Goal: Transaction & Acquisition: Purchase product/service

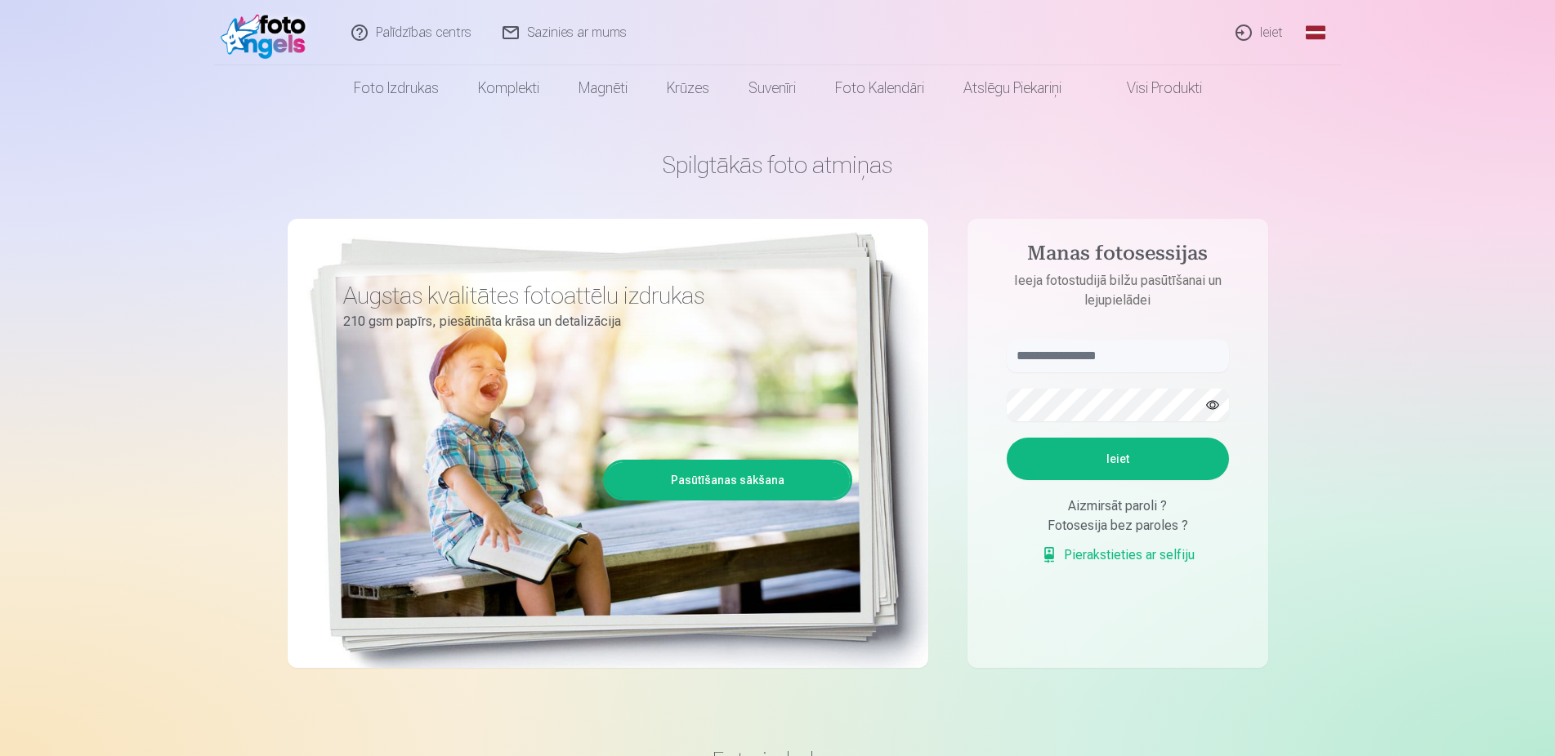
click at [1193, 36] on div "Palīdzības centrs Sazinies ar mums Ieiet Global Latvian (lv) Lithuanian (lt) Ru…" at bounding box center [777, 32] width 1127 height 65
click at [1267, 27] on link "Ieiet" at bounding box center [1259, 32] width 78 height 65
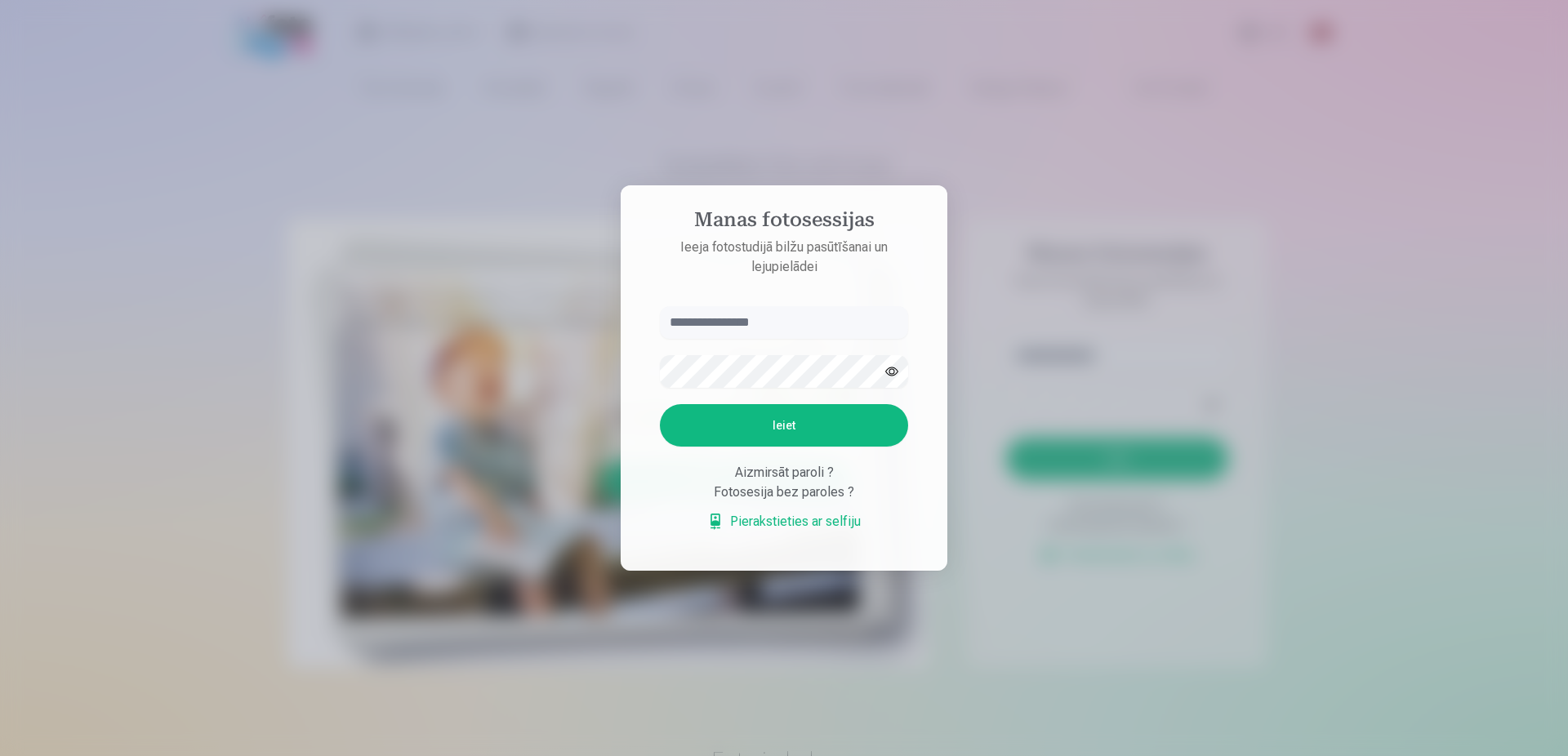
click at [742, 331] on input "text" at bounding box center [784, 322] width 248 height 33
type input "**********"
click at [852, 415] on button "Ieiet" at bounding box center [784, 425] width 248 height 42
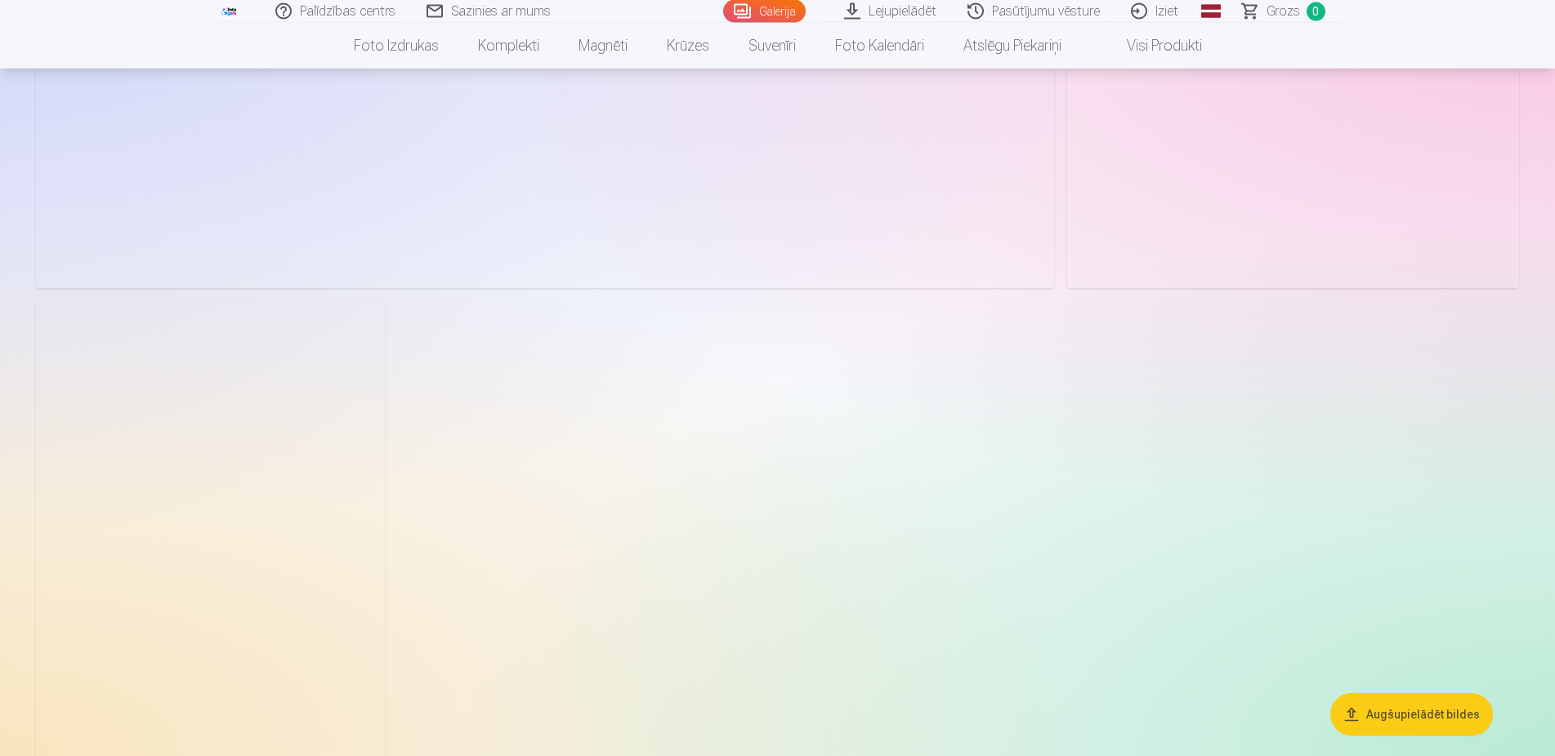
scroll to position [14331, 0]
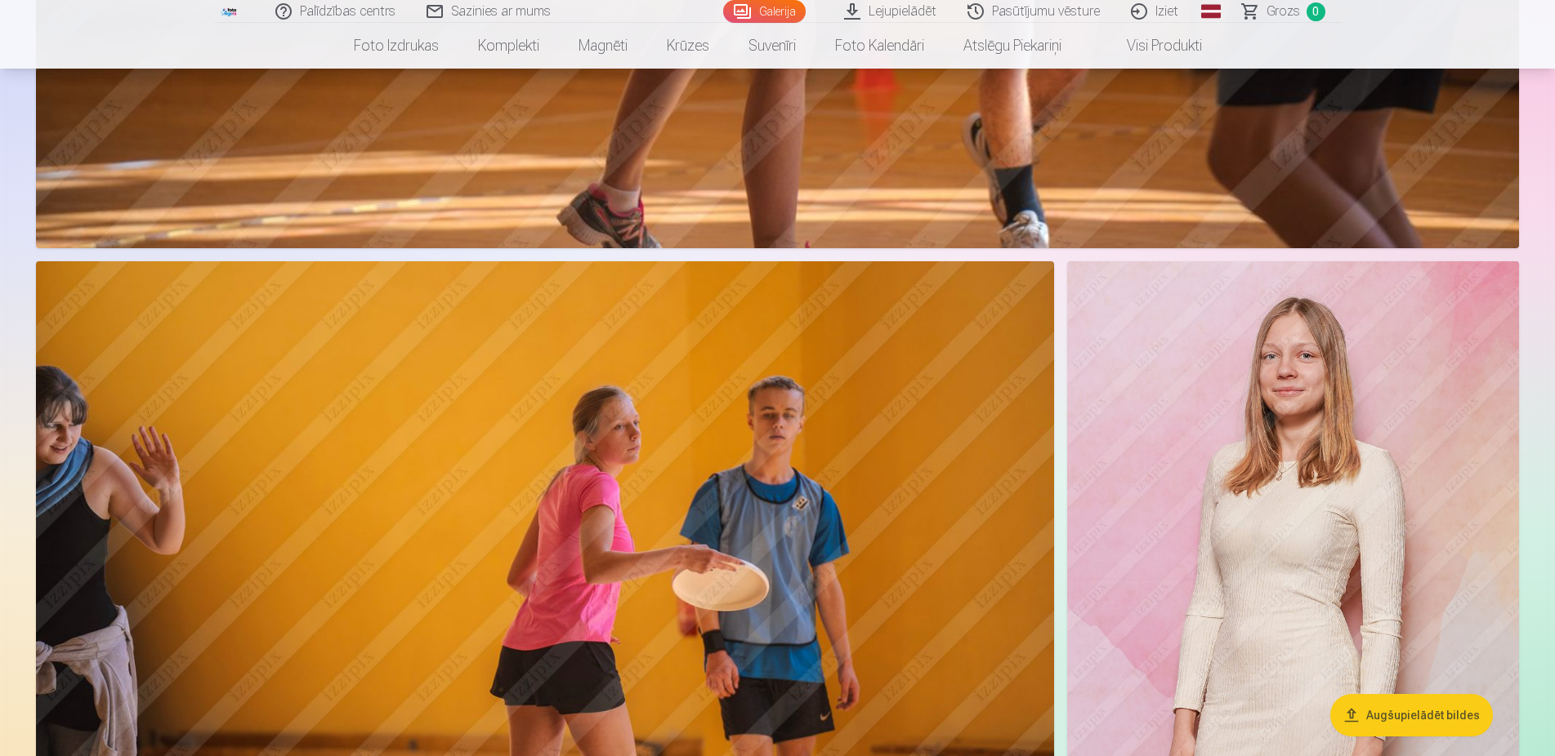
click at [1149, 380] on img at bounding box center [1293, 600] width 452 height 678
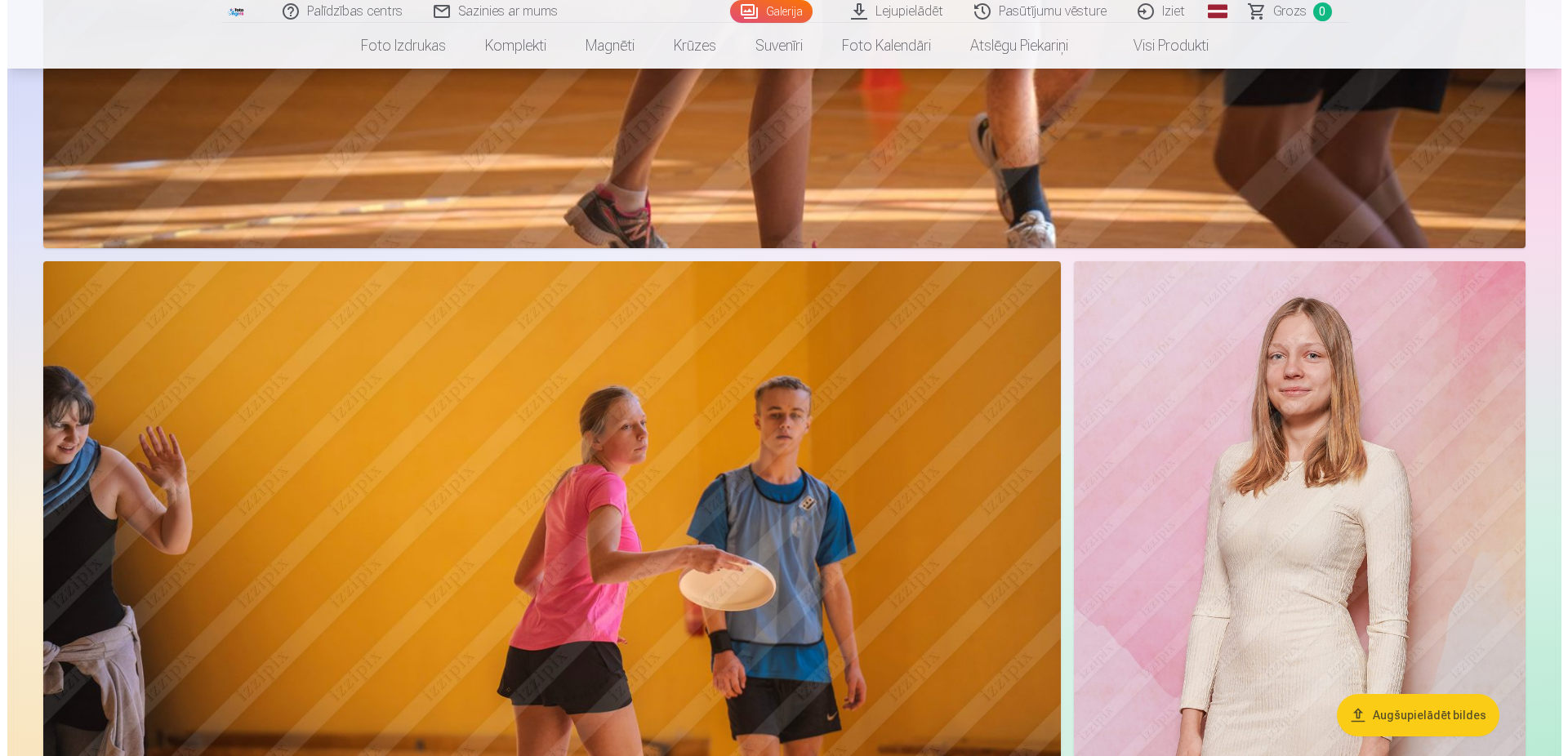
scroll to position [13782, 0]
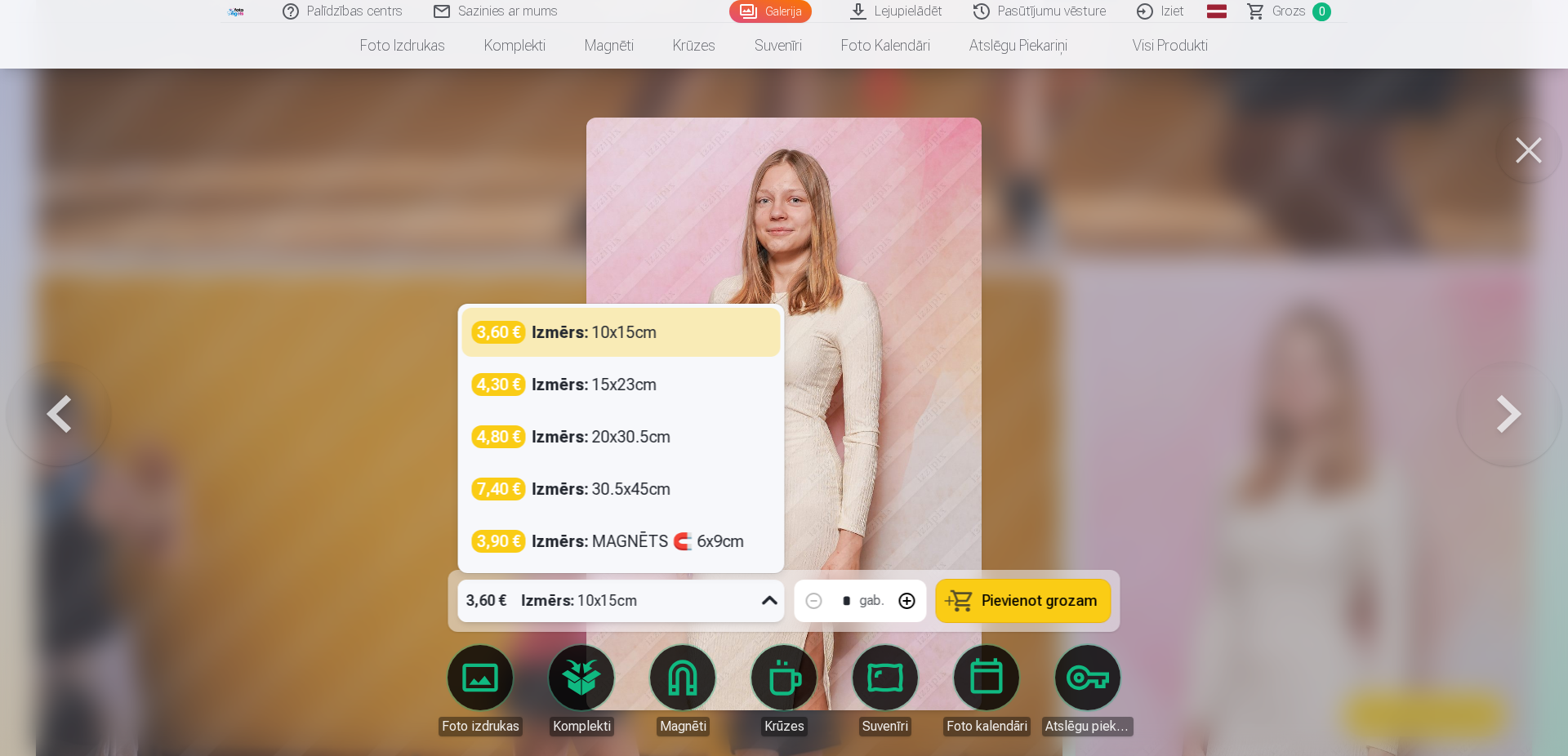
click at [769, 607] on icon at bounding box center [770, 601] width 26 height 26
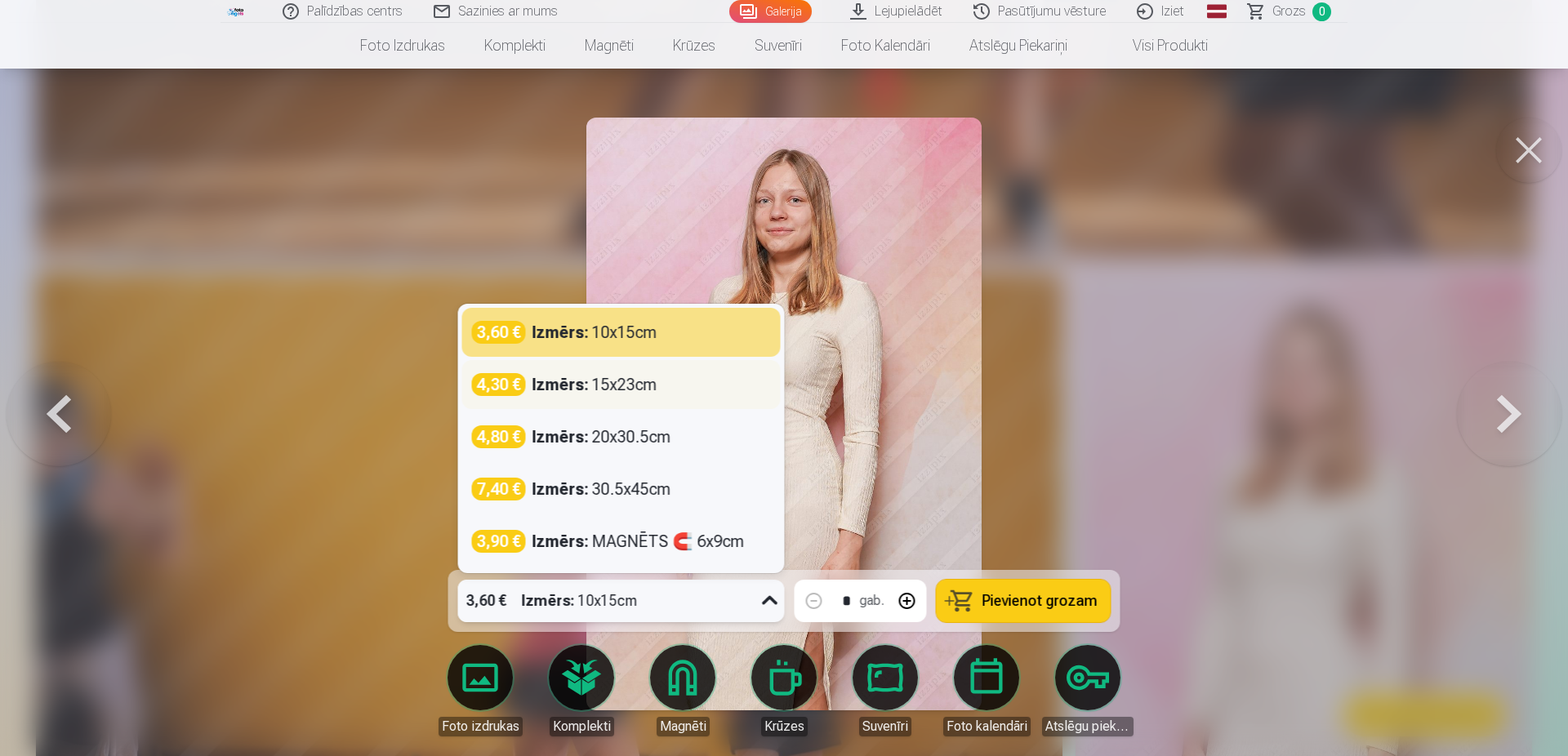
click at [613, 381] on div "Izmērs : 15x23cm" at bounding box center [595, 384] width 125 height 23
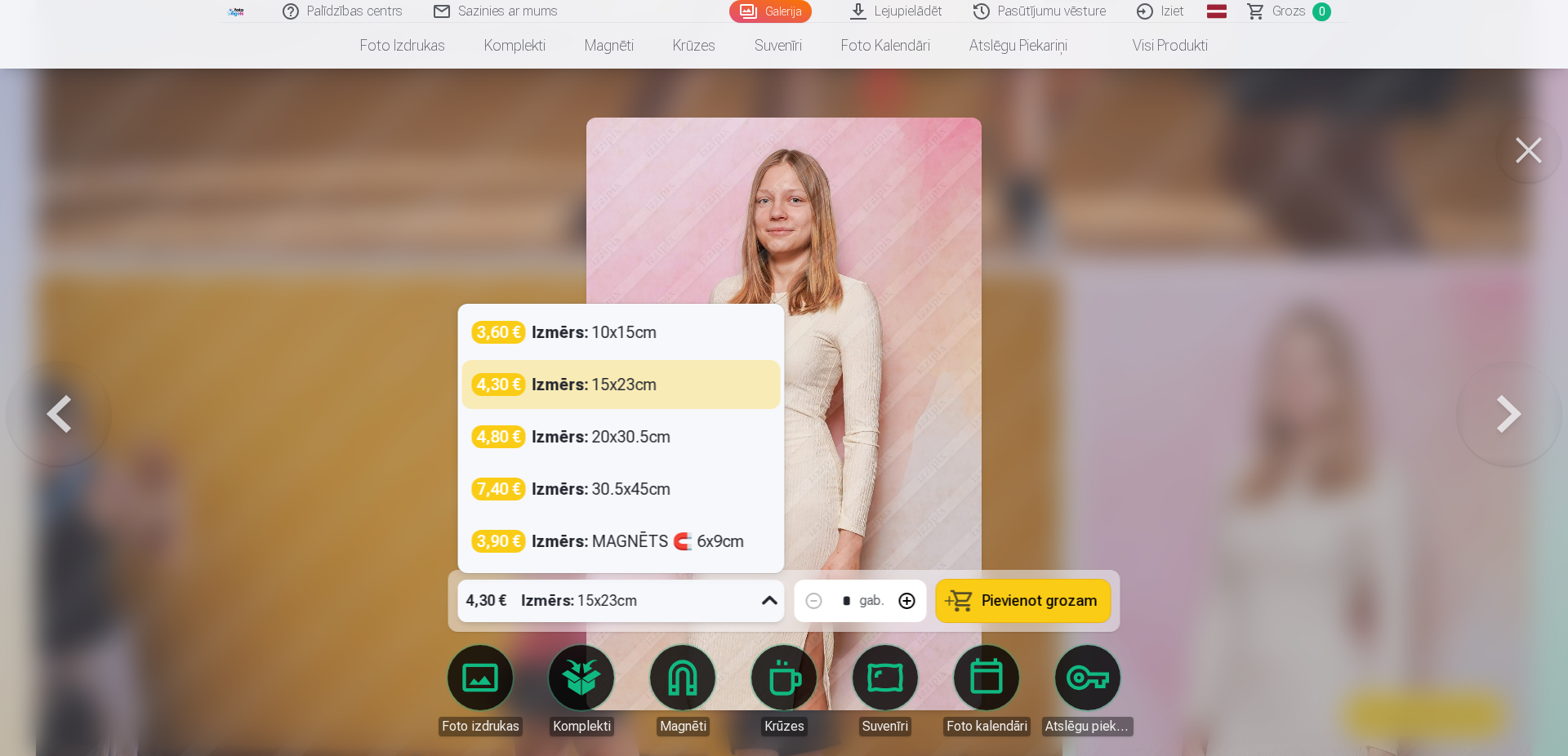
drag, startPoint x: 763, startPoint y: 586, endPoint x: 758, endPoint y: 594, distance: 9.5
click at [758, 594] on div at bounding box center [770, 601] width 29 height 42
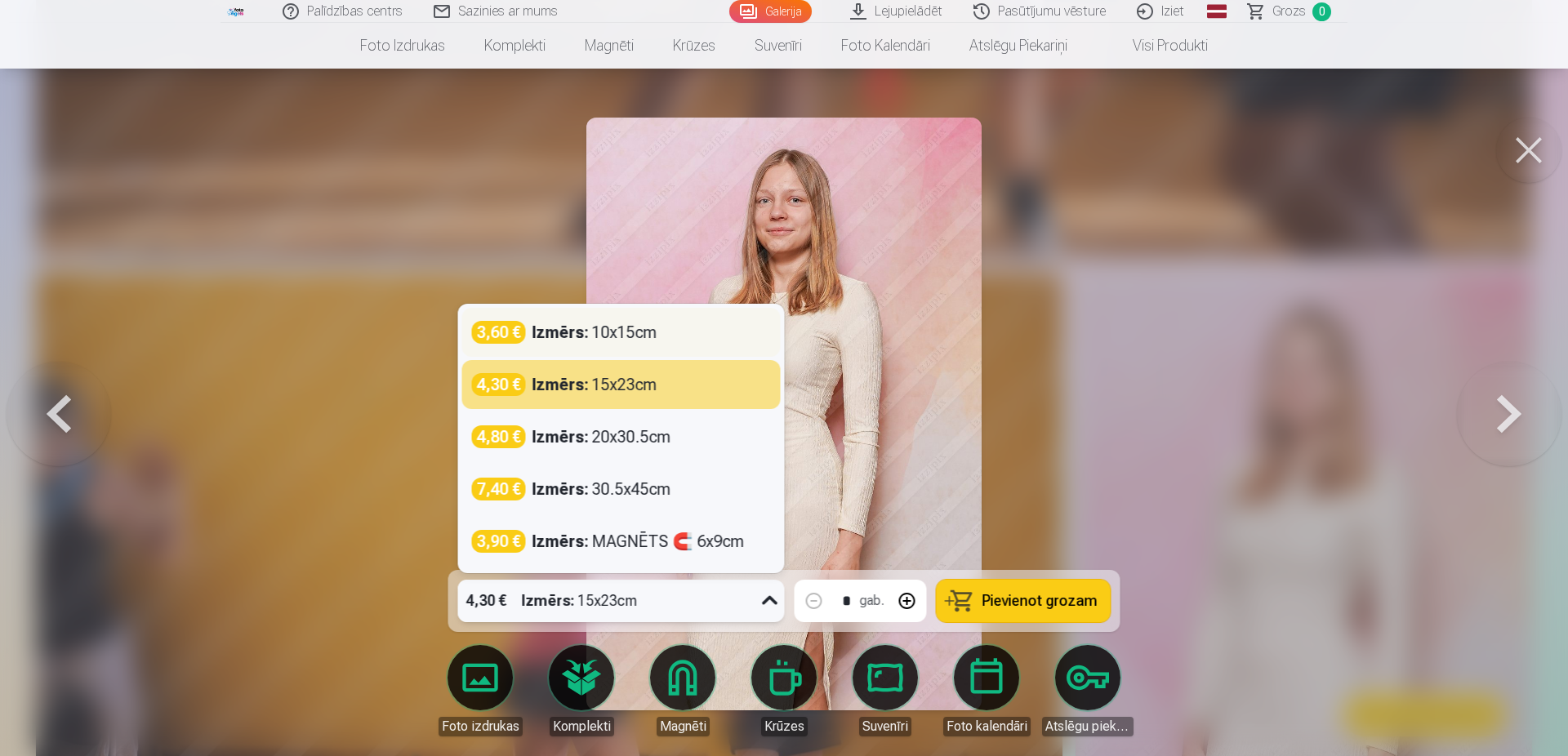
click at [595, 333] on div "Izmērs : 10x15cm" at bounding box center [595, 332] width 125 height 23
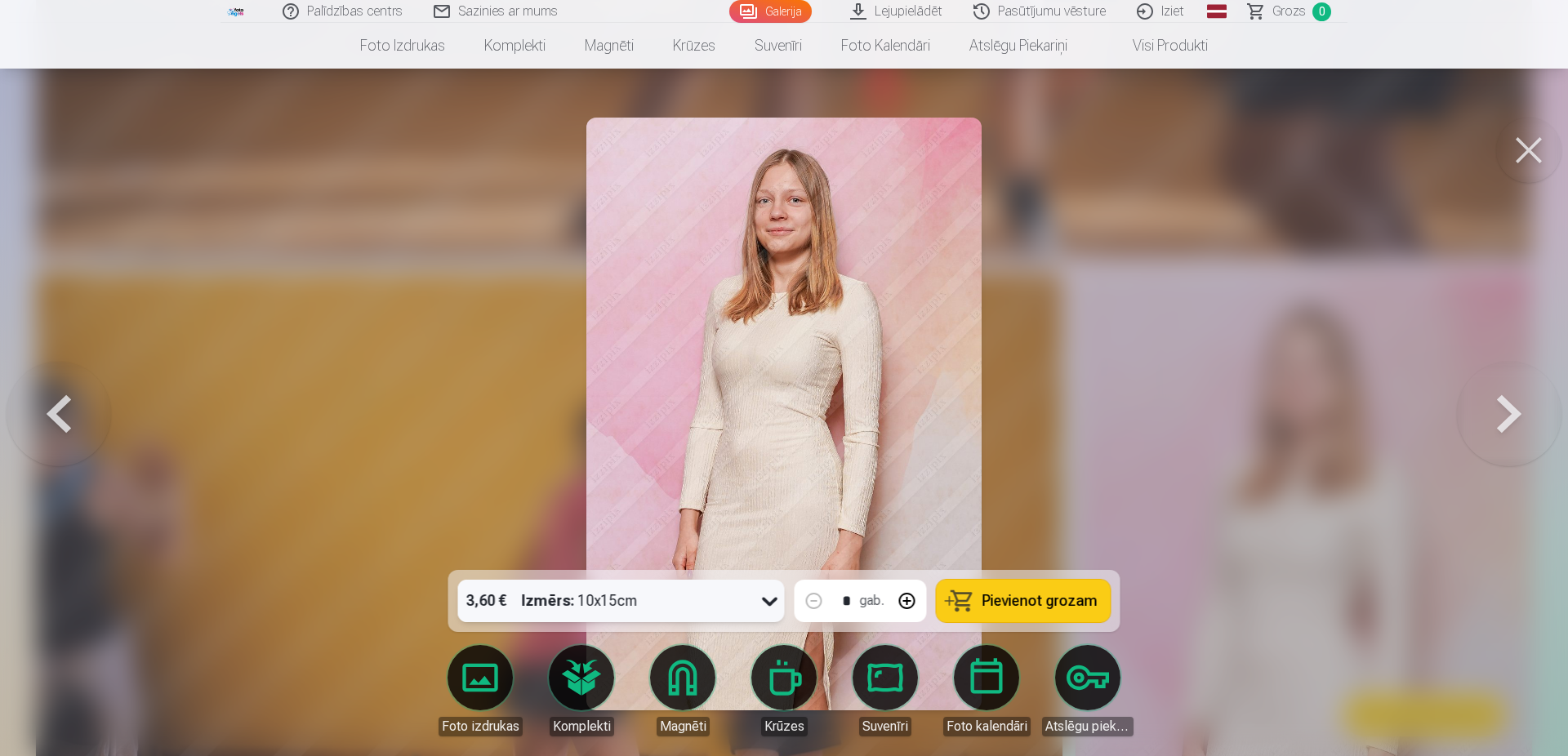
click at [1035, 591] on button "Pievienot grozam" at bounding box center [1024, 601] width 174 height 42
click at [1108, 490] on div at bounding box center [784, 378] width 1568 height 756
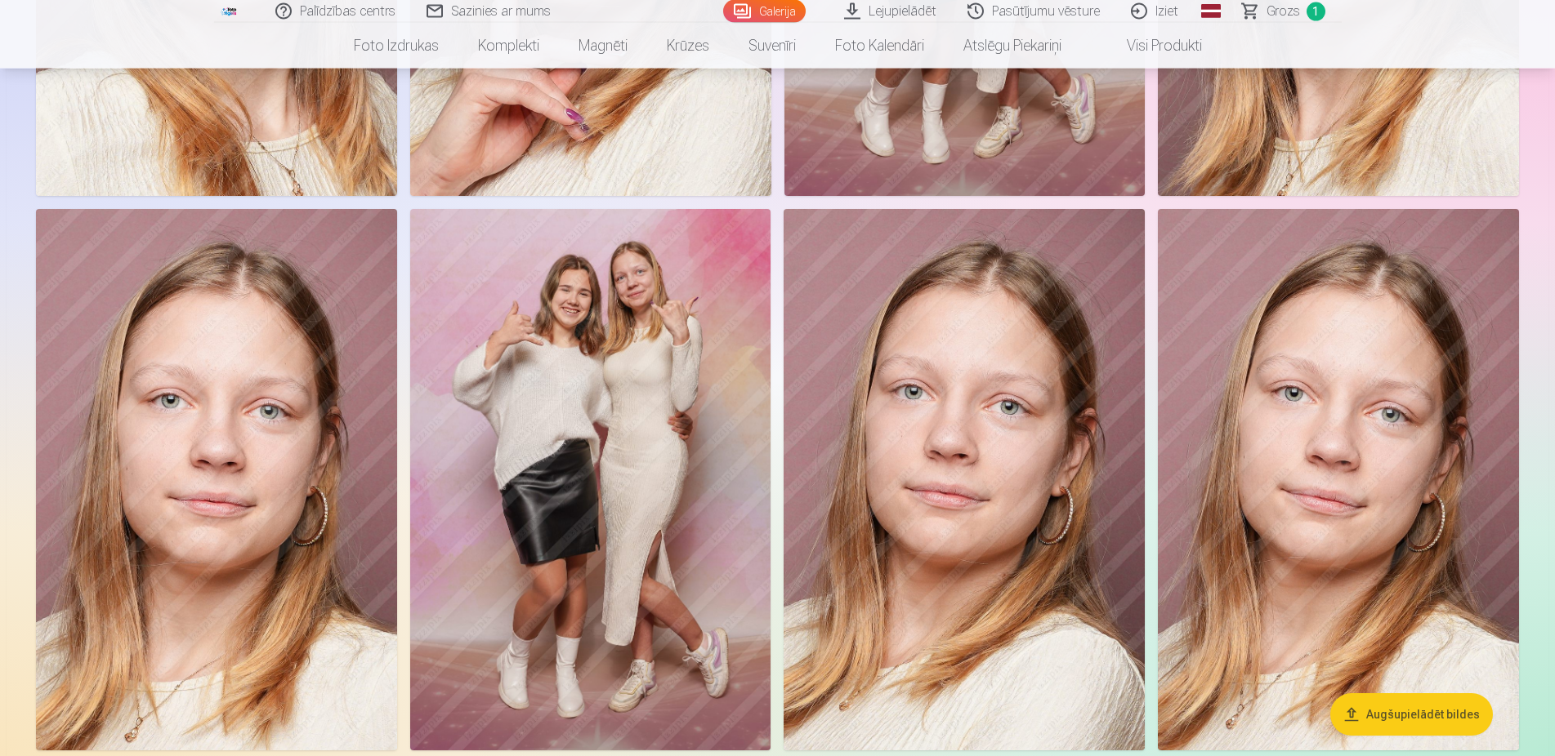
scroll to position [11498, 0]
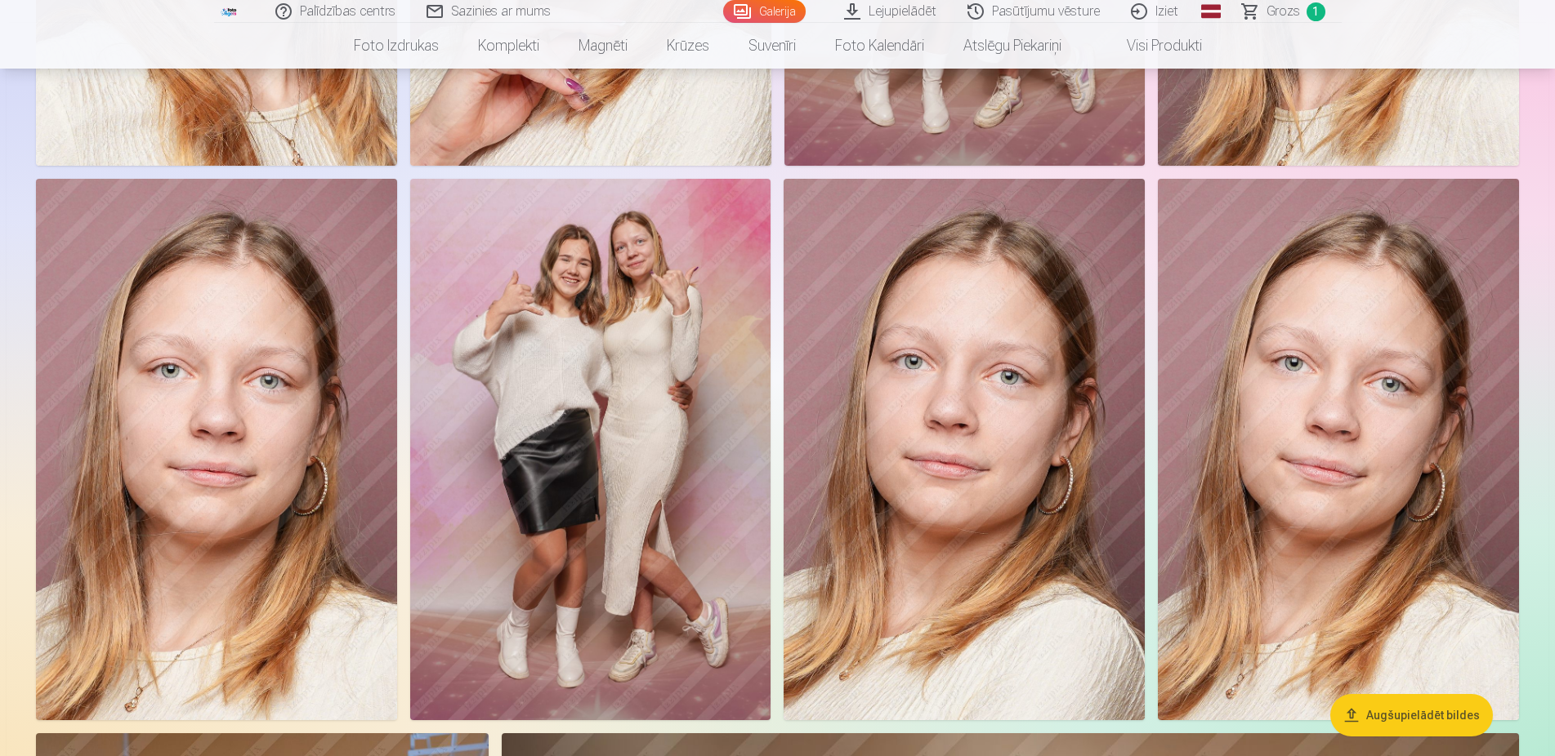
click at [502, 371] on img at bounding box center [590, 450] width 361 height 542
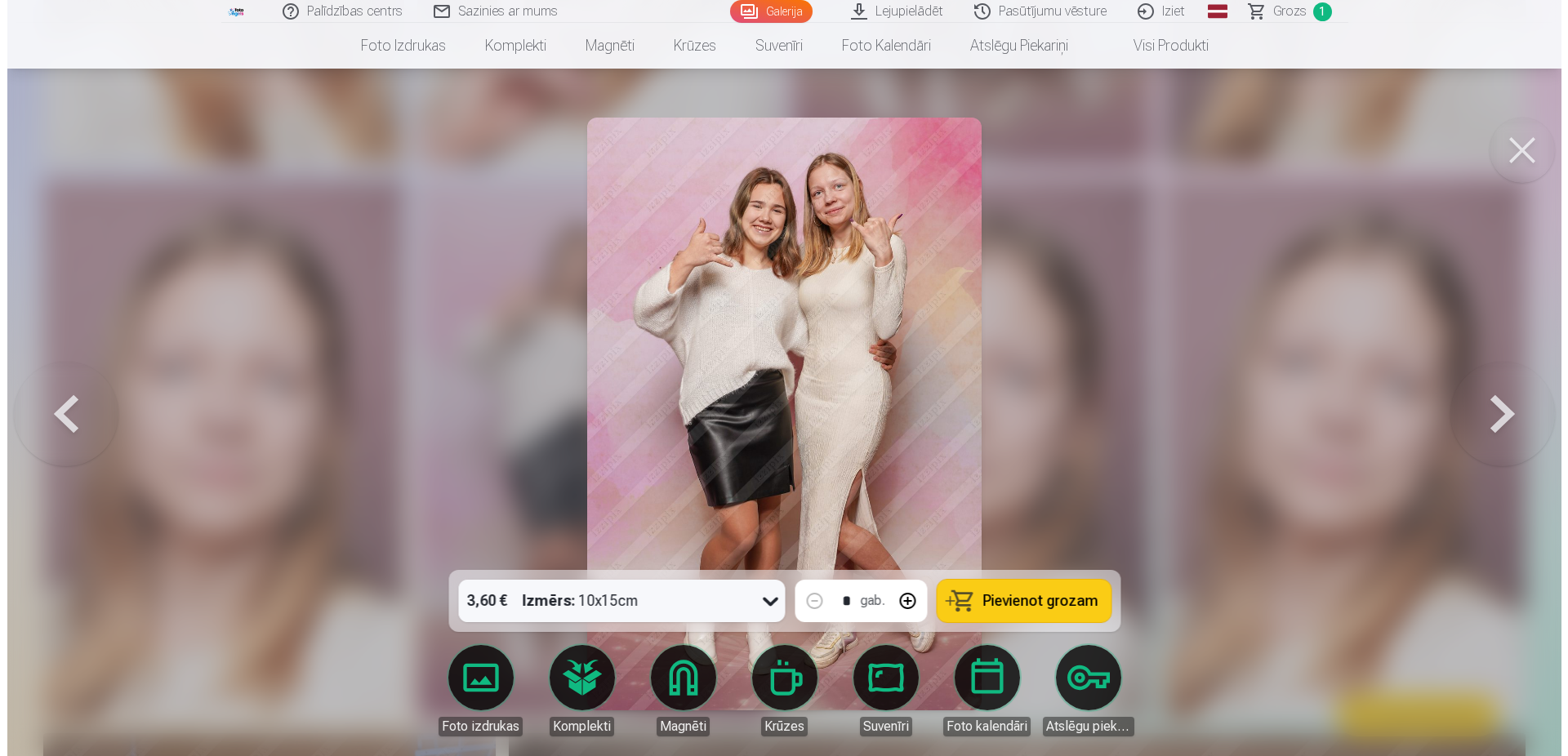
scroll to position [11600, 0]
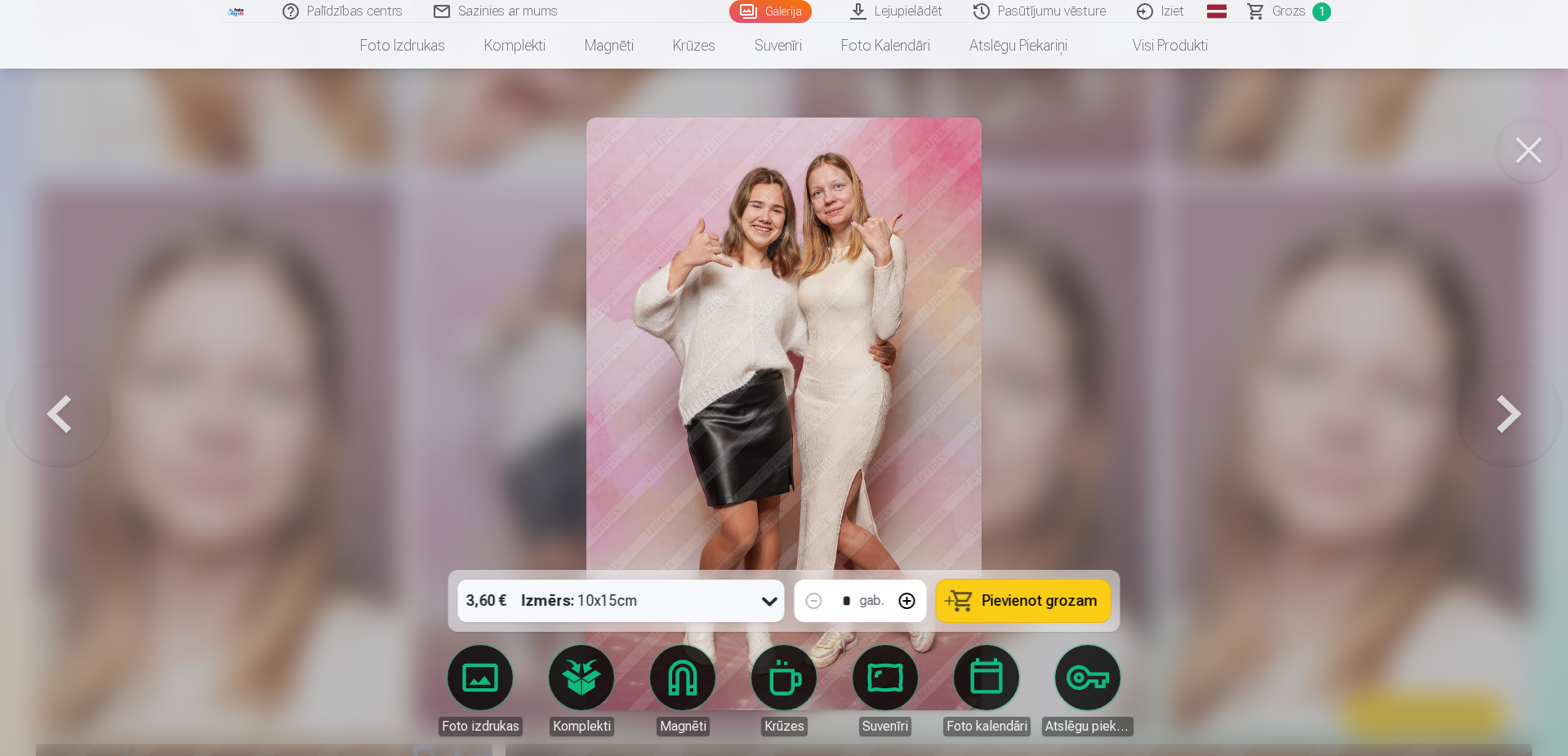
click at [1029, 604] on span "Pievienot grozam" at bounding box center [1040, 601] width 115 height 15
click at [1509, 158] on button at bounding box center [1529, 150] width 65 height 65
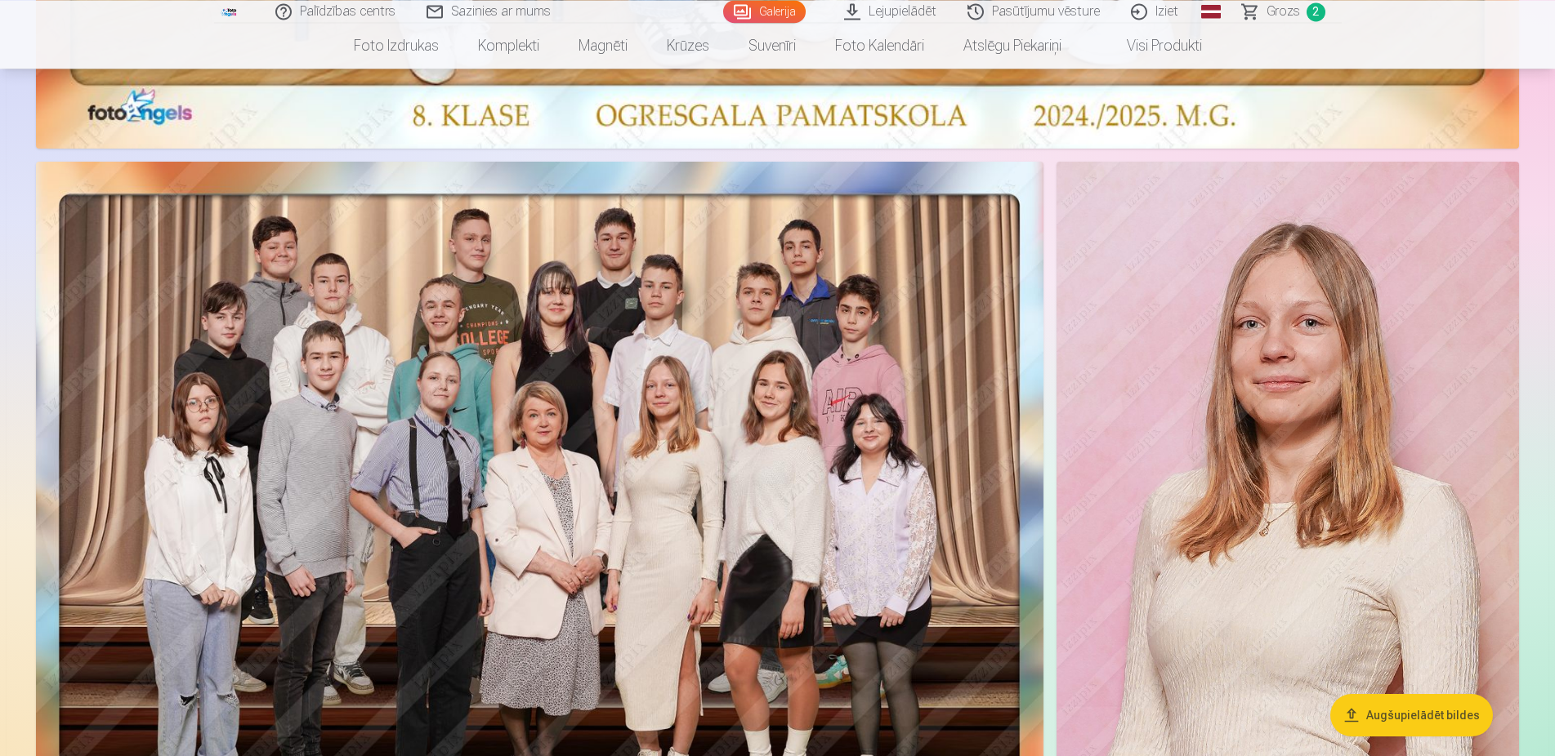
scroll to position [1250, 0]
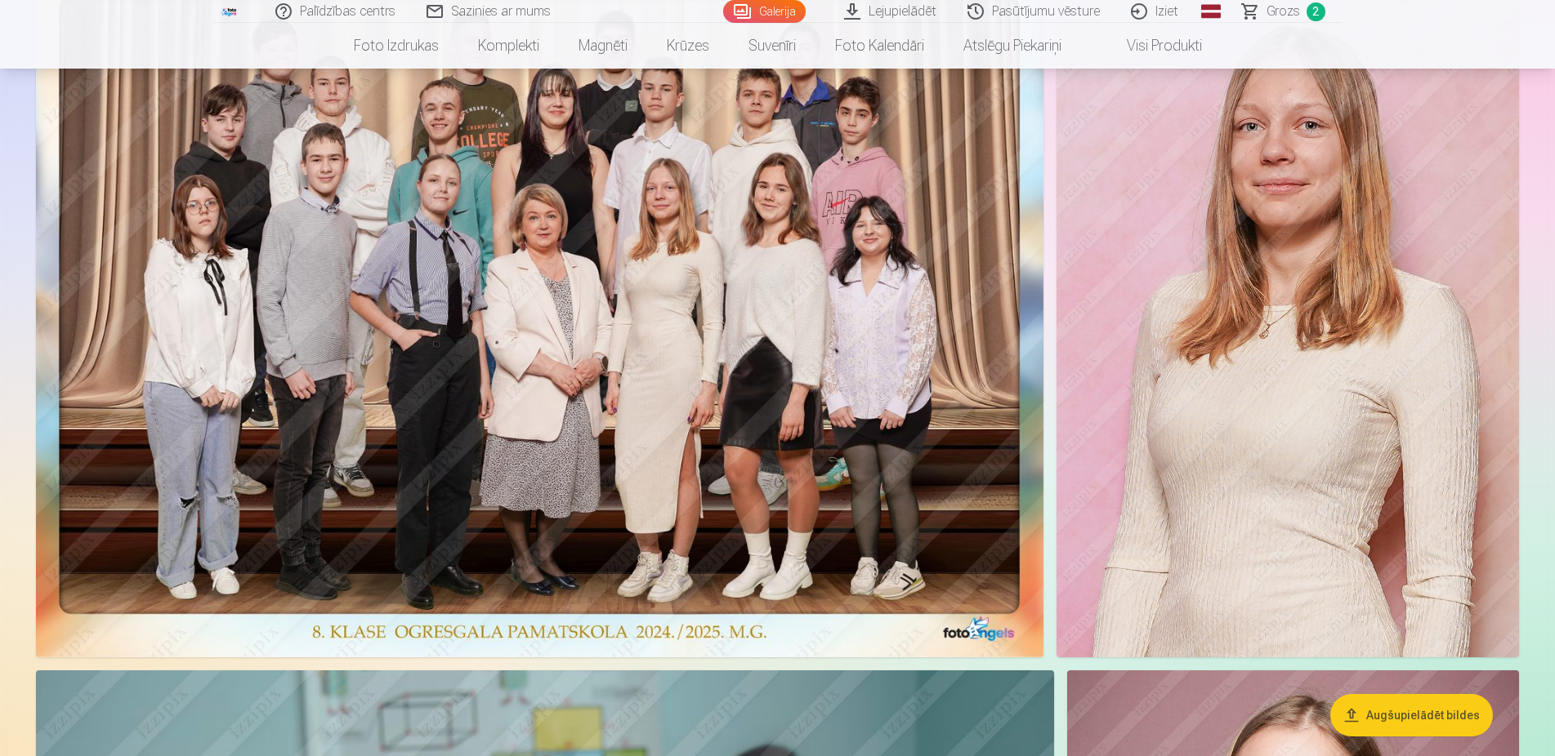
click at [631, 417] on img at bounding box center [539, 311] width 1007 height 694
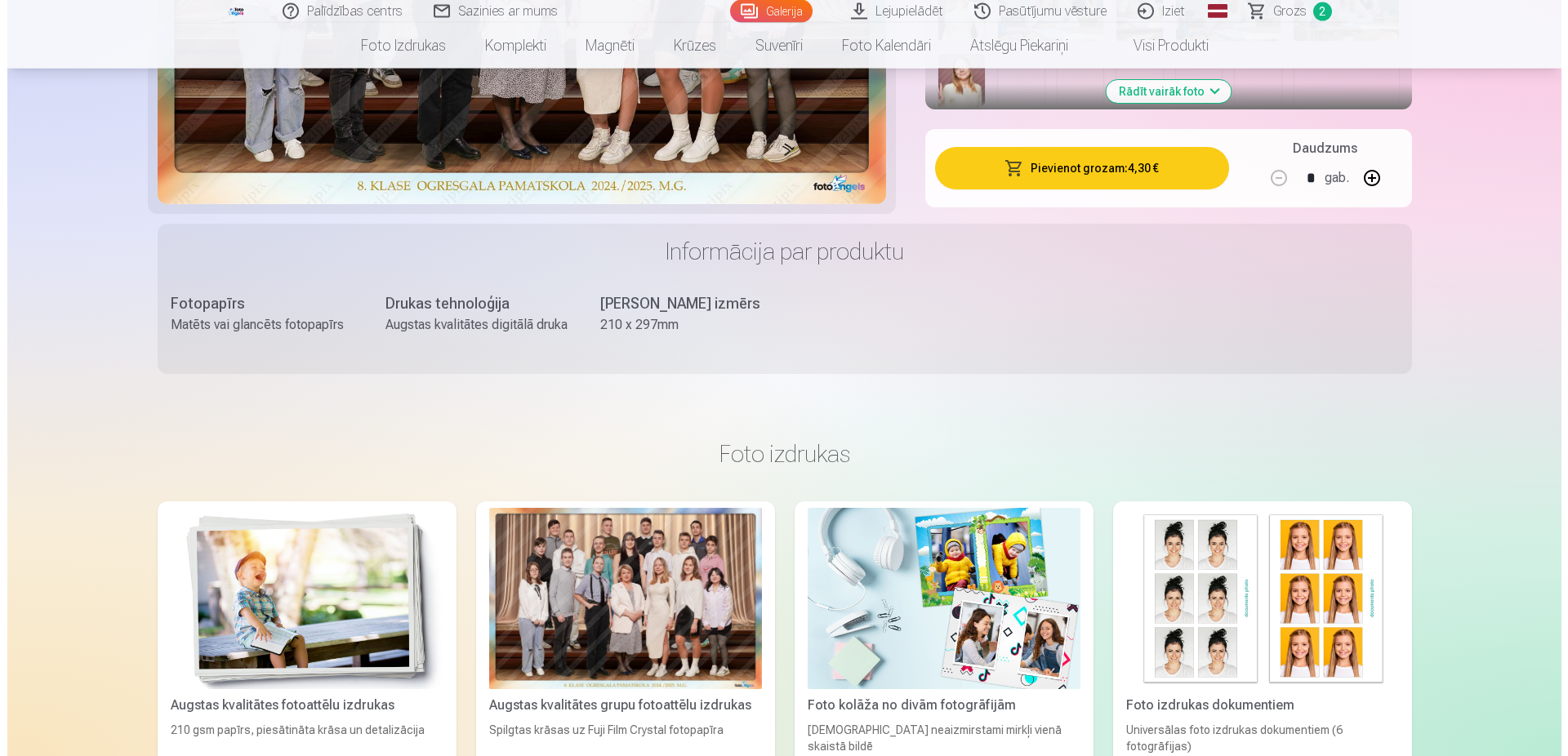
scroll to position [750, 0]
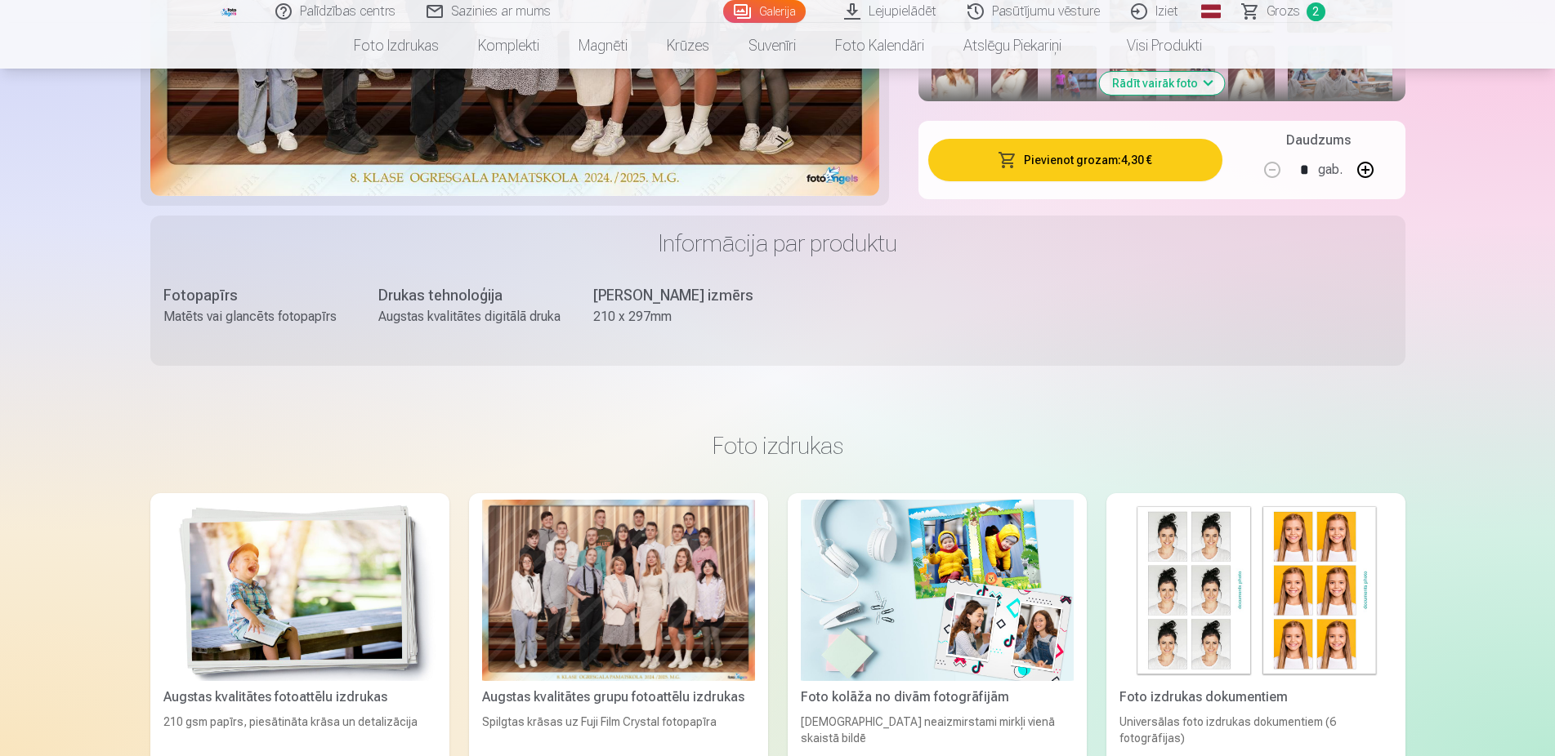
click at [1058, 162] on button "Pievienot grozam : 4,30 €" at bounding box center [1074, 160] width 293 height 42
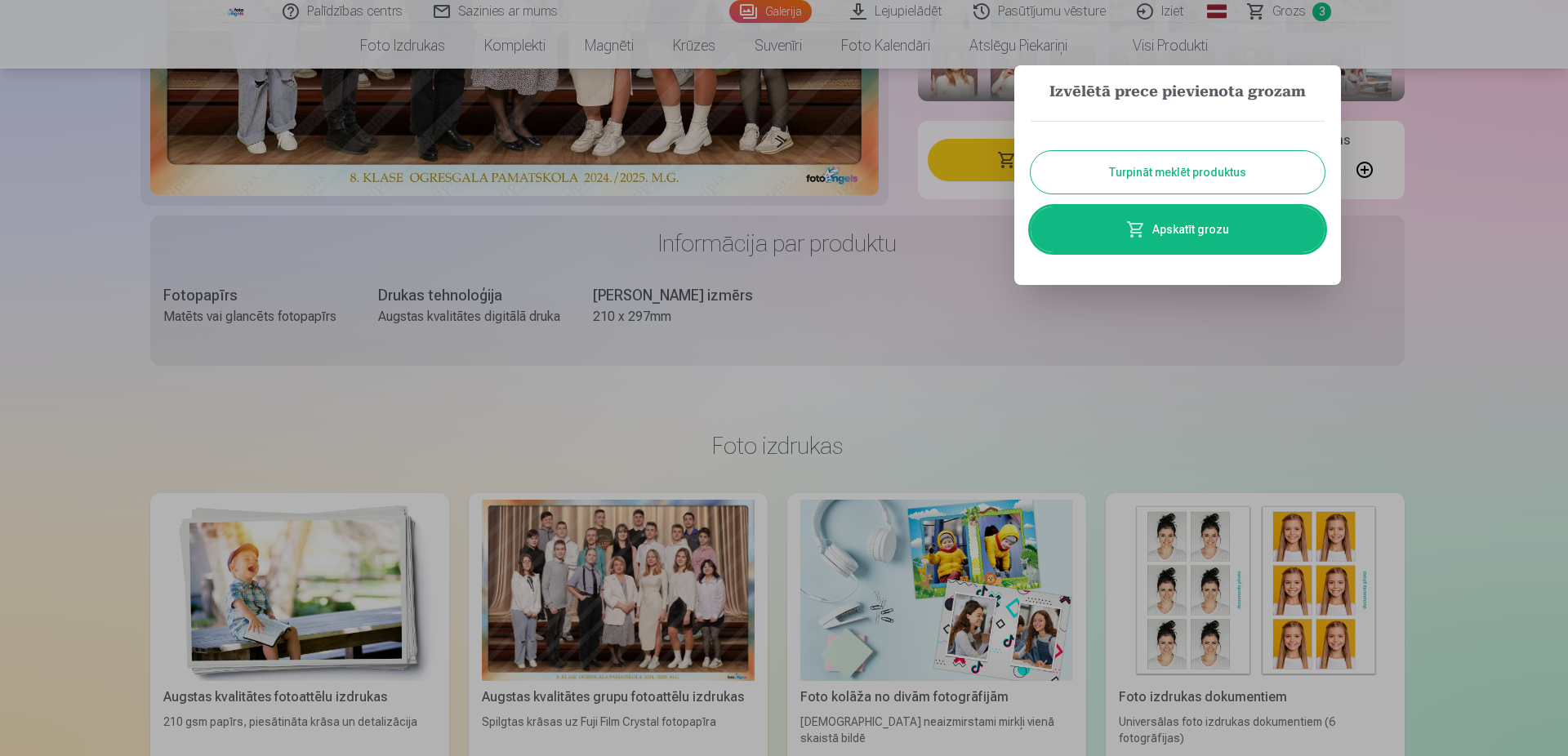
click at [1185, 238] on link "Apskatīt grozu" at bounding box center [1178, 230] width 294 height 46
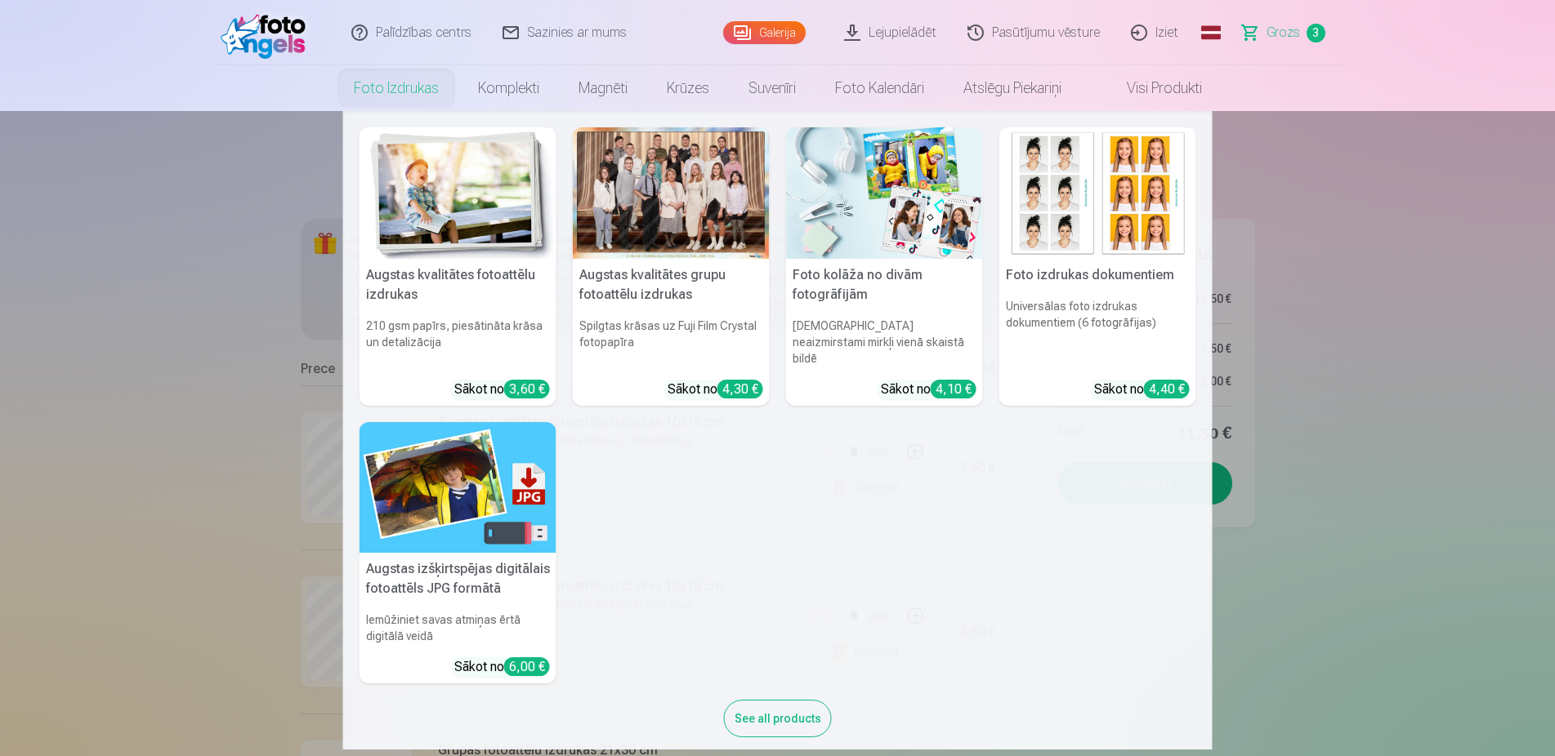
click at [412, 93] on link "Foto izdrukas" at bounding box center [396, 88] width 124 height 46
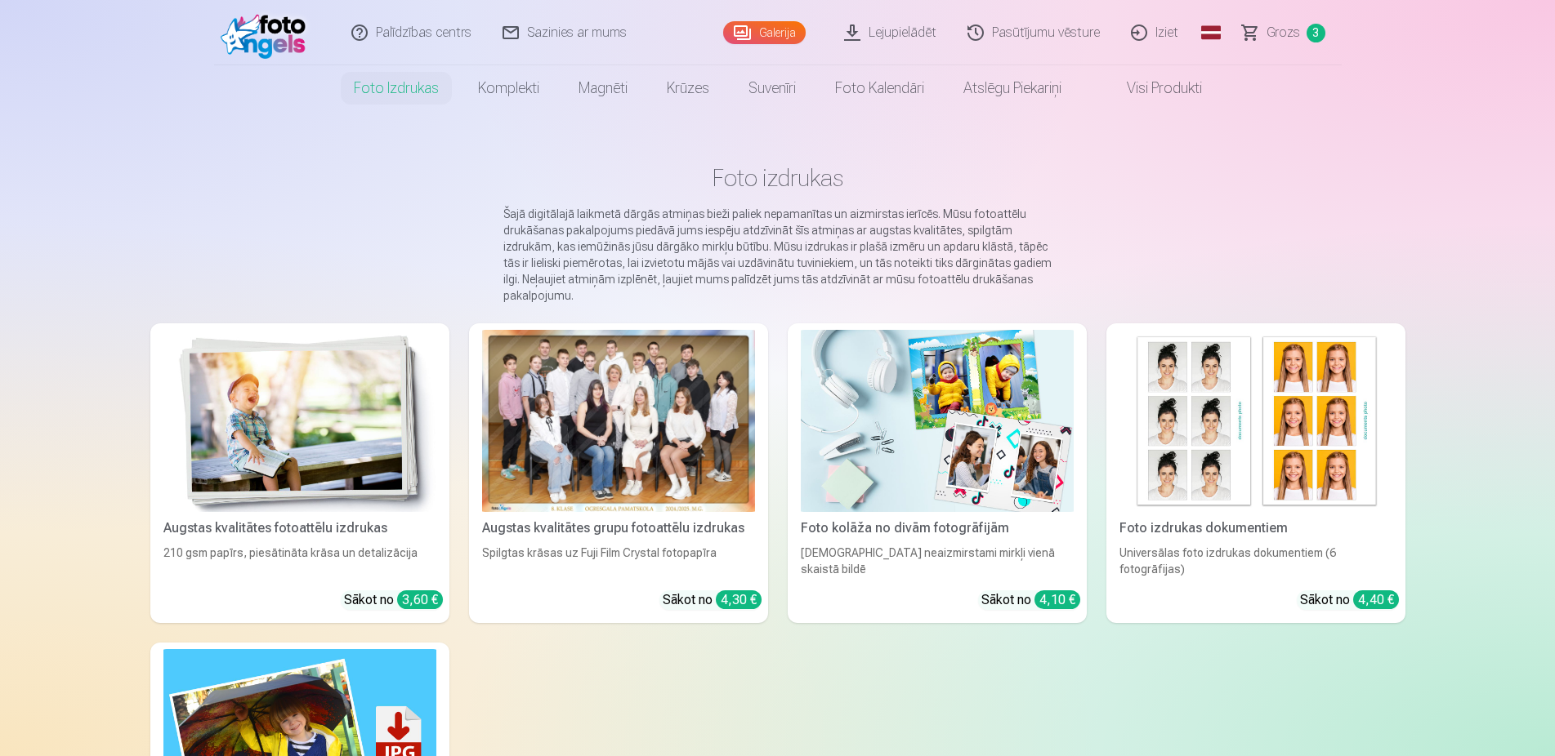
click at [588, 379] on div at bounding box center [618, 421] width 273 height 182
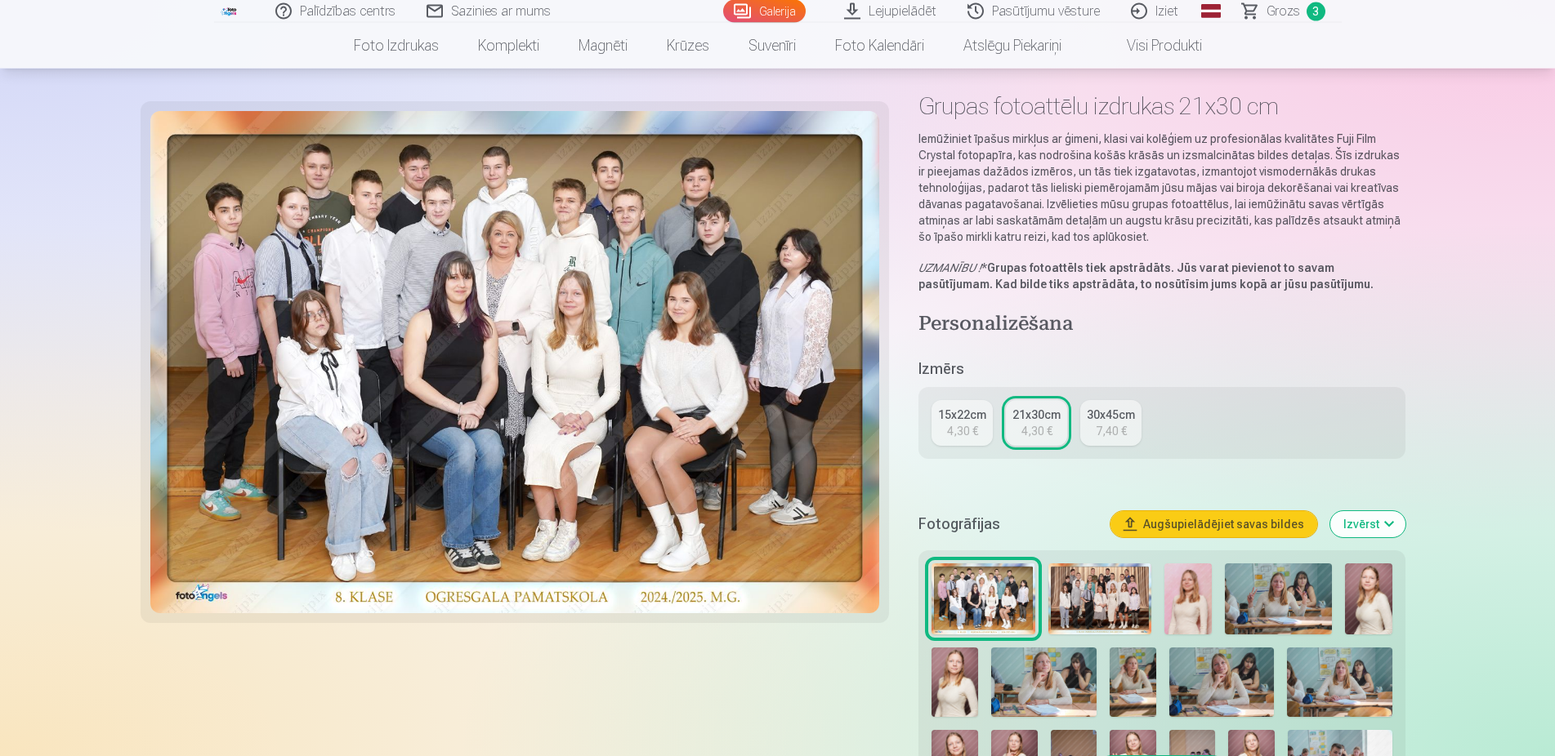
scroll to position [83, 0]
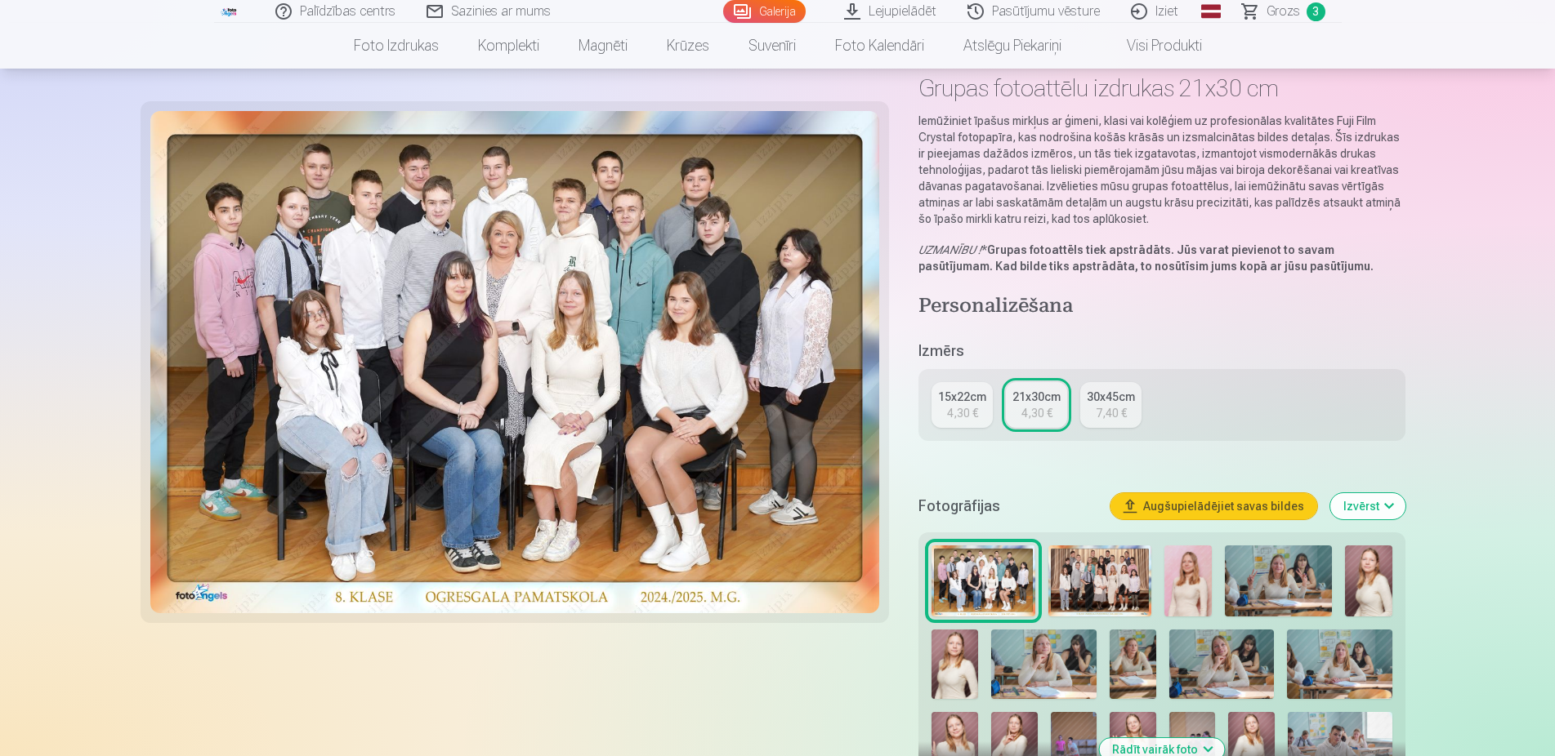
click at [1180, 581] on img at bounding box center [1187, 581] width 47 height 71
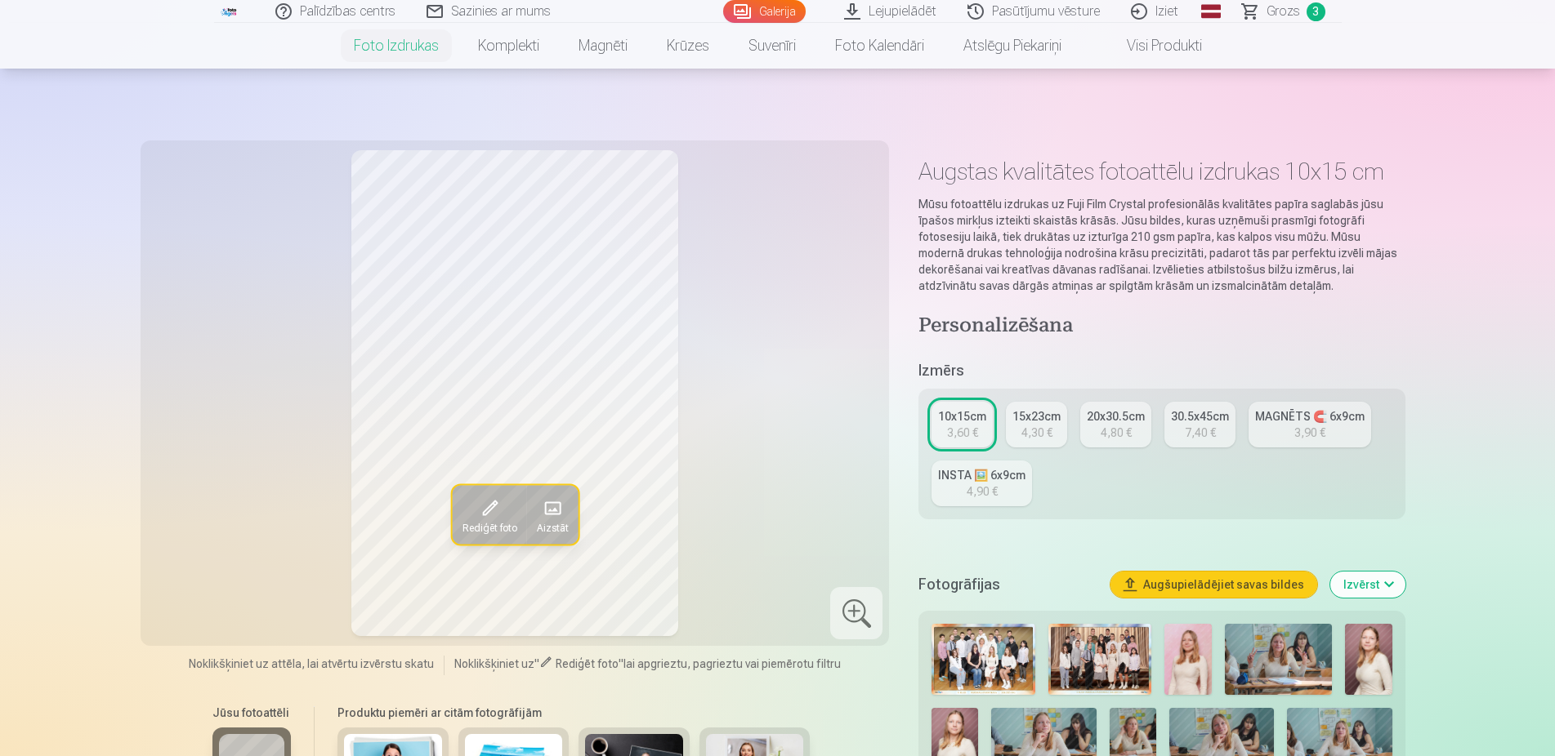
scroll to position [250, 0]
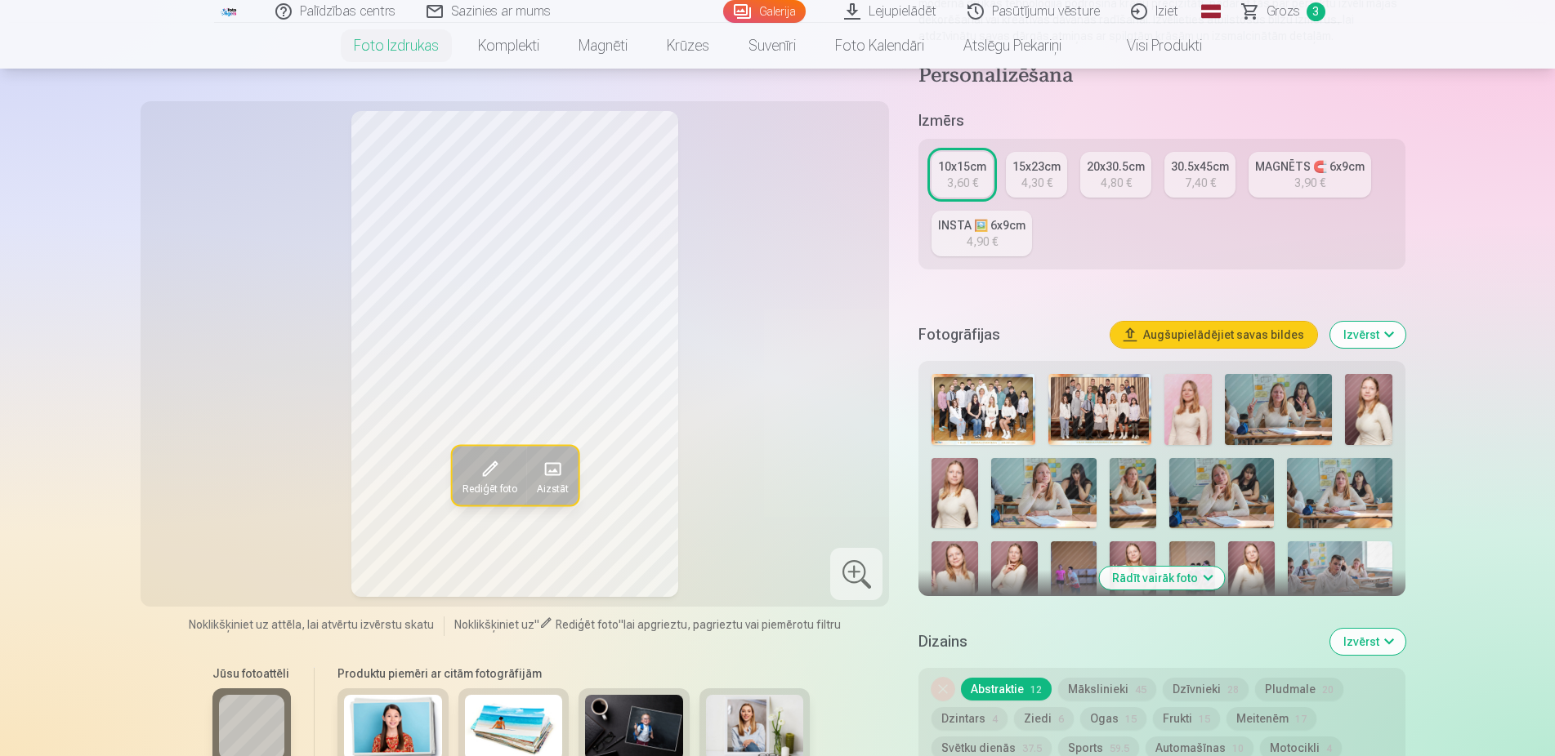
click at [1191, 575] on button "Rādīt vairāk foto" at bounding box center [1161, 578] width 125 height 23
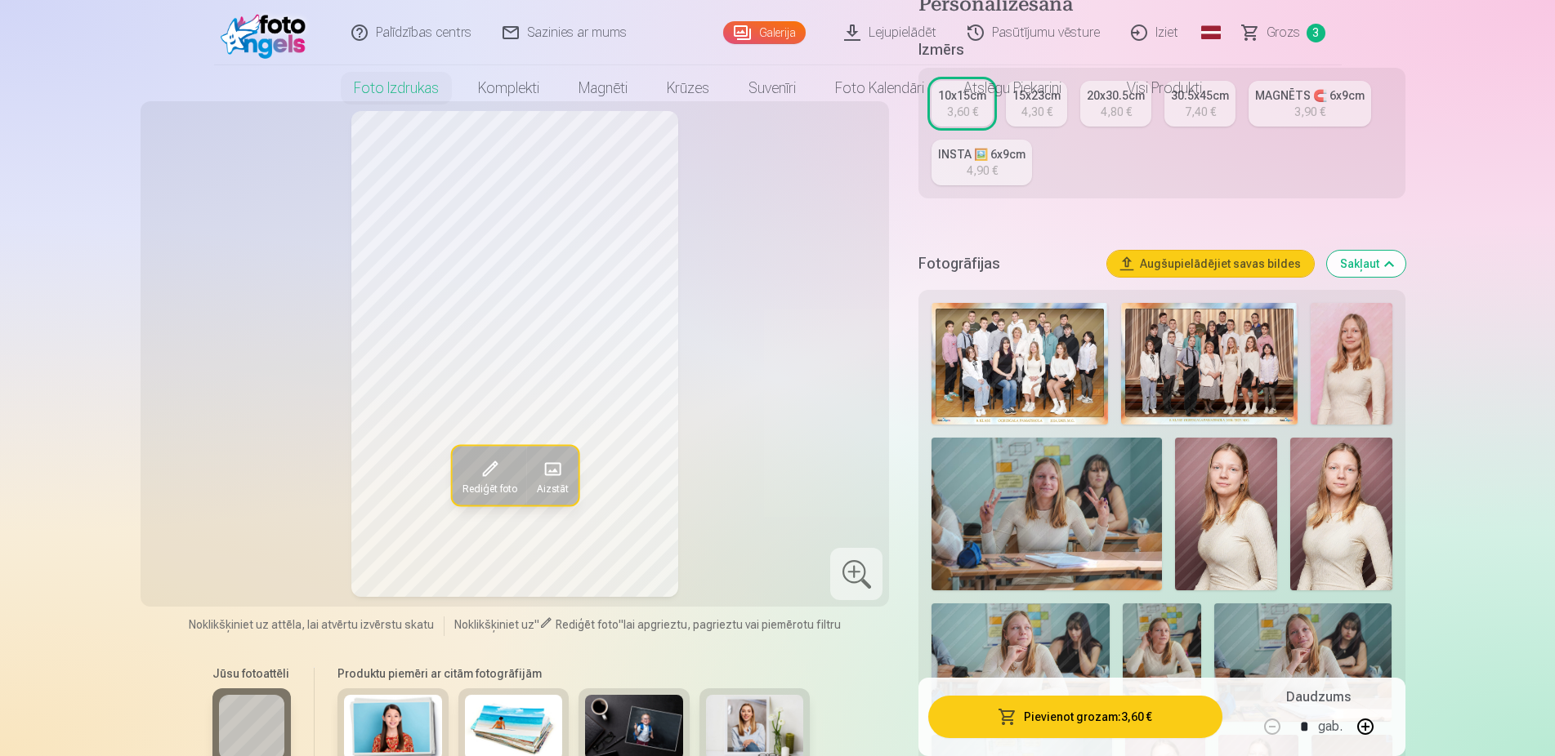
scroll to position [0, 0]
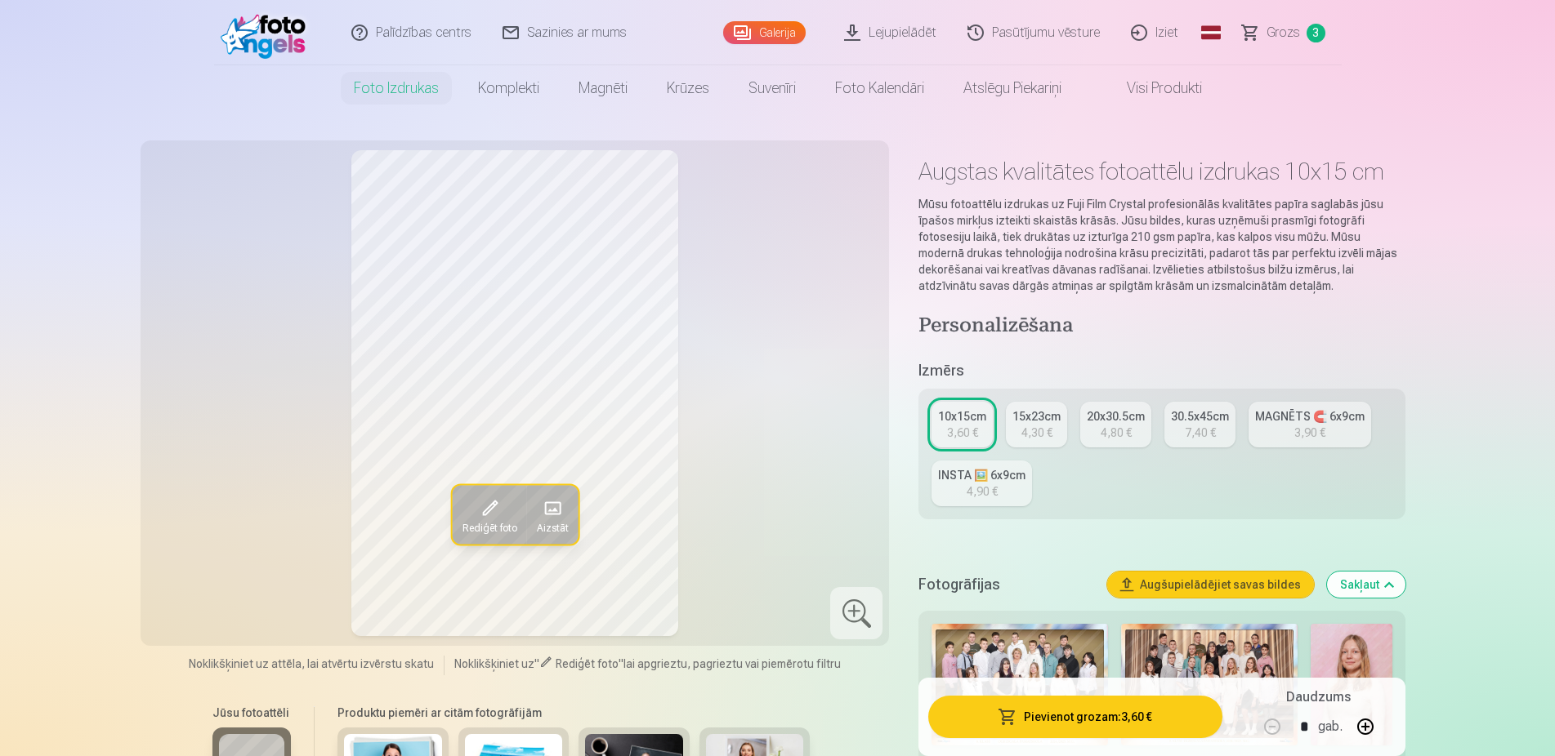
click at [1294, 34] on span "Grozs" at bounding box center [1282, 33] width 33 height 20
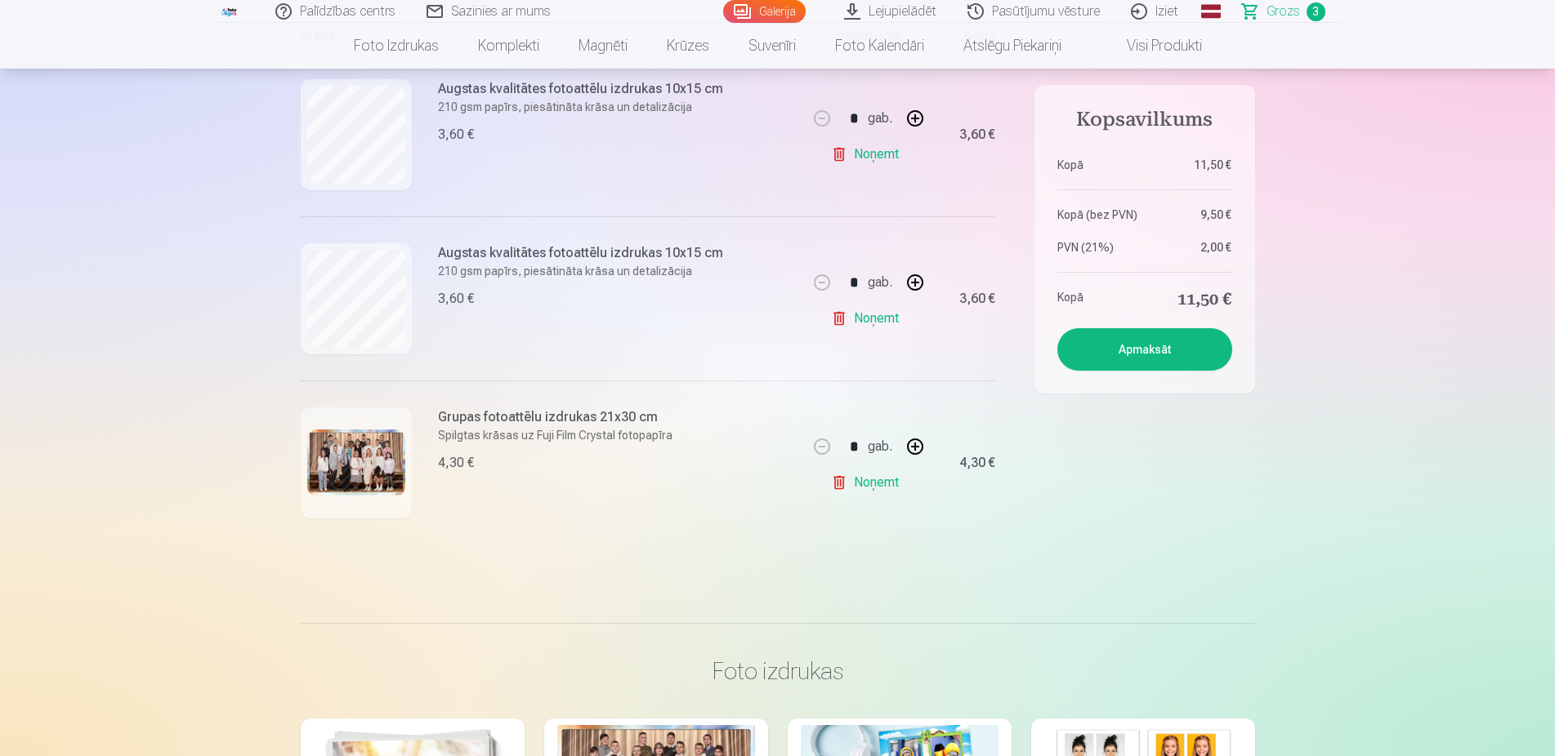
scroll to position [750, 0]
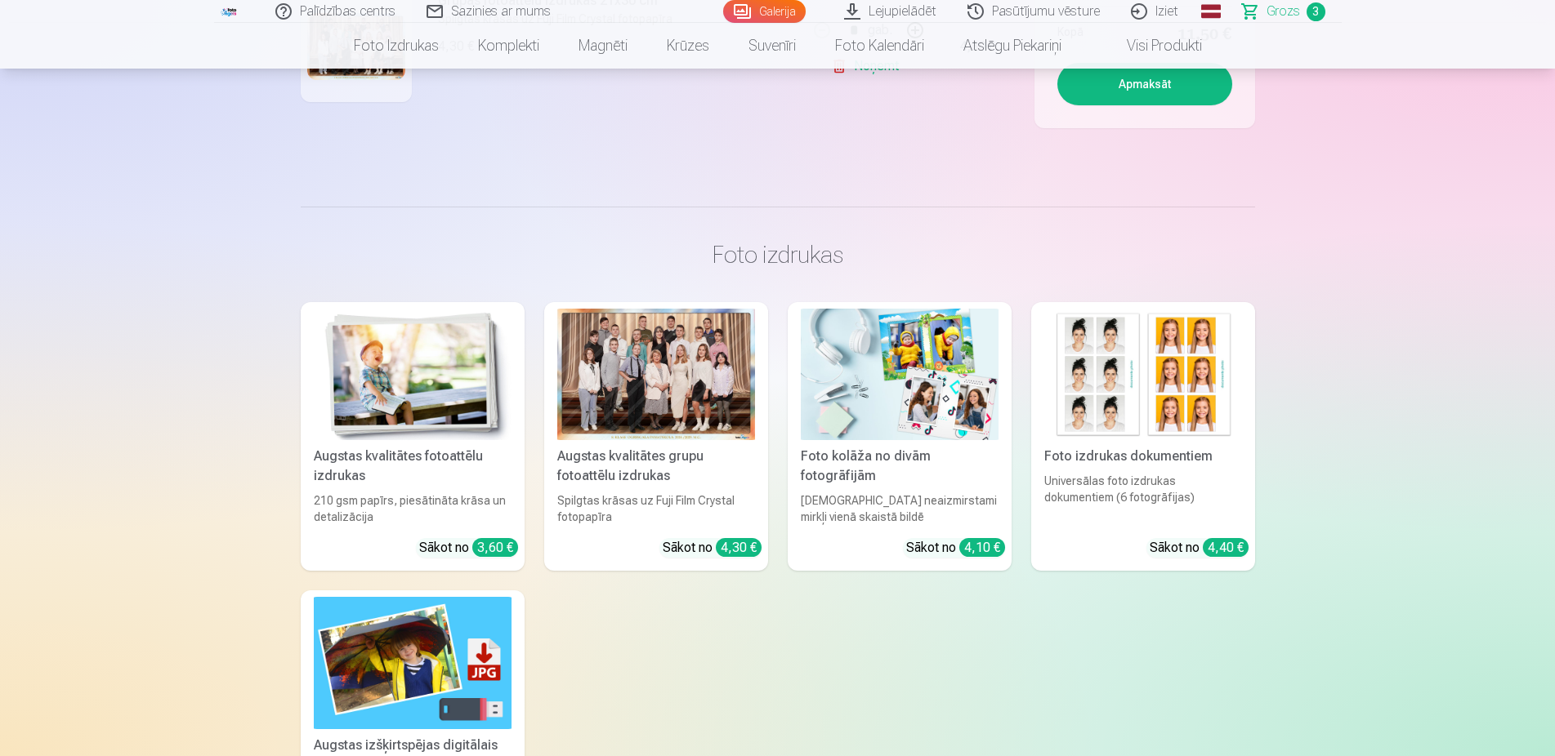
click at [630, 477] on div "Augstas kvalitātes grupu fotoattēlu izdrukas" at bounding box center [656, 466] width 211 height 39
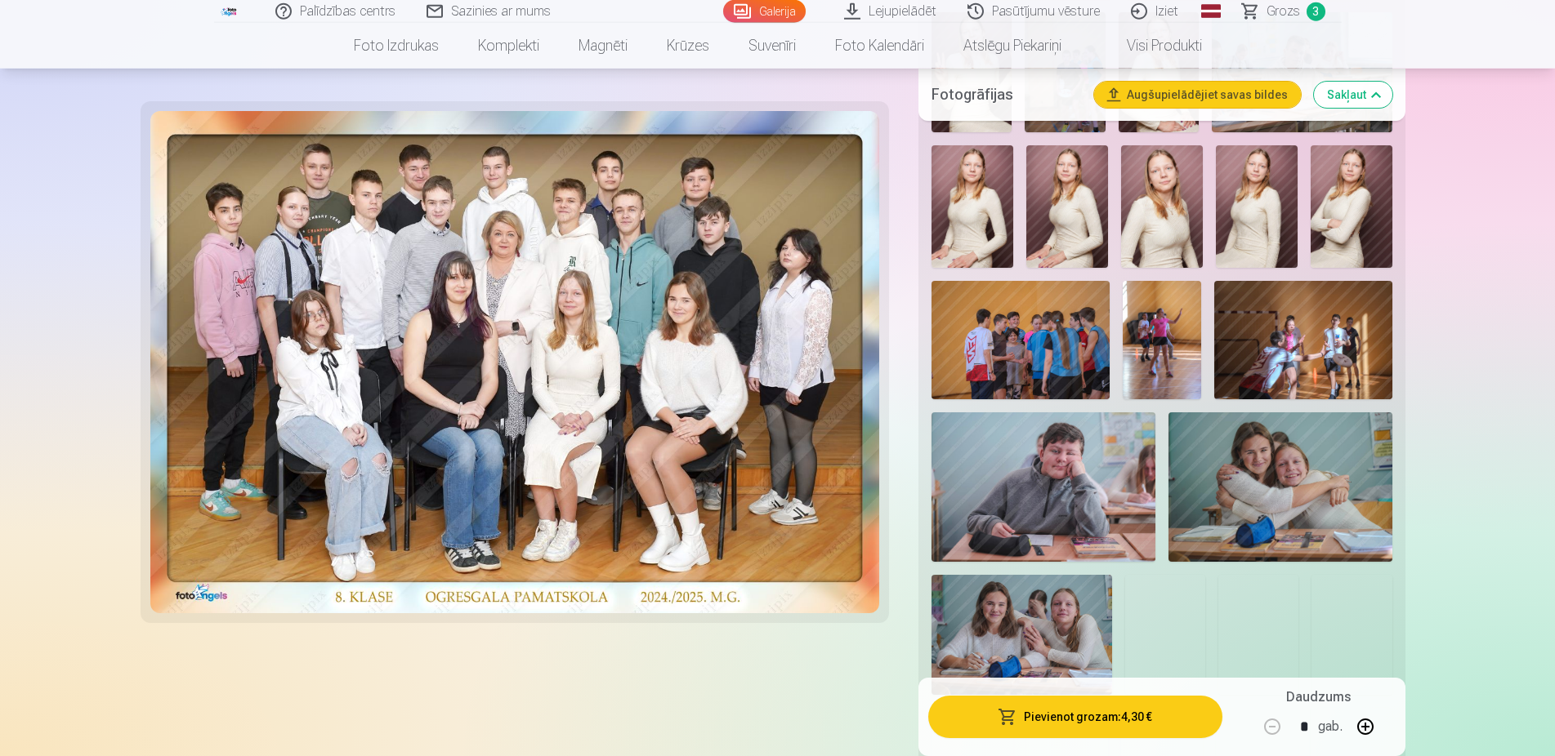
scroll to position [1250, 0]
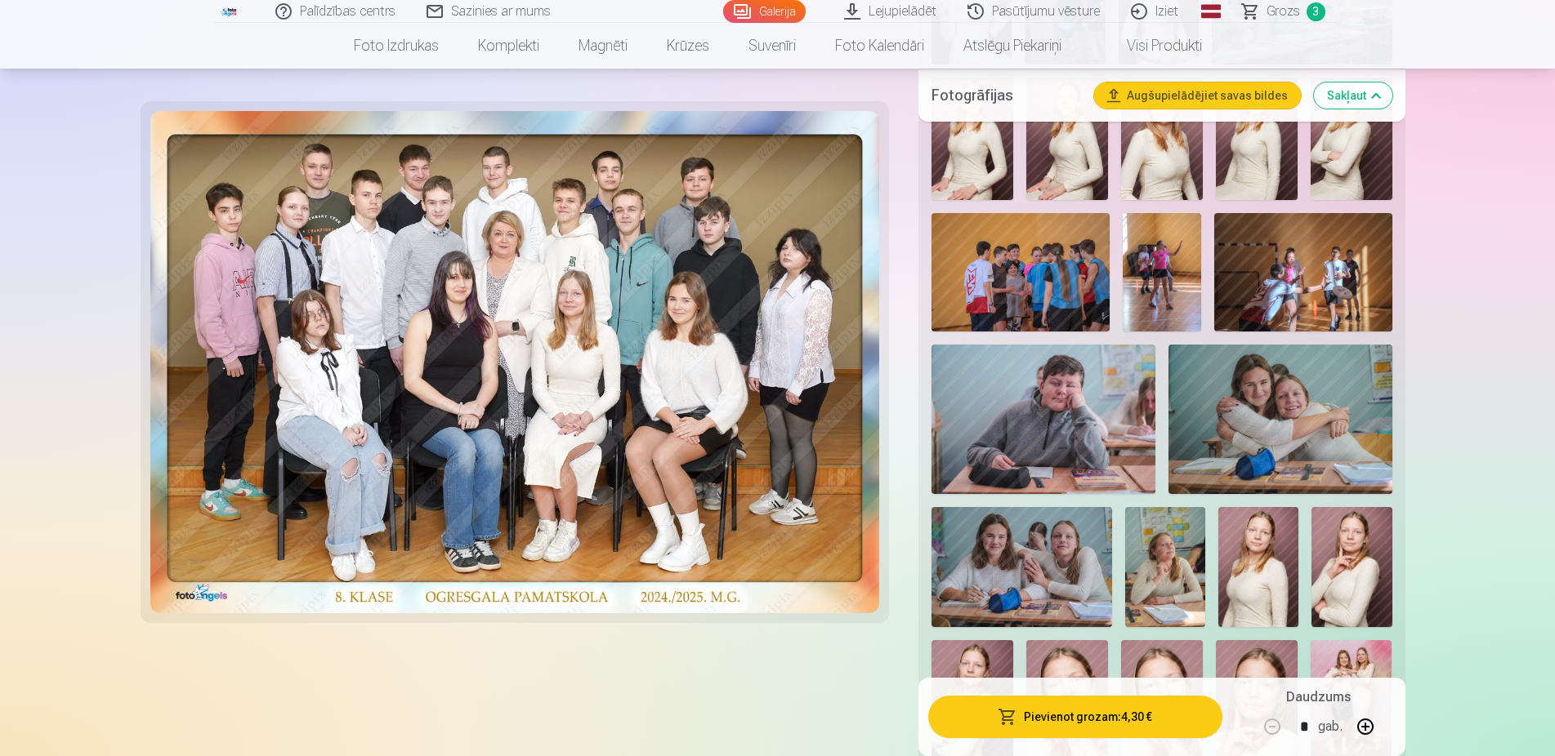
click at [1225, 455] on img at bounding box center [1280, 419] width 224 height 149
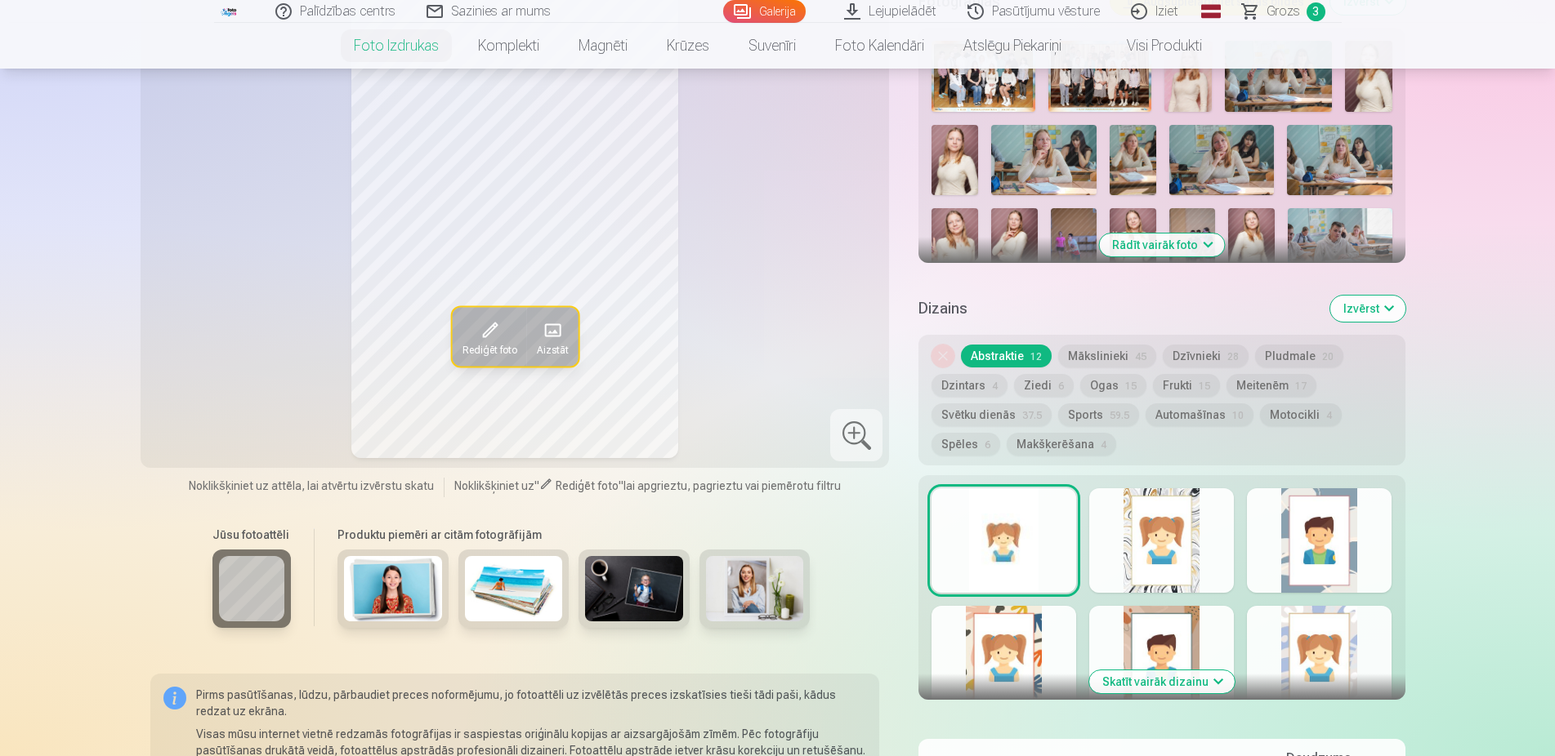
scroll to position [333, 0]
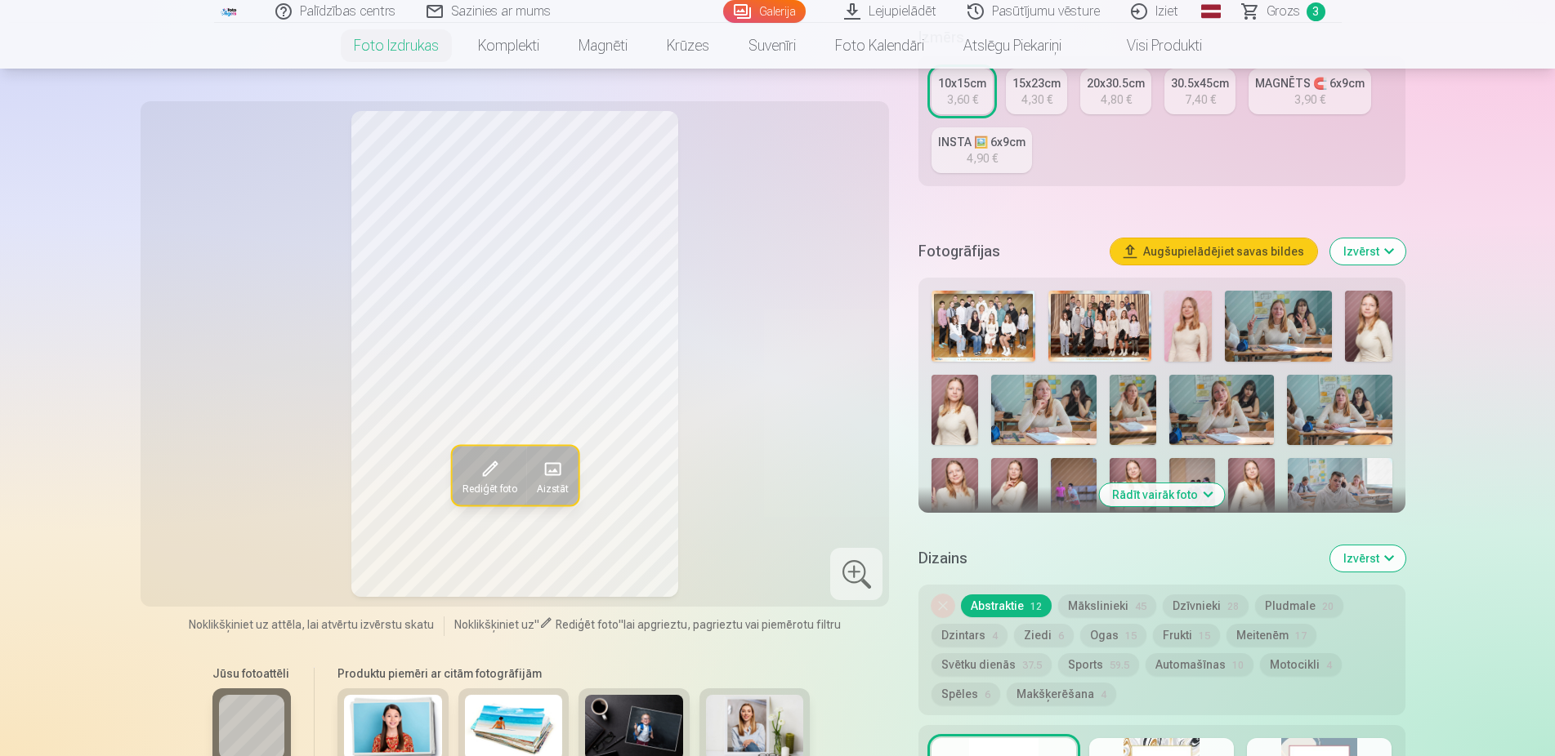
click at [1144, 503] on button "Rādīt vairāk foto" at bounding box center [1161, 495] width 125 height 23
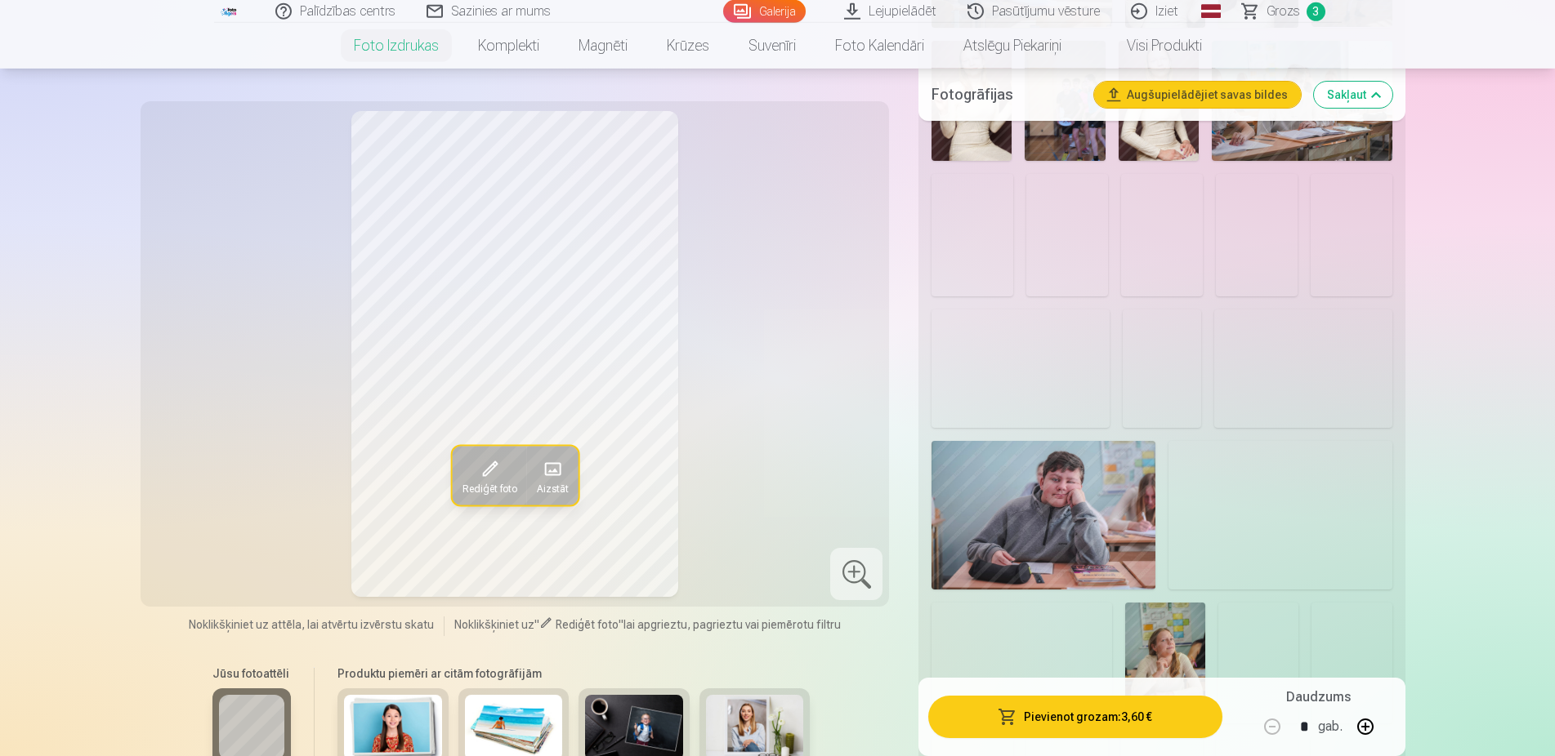
scroll to position [1166, 0]
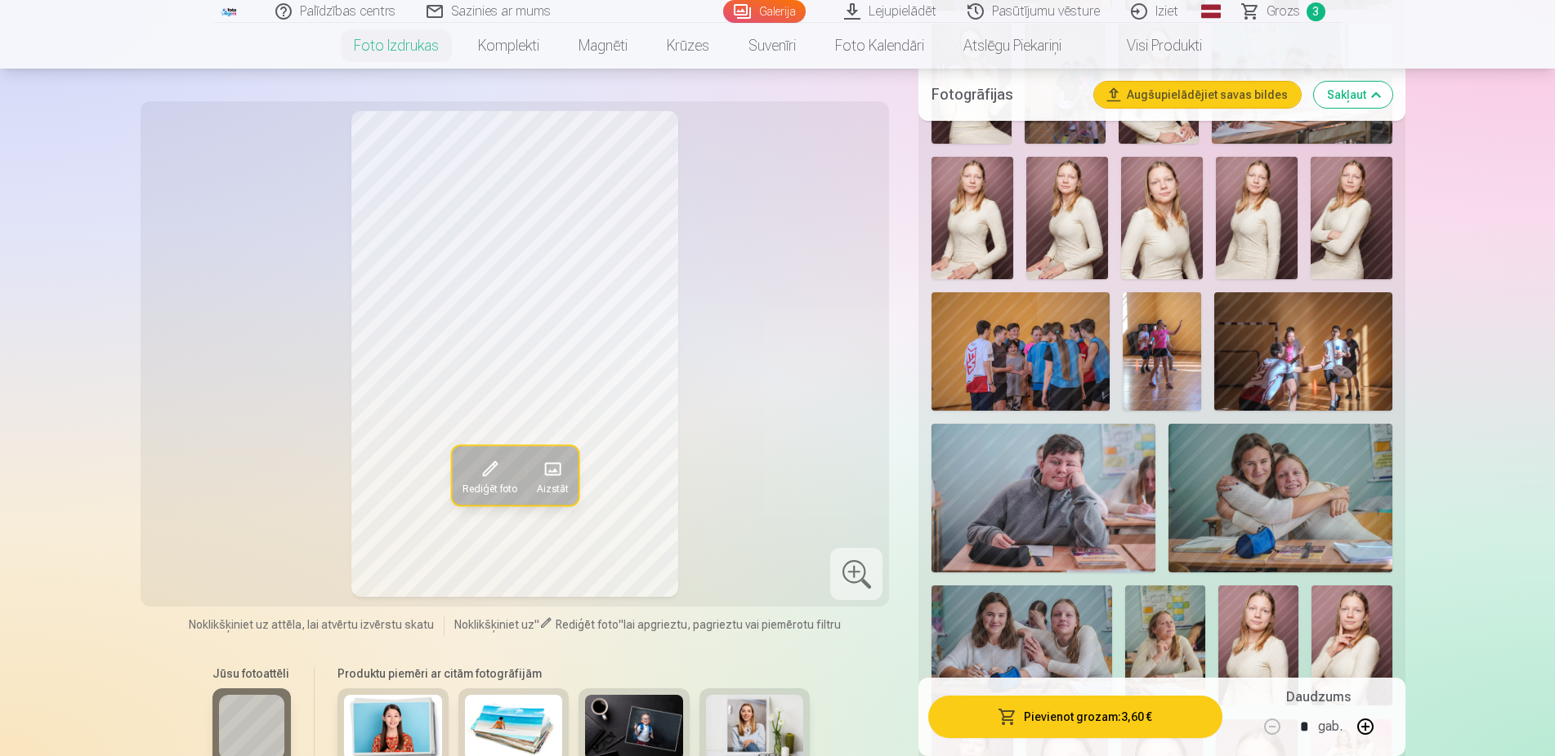
click at [1276, 515] on img at bounding box center [1280, 498] width 224 height 149
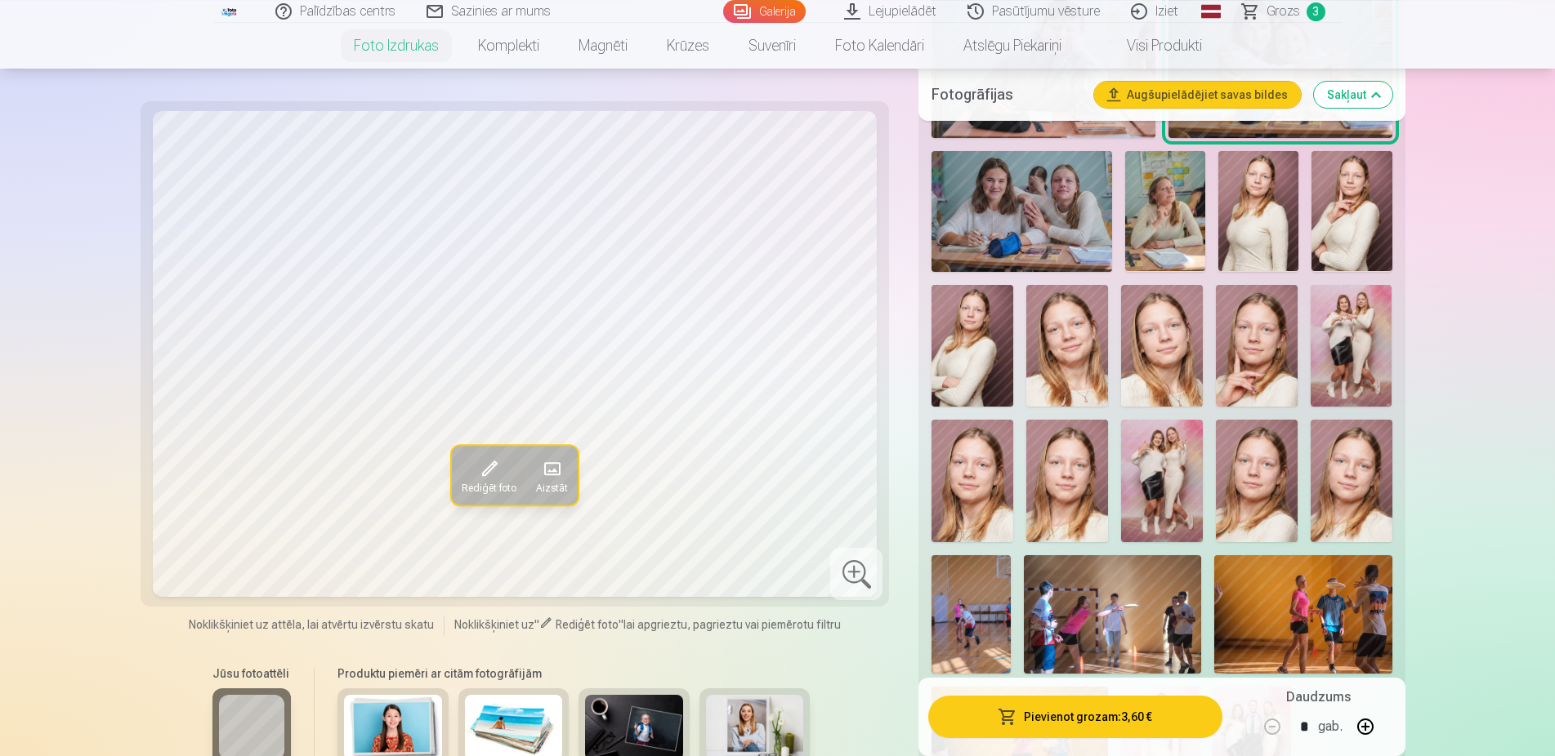
scroll to position [1583, 0]
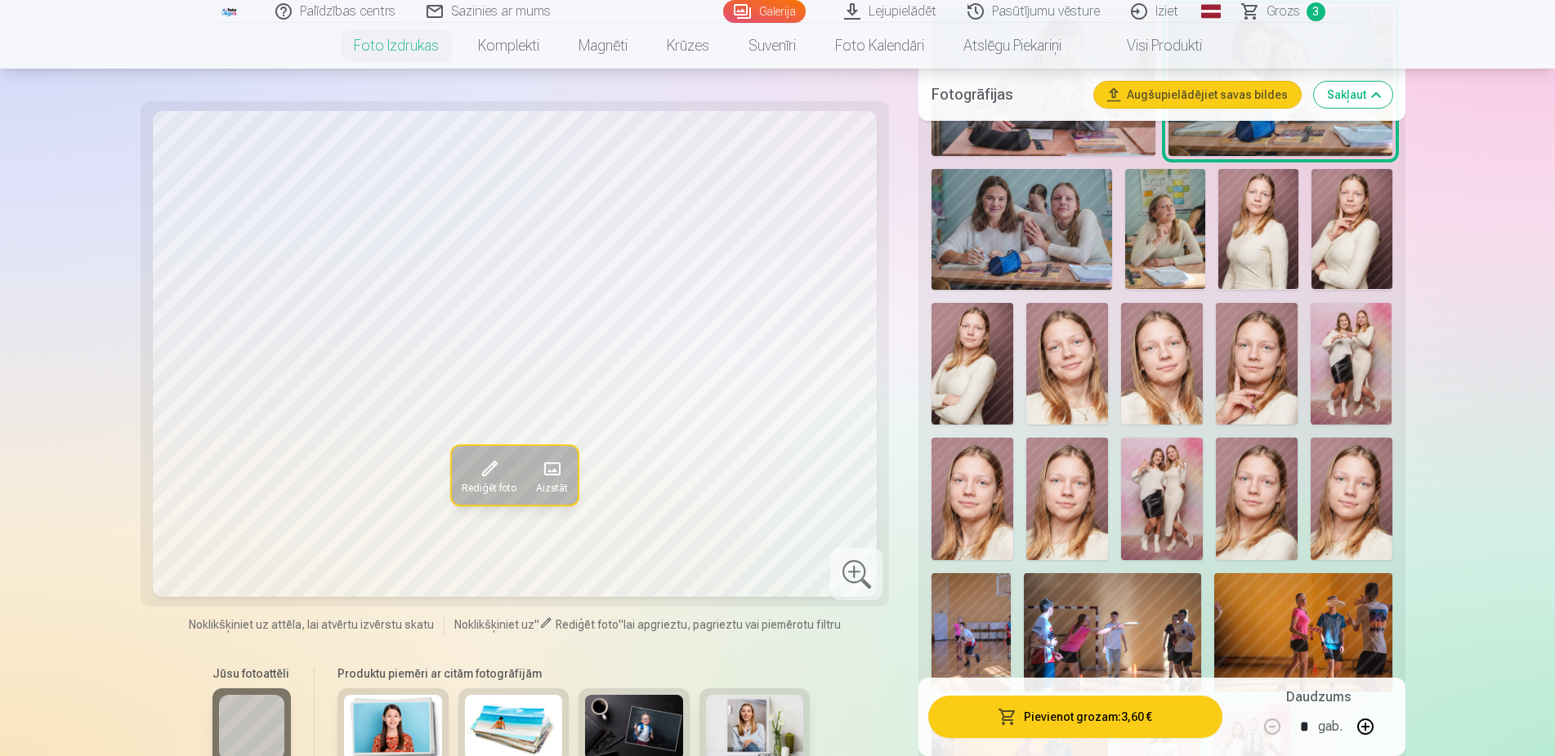
click at [1319, 609] on img at bounding box center [1302, 632] width 177 height 118
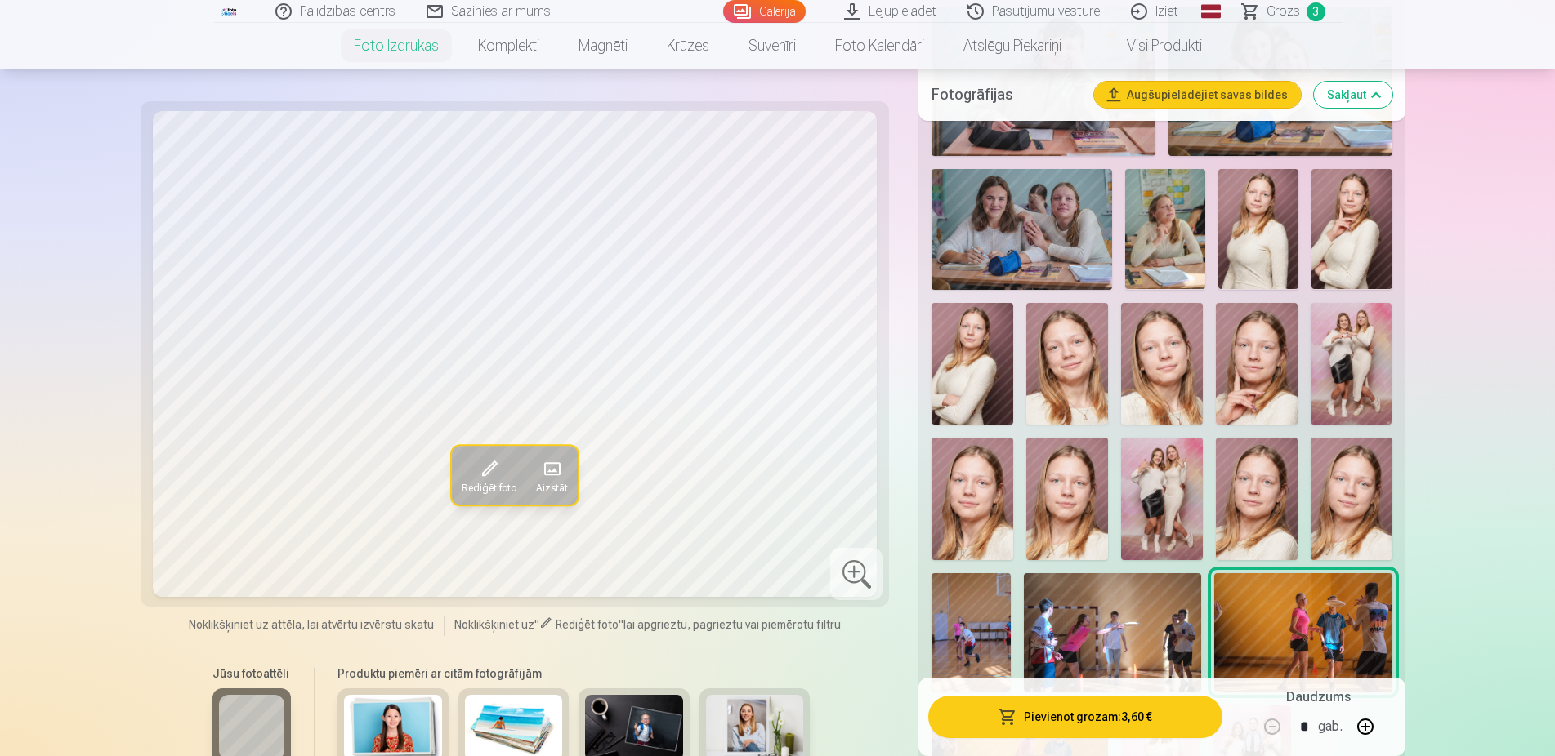
click at [1161, 637] on img at bounding box center [1112, 632] width 177 height 118
click at [1277, 583] on img at bounding box center [1302, 632] width 177 height 118
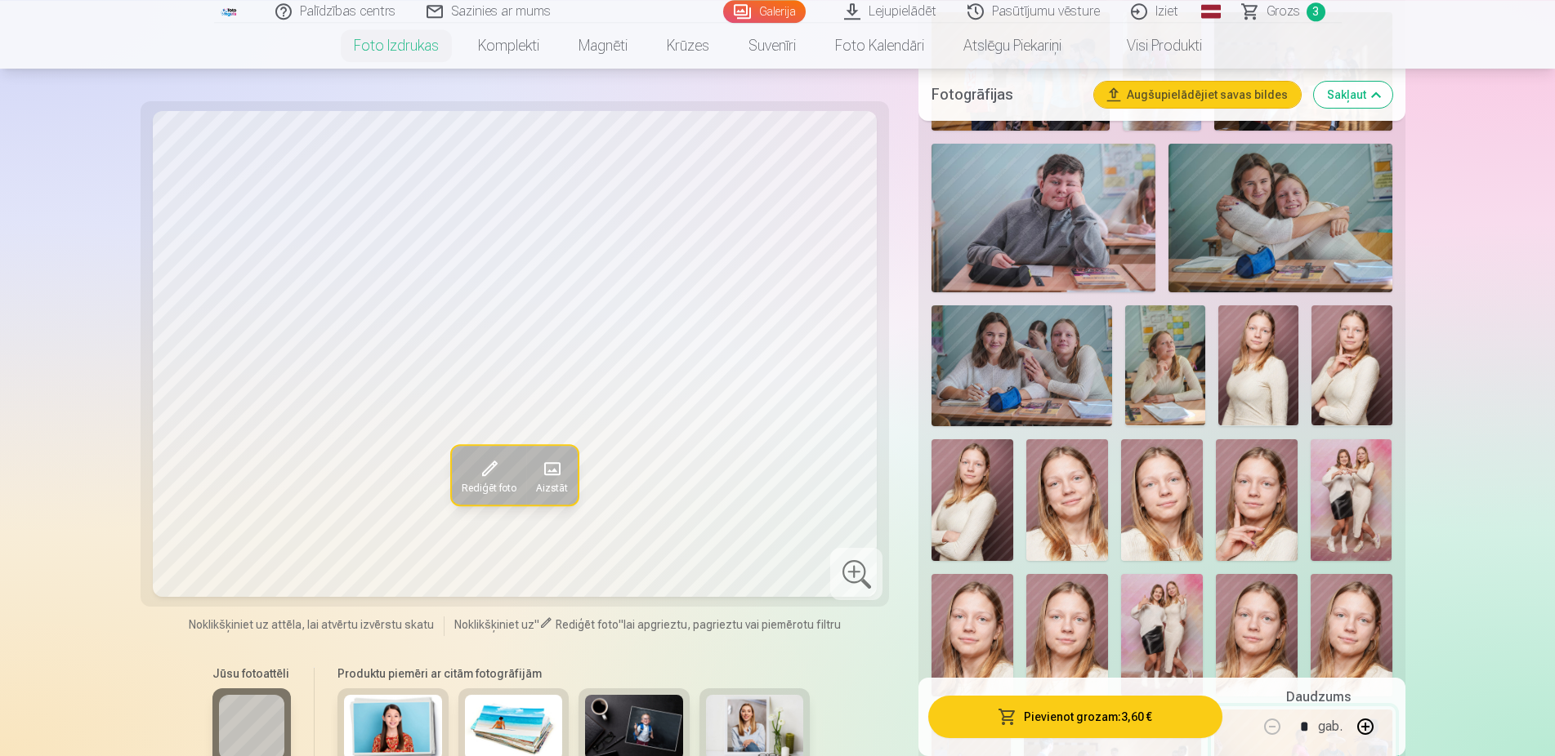
scroll to position [1333, 0]
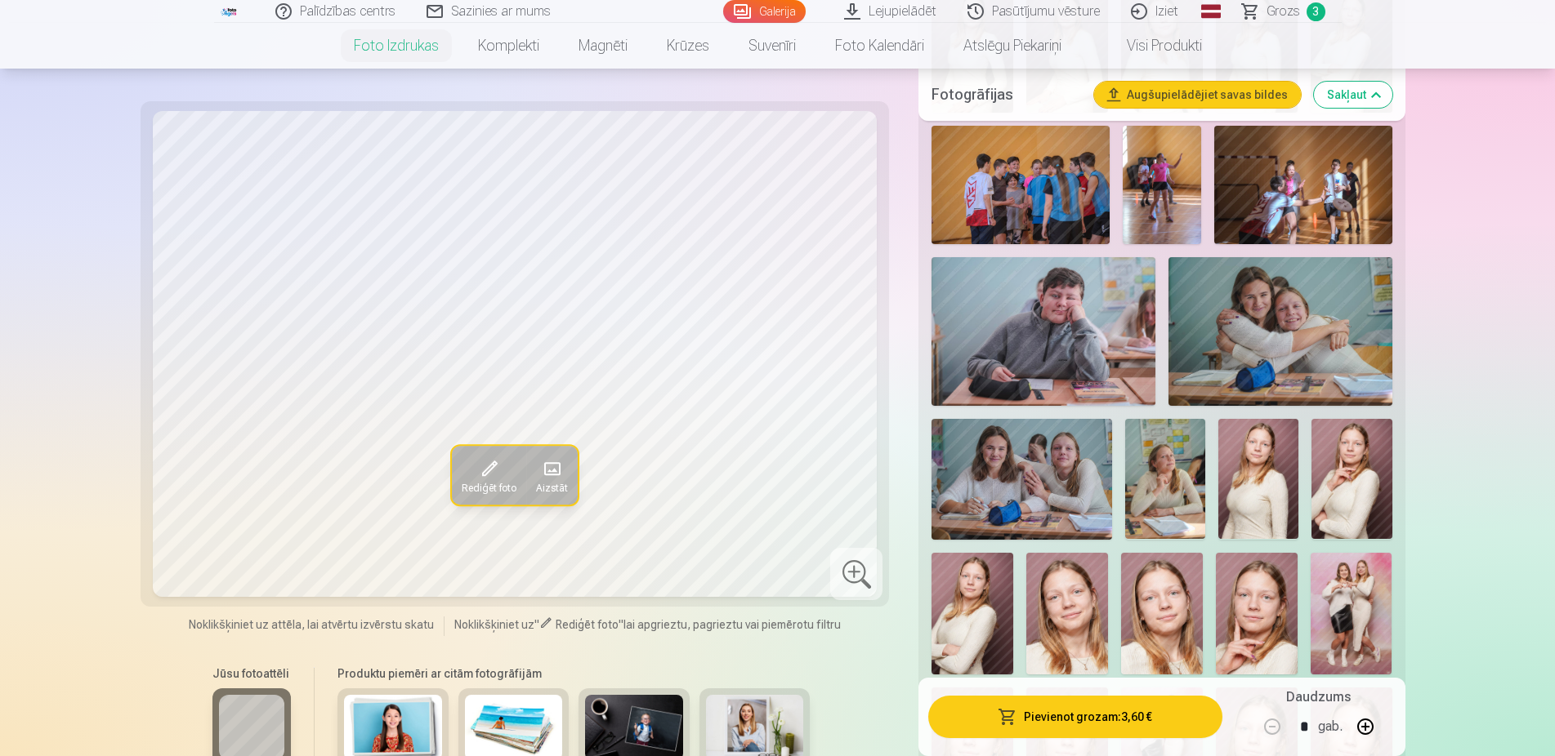
click at [1201, 341] on img at bounding box center [1280, 331] width 224 height 149
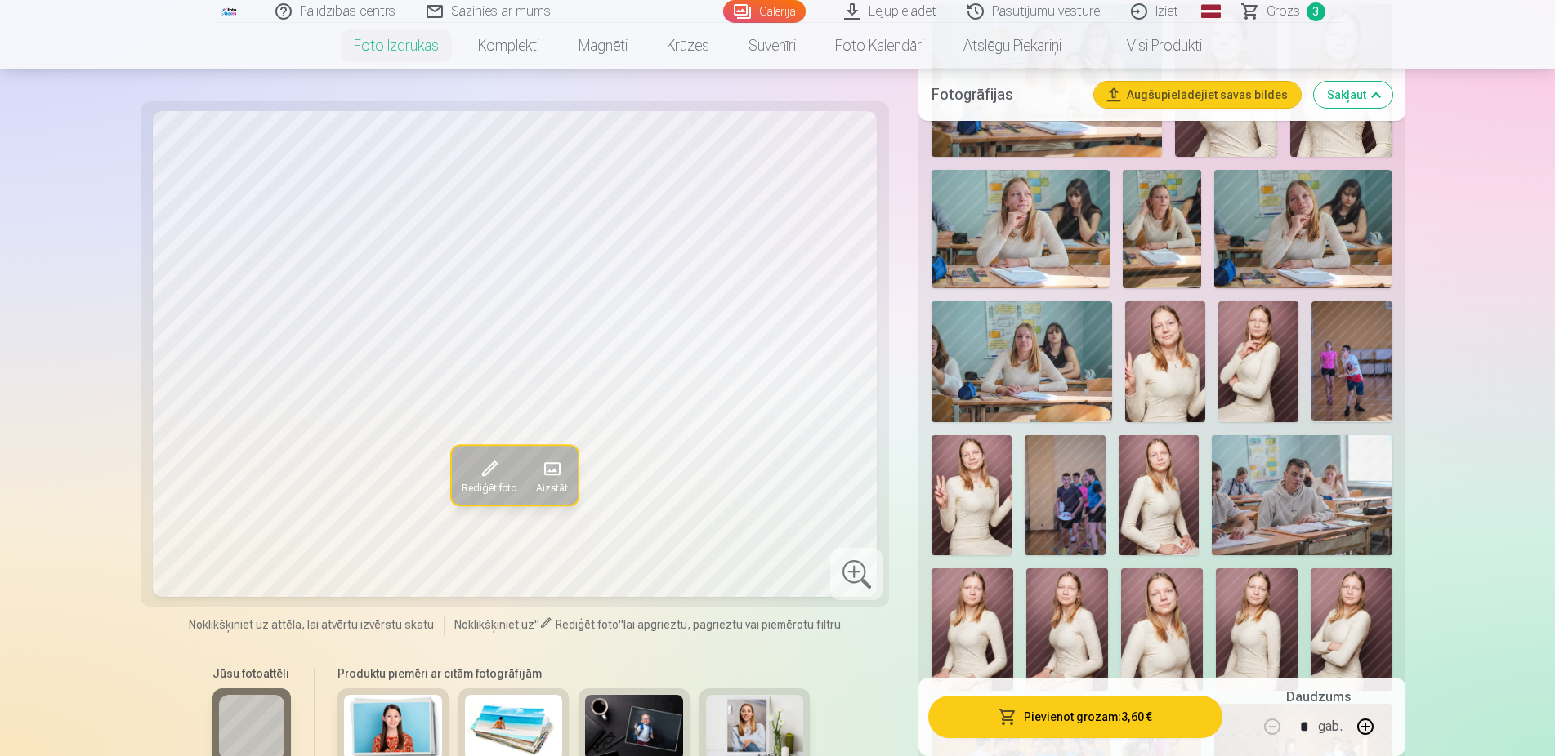
scroll to position [750, 0]
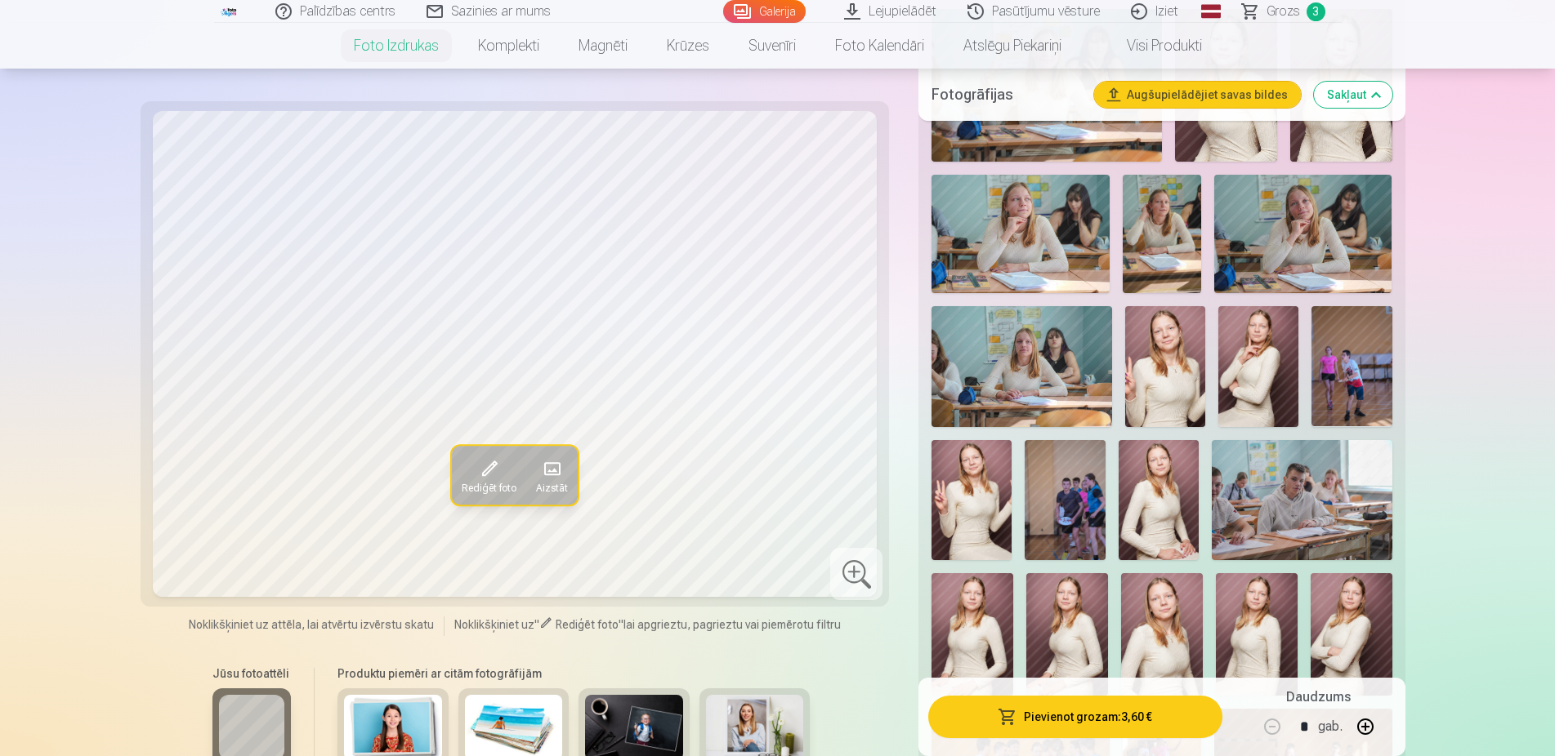
click at [1269, 399] on img at bounding box center [1258, 366] width 80 height 120
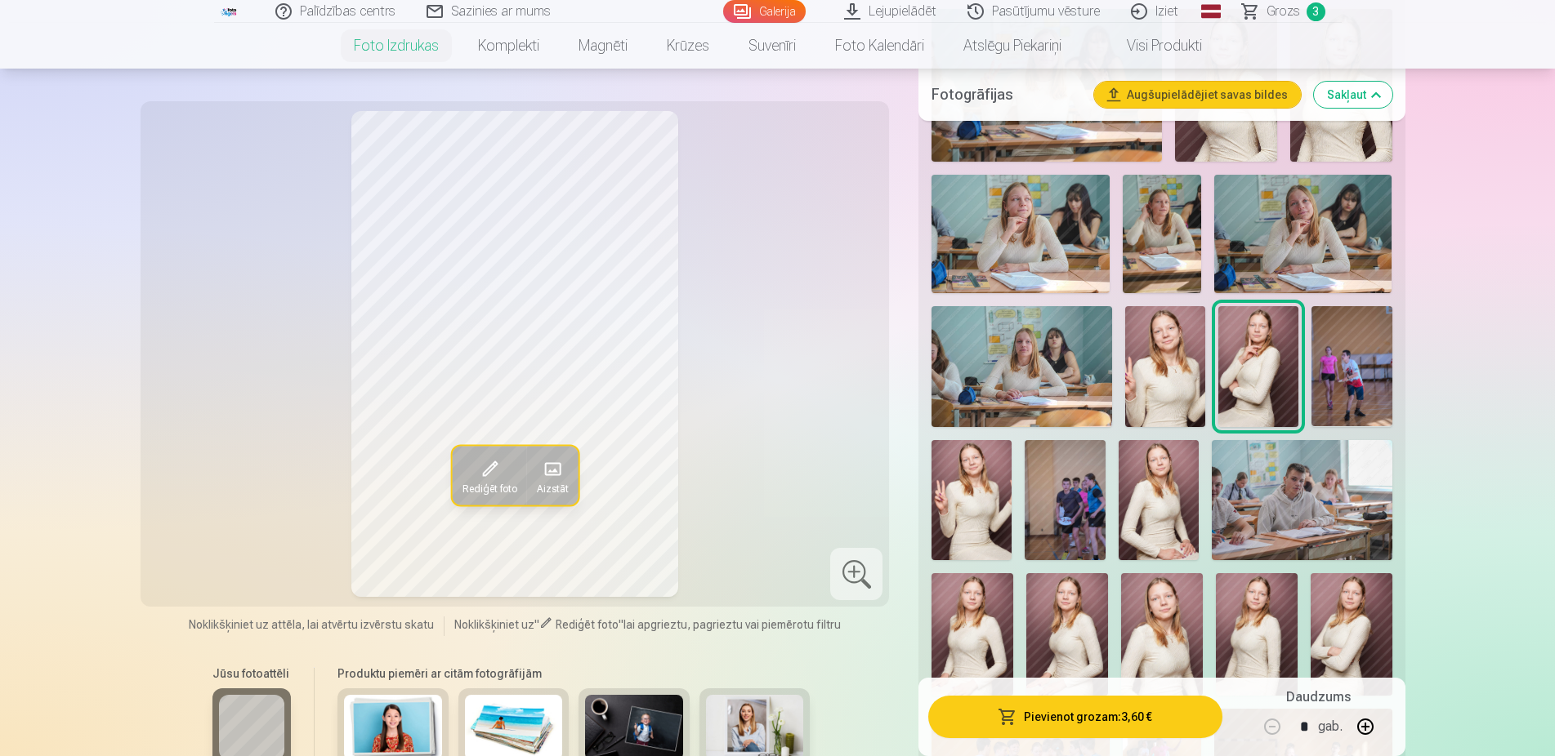
click at [1182, 473] on img at bounding box center [1158, 500] width 80 height 120
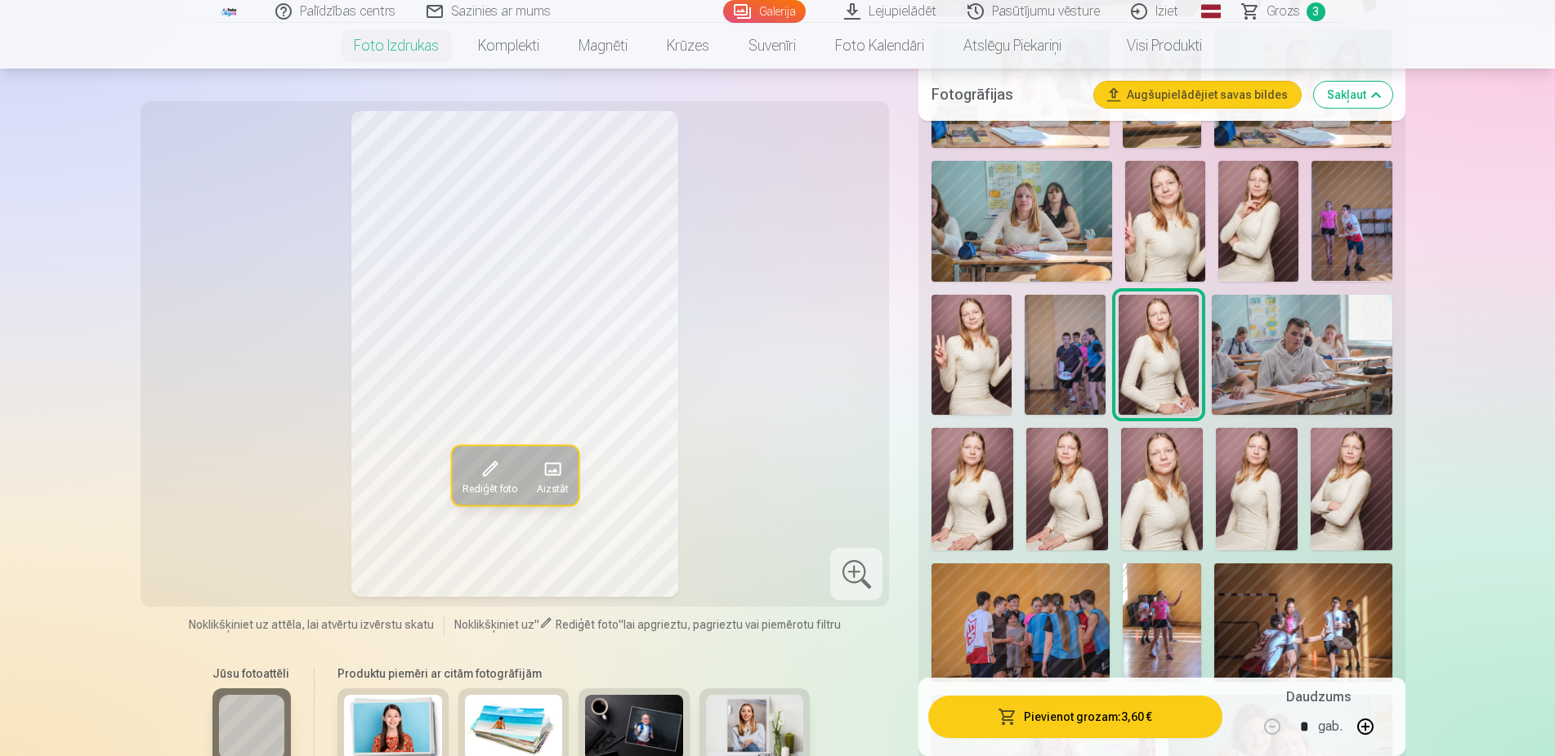
scroll to position [917, 0]
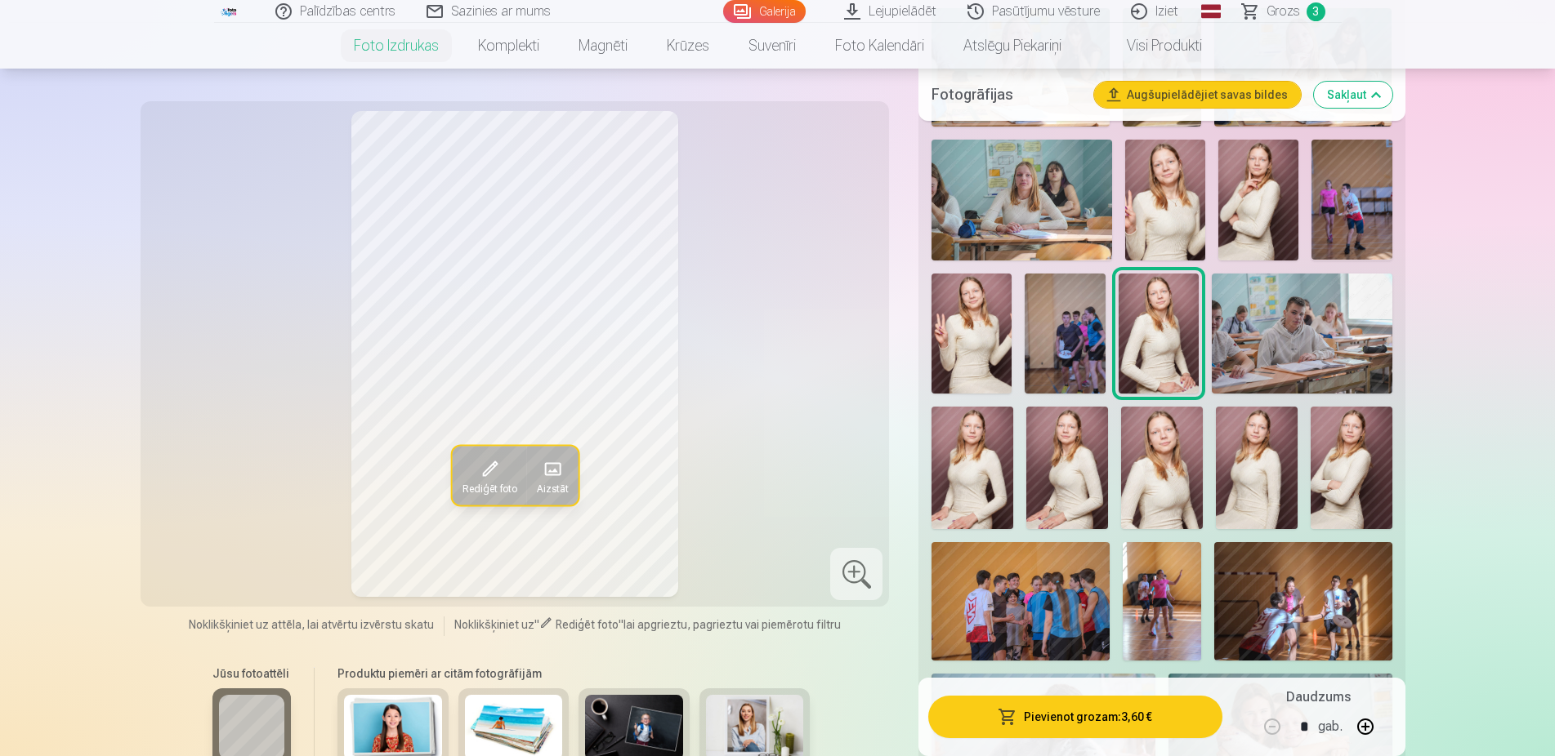
click at [1077, 506] on img at bounding box center [1067, 468] width 82 height 123
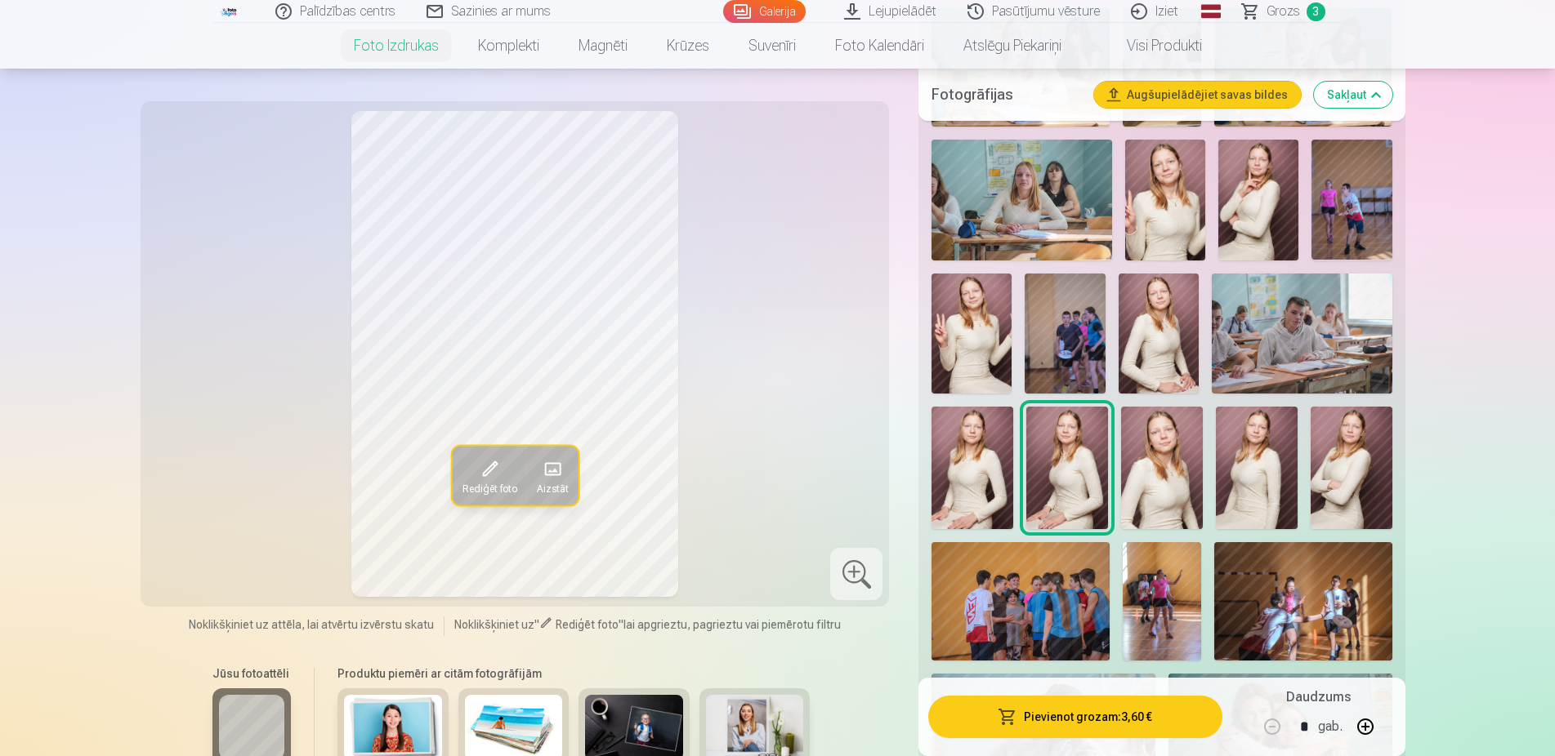
click at [1163, 478] on img at bounding box center [1162, 468] width 82 height 123
click at [1251, 466] on img at bounding box center [1257, 468] width 82 height 123
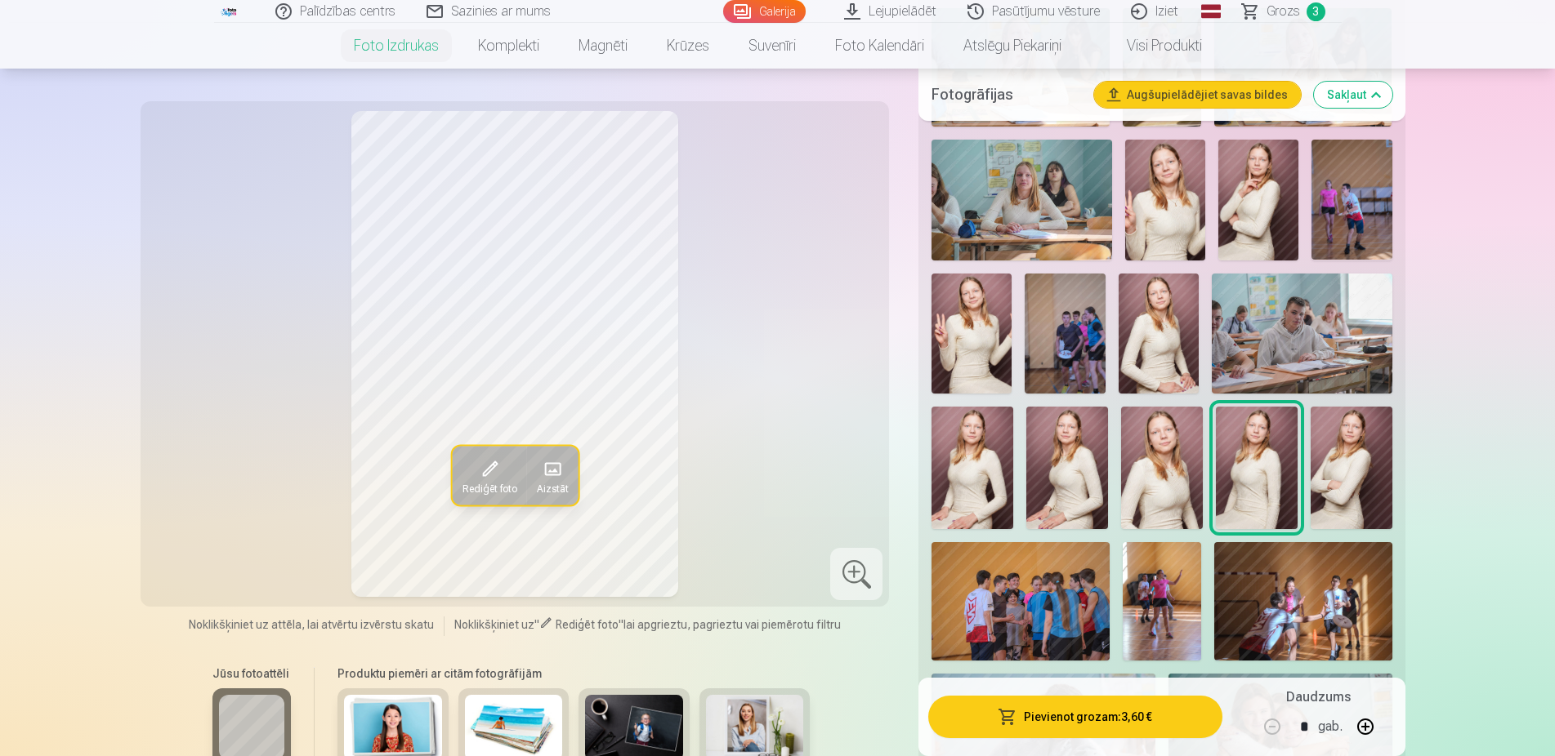
click at [1344, 471] on img at bounding box center [1351, 468] width 82 height 123
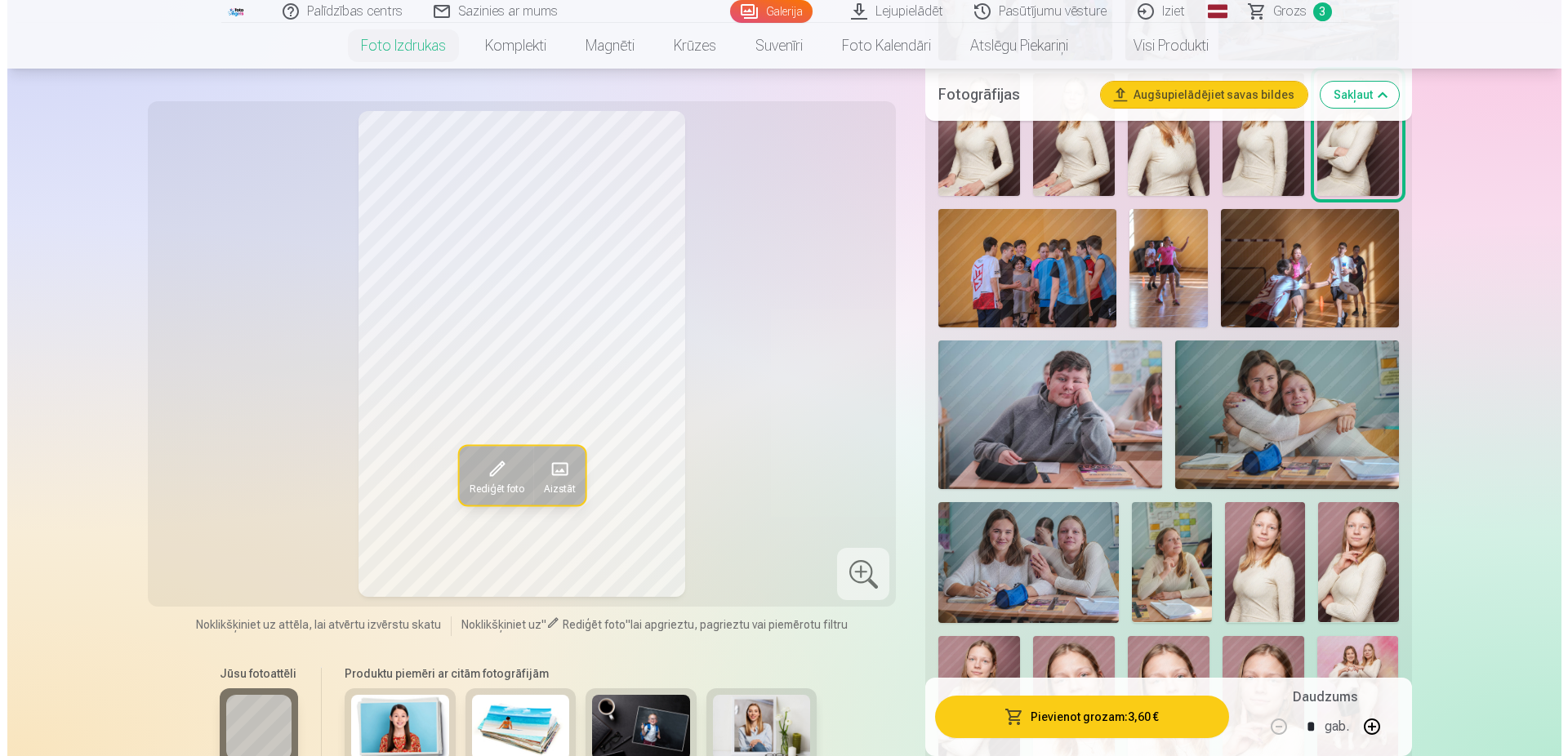
scroll to position [1083, 0]
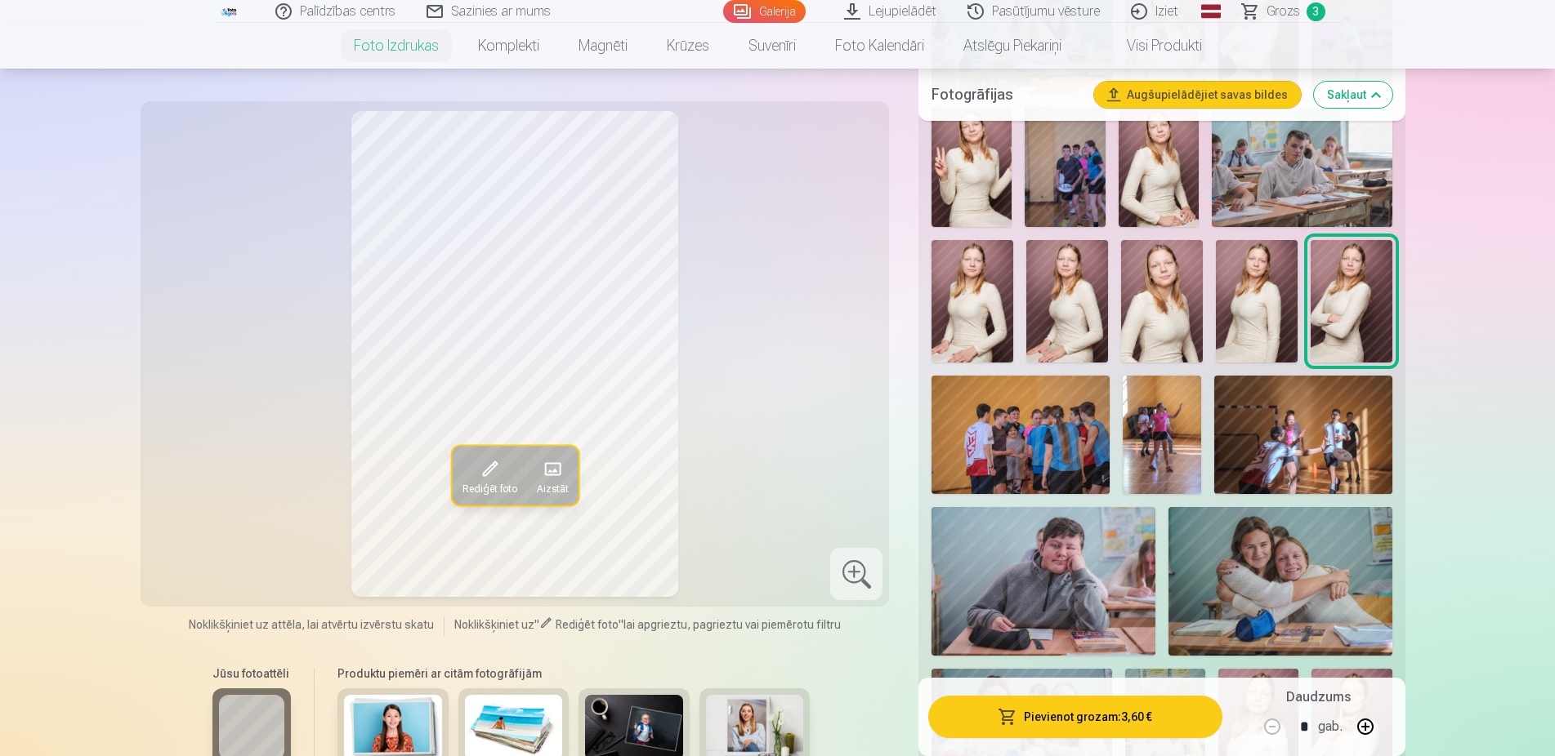
click at [1146, 713] on button "Pievienot grozam : 3,60 €" at bounding box center [1074, 717] width 293 height 42
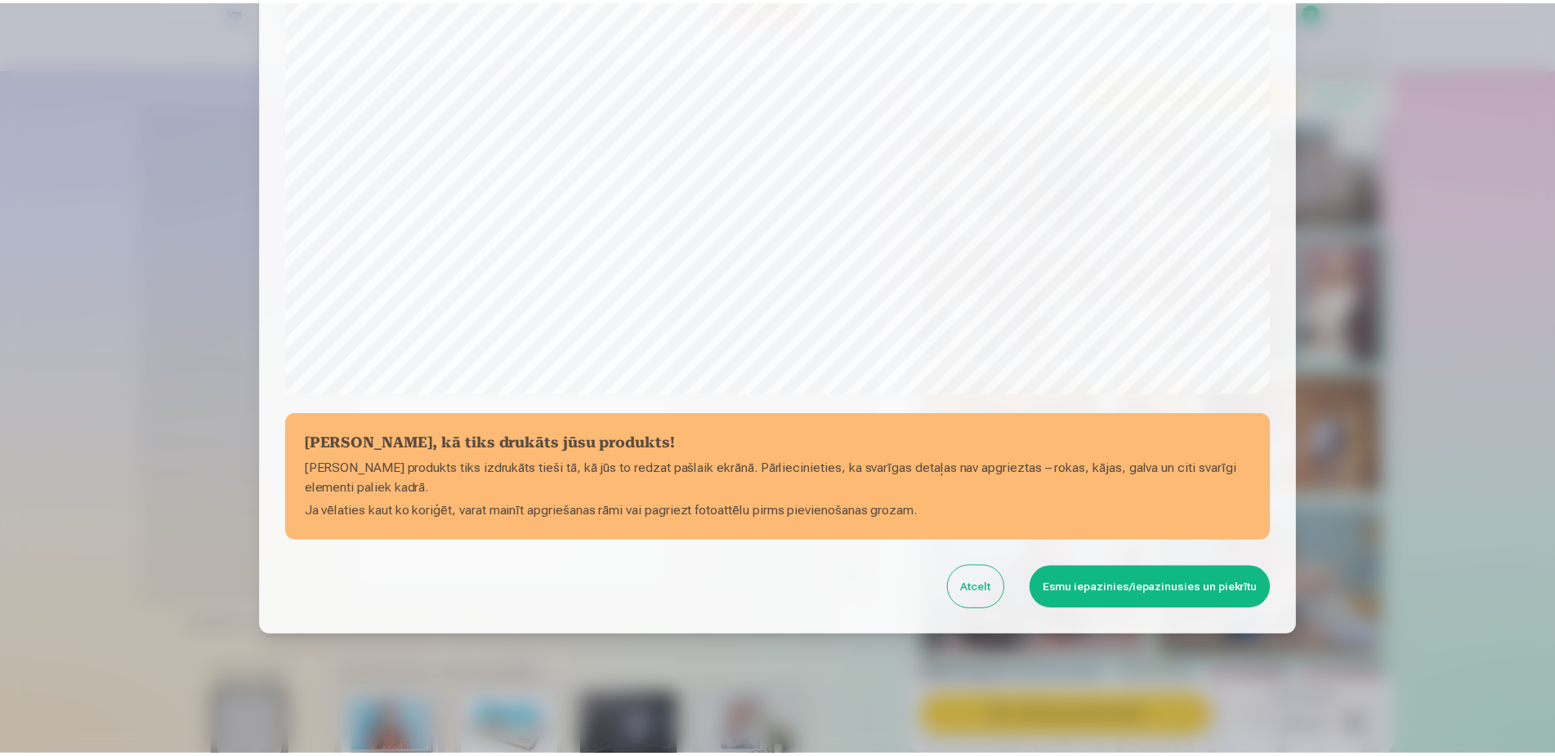
scroll to position [420, 0]
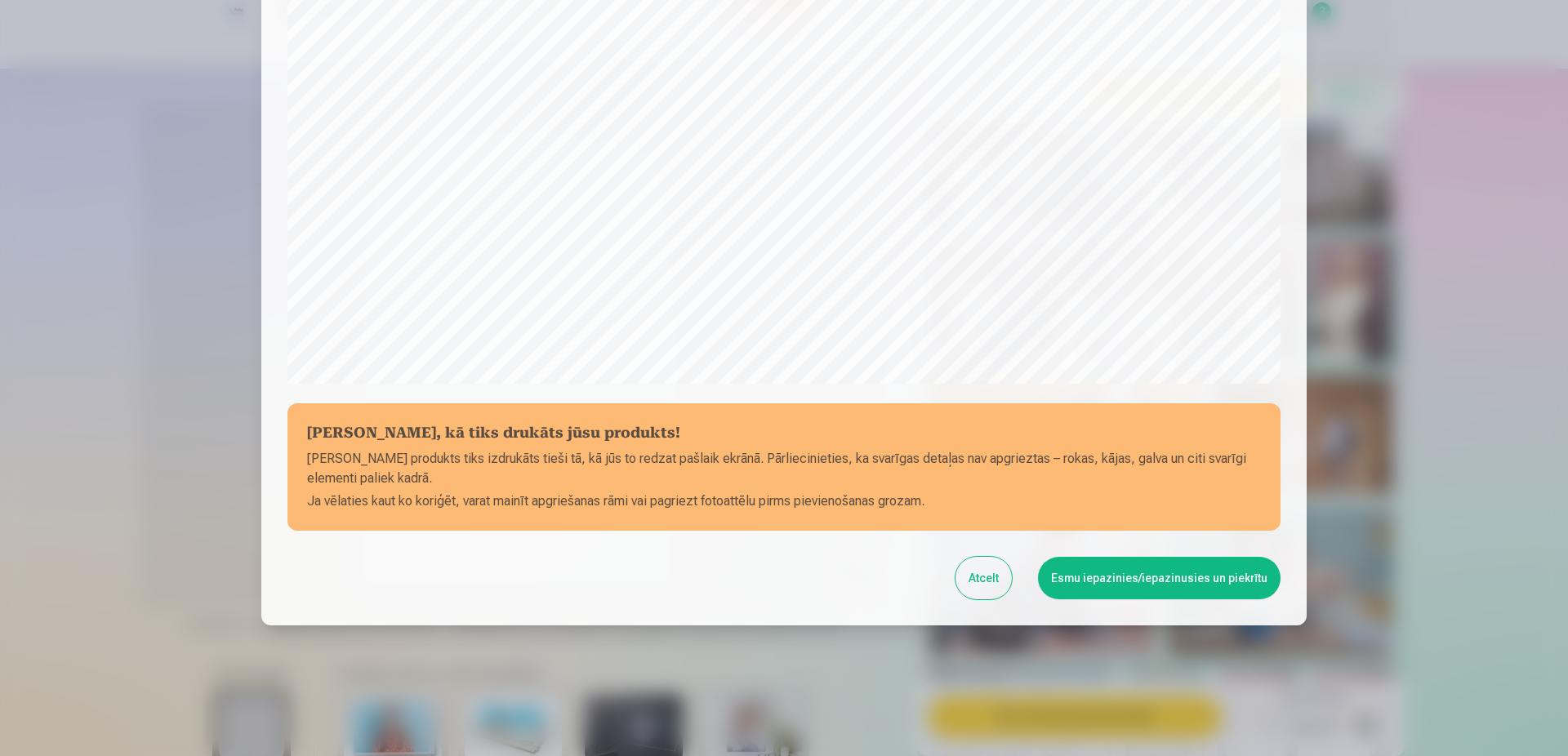
click at [1126, 579] on button "Esmu iepazinies/iepazinusies un piekrītu" at bounding box center [1159, 578] width 243 height 42
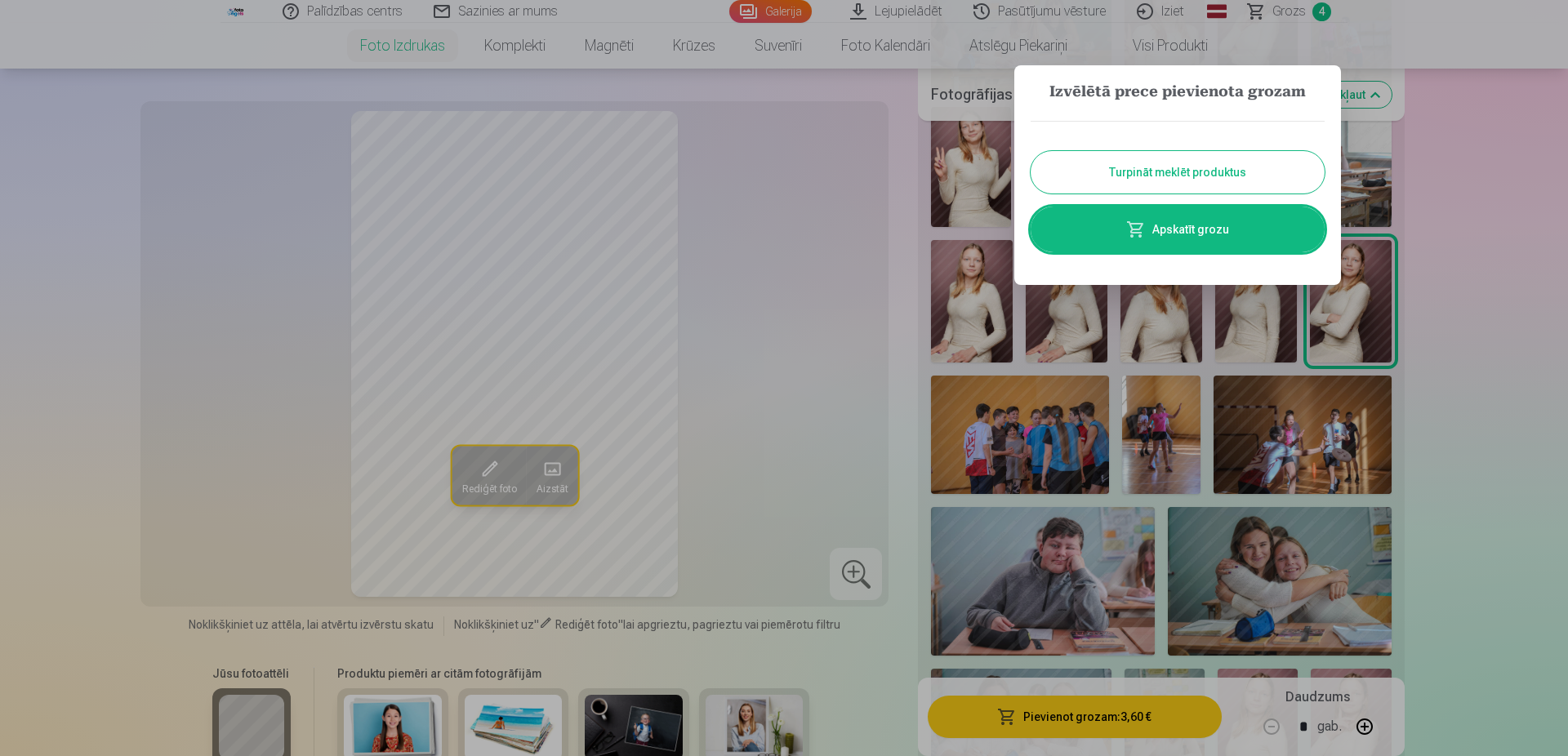
click at [1128, 167] on button "Turpināt meklēt produktus" at bounding box center [1178, 172] width 294 height 42
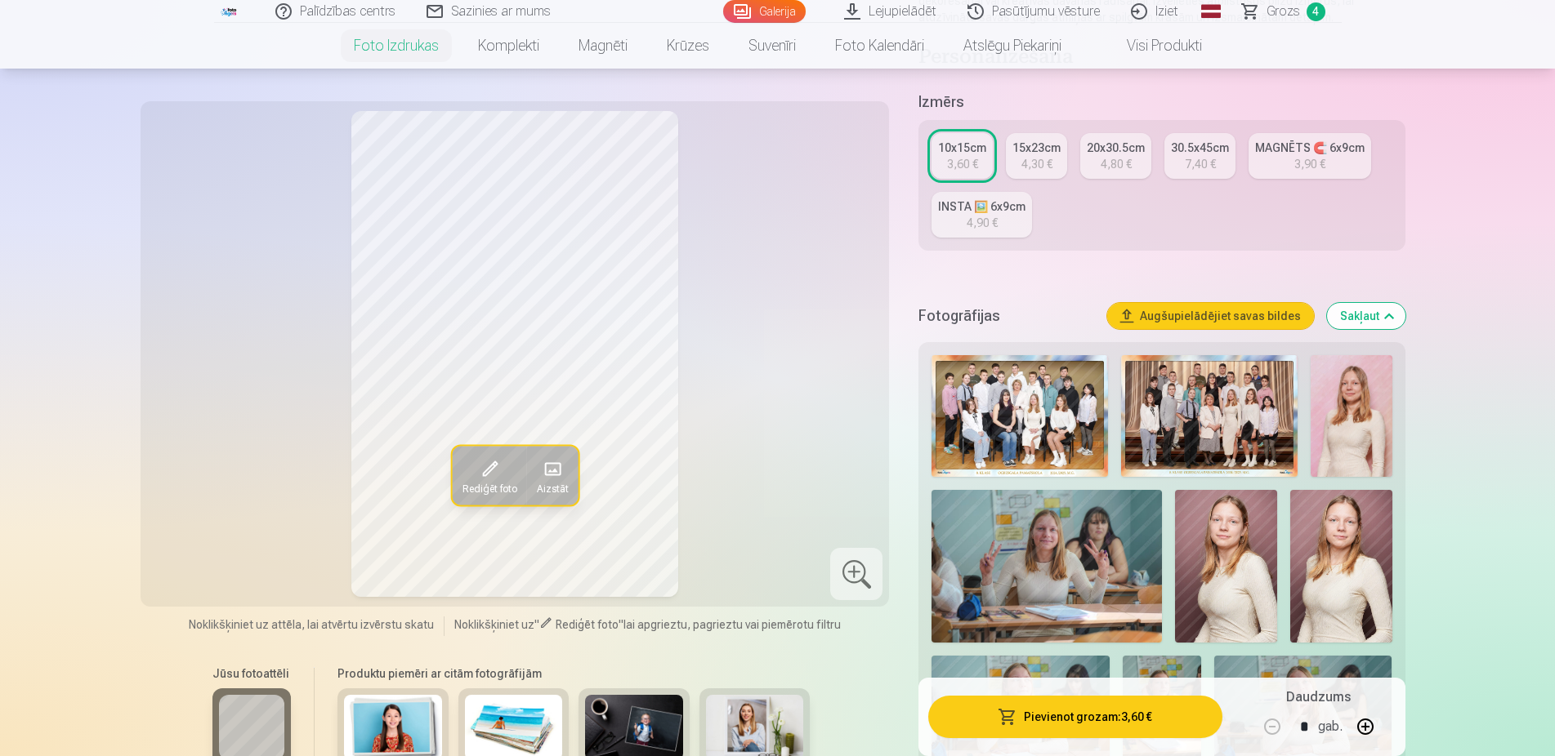
scroll to position [250, 0]
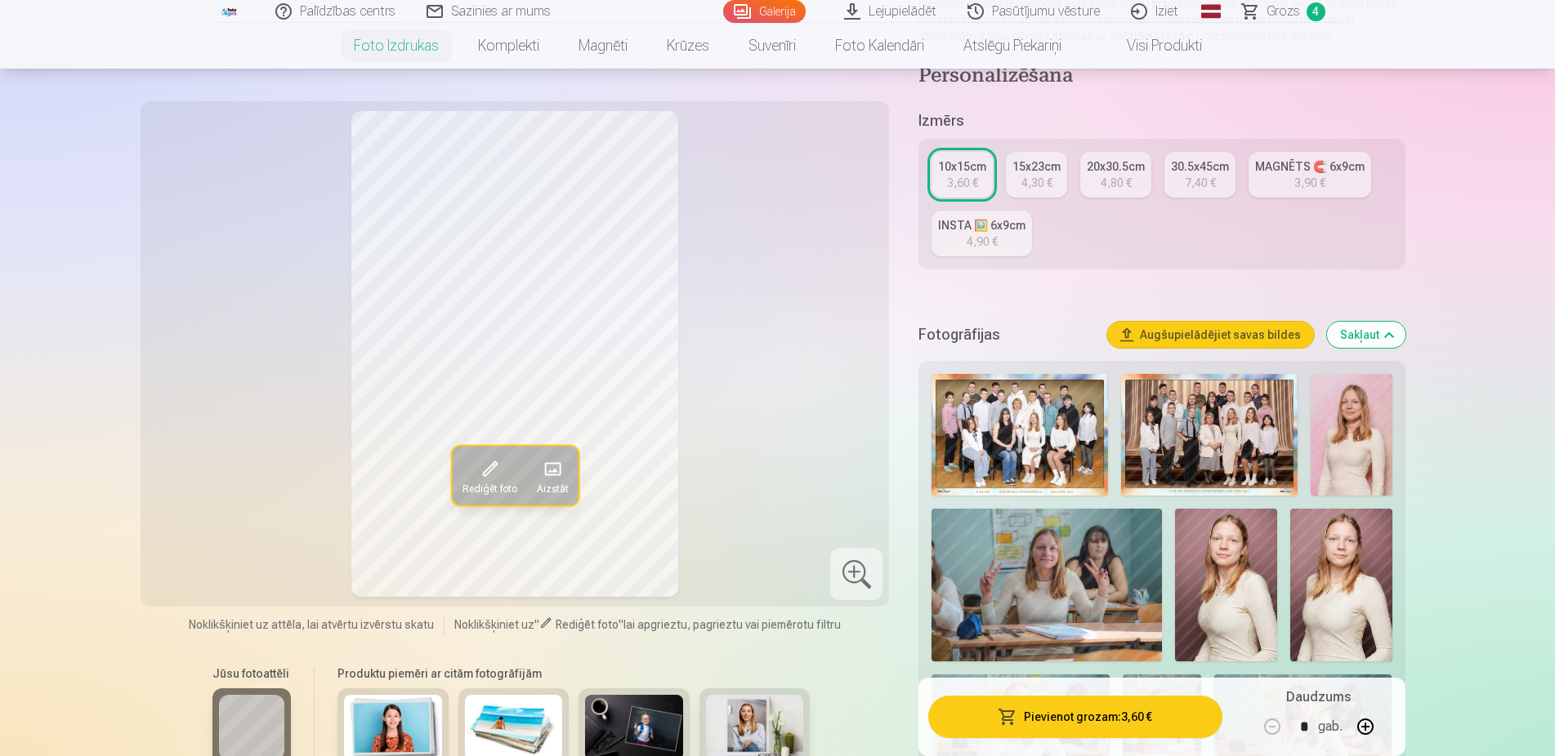
click at [1280, 18] on span "Grozs" at bounding box center [1282, 12] width 33 height 20
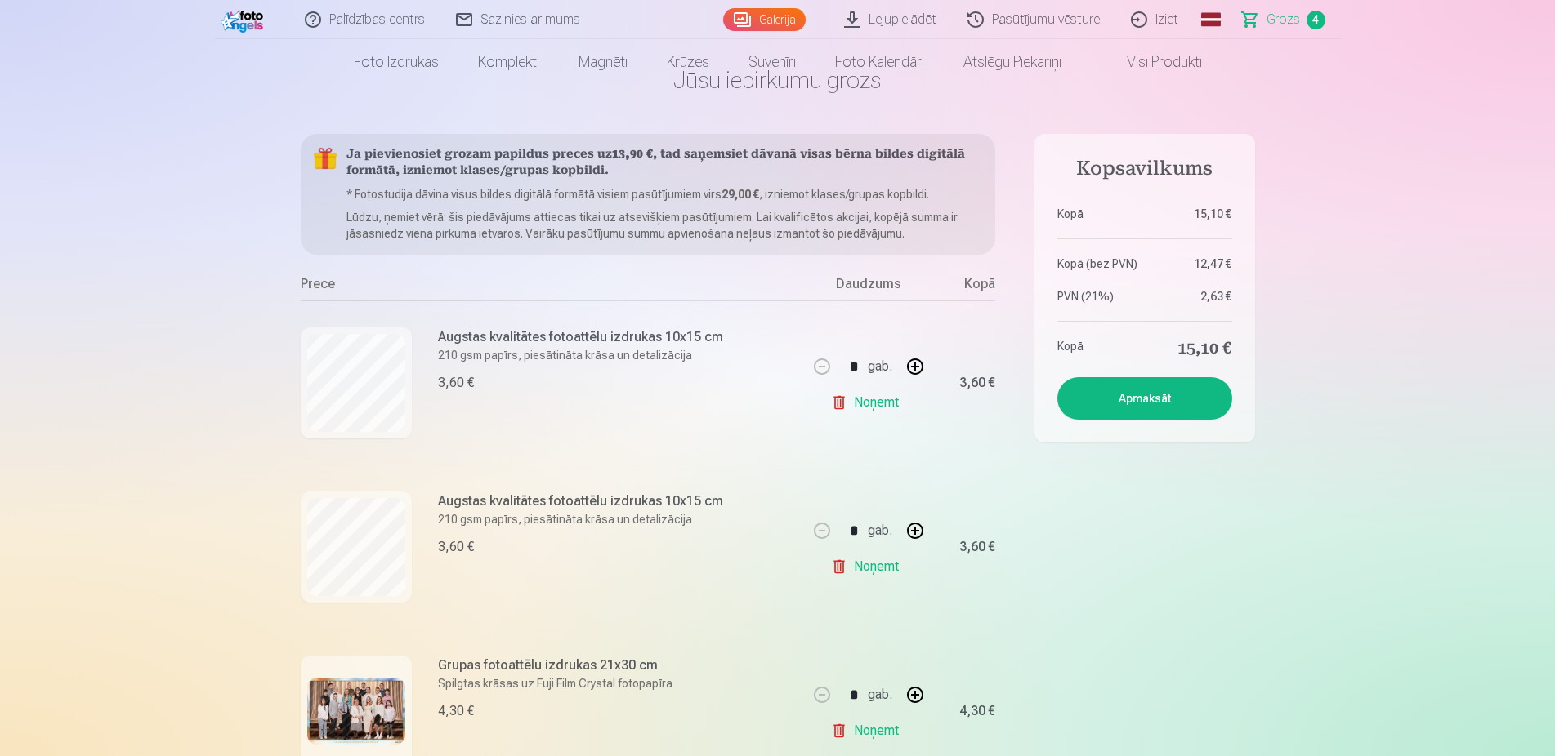
scroll to position [250, 0]
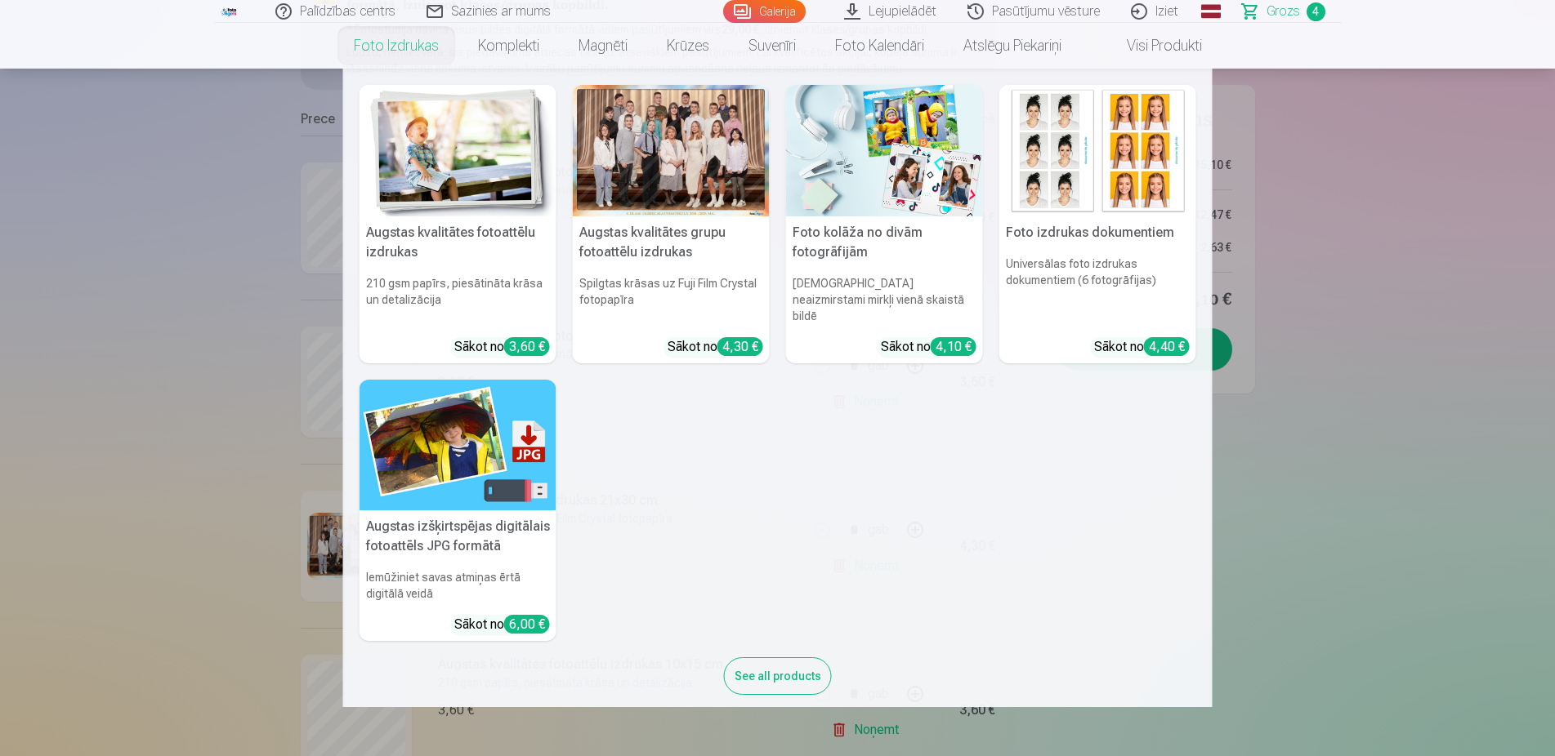
click at [633, 144] on div at bounding box center [671, 151] width 197 height 132
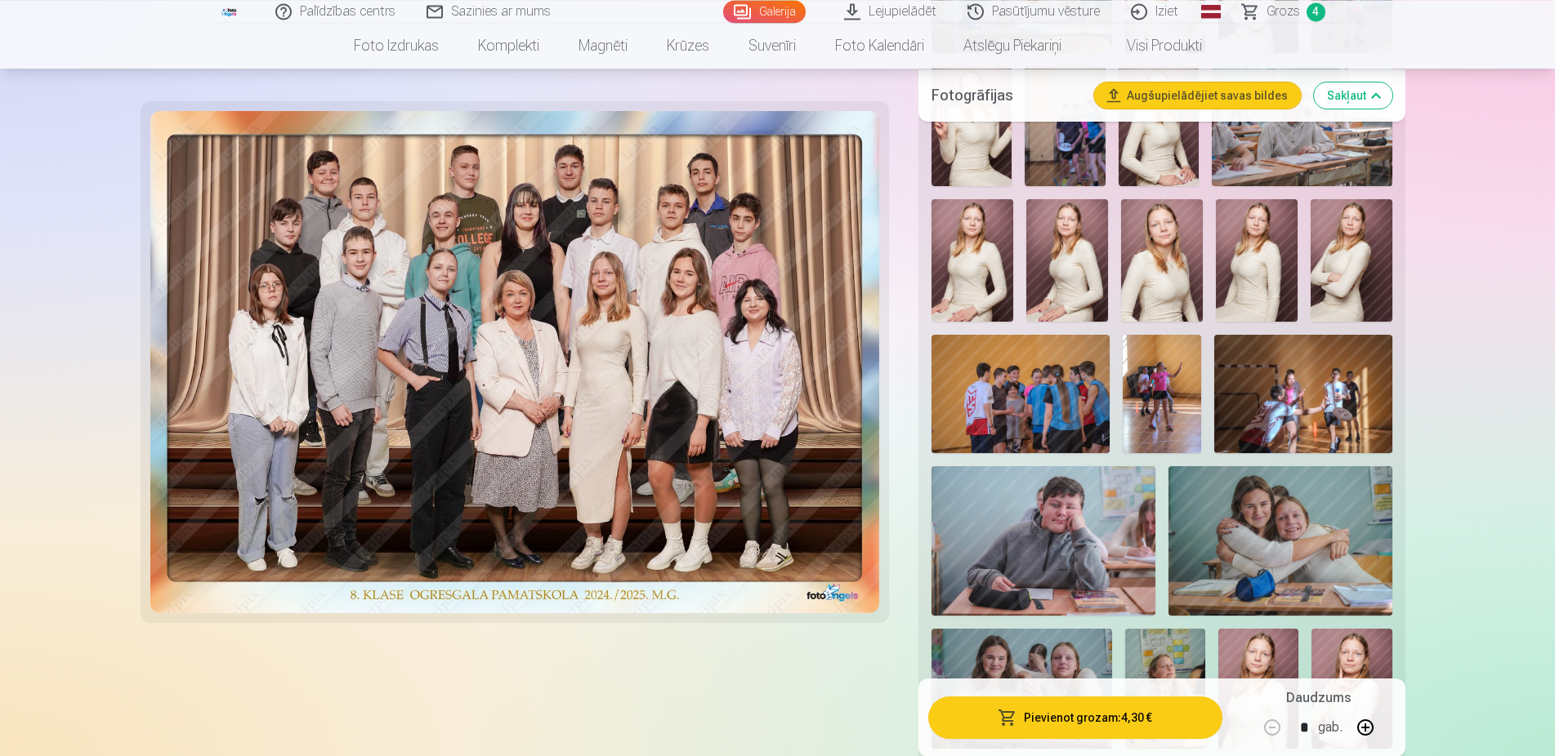
scroll to position [1166, 0]
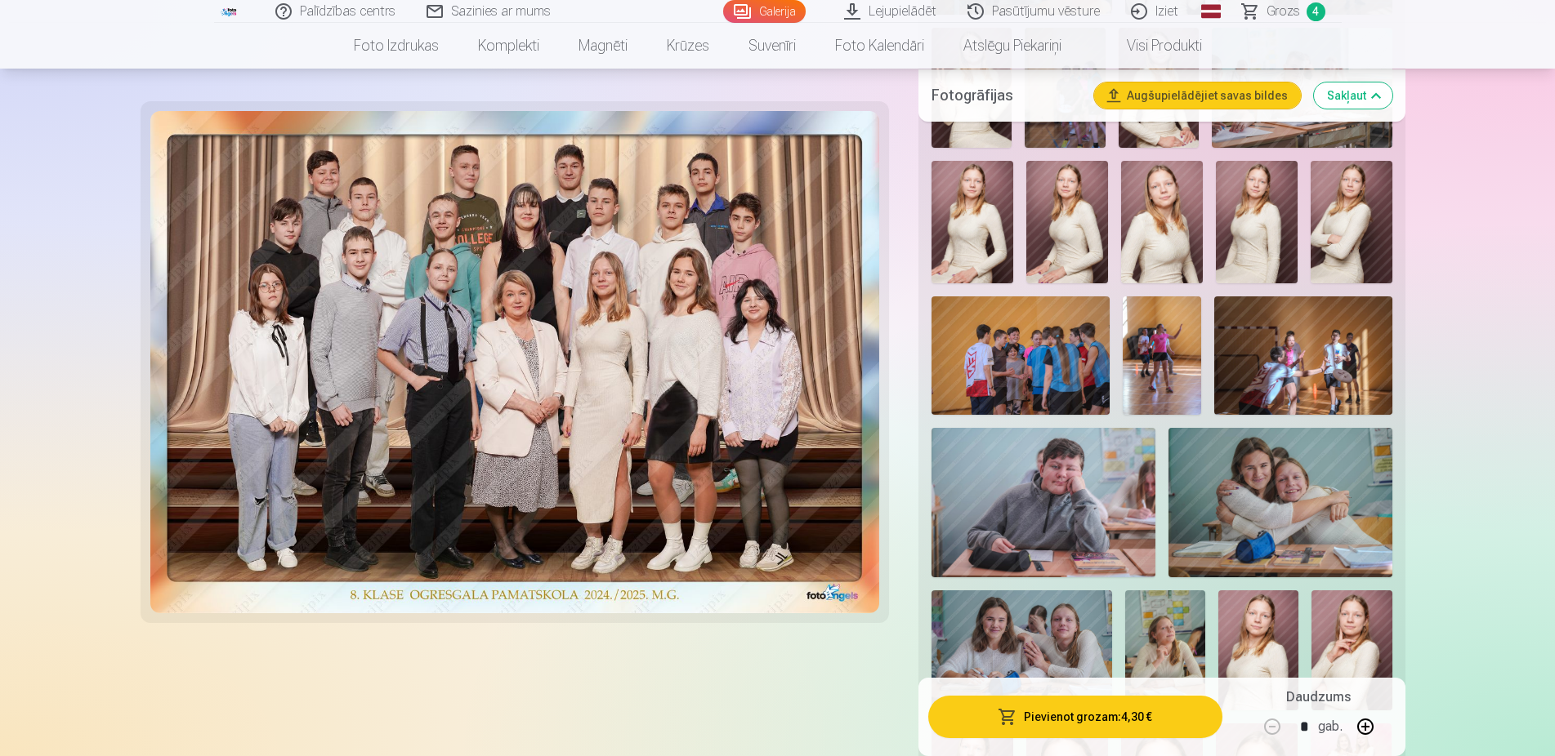
click at [1177, 266] on img at bounding box center [1162, 222] width 82 height 123
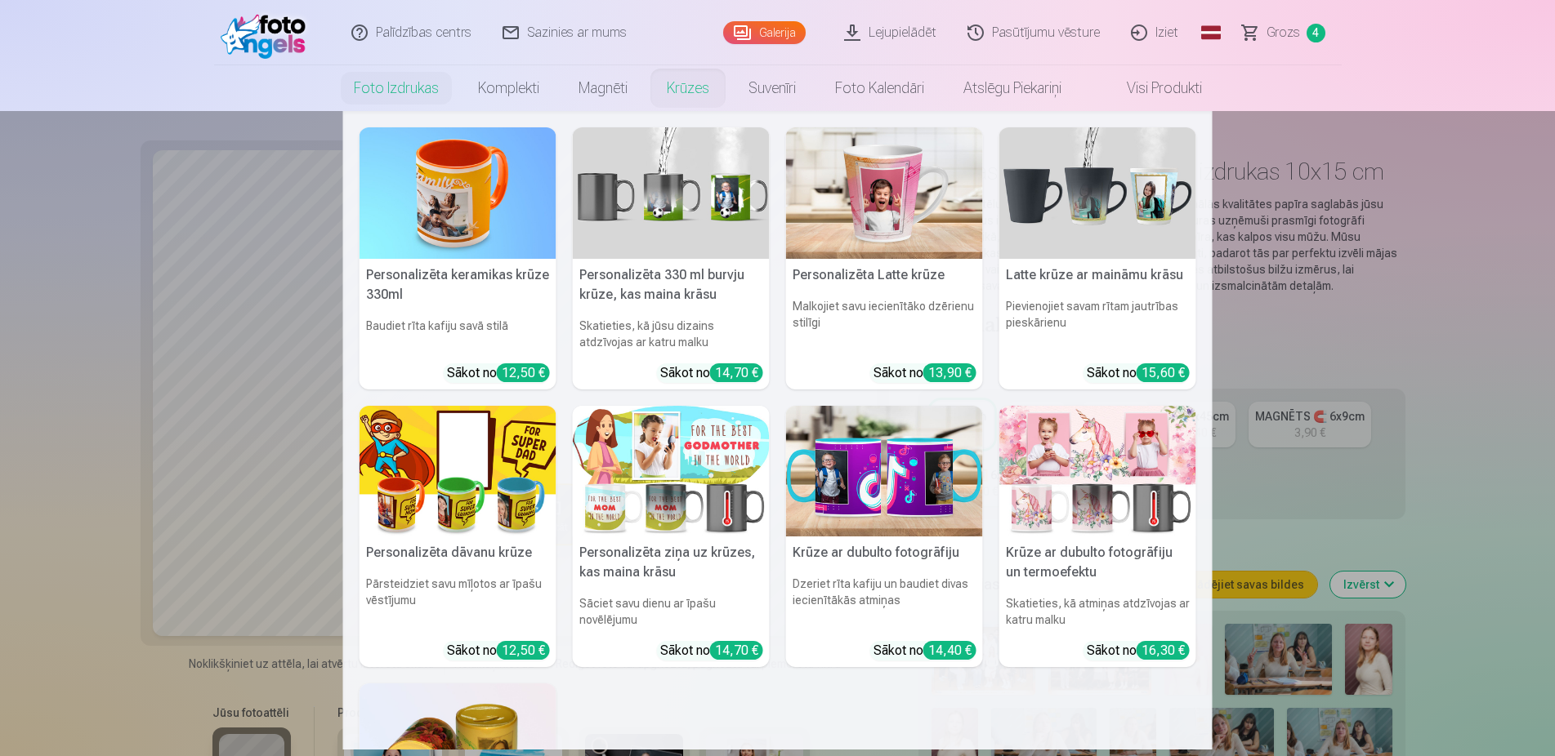
click at [113, 192] on nav "Personalizēta keramikas krūze 330ml Baudiet rīta kafiju savā stilā Sākot no 12,…" at bounding box center [777, 430] width 1555 height 639
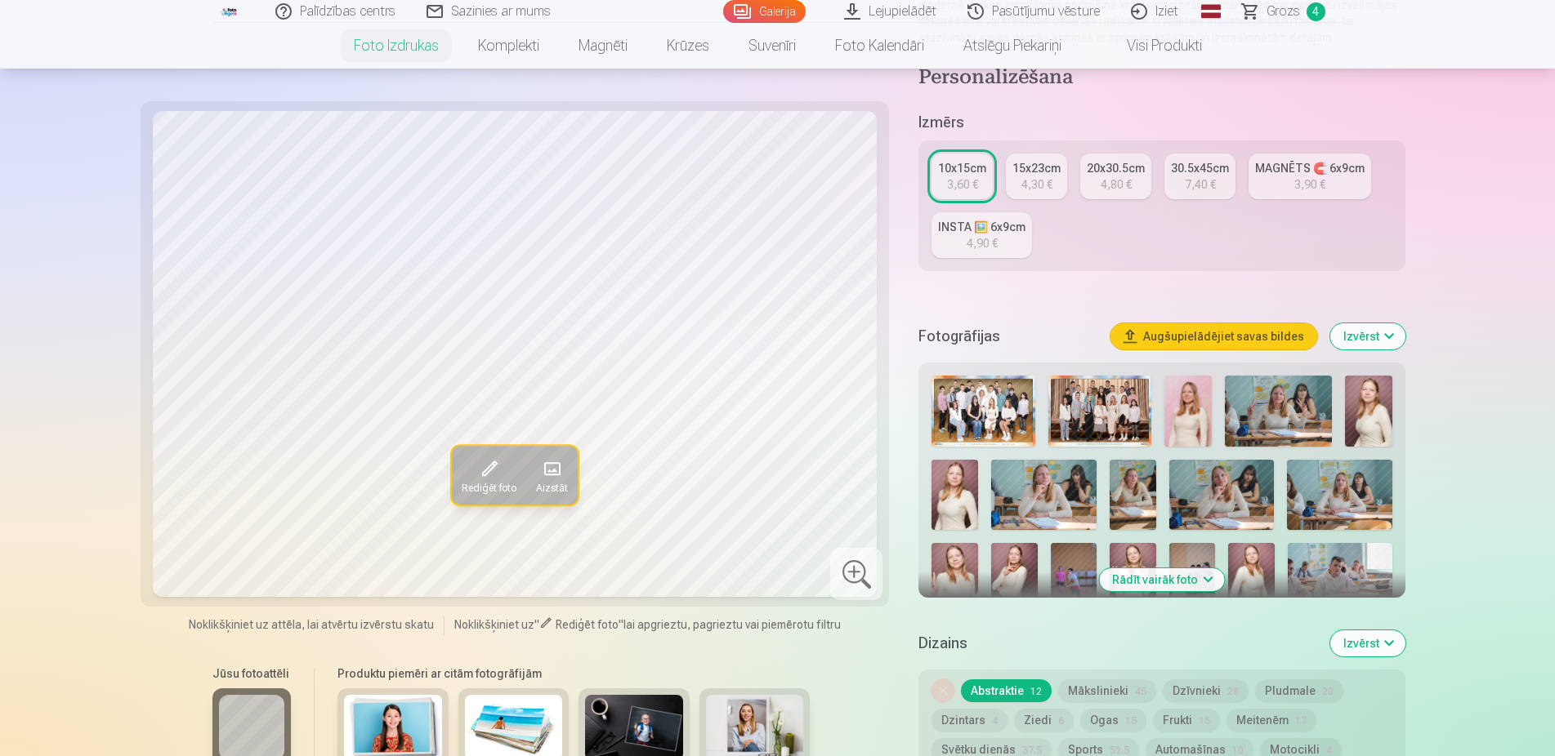
scroll to position [250, 0]
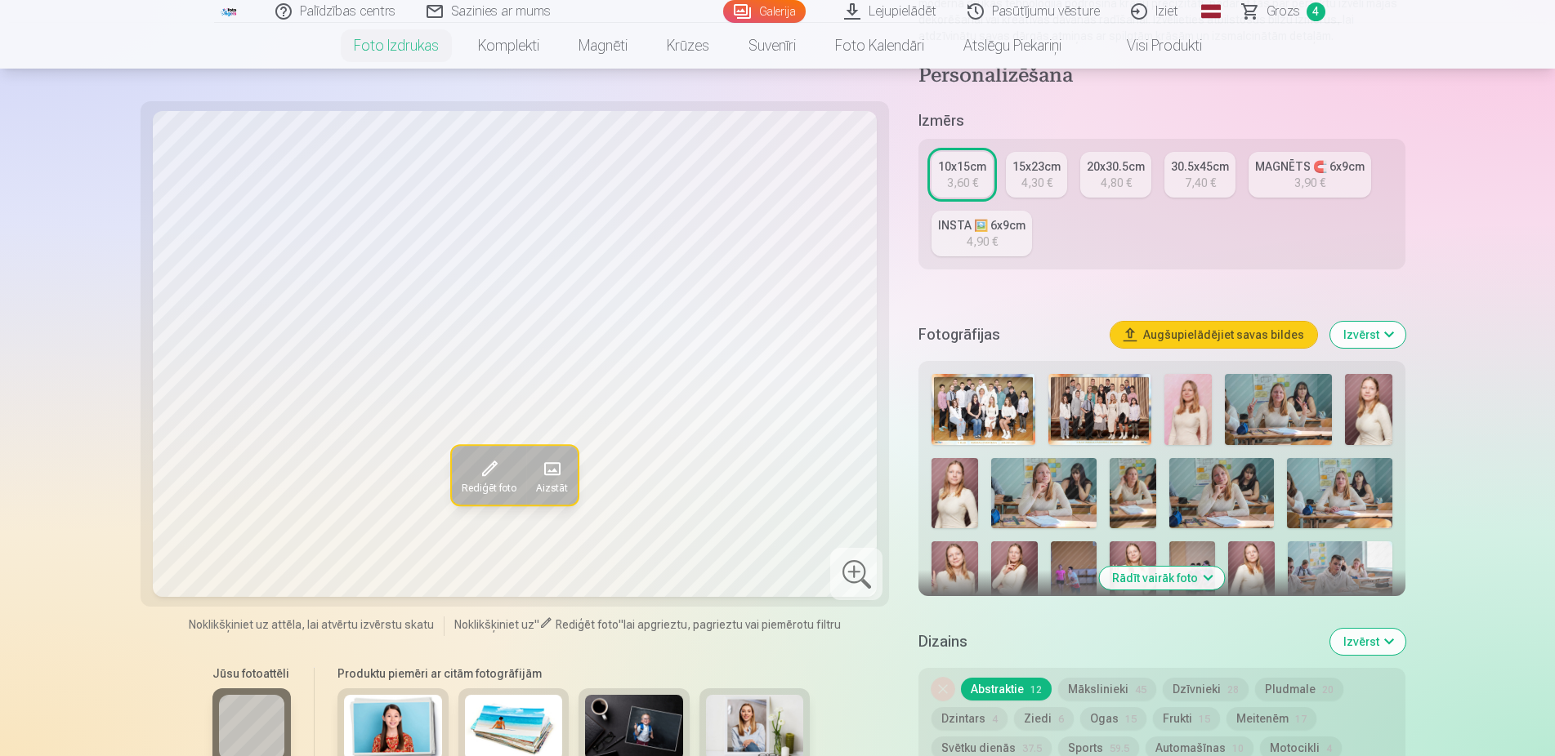
click at [1161, 582] on button "Rādīt vairāk foto" at bounding box center [1161, 578] width 125 height 23
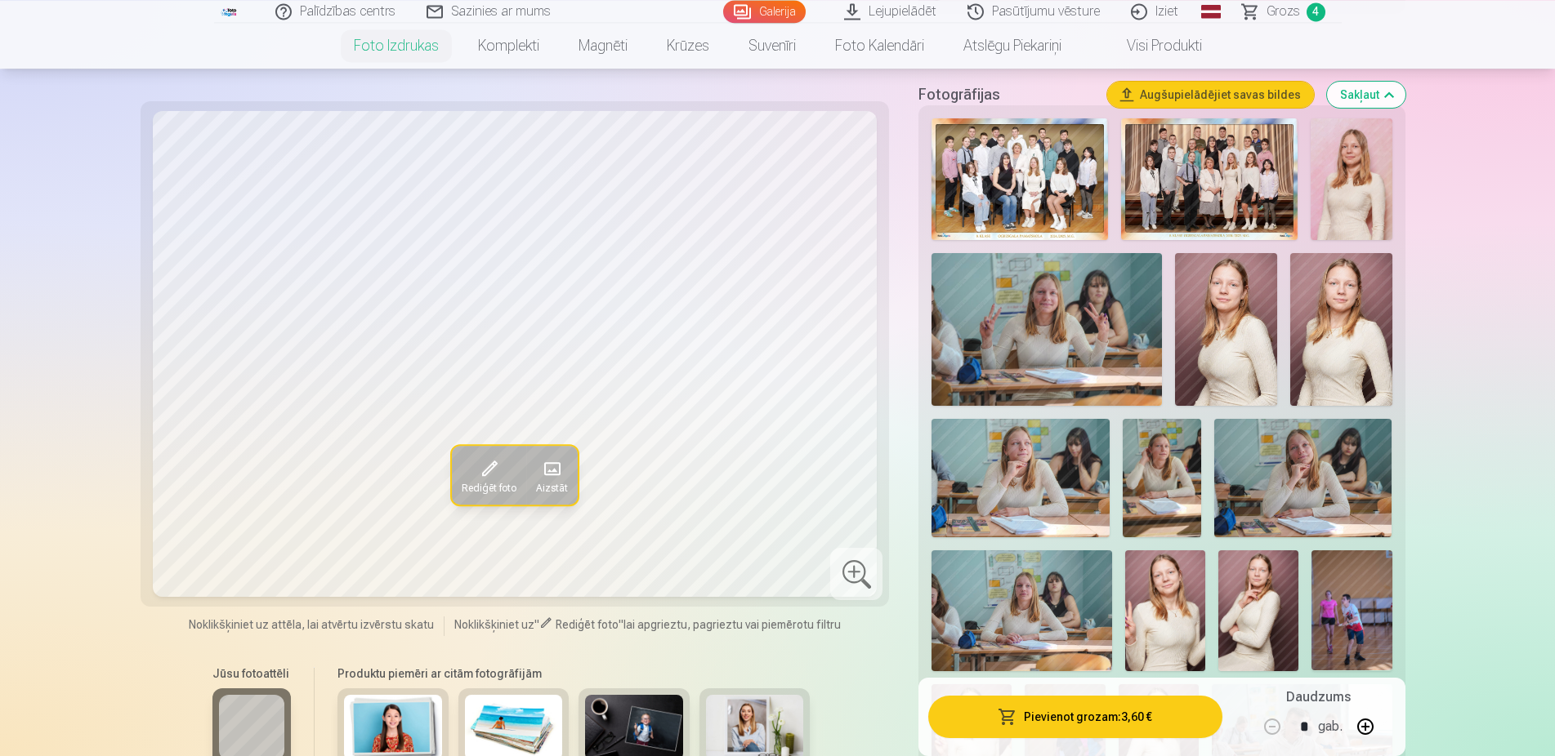
scroll to position [417, 0]
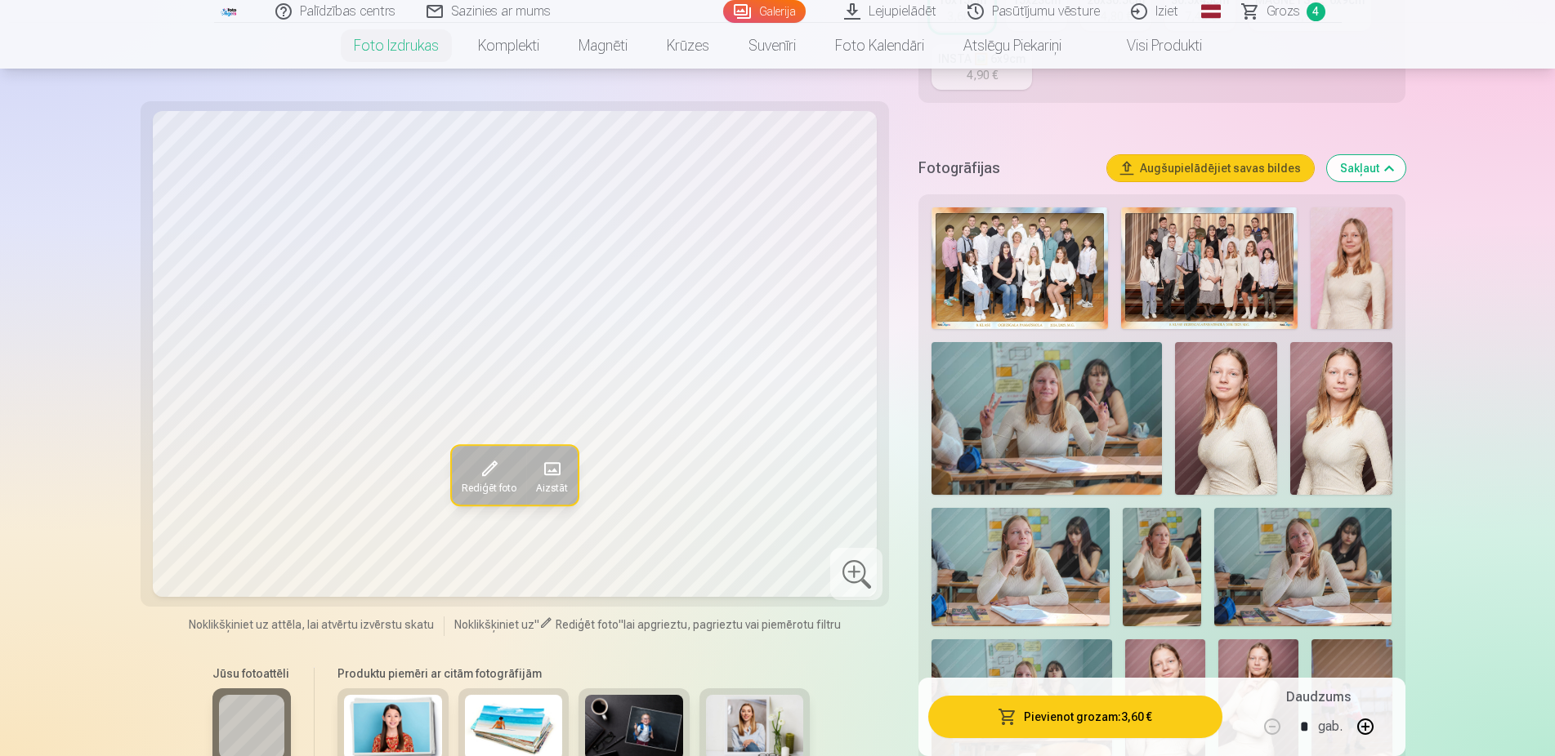
click at [1243, 480] on img at bounding box center [1226, 419] width 102 height 154
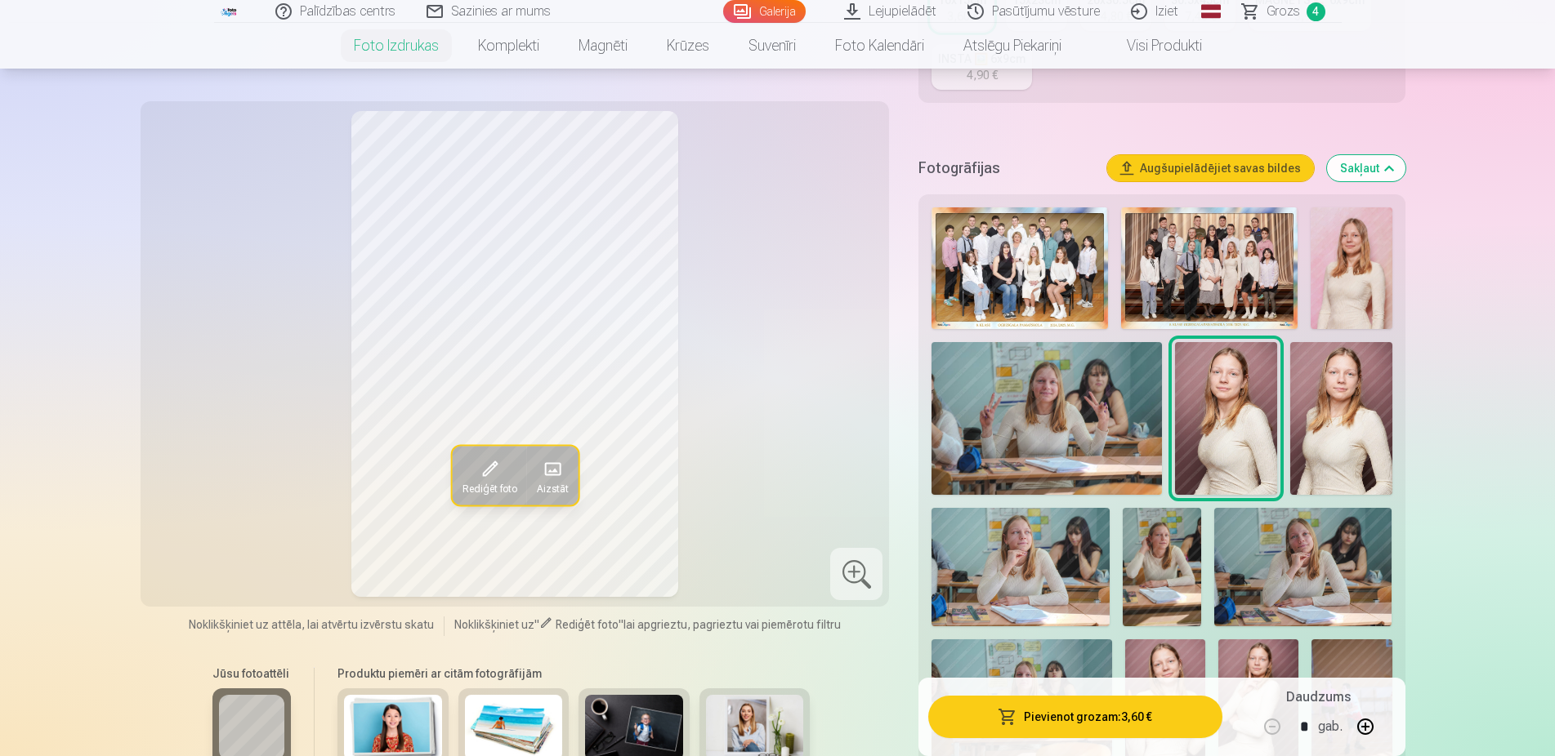
click at [1319, 443] on img at bounding box center [1341, 419] width 102 height 154
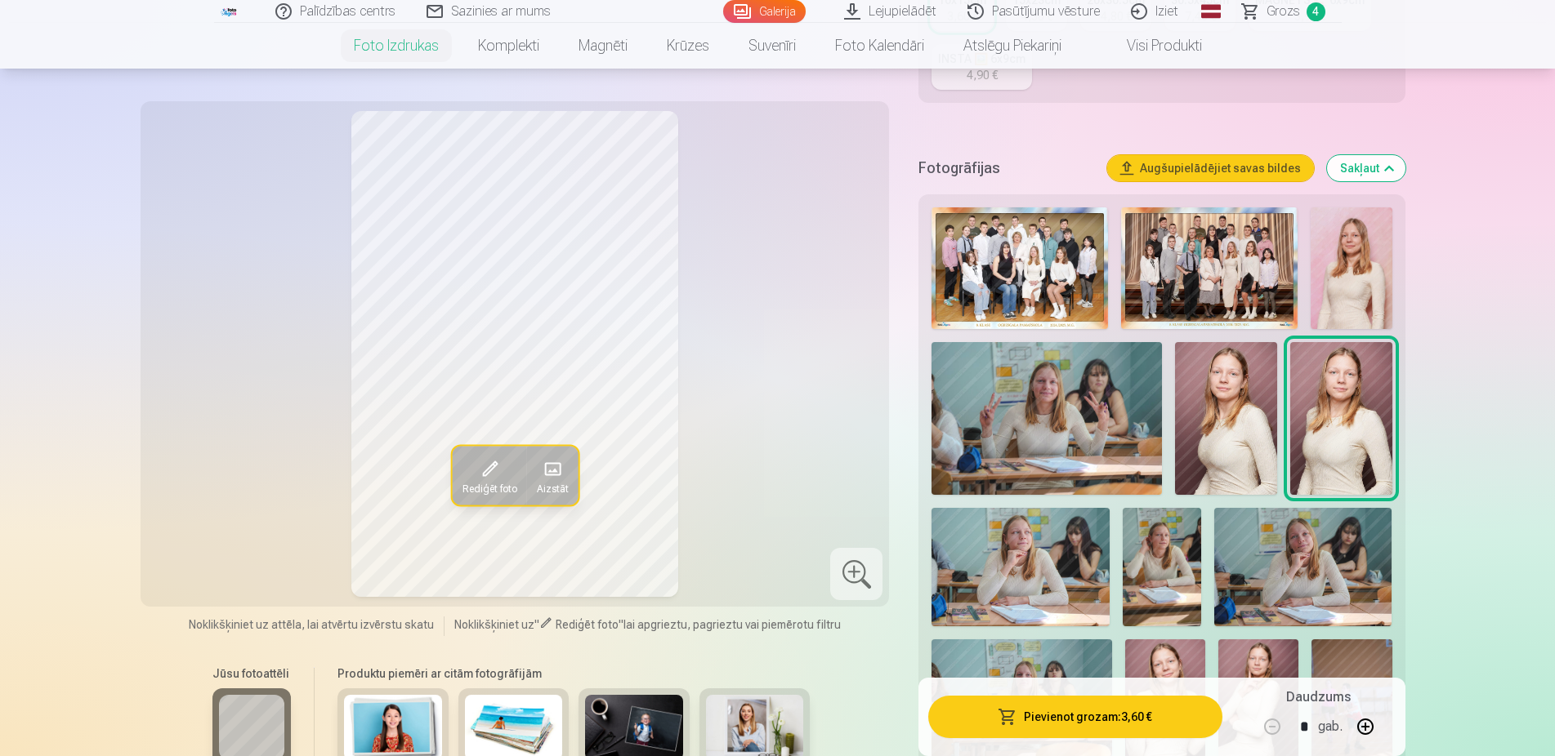
scroll to position [583, 0]
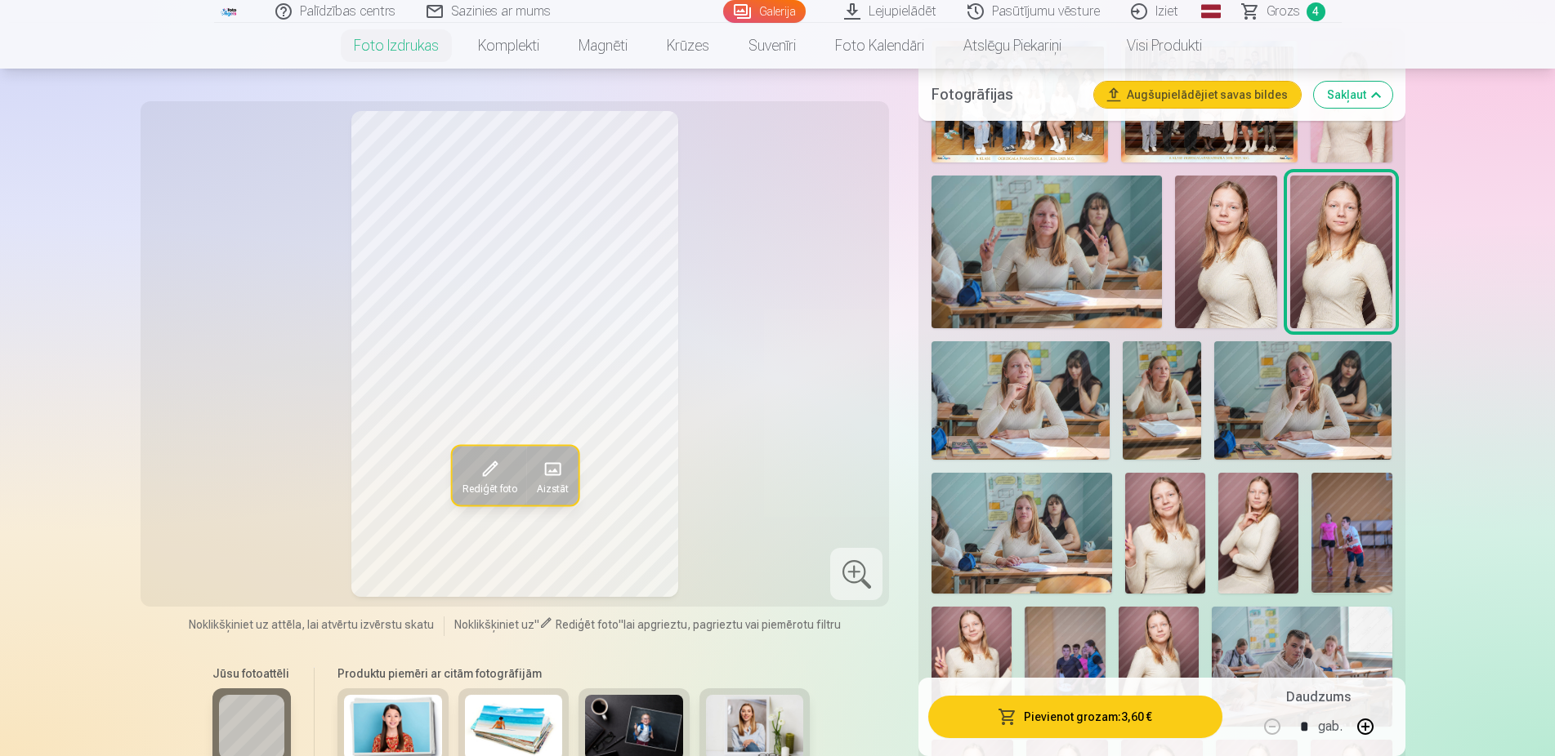
click at [1178, 537] on img at bounding box center [1165, 533] width 80 height 120
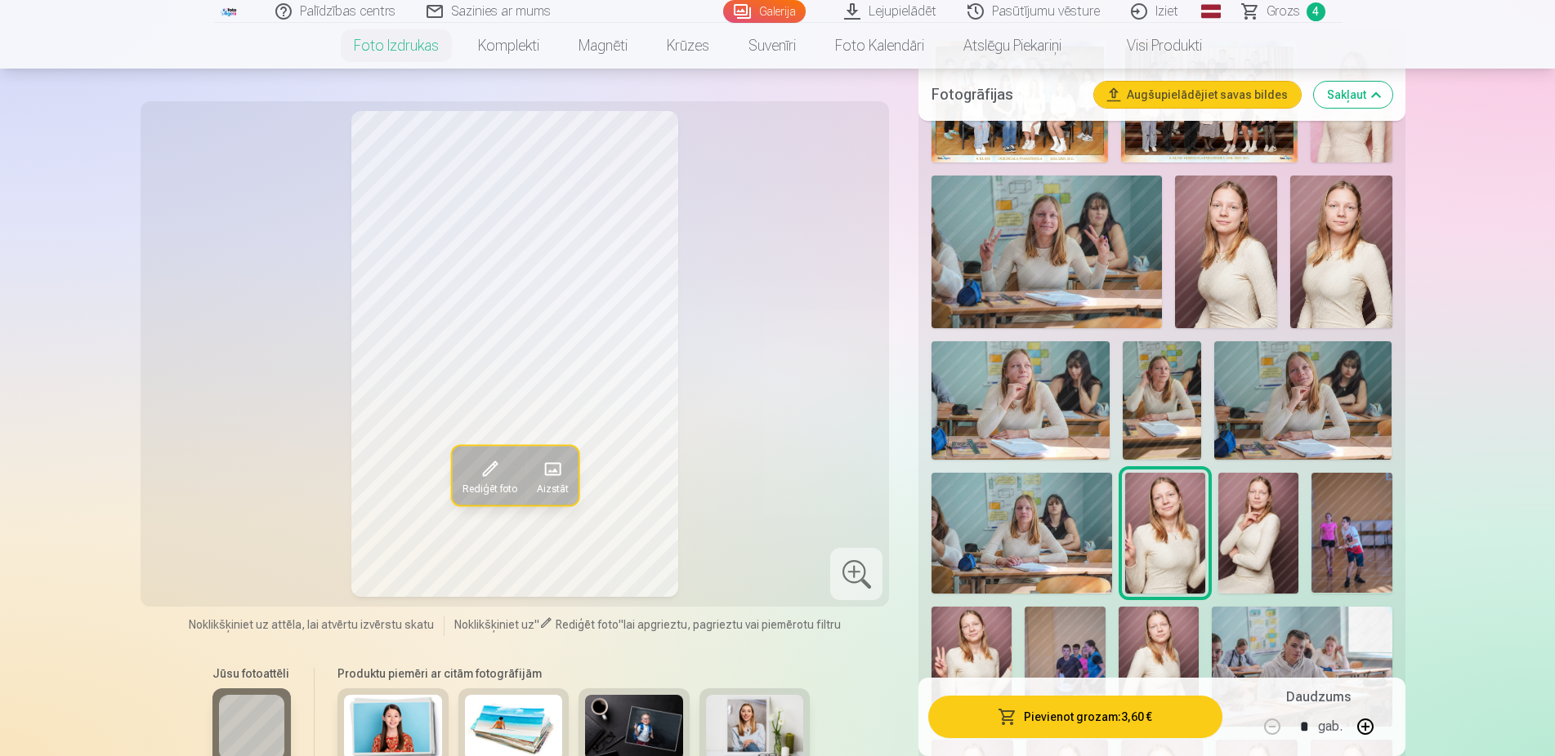
click at [1243, 546] on img at bounding box center [1258, 533] width 80 height 120
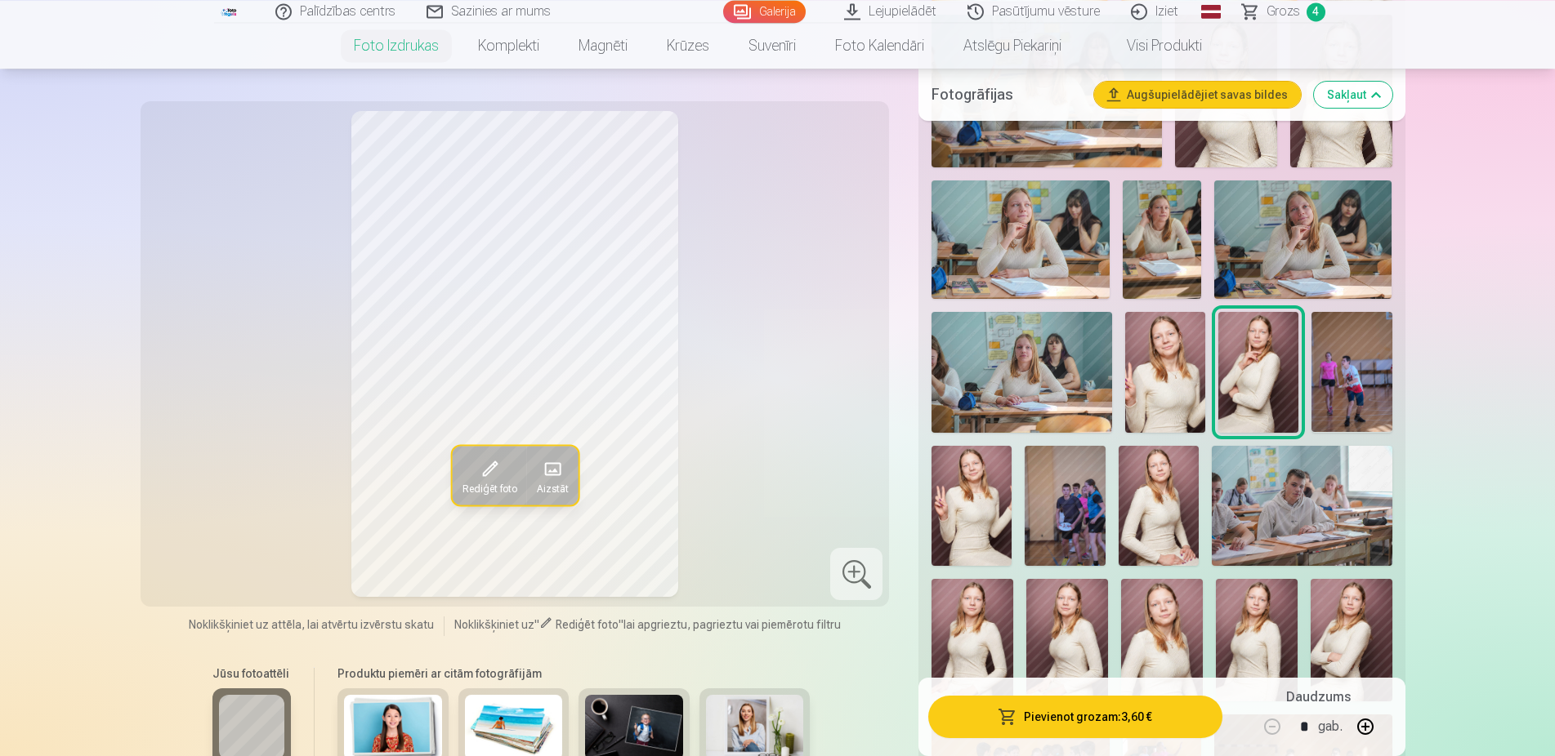
scroll to position [750, 0]
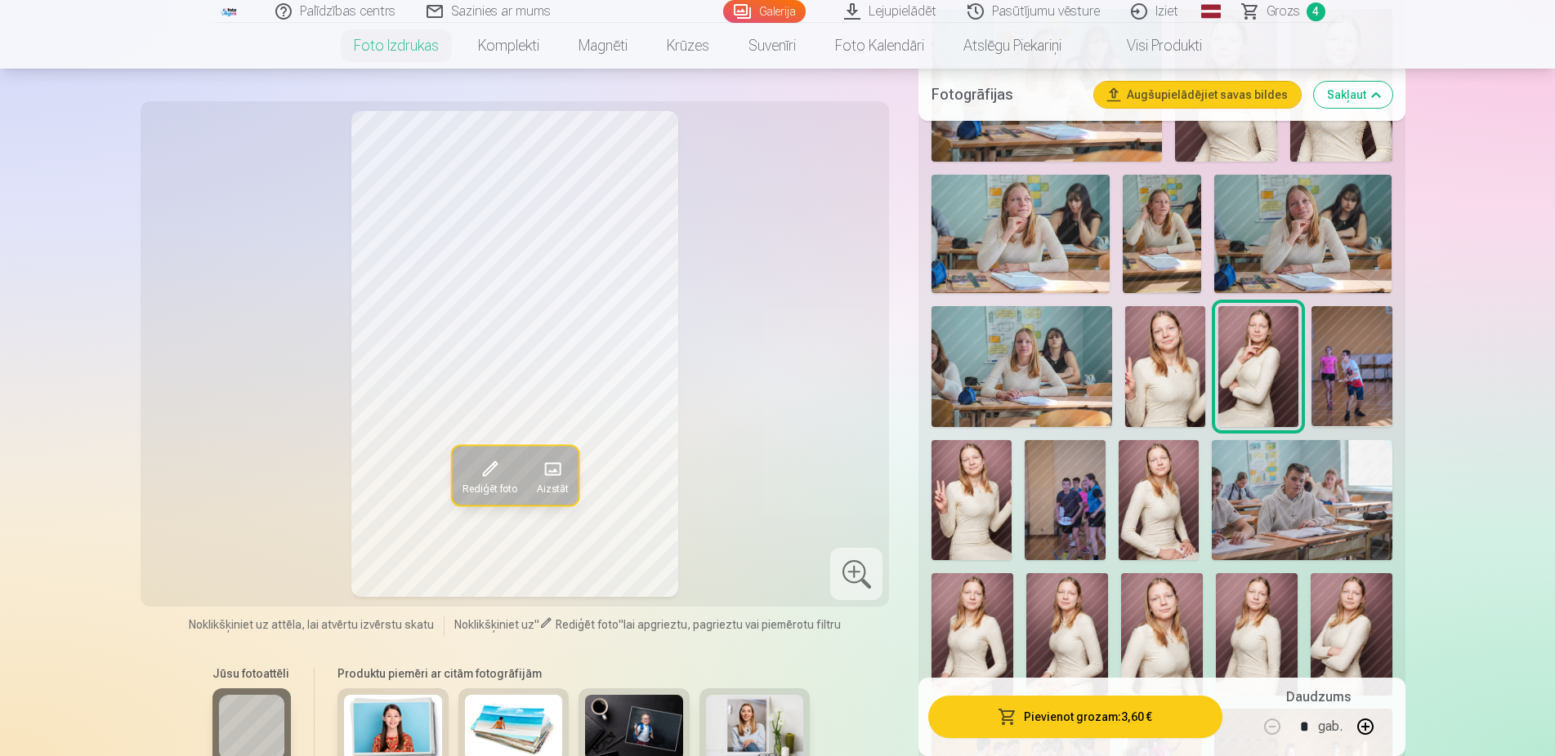
click at [992, 483] on img at bounding box center [971, 500] width 80 height 120
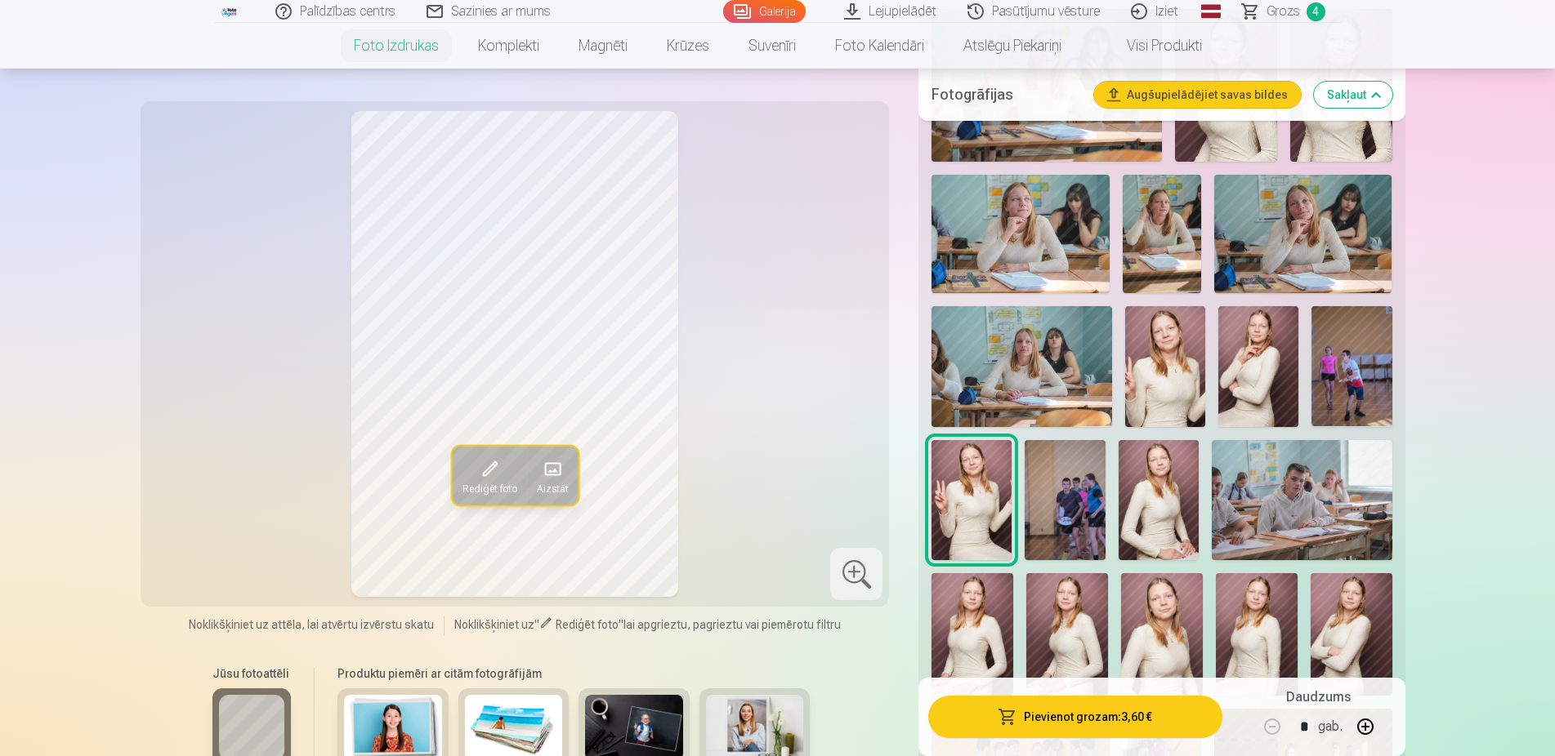
click at [1149, 513] on img at bounding box center [1158, 500] width 80 height 120
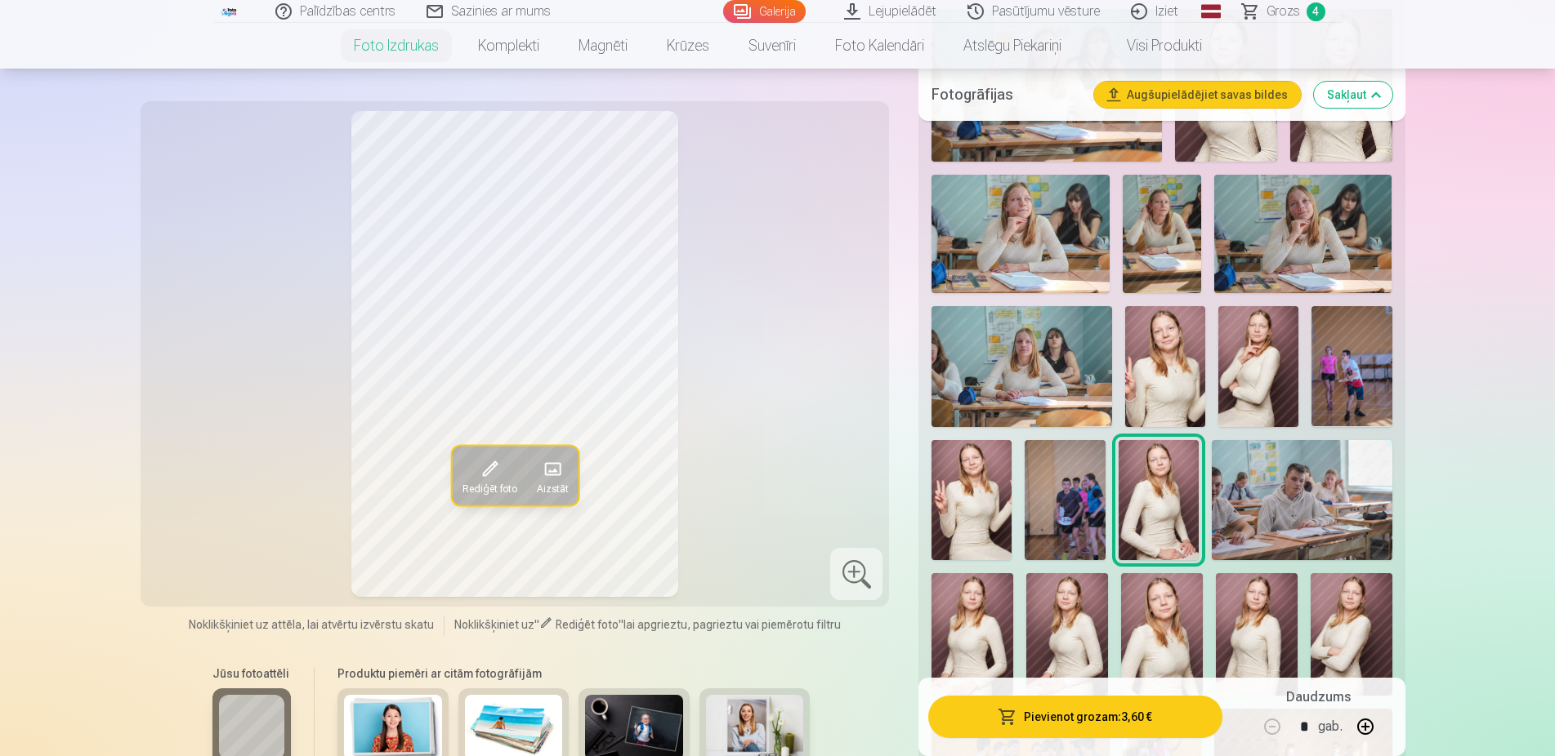
scroll to position [917, 0]
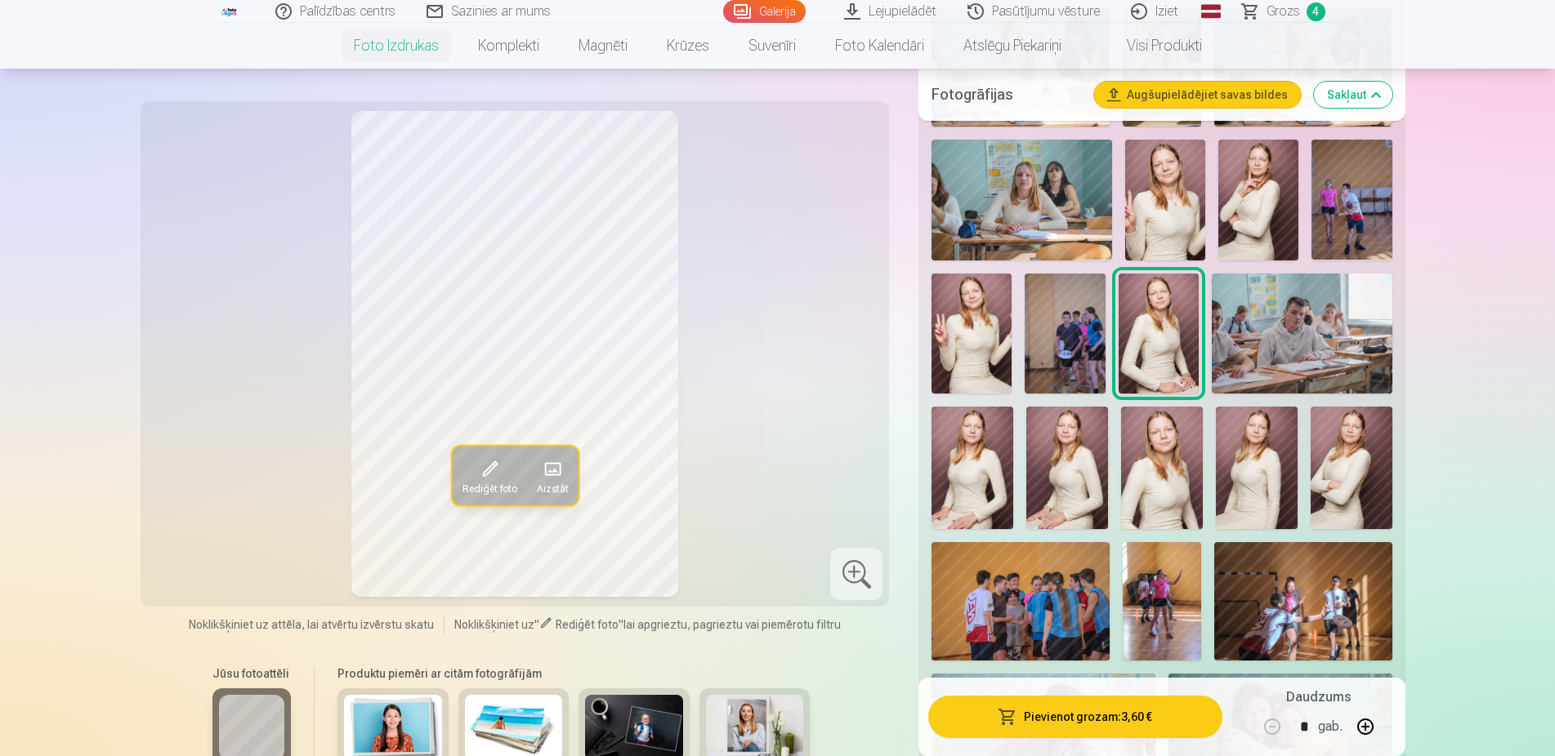
click at [981, 480] on img at bounding box center [972, 468] width 82 height 123
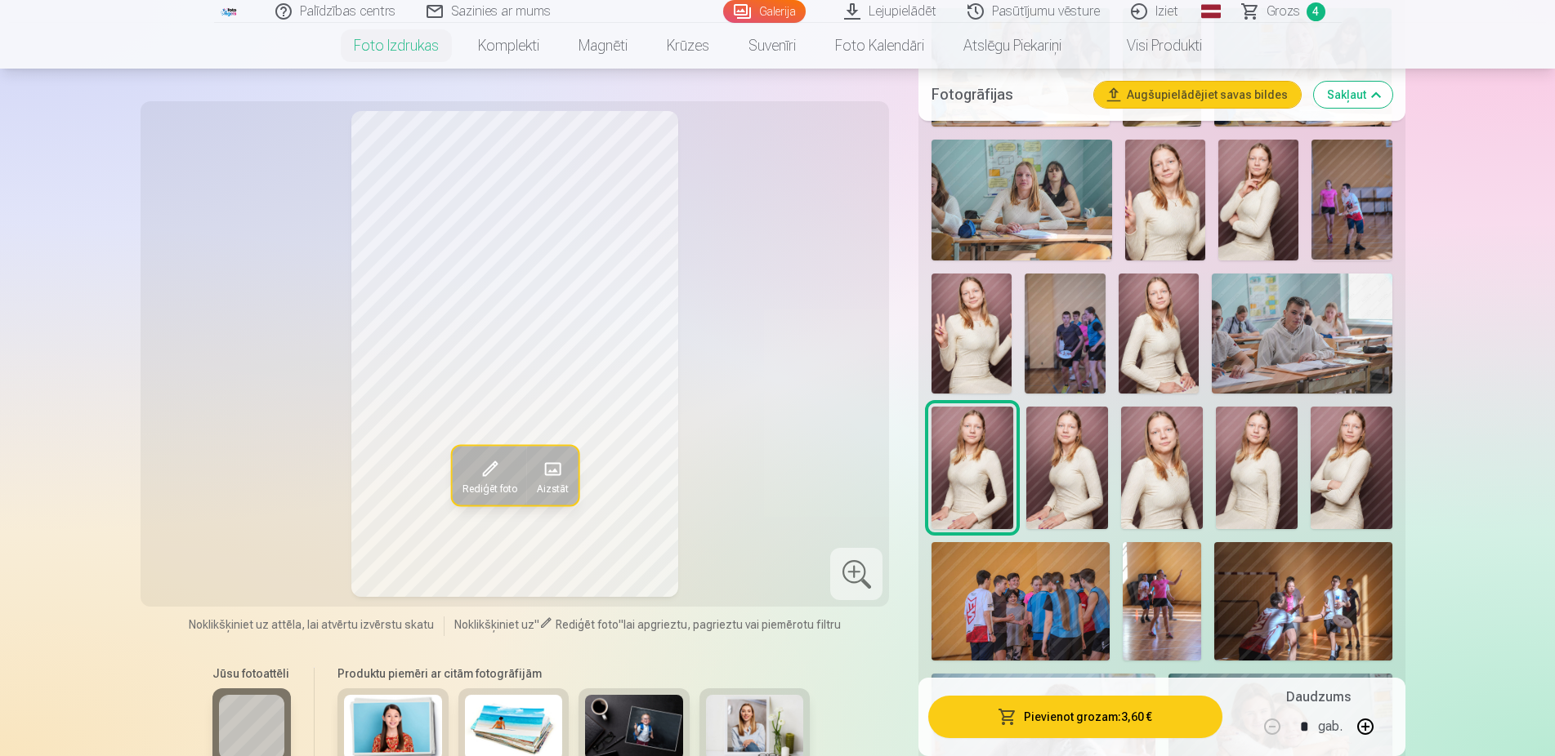
click at [1064, 503] on img at bounding box center [1067, 468] width 82 height 123
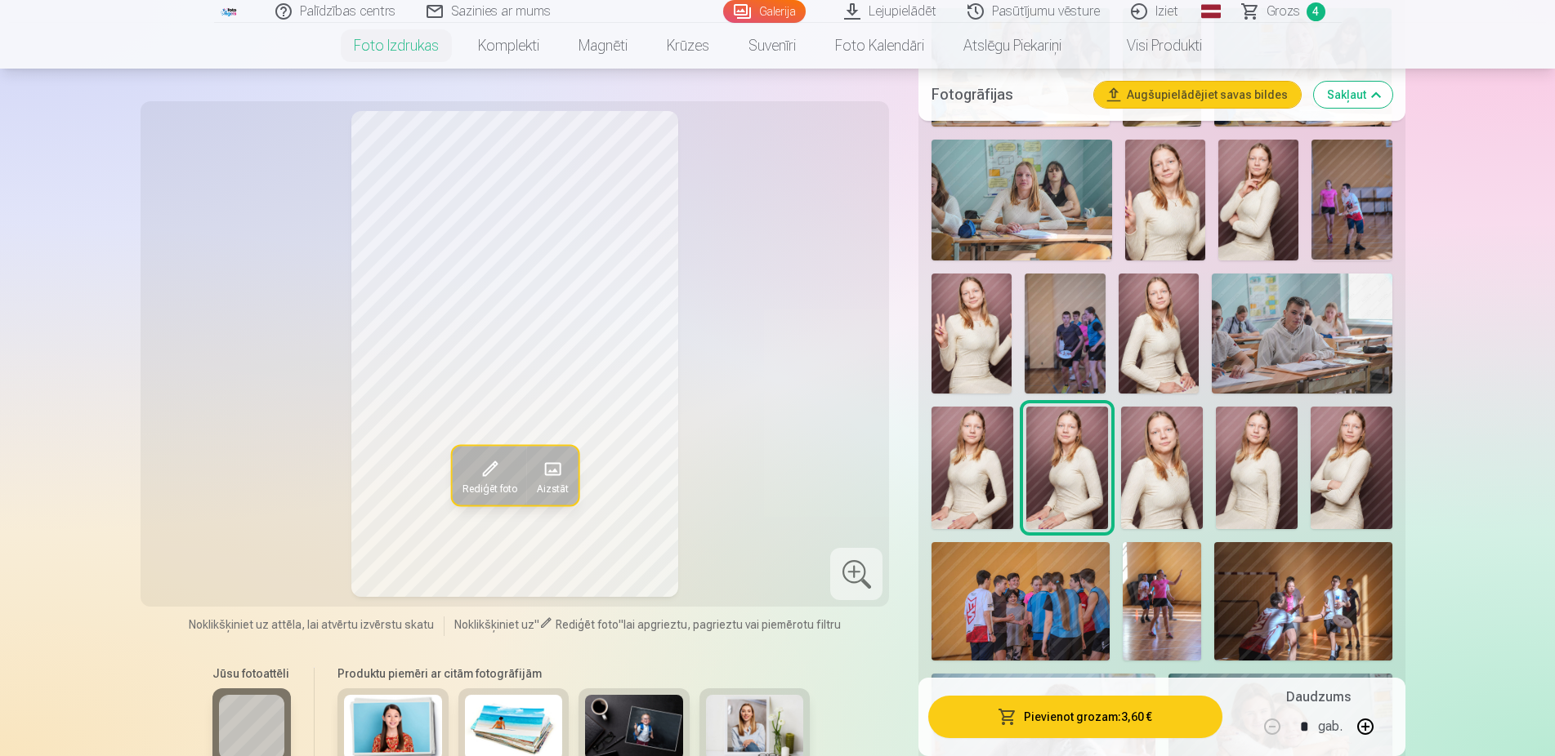
click at [1152, 515] on img at bounding box center [1162, 468] width 82 height 123
click at [1245, 515] on img at bounding box center [1257, 468] width 82 height 123
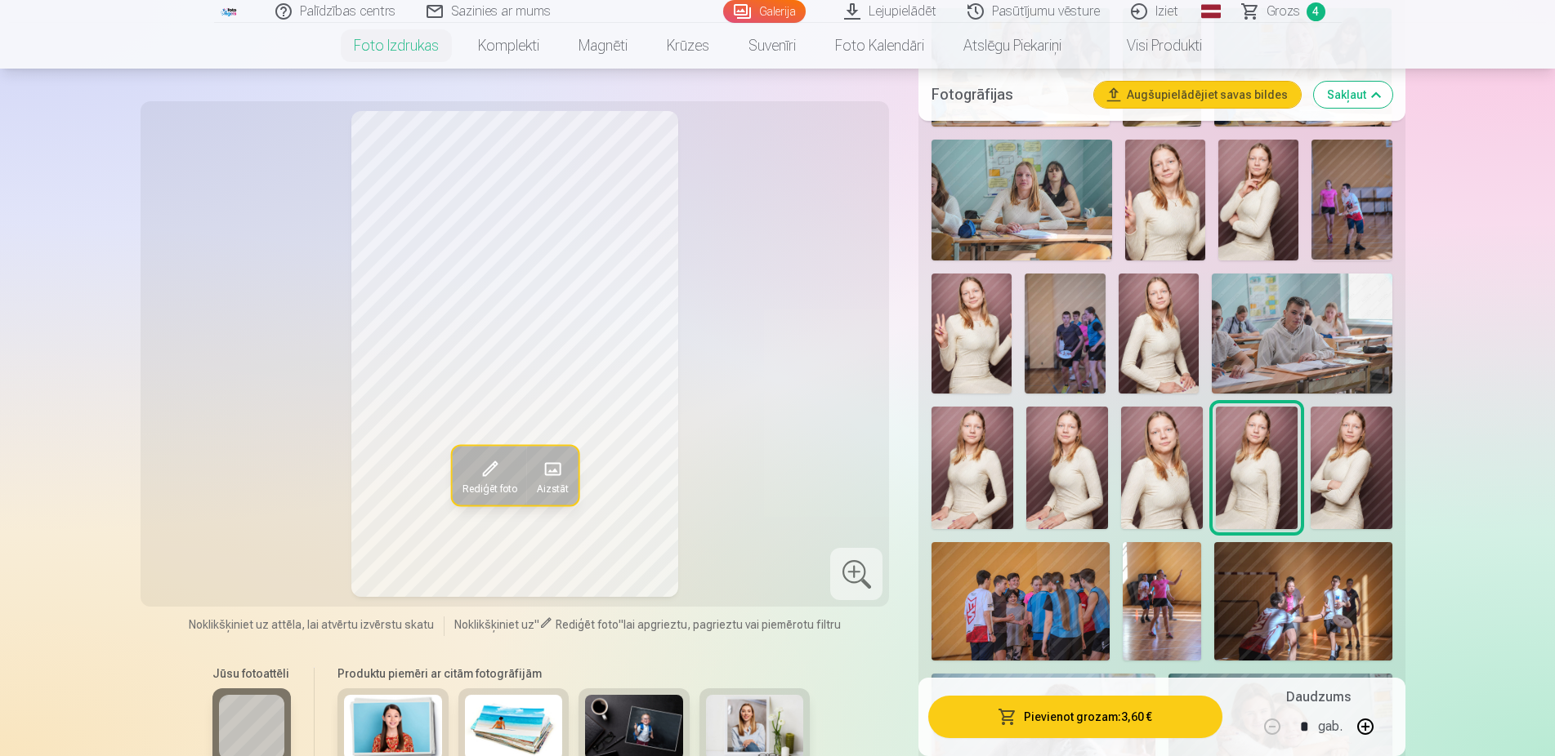
click at [1342, 486] on img at bounding box center [1351, 468] width 82 height 123
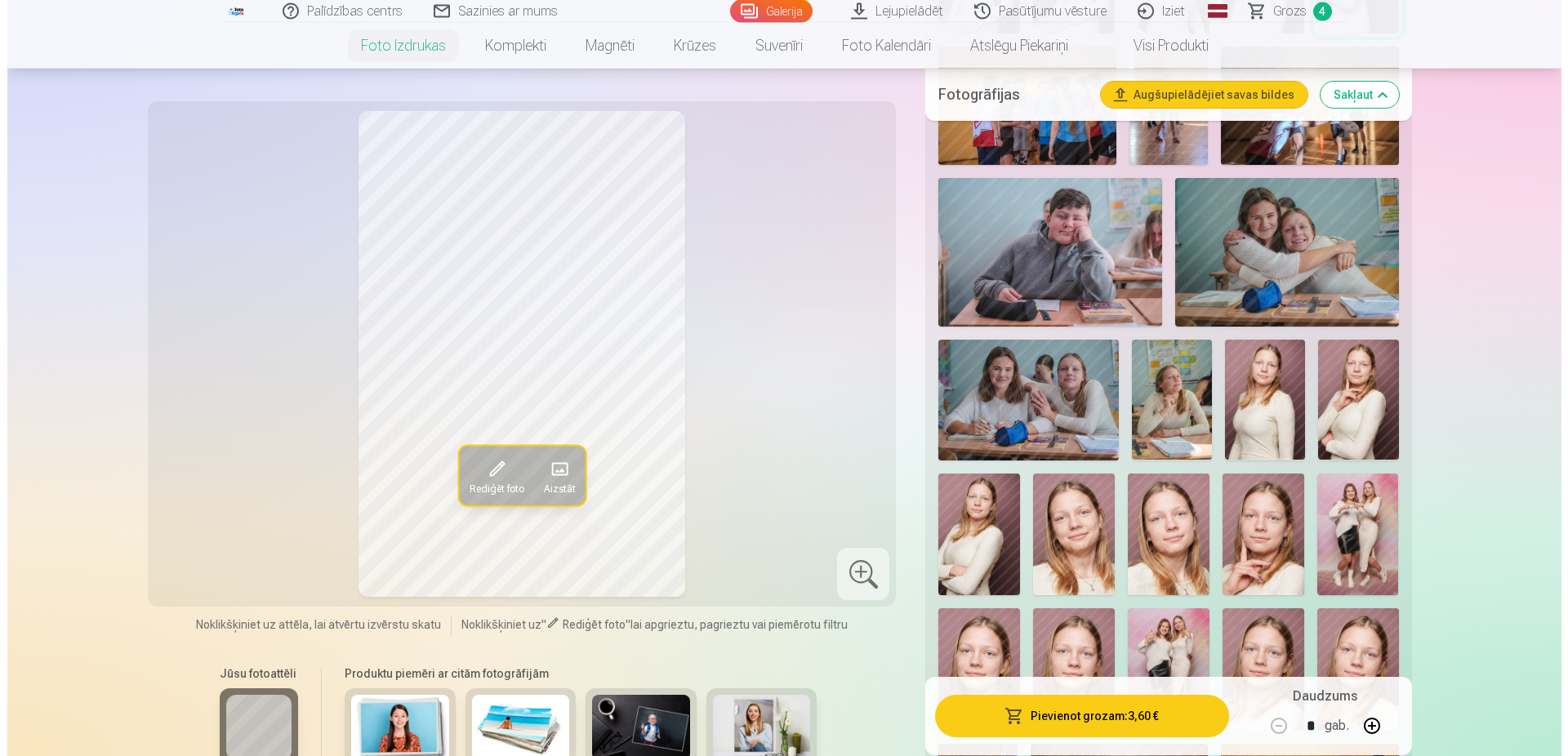
scroll to position [1500, 0]
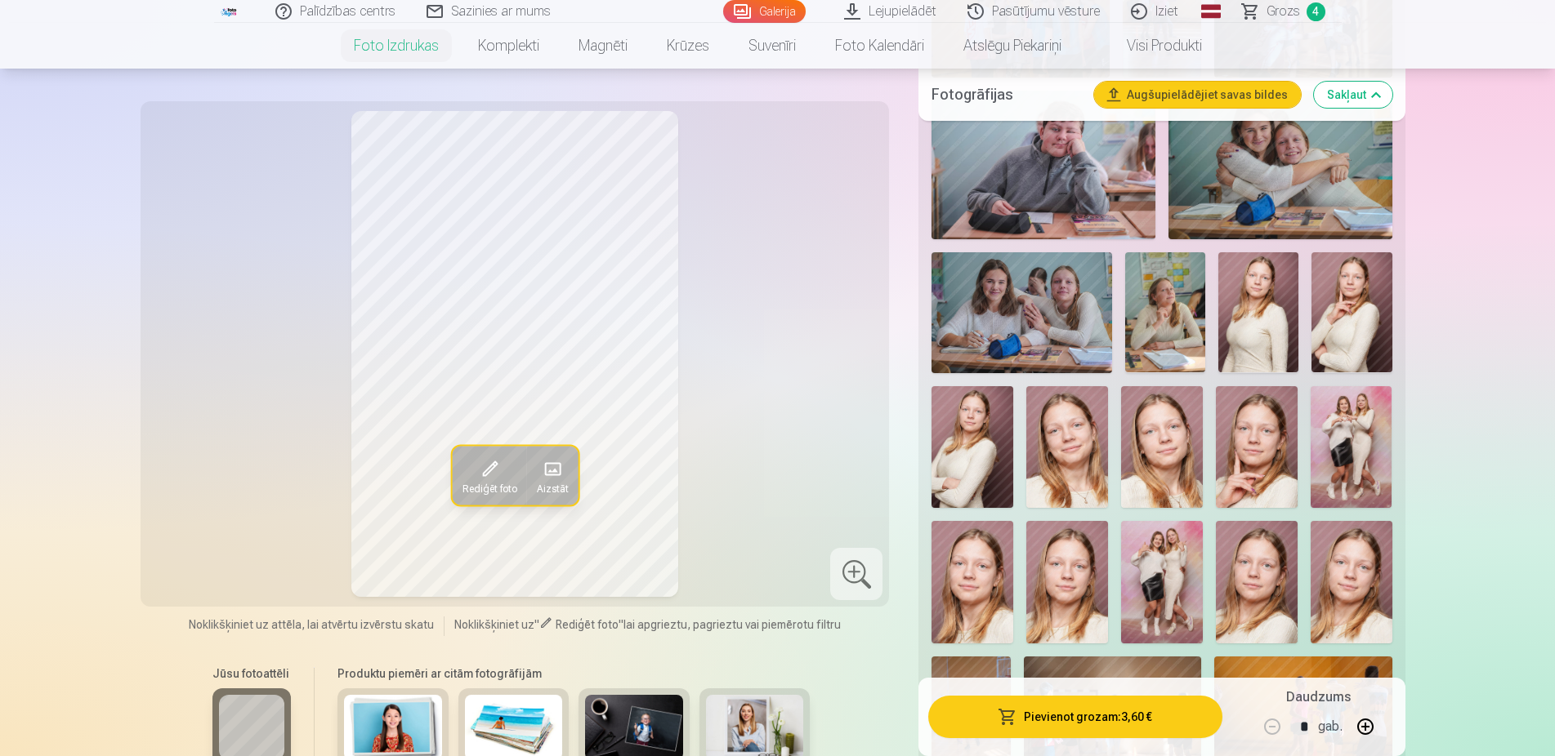
click at [1107, 706] on button "Pievienot grozam : 3,60 €" at bounding box center [1074, 717] width 293 height 42
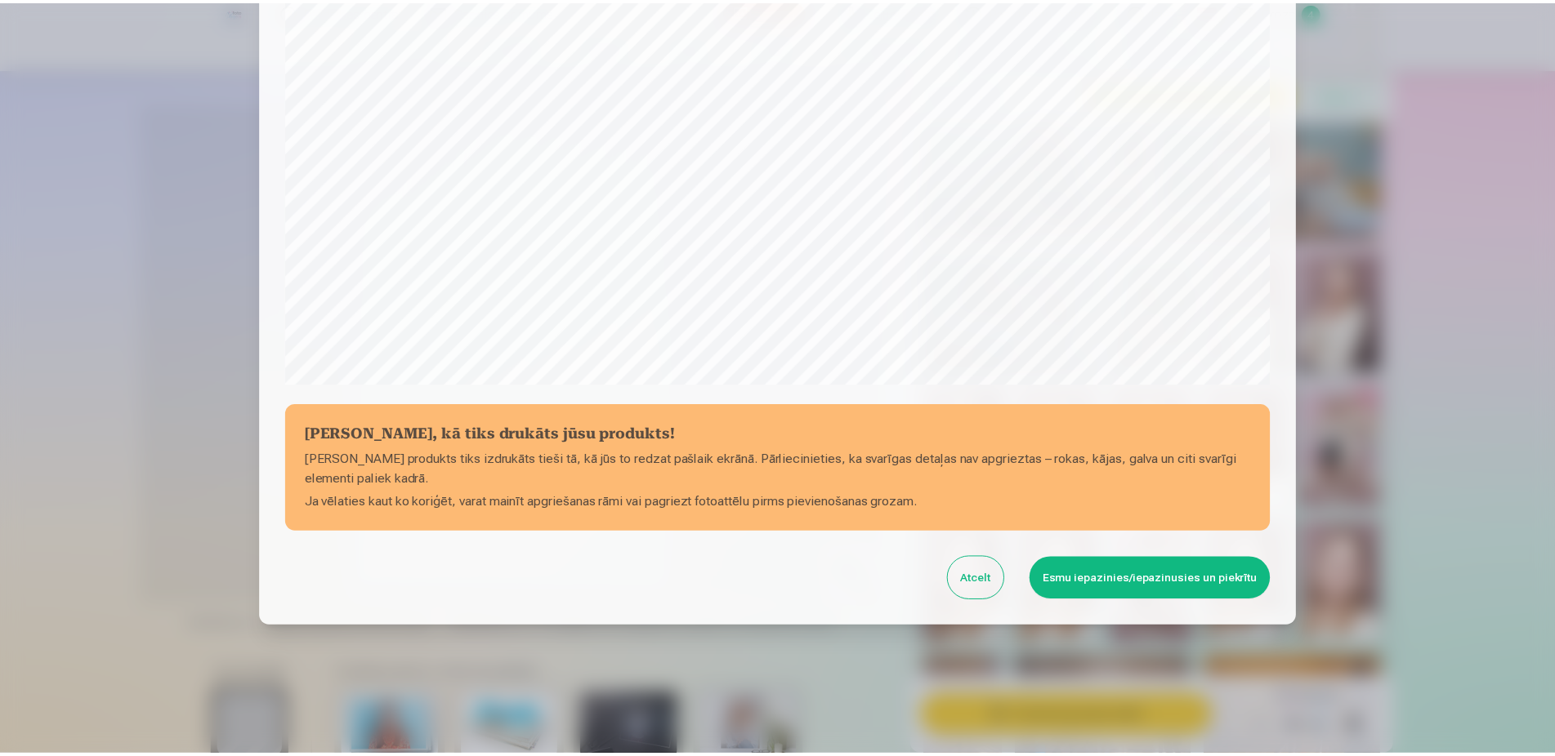
scroll to position [420, 0]
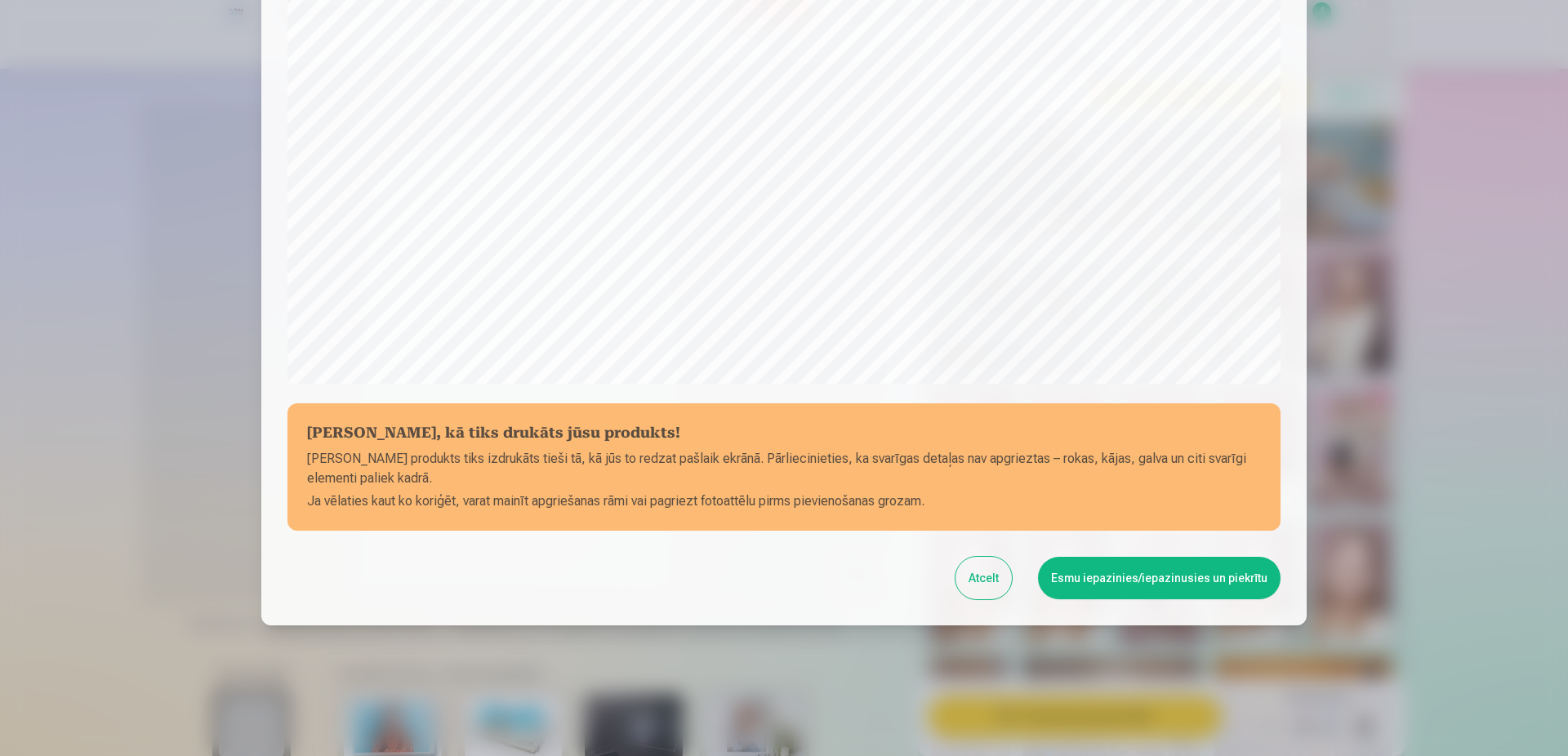
click at [995, 590] on button "Atcelt" at bounding box center [984, 578] width 56 height 42
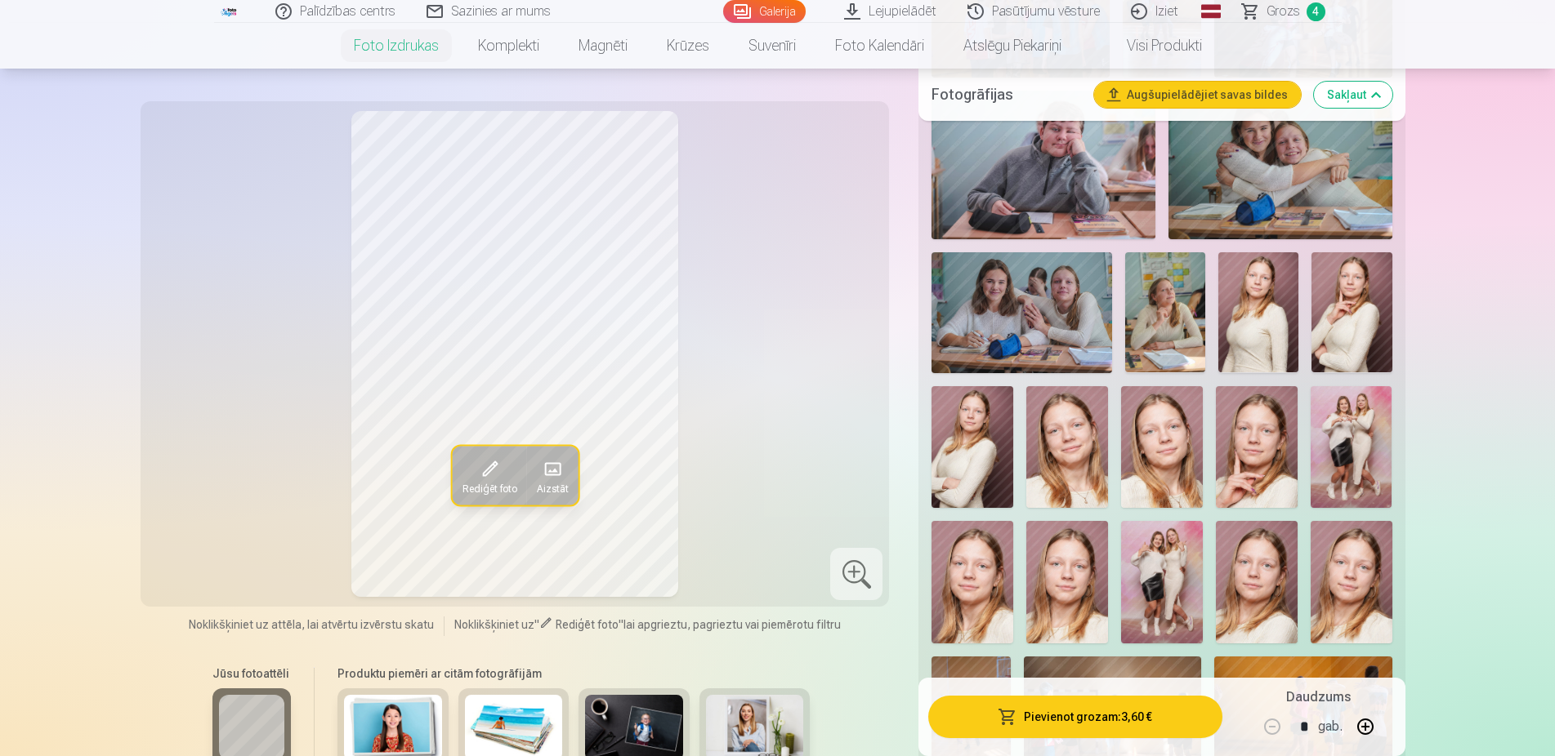
click at [1300, 15] on link "Grozs 4" at bounding box center [1284, 11] width 114 height 23
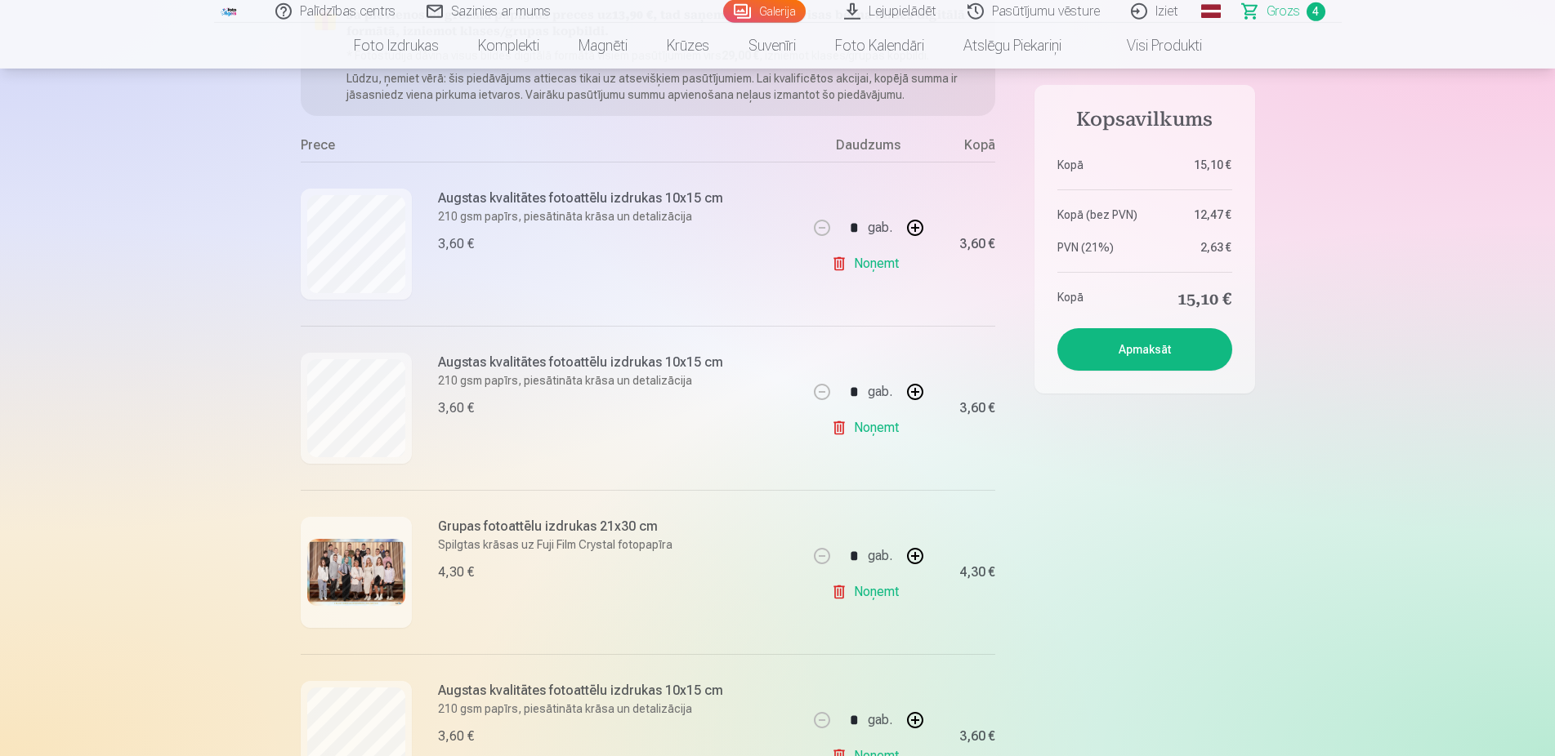
scroll to position [417, 0]
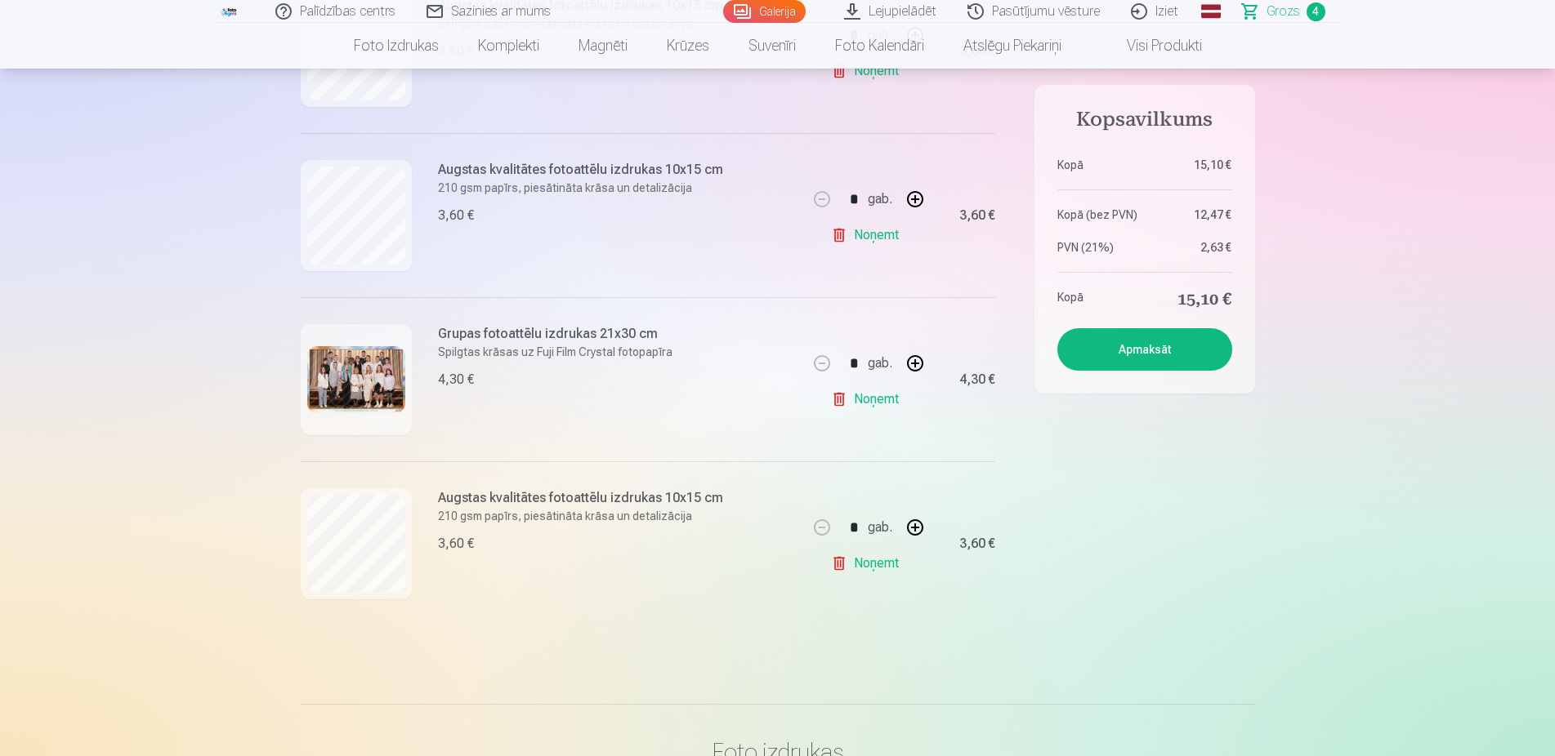
click at [914, 527] on button at bounding box center [914, 527] width 39 height 39
type input "*"
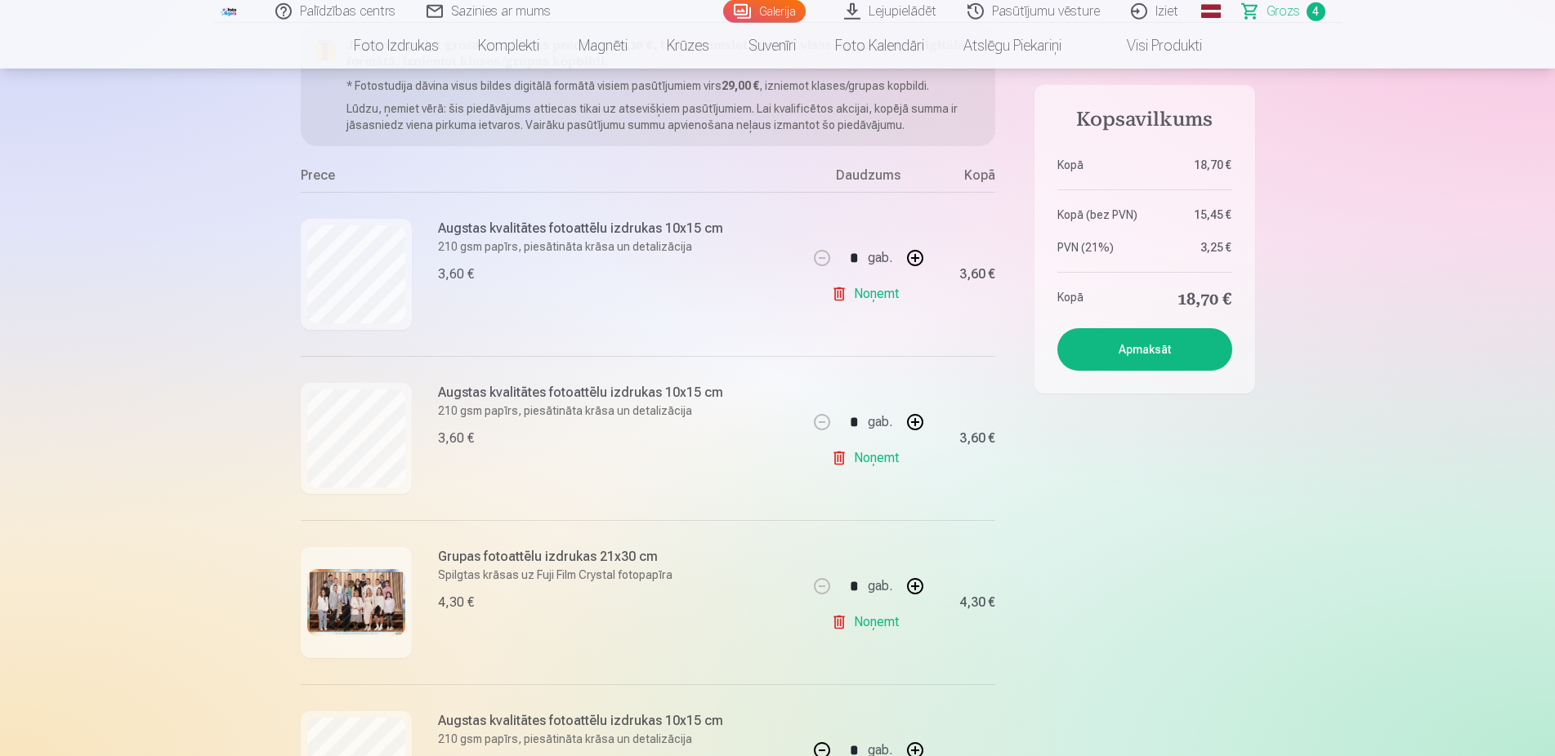
scroll to position [167, 0]
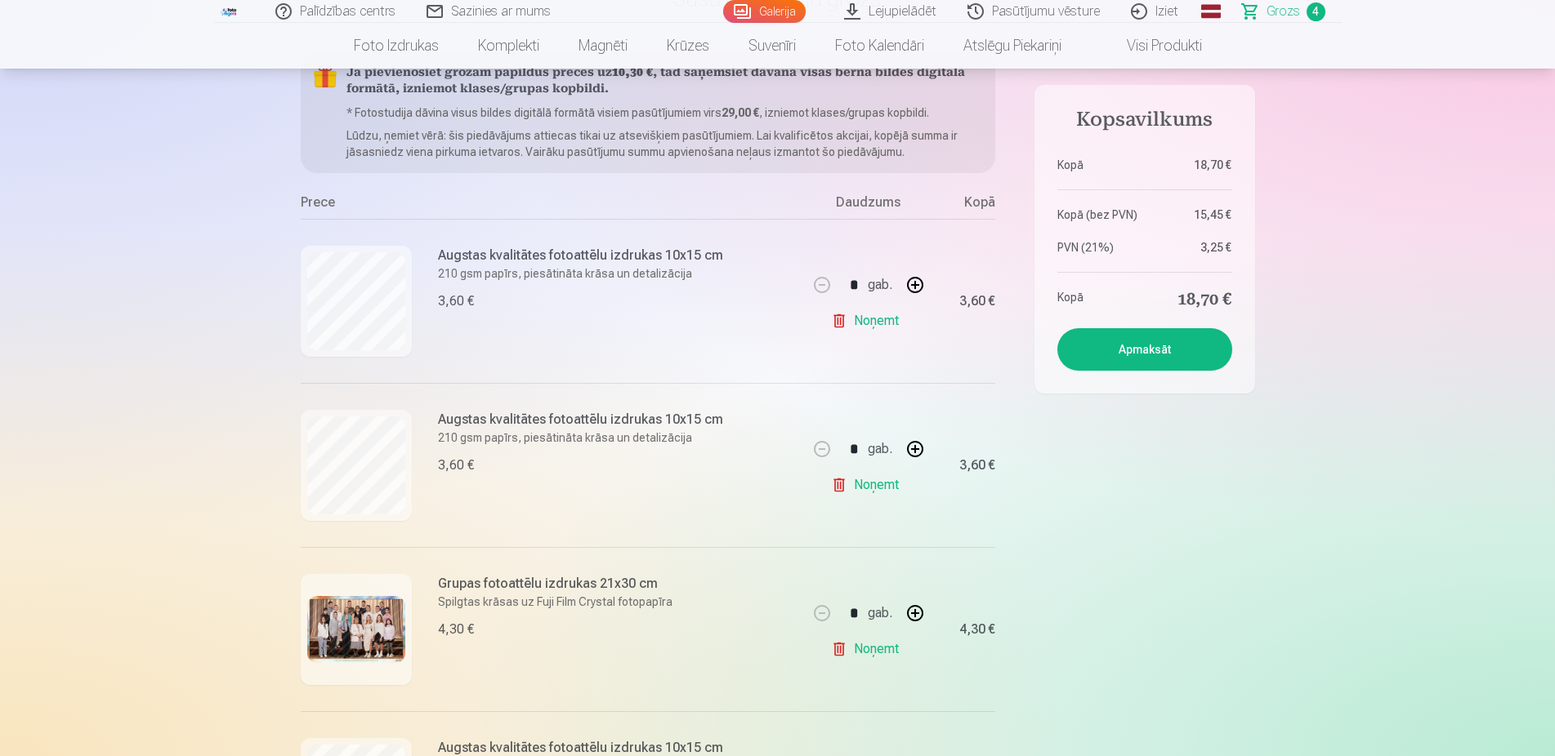
click at [1140, 348] on button "Apmaksāt" at bounding box center [1144, 349] width 175 height 42
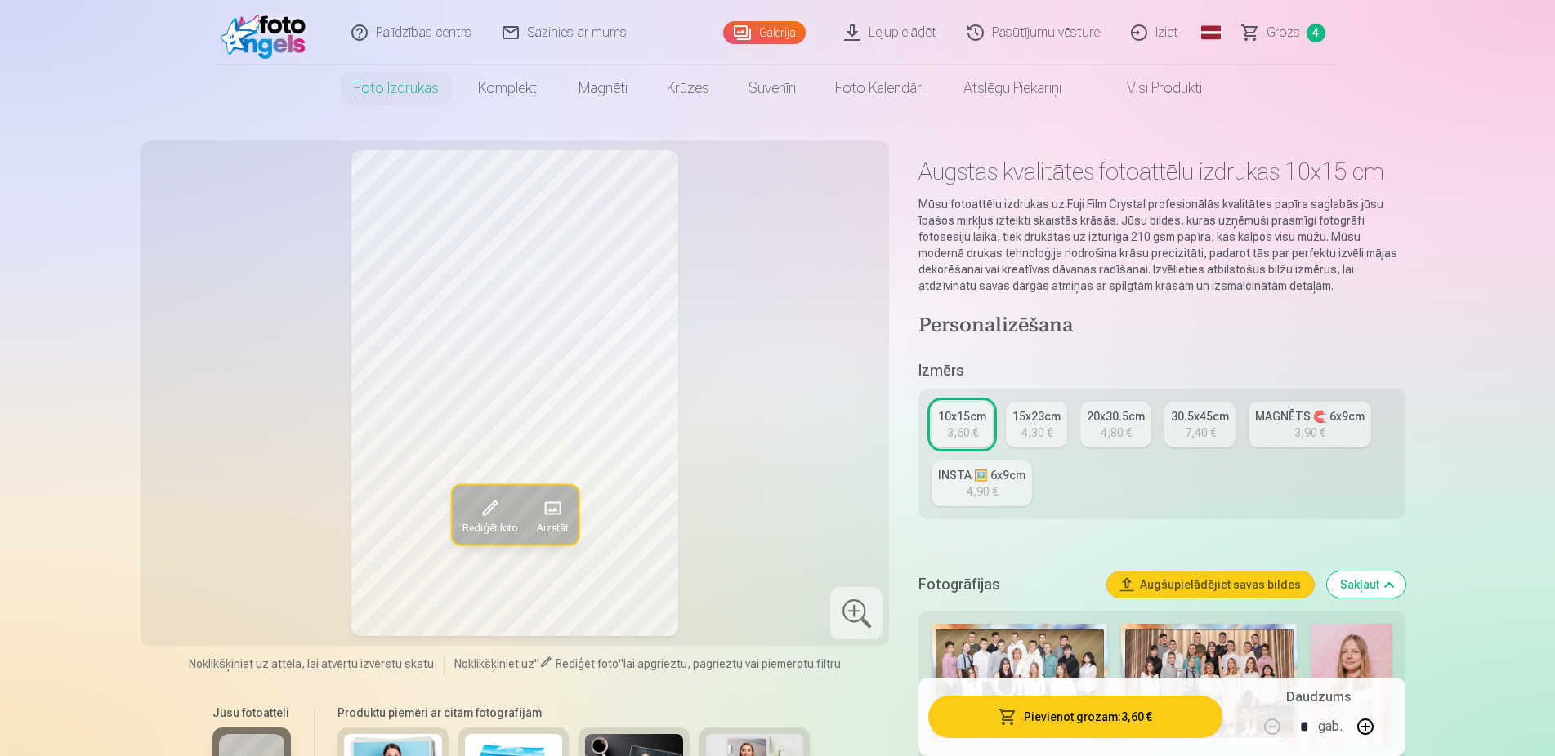
click at [1293, 51] on link "Grozs 4" at bounding box center [1284, 32] width 114 height 65
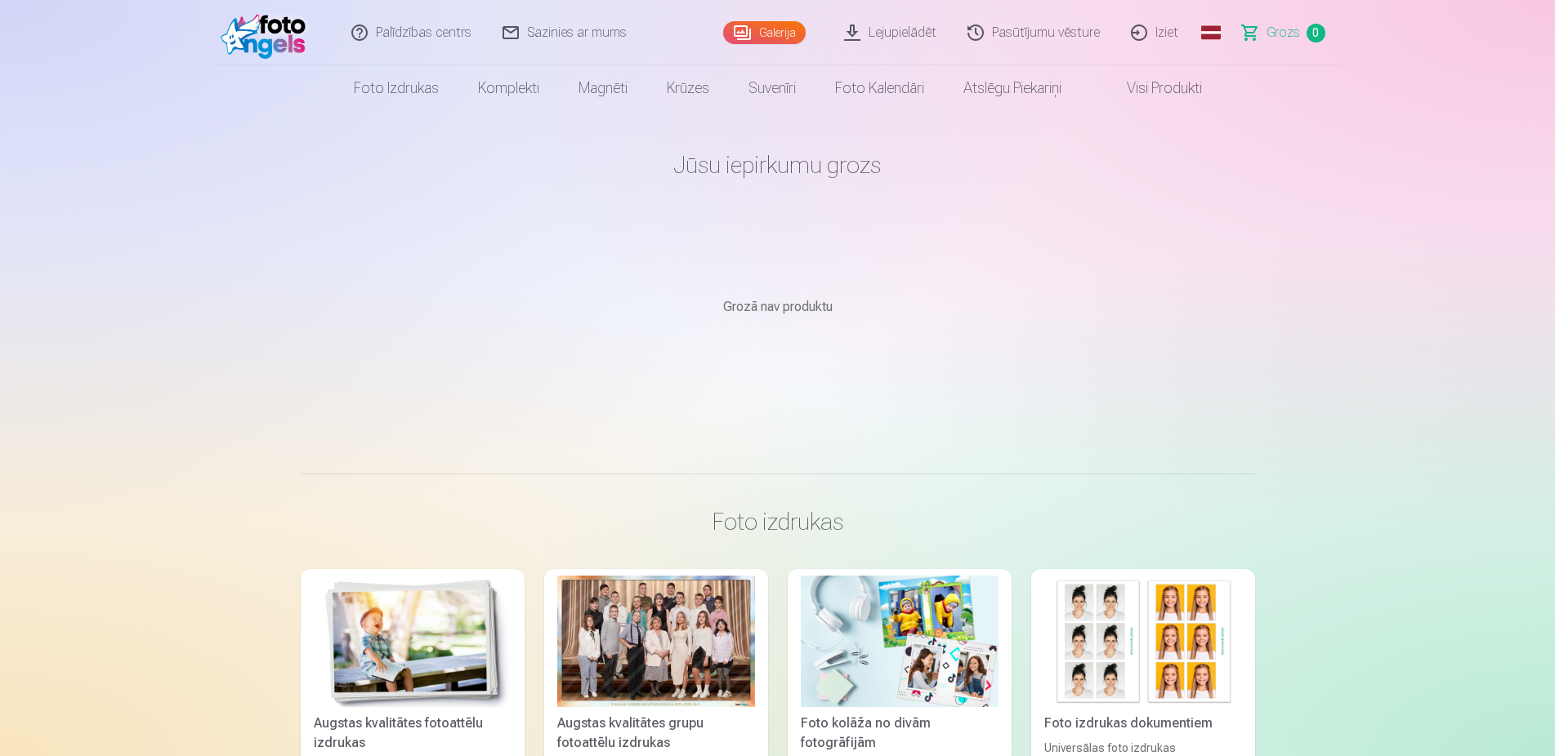
click at [608, 631] on div at bounding box center [656, 642] width 198 height 132
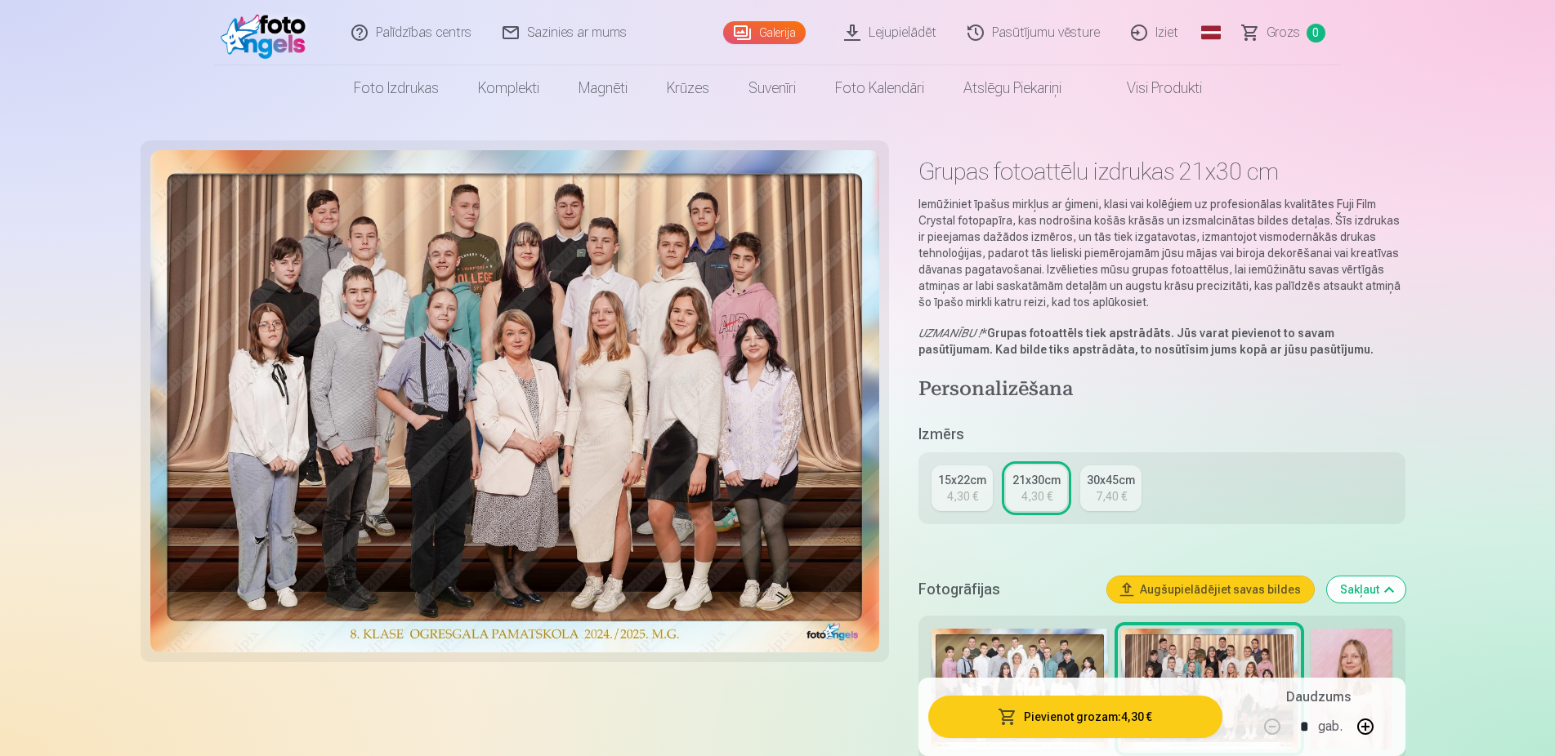
click at [1125, 724] on button "Pievienot grozam : 4,30 €" at bounding box center [1074, 717] width 293 height 42
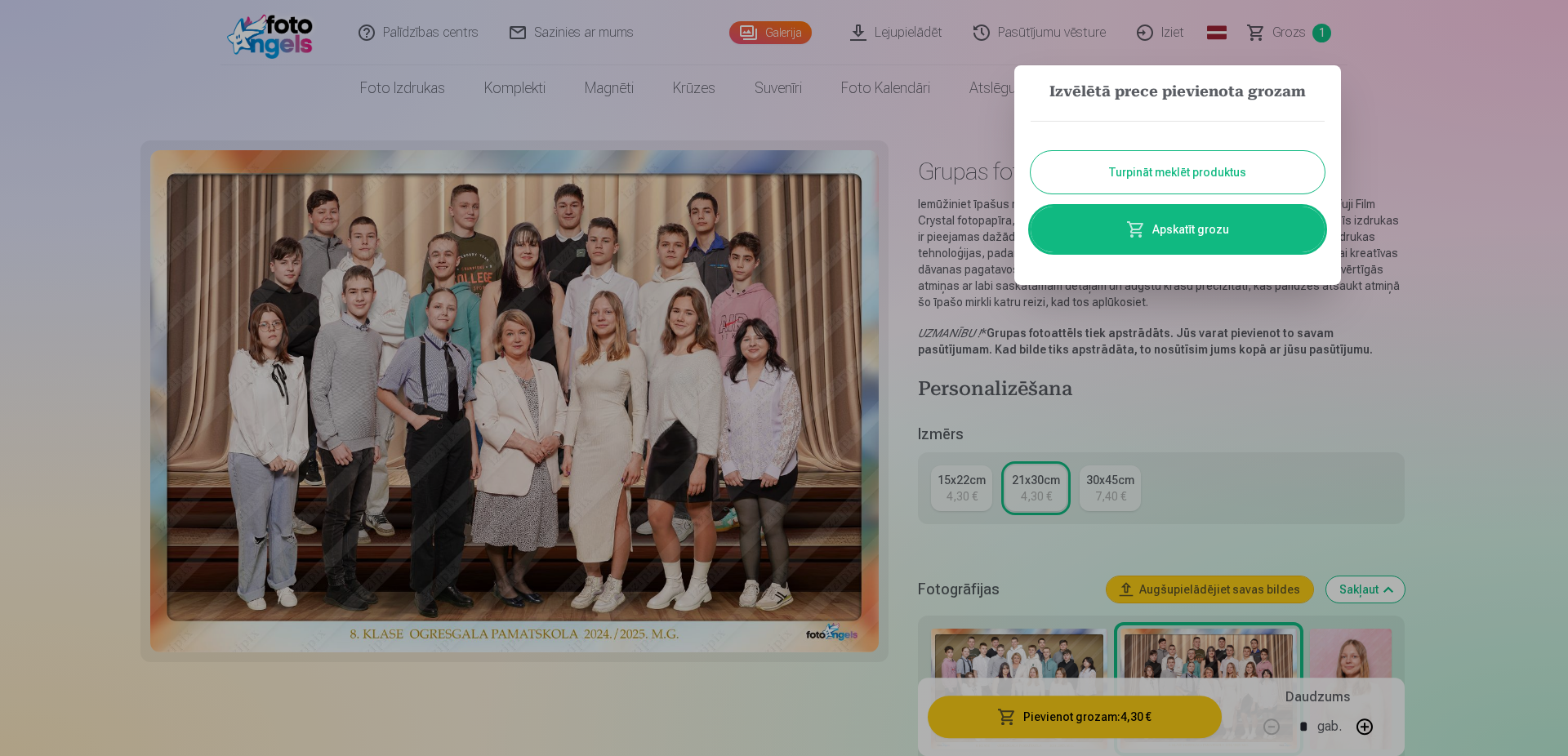
click at [1252, 174] on button "Turpināt meklēt produktus" at bounding box center [1178, 172] width 294 height 42
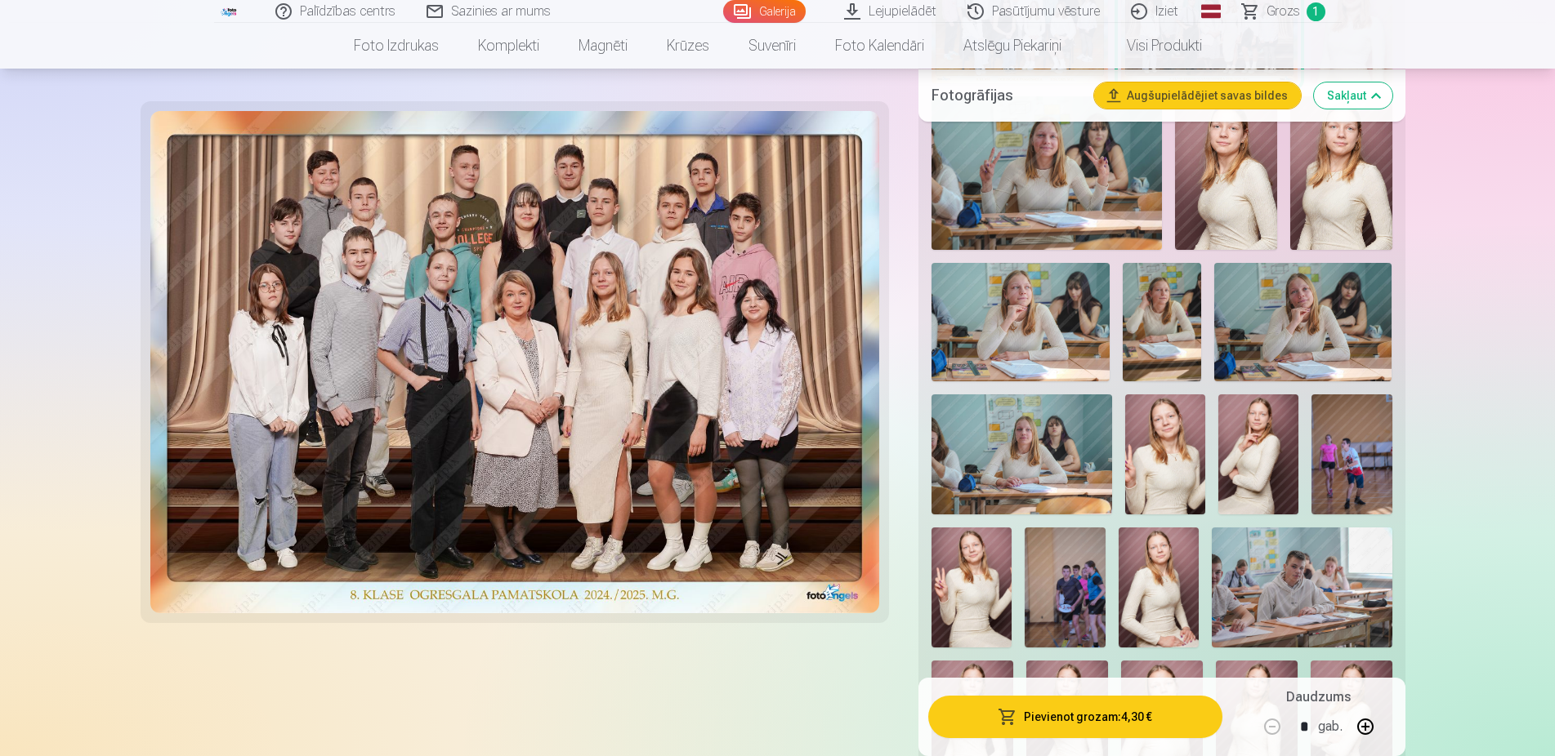
scroll to position [833, 0]
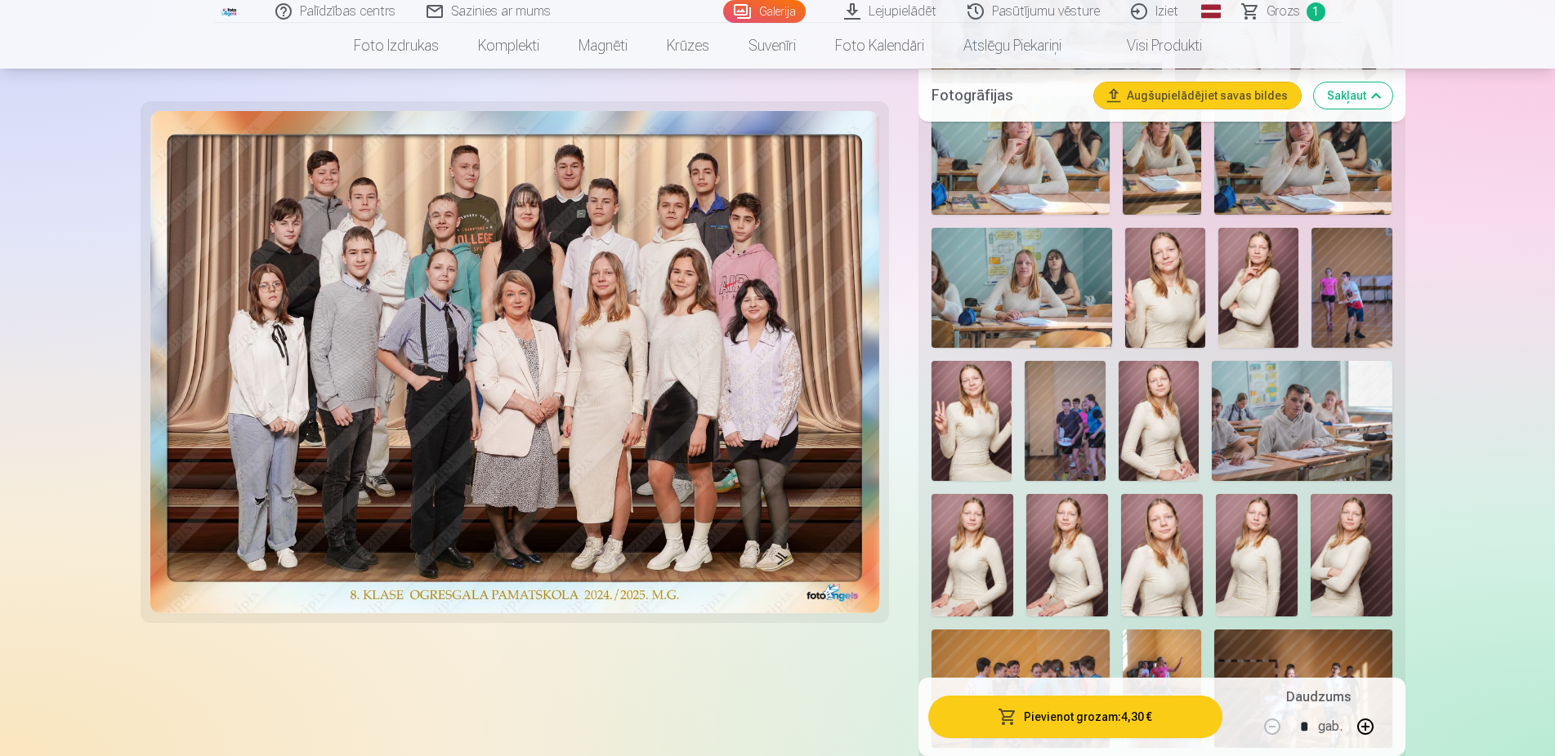
click at [1391, 568] on div at bounding box center [1161, 686] width 473 height 1795
click at [1327, 564] on img at bounding box center [1351, 555] width 82 height 123
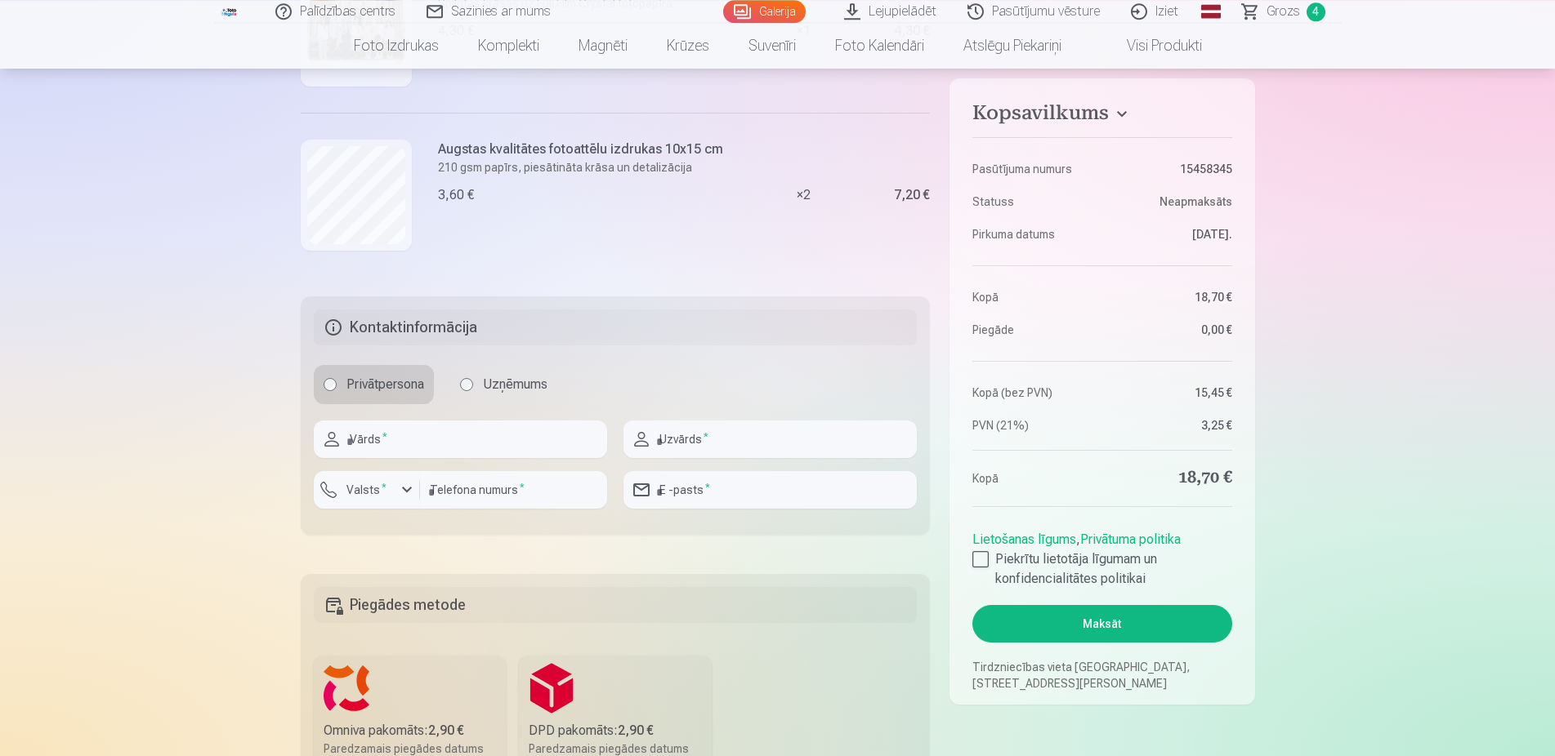
scroll to position [750, 0]
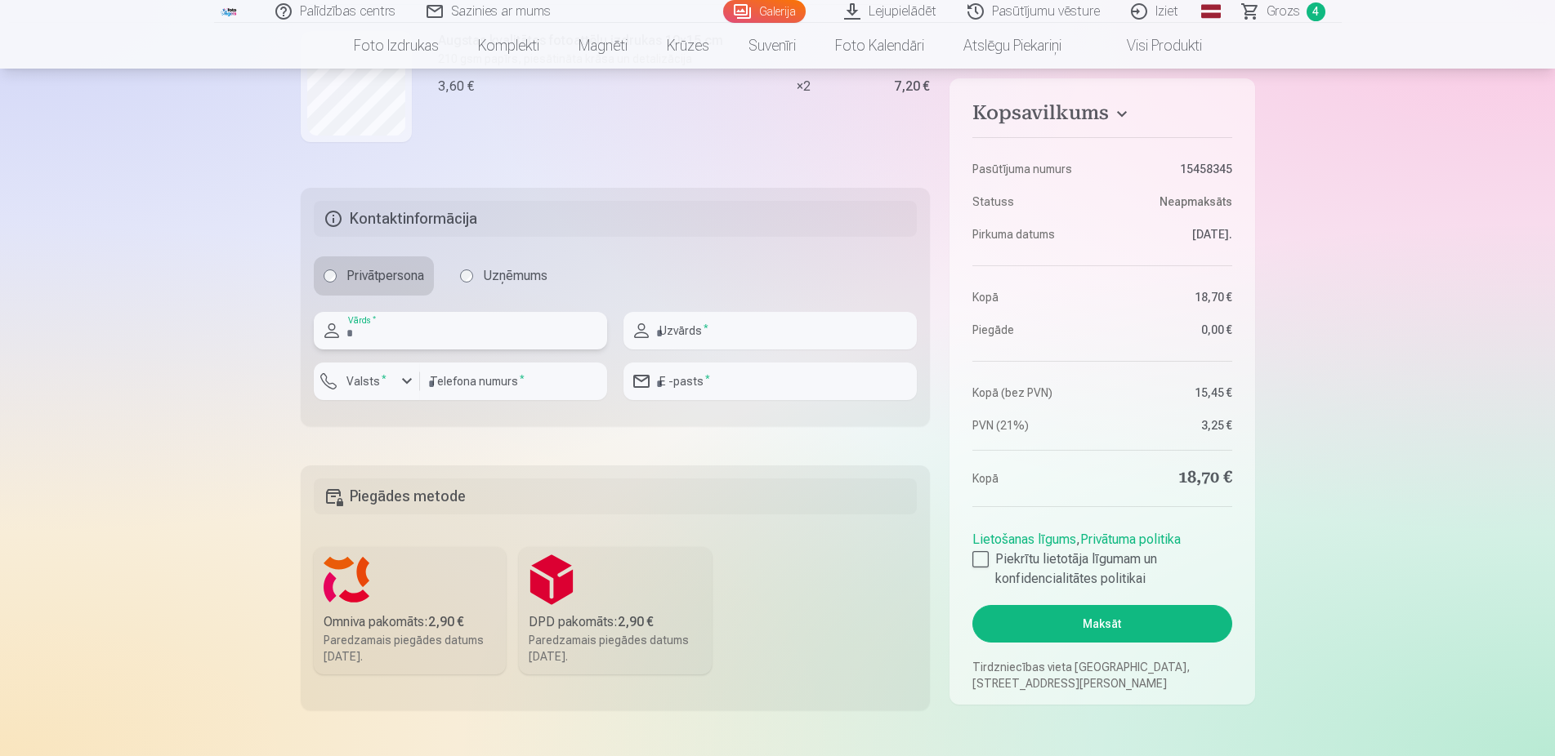
click at [426, 333] on input "text" at bounding box center [460, 331] width 293 height 38
type input "****"
type input "*"
type input "*****"
drag, startPoint x: 393, startPoint y: 337, endPoint x: 0, endPoint y: 307, distance: 394.0
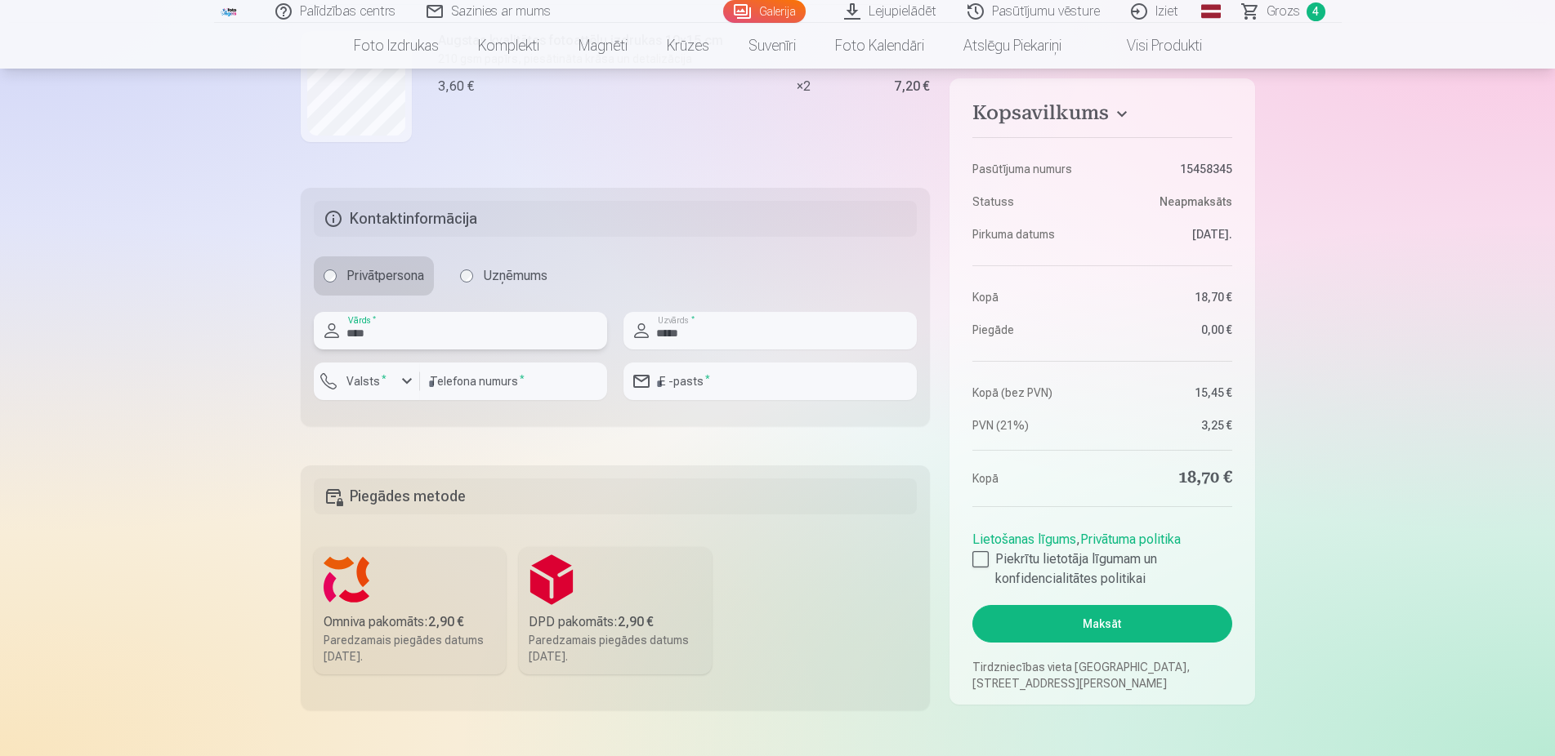
click at [314, 312] on input "****" at bounding box center [460, 331] width 293 height 38
type input "****"
click at [543, 382] on input "number" at bounding box center [513, 382] width 187 height 38
click at [397, 384] on div "button" at bounding box center [407, 382] width 20 height 20
click at [404, 426] on li "+371 Latvija" at bounding box center [381, 420] width 116 height 33
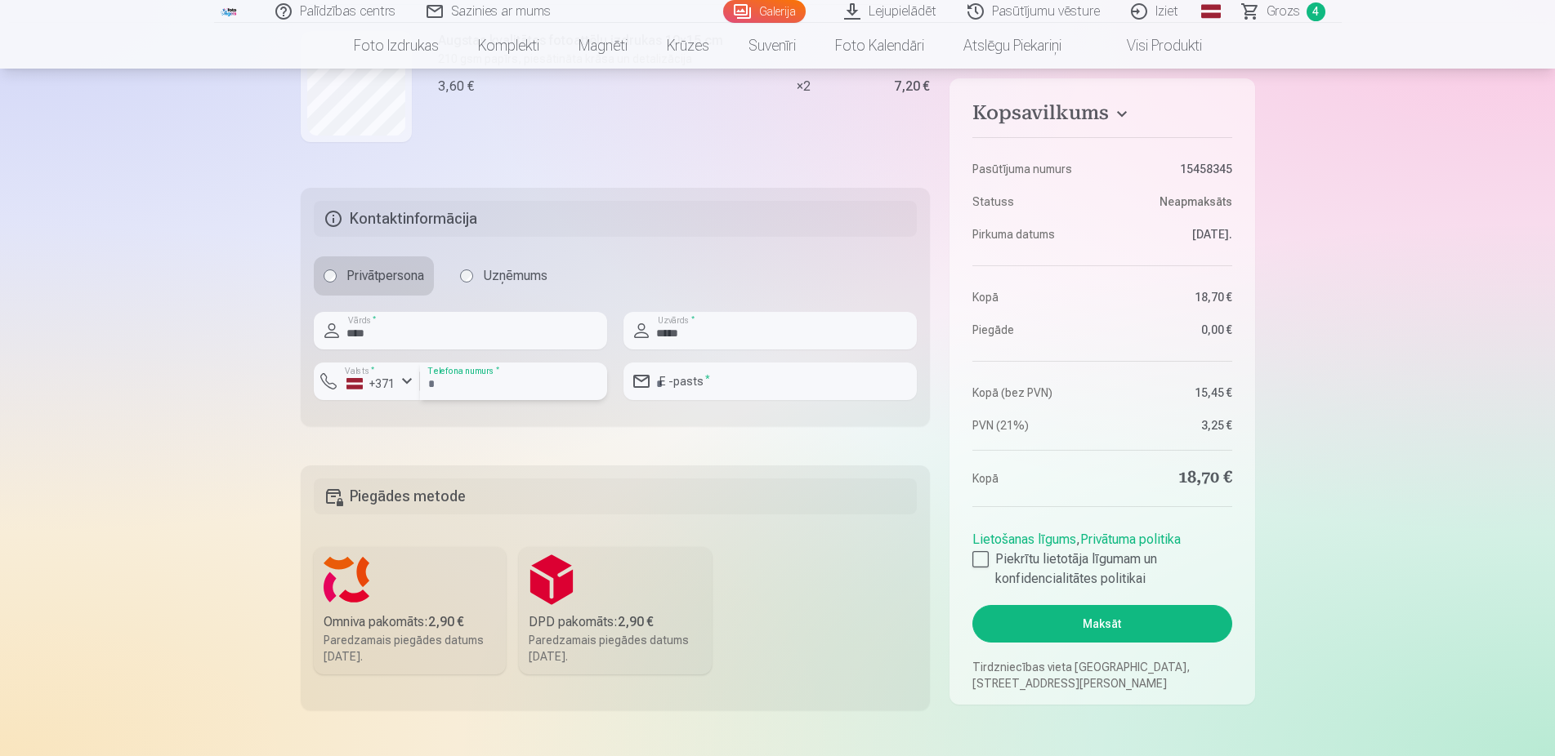
click at [550, 383] on input "number" at bounding box center [513, 382] width 187 height 38
type input "********"
click at [707, 371] on input "email" at bounding box center [769, 382] width 293 height 38
type input "**********"
click at [390, 606] on label "Omniva pakomāts : 2,90 € Paredzamais piegādes datums 30.08.2025." at bounding box center [410, 610] width 193 height 127
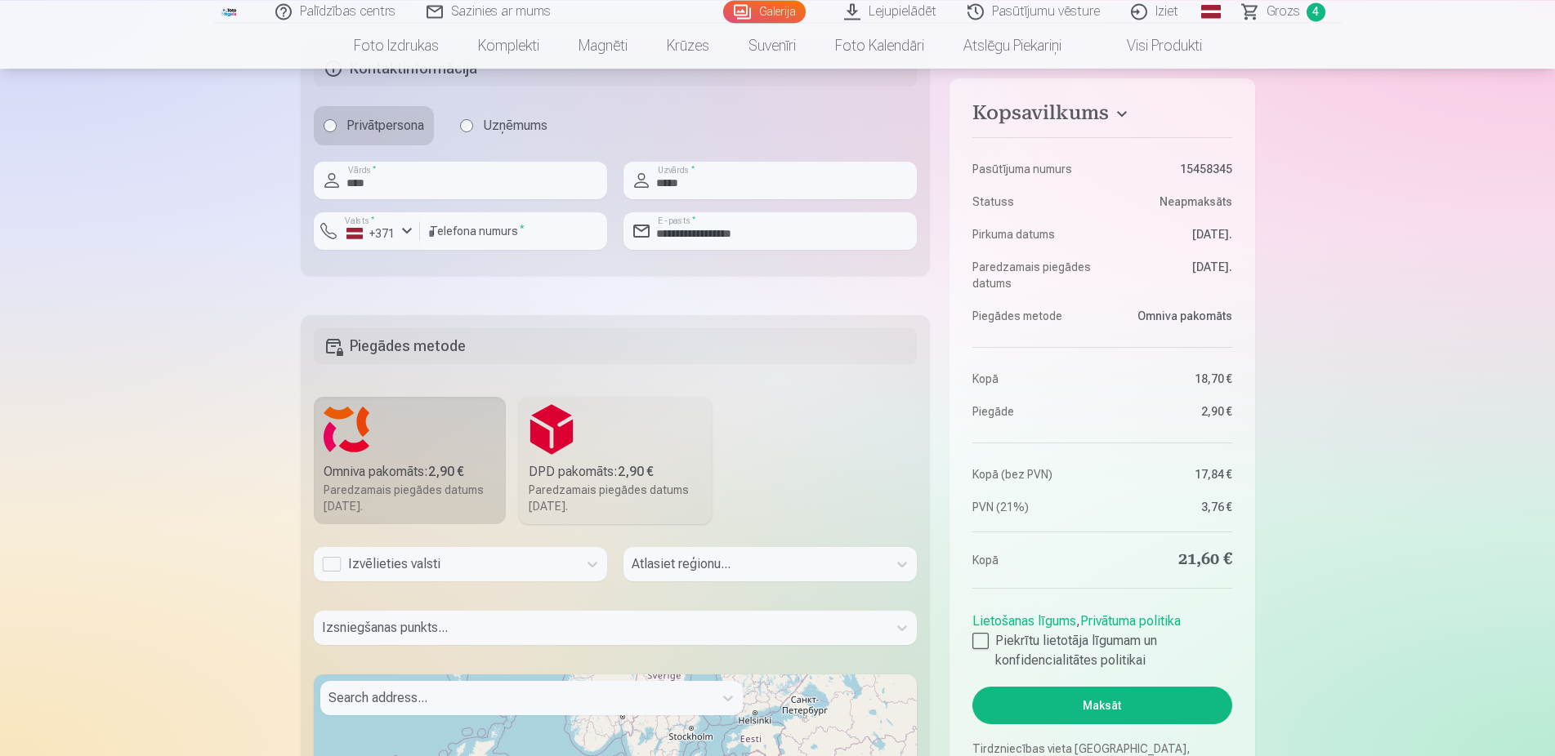
scroll to position [1000, 0]
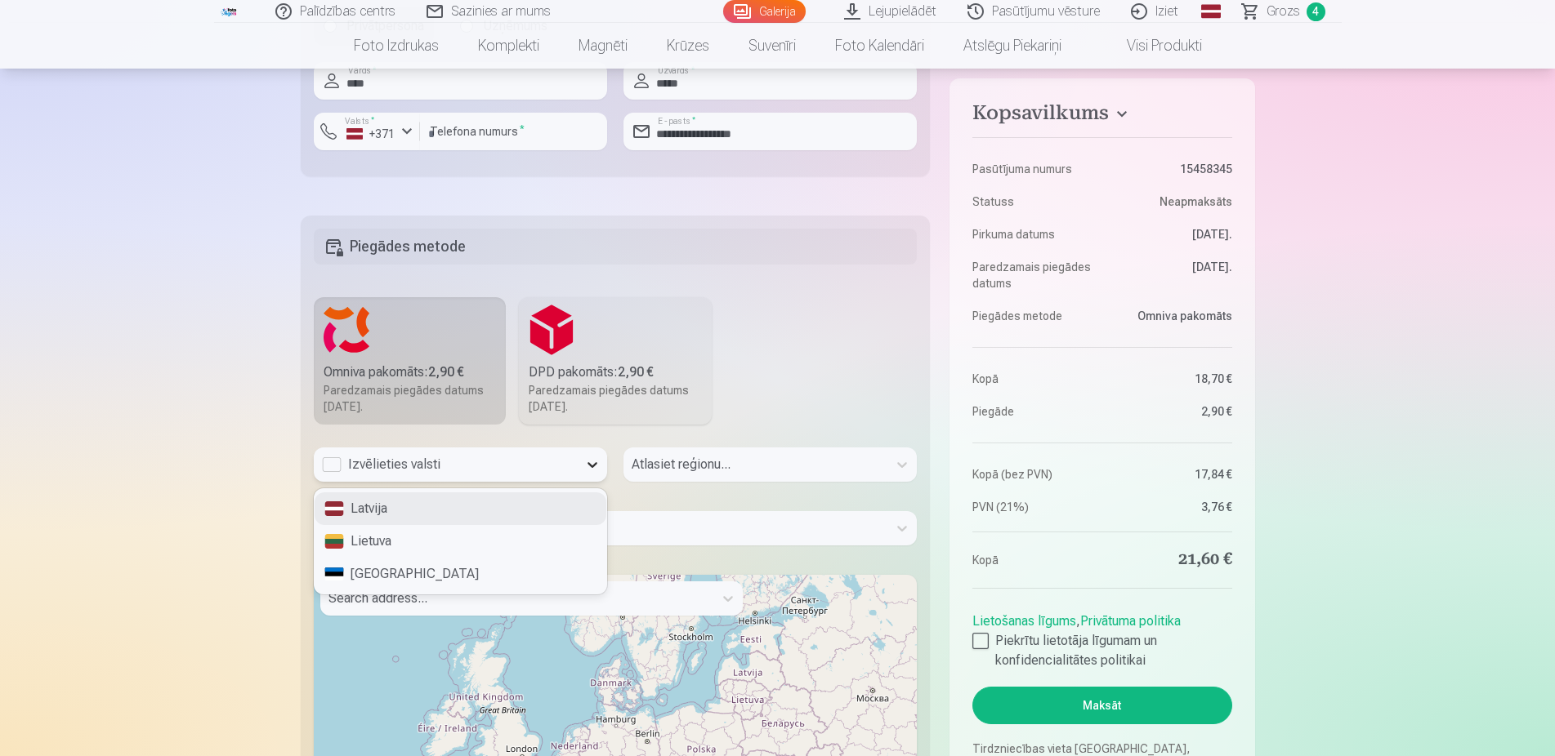
click at [588, 466] on icon at bounding box center [592, 465] width 16 height 16
click at [413, 505] on div "Latvija" at bounding box center [460, 509] width 292 height 33
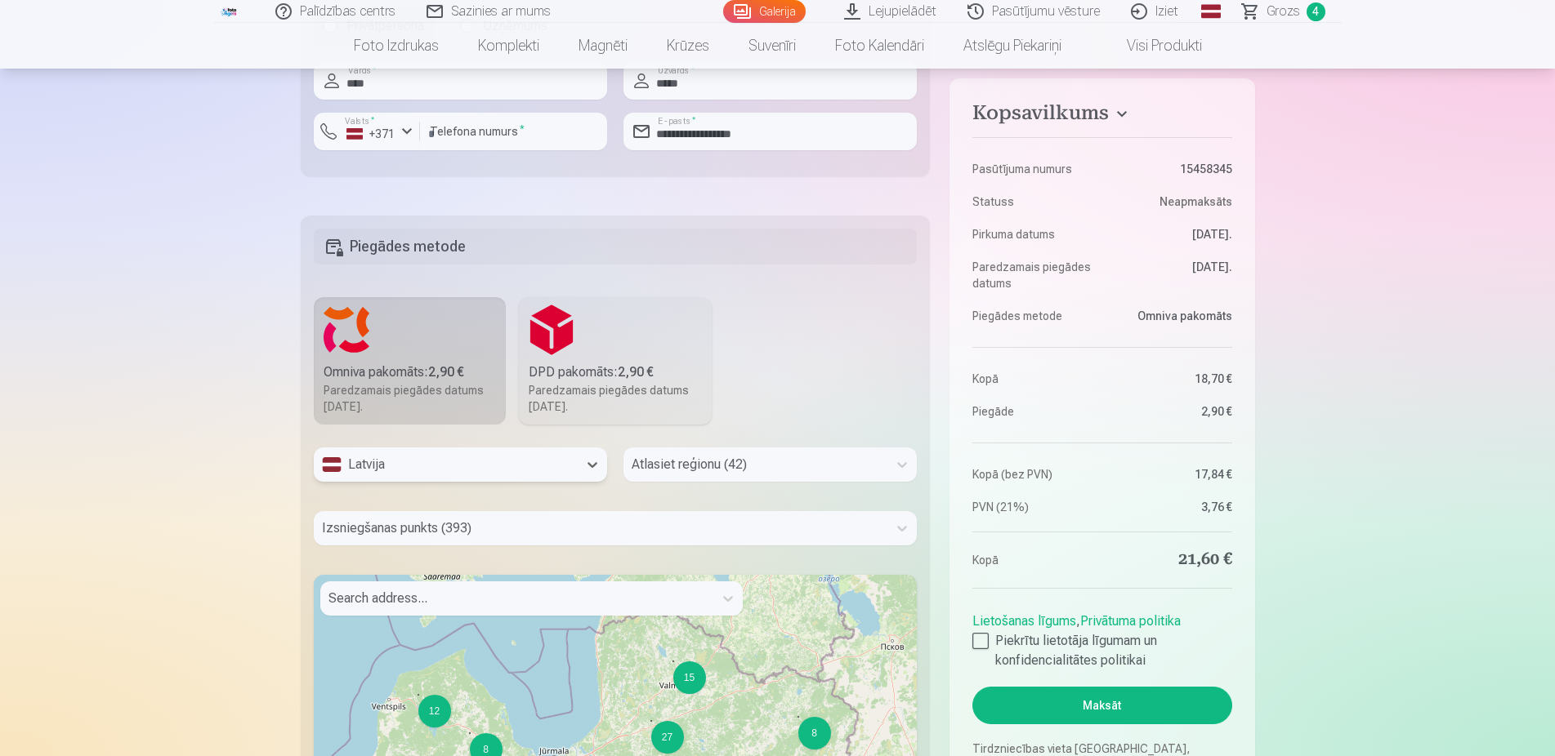
click at [917, 462] on fieldset "Piegādes metode Omniva pakomāts : 2,90 € Paredzamais piegādes datums 30.08.2025…" at bounding box center [616, 614] width 630 height 797
click at [907, 465] on icon at bounding box center [902, 465] width 16 height 16
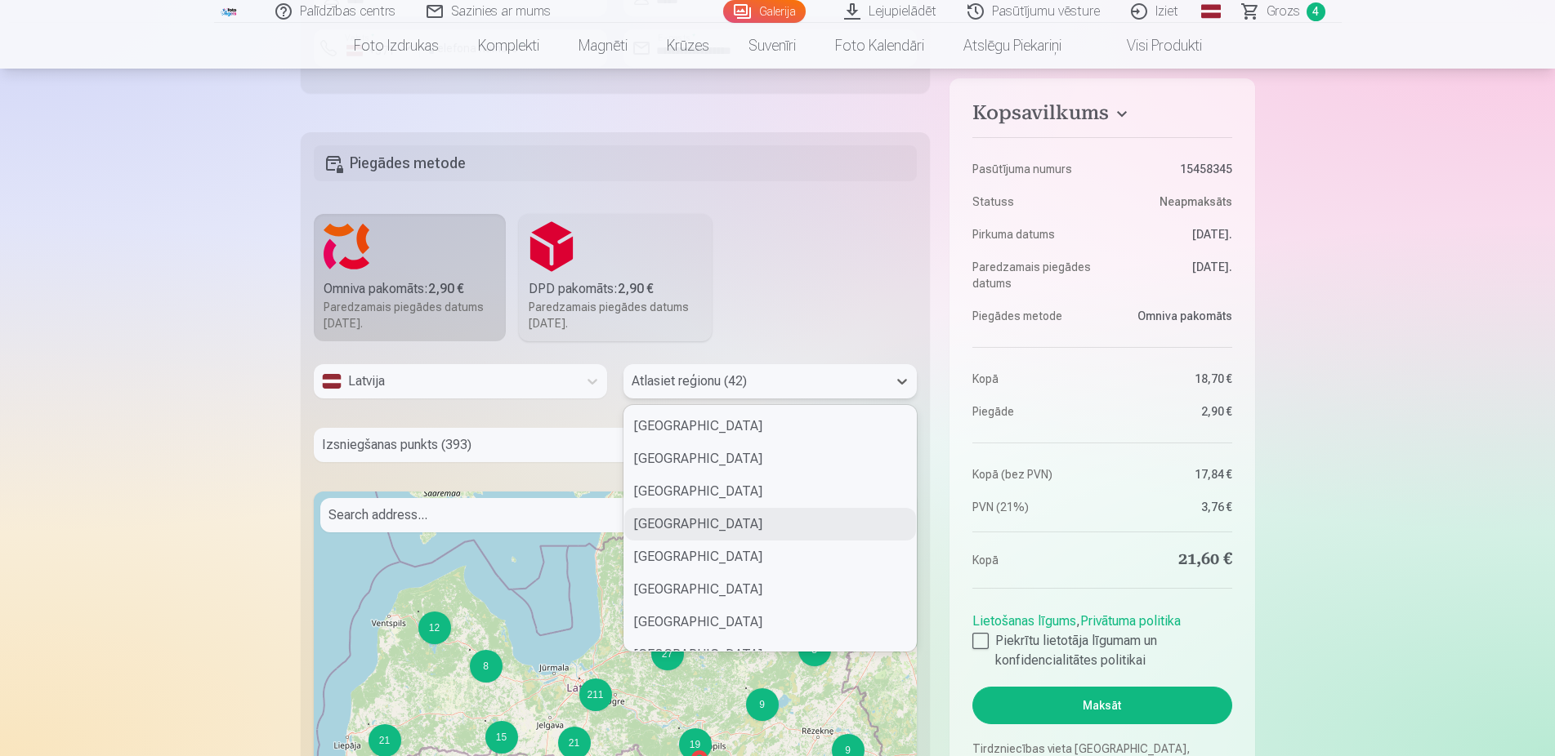
scroll to position [618, 0]
click at [684, 497] on div "Ogres novads" at bounding box center [770, 494] width 292 height 33
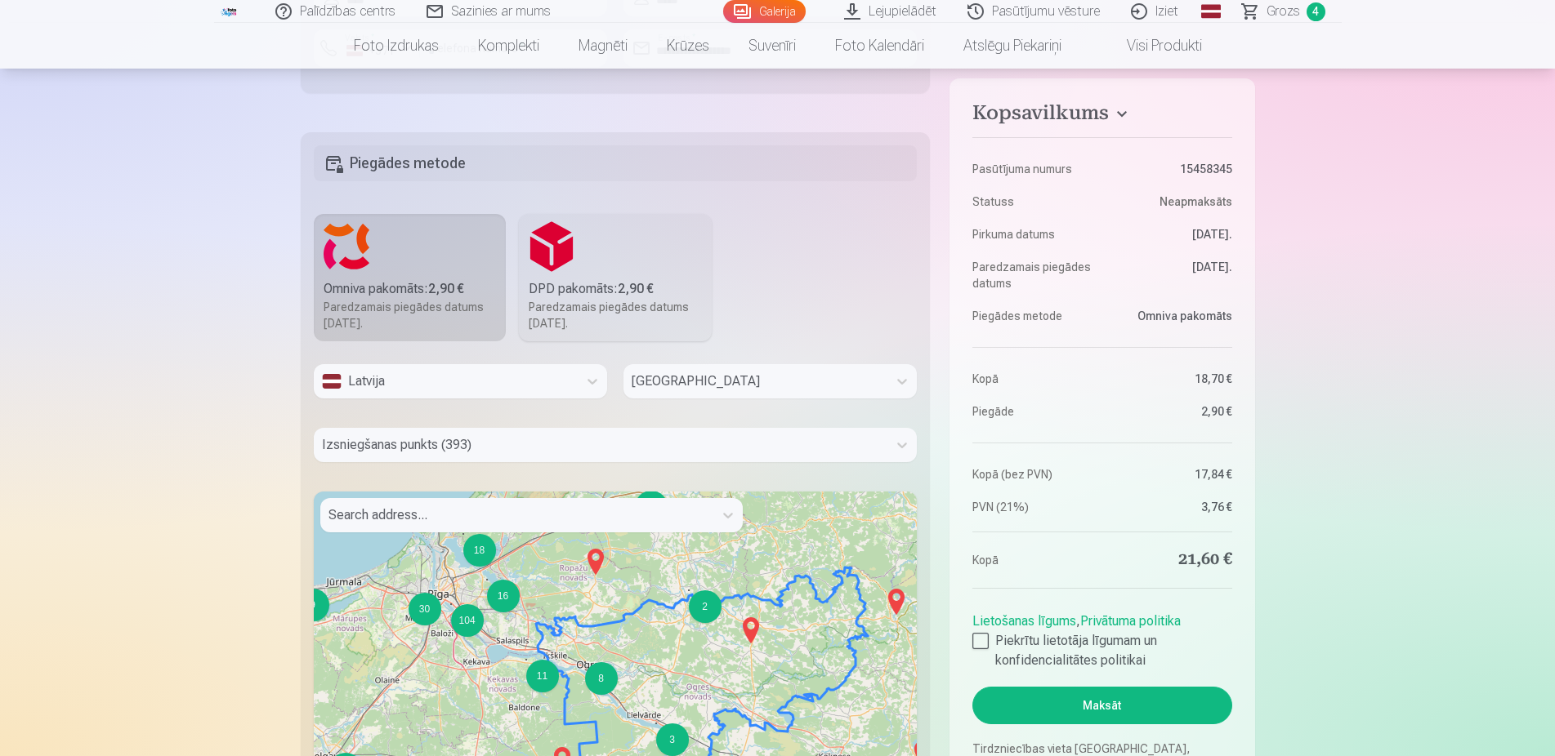
drag, startPoint x: 551, startPoint y: 665, endPoint x: 638, endPoint y: 661, distance: 86.7
click at [638, 661] on div "7 2 2 5 3 3 6 4 2 2 10 6 2 3 2 2 2 3 2 2 9 7 15 3 6 3 18 16 9 30 8 104 2 11 5 3…" at bounding box center [616, 696] width 604 height 408
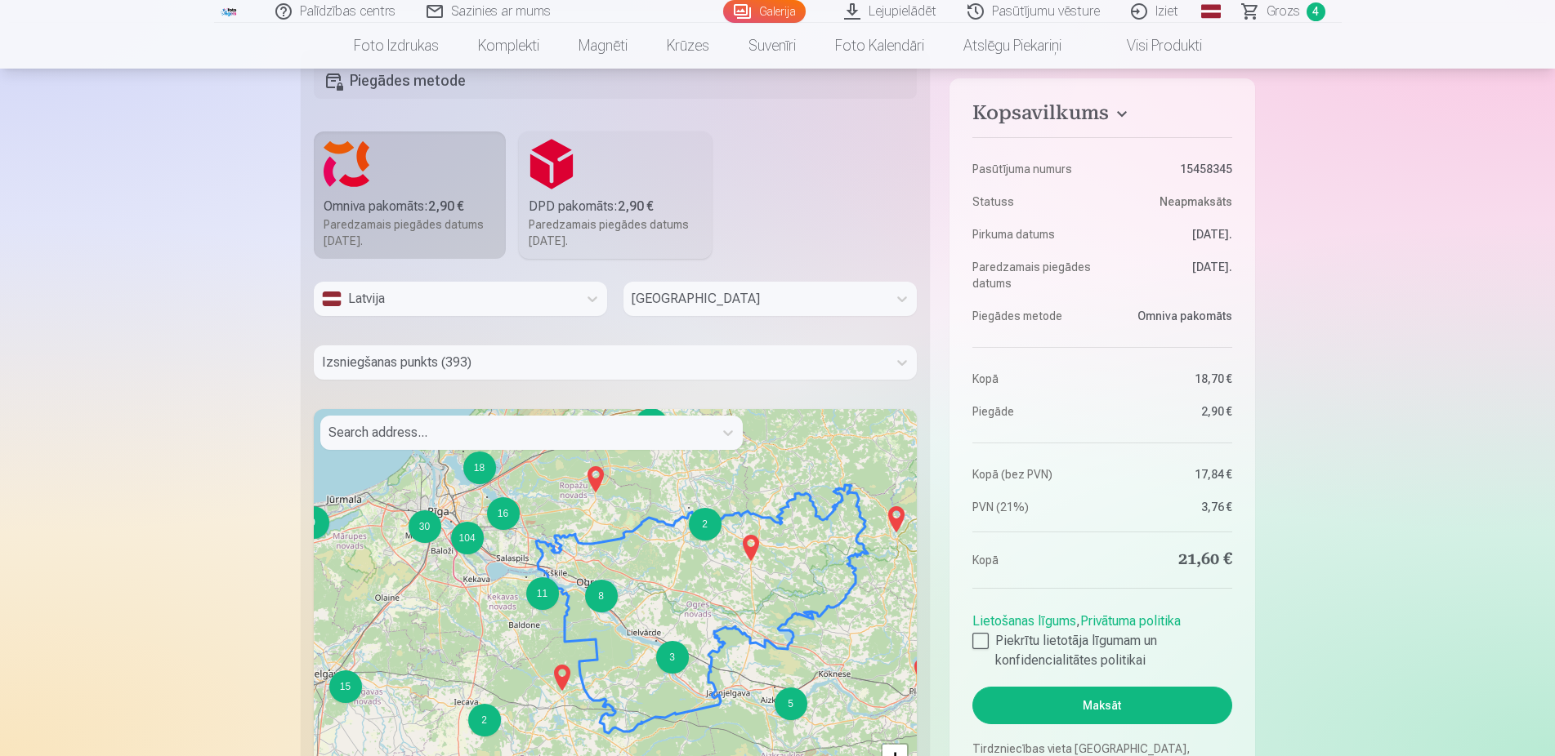
scroll to position [1166, 0]
click at [597, 598] on div "8" at bounding box center [601, 595] width 33 height 33
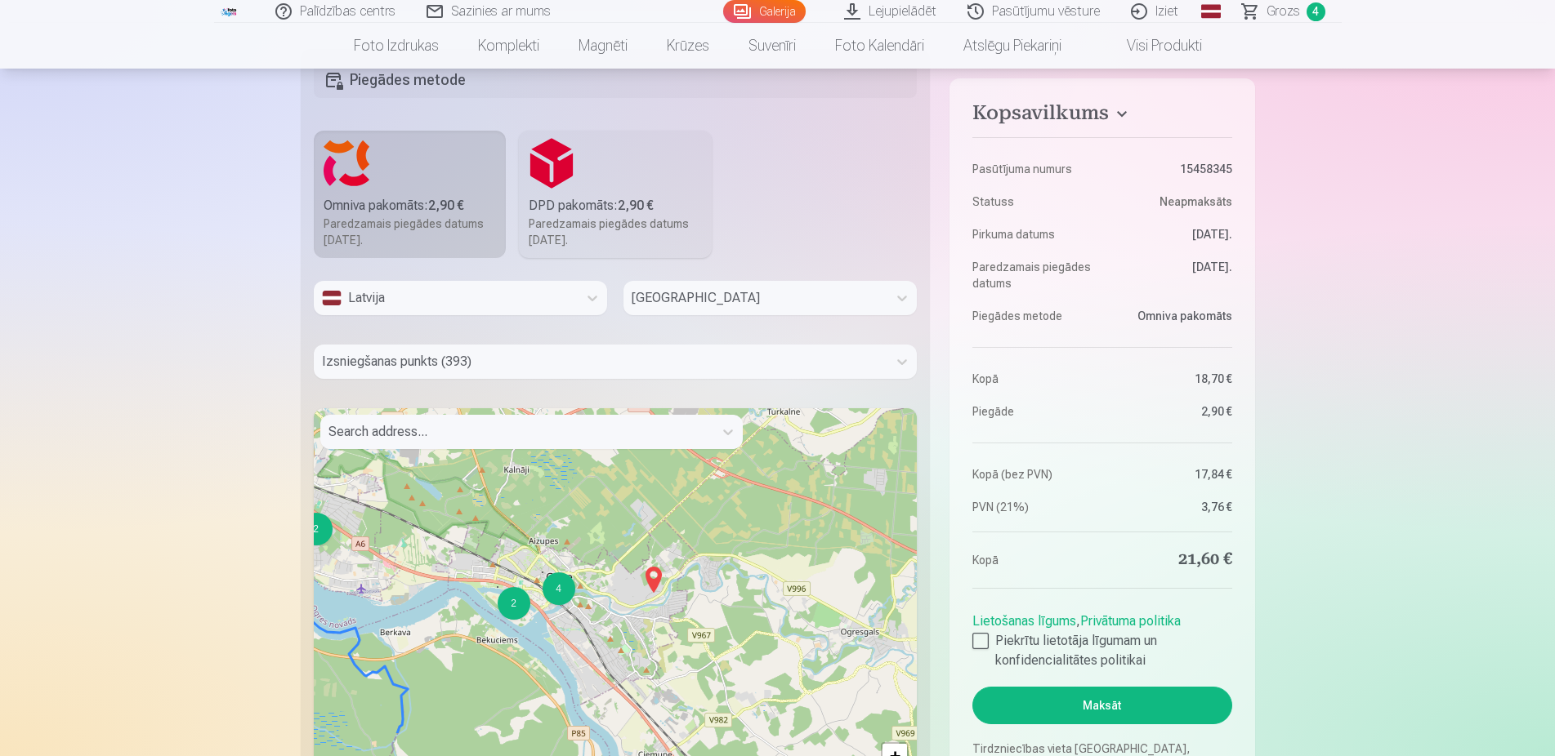
drag, startPoint x: 637, startPoint y: 618, endPoint x: 578, endPoint y: 493, distance: 138.5
click at [578, 493] on div "2 3 2 4 3 7 2 3 2 2 + − Leaflet | © OpenStreetMap contributors" at bounding box center [616, 612] width 604 height 408
click at [559, 594] on div "4" at bounding box center [558, 588] width 33 height 33
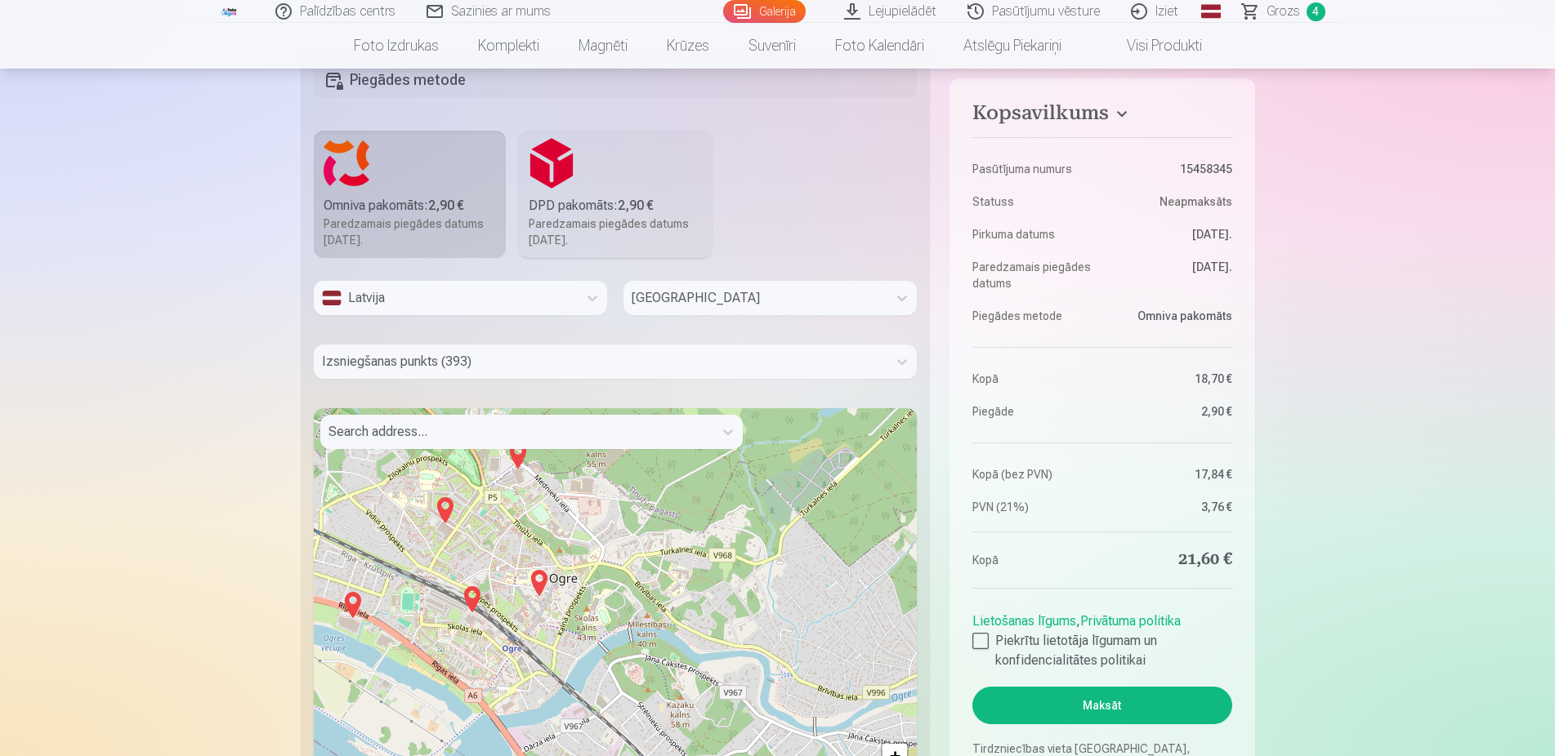
drag, startPoint x: 642, startPoint y: 594, endPoint x: 520, endPoint y: 538, distance: 133.8
click at [520, 538] on div "+ − Leaflet | © OpenStreetMap contributors" at bounding box center [616, 612] width 604 height 408
click at [555, 572] on div "+ − Leaflet | © OpenStreetMap contributors" at bounding box center [616, 612] width 604 height 408
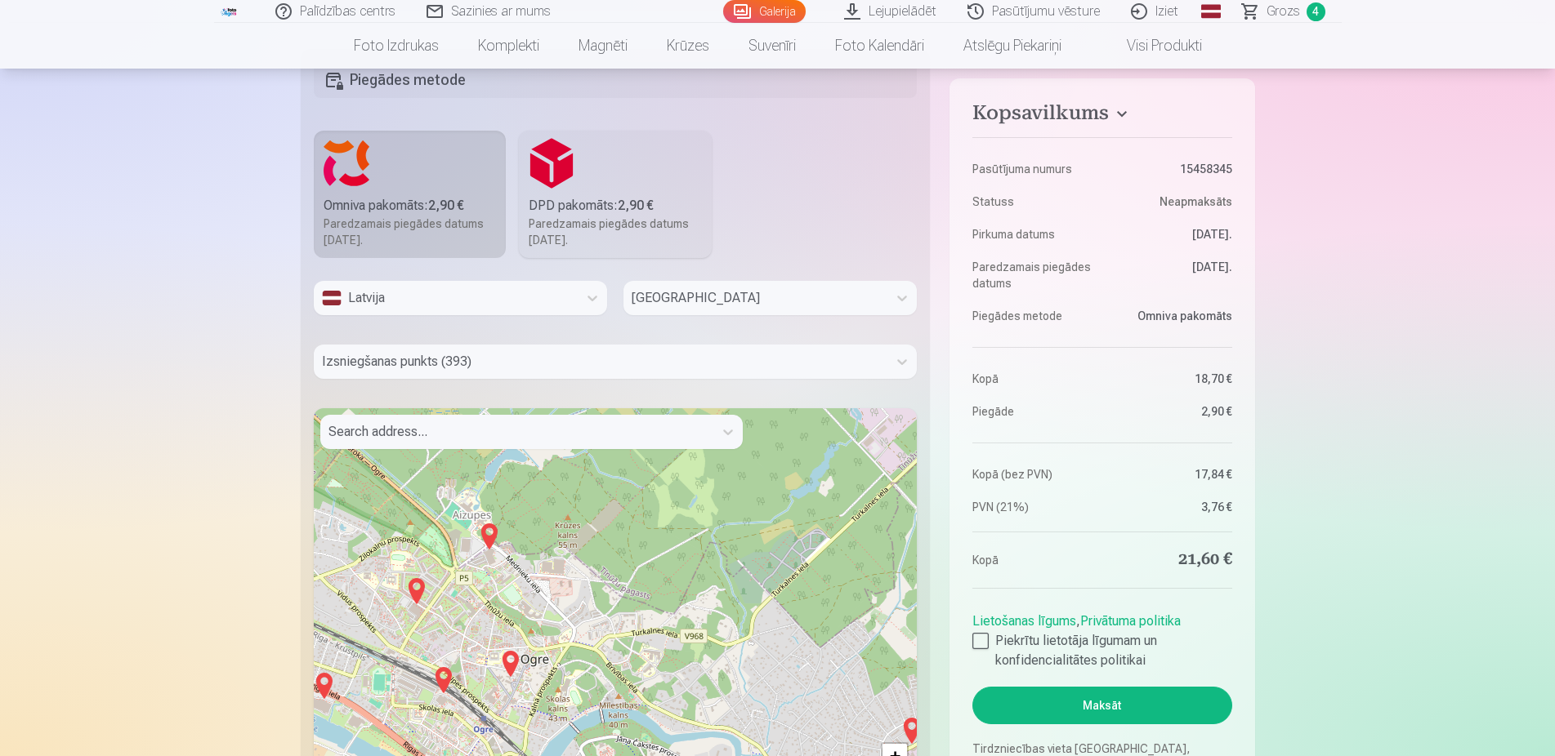
drag, startPoint x: 512, startPoint y: 545, endPoint x: 495, endPoint y: 609, distance: 66.0
click at [495, 609] on div "+ − Leaflet | © OpenStreetMap contributors" at bounding box center [616, 612] width 604 height 408
click at [513, 667] on img at bounding box center [510, 664] width 26 height 39
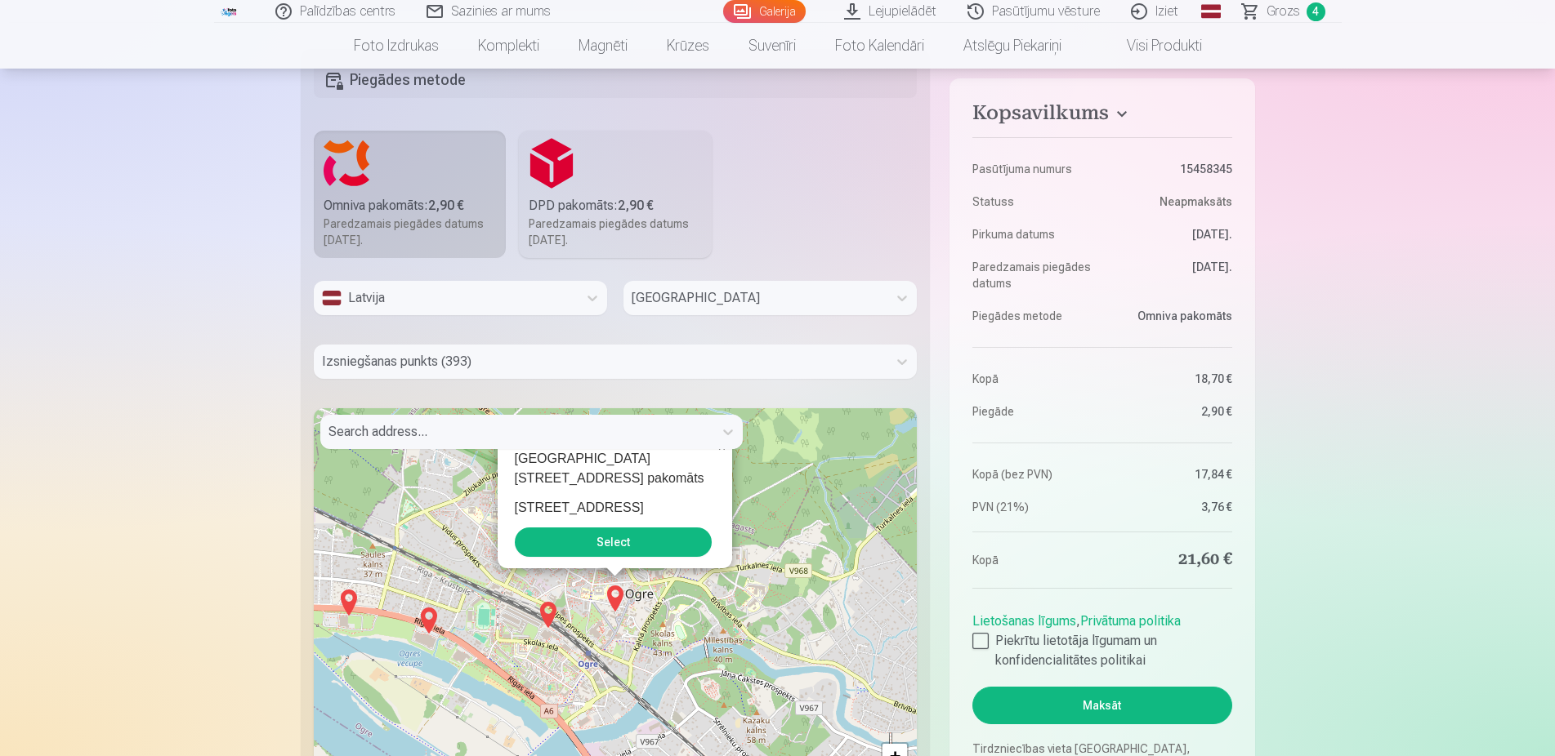
click at [654, 582] on div "Ogres Brīvības ielas 19 pakomāts Brīvības iela 19 Select × + − Leaflet | © Open…" at bounding box center [616, 612] width 604 height 408
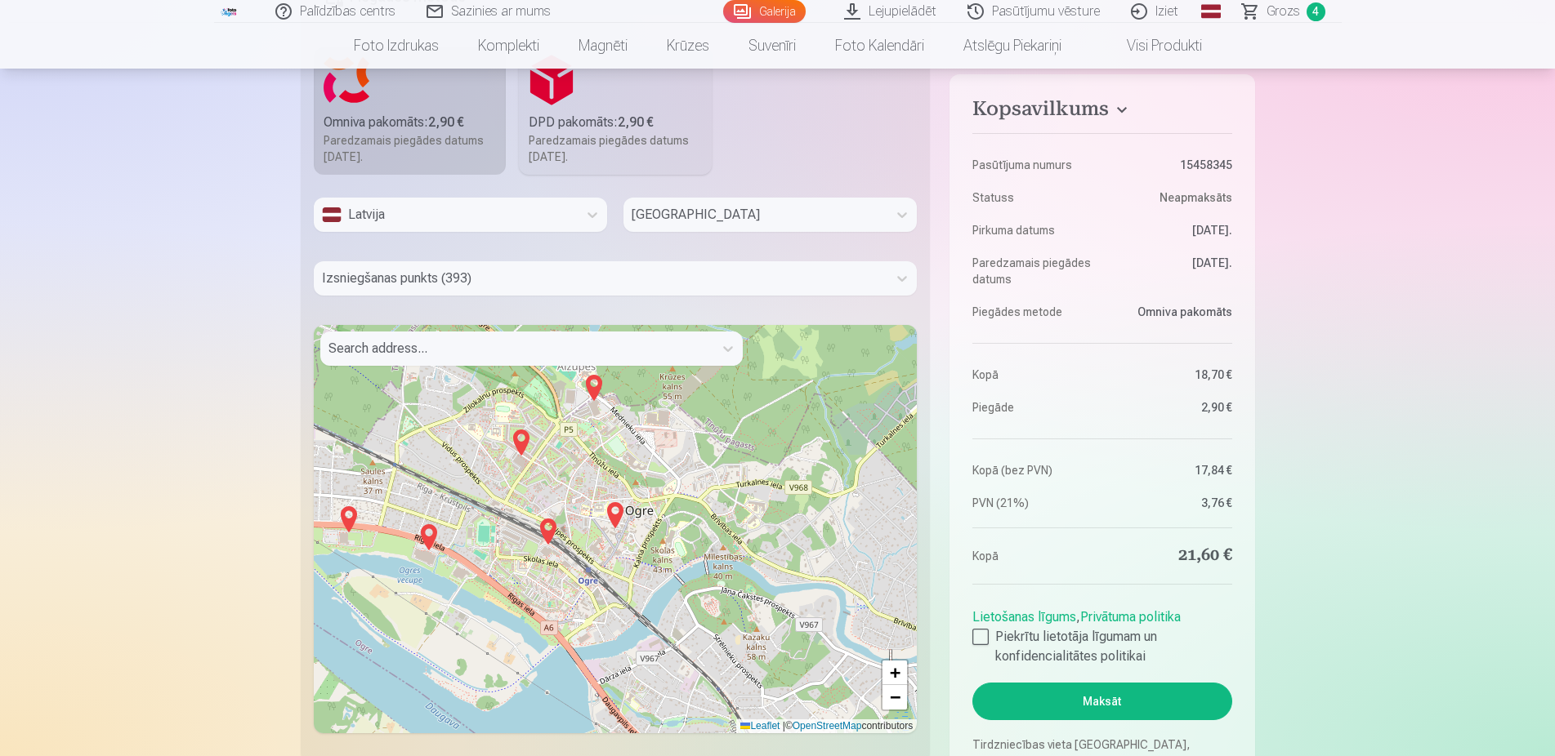
scroll to position [1333, 0]
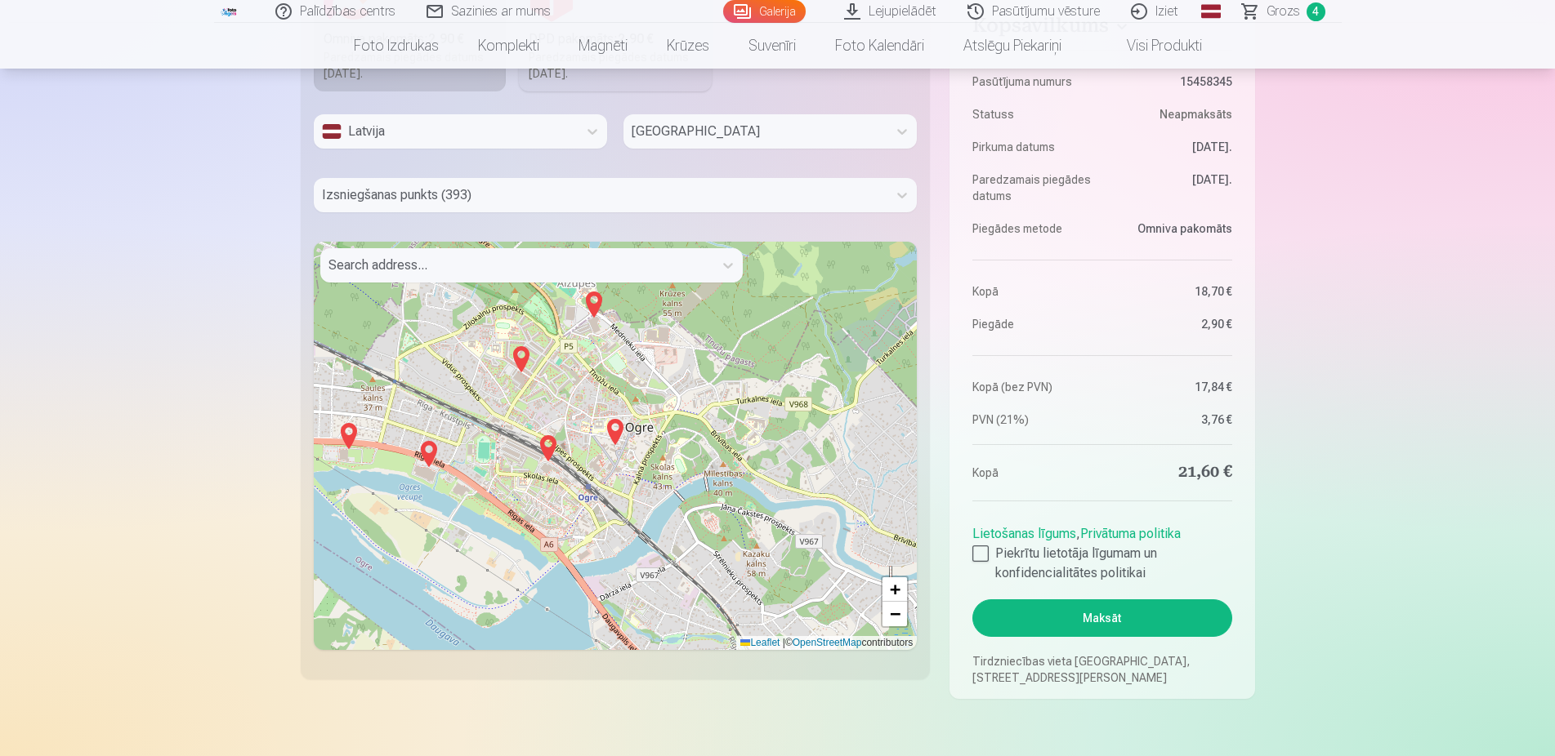
click at [649, 495] on div "+ − Leaflet | © OpenStreetMap contributors" at bounding box center [616, 446] width 604 height 408
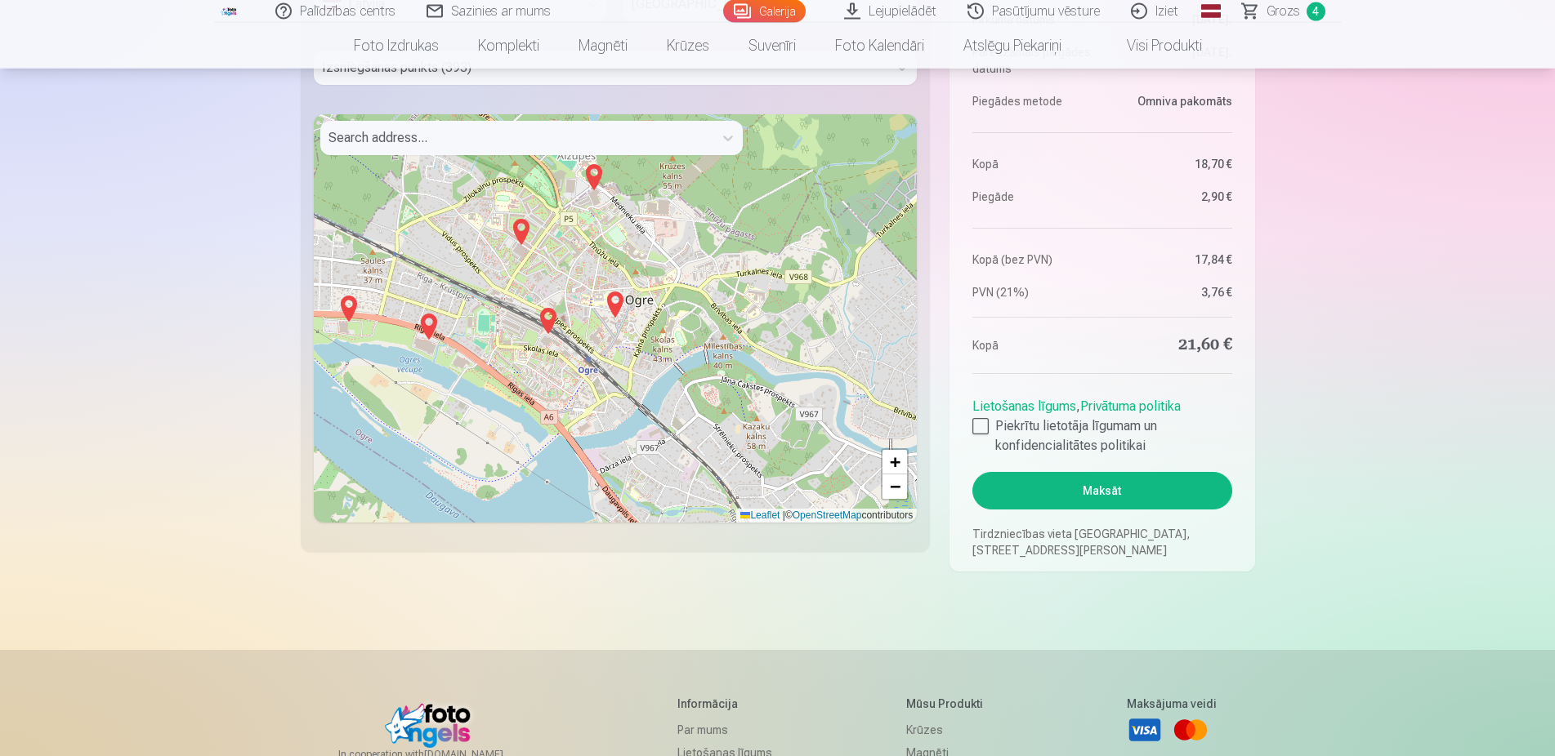
scroll to position [1416, 0]
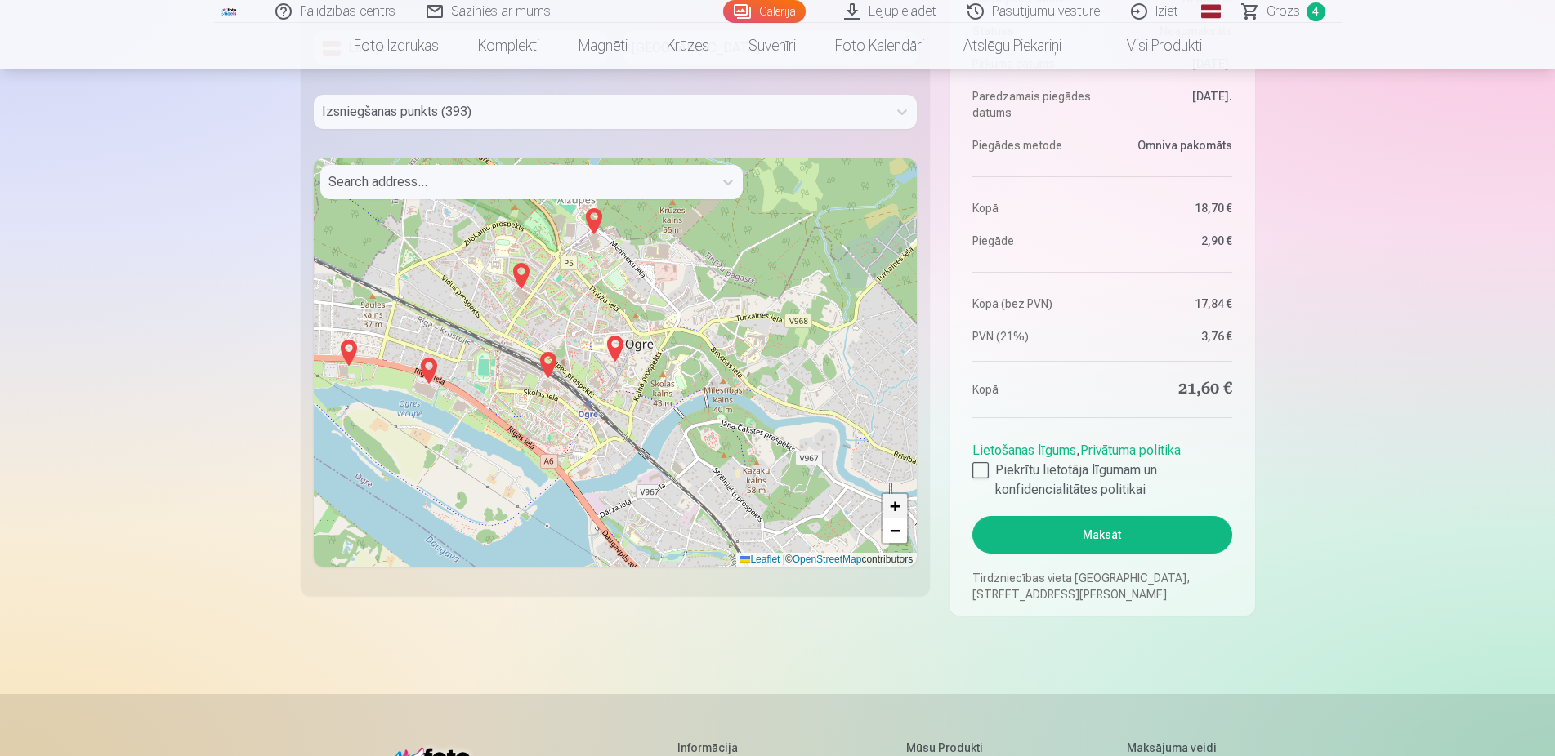
click at [898, 511] on span "+" at bounding box center [895, 506] width 11 height 20
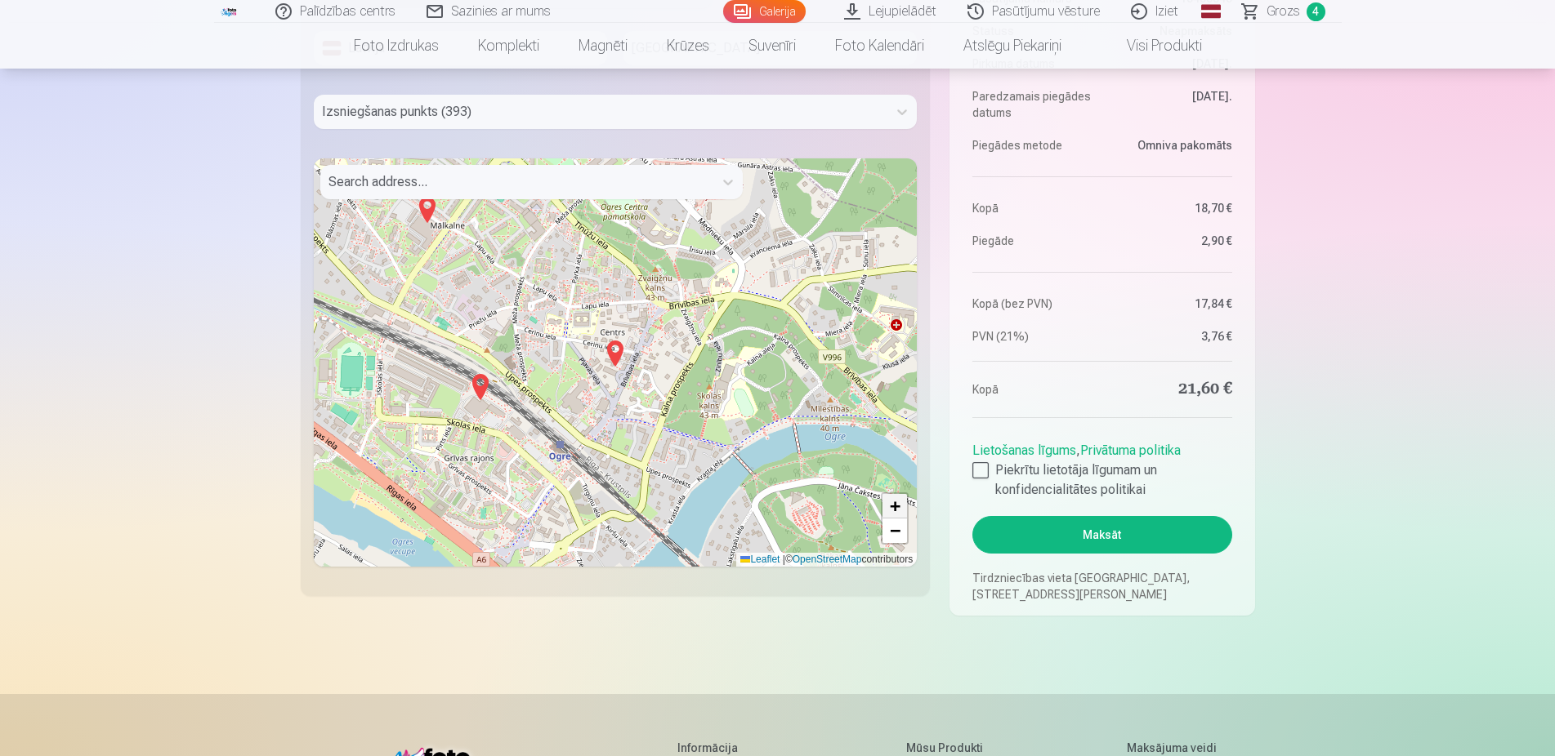
click at [898, 506] on span "+" at bounding box center [895, 506] width 11 height 20
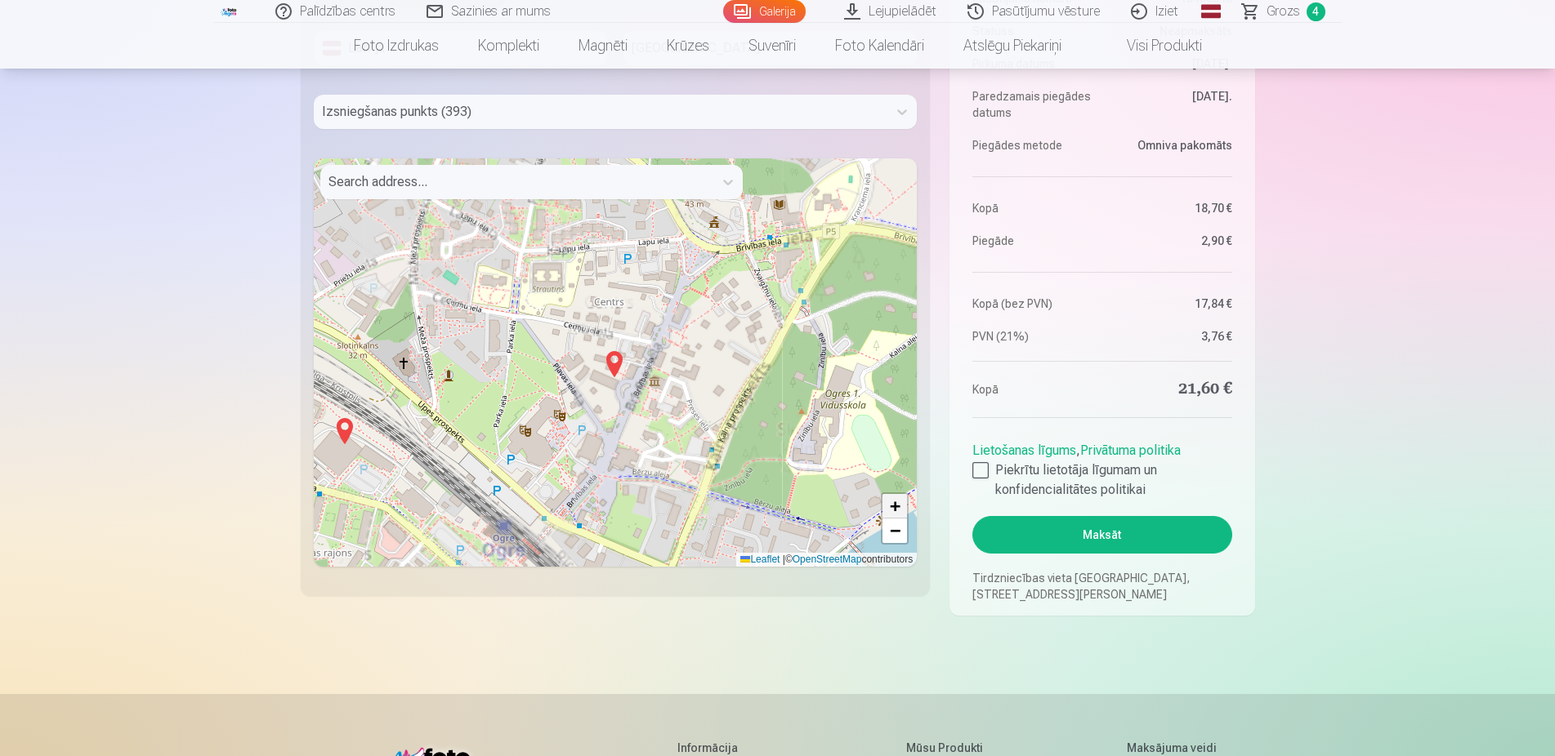
click at [898, 506] on span "+" at bounding box center [895, 506] width 11 height 20
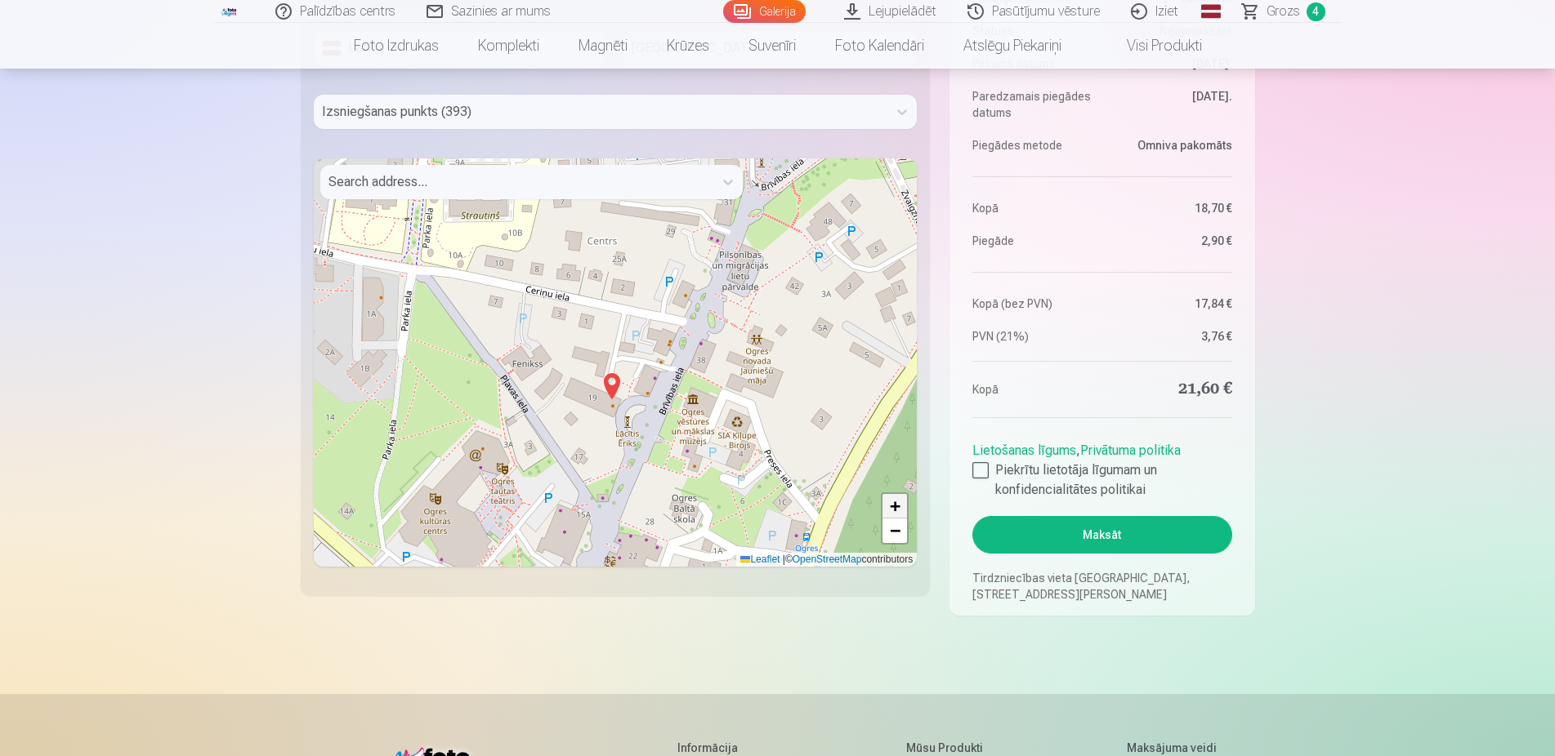
click at [898, 506] on span "+" at bounding box center [895, 506] width 11 height 20
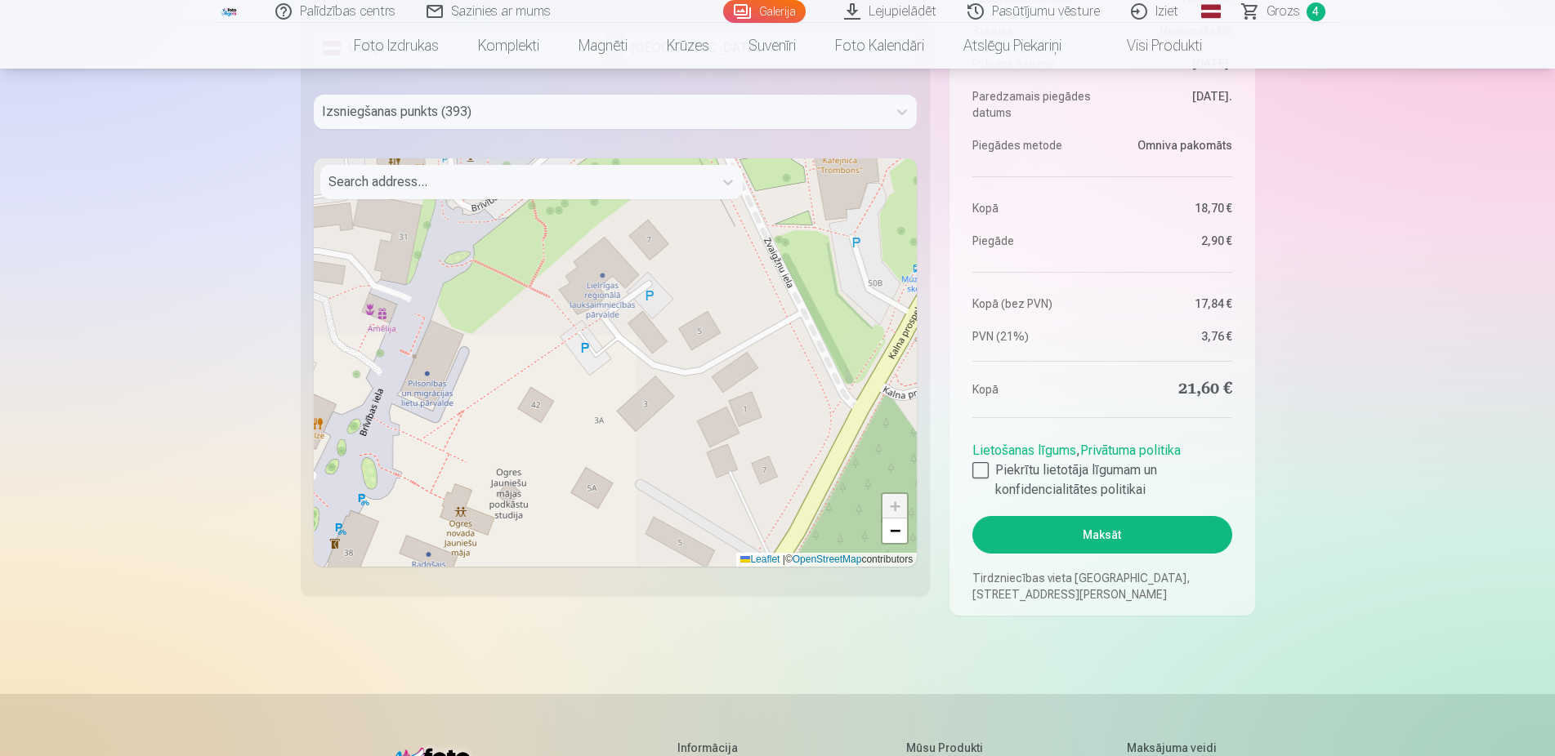
drag, startPoint x: 824, startPoint y: 315, endPoint x: 378, endPoint y: 512, distance: 487.5
click at [378, 512] on div "+ − Leaflet | © OpenStreetMap contributors" at bounding box center [616, 362] width 604 height 408
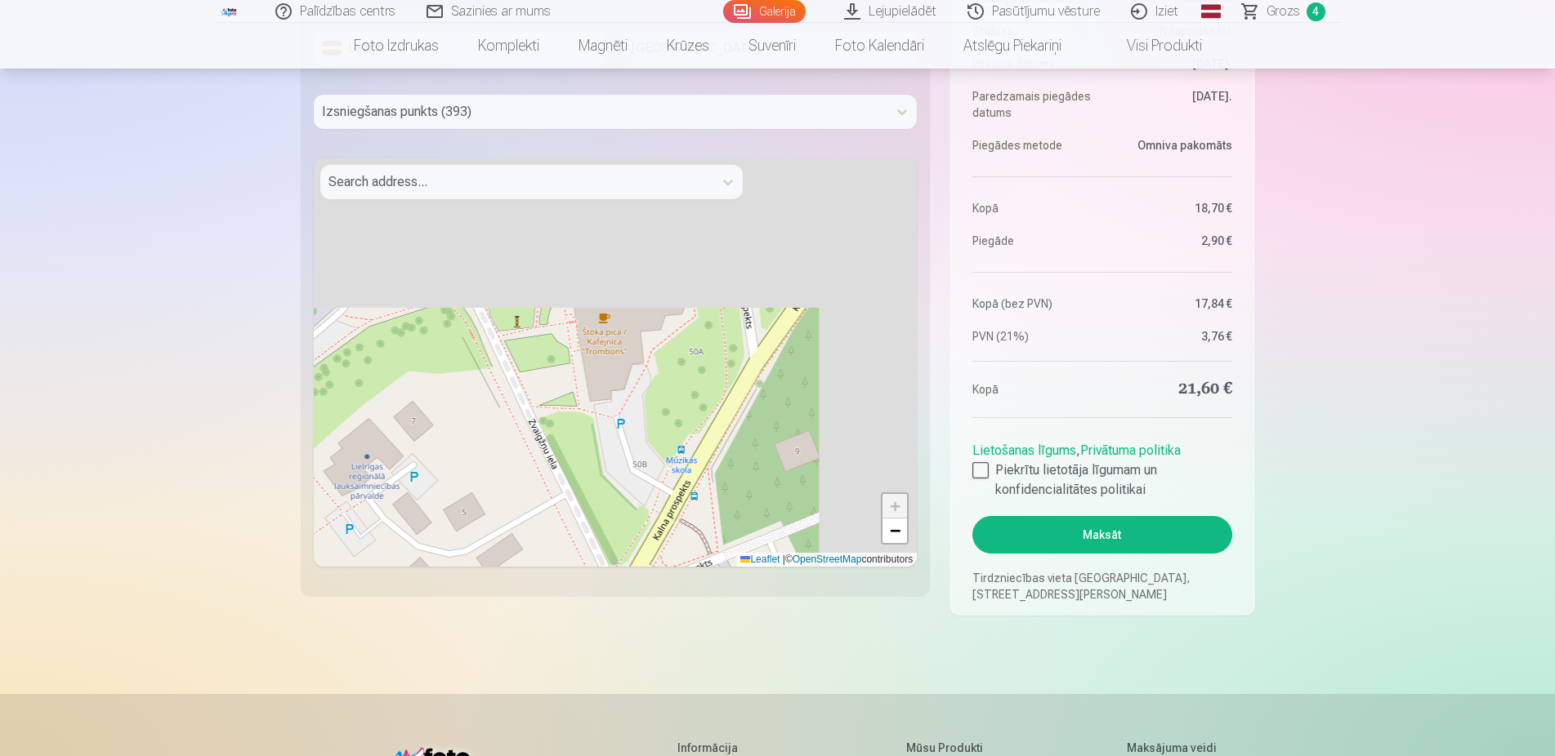
drag, startPoint x: 633, startPoint y: 354, endPoint x: 399, endPoint y: 535, distance: 295.7
click at [399, 535] on div "+ − Leaflet | © OpenStreetMap contributors" at bounding box center [616, 362] width 604 height 408
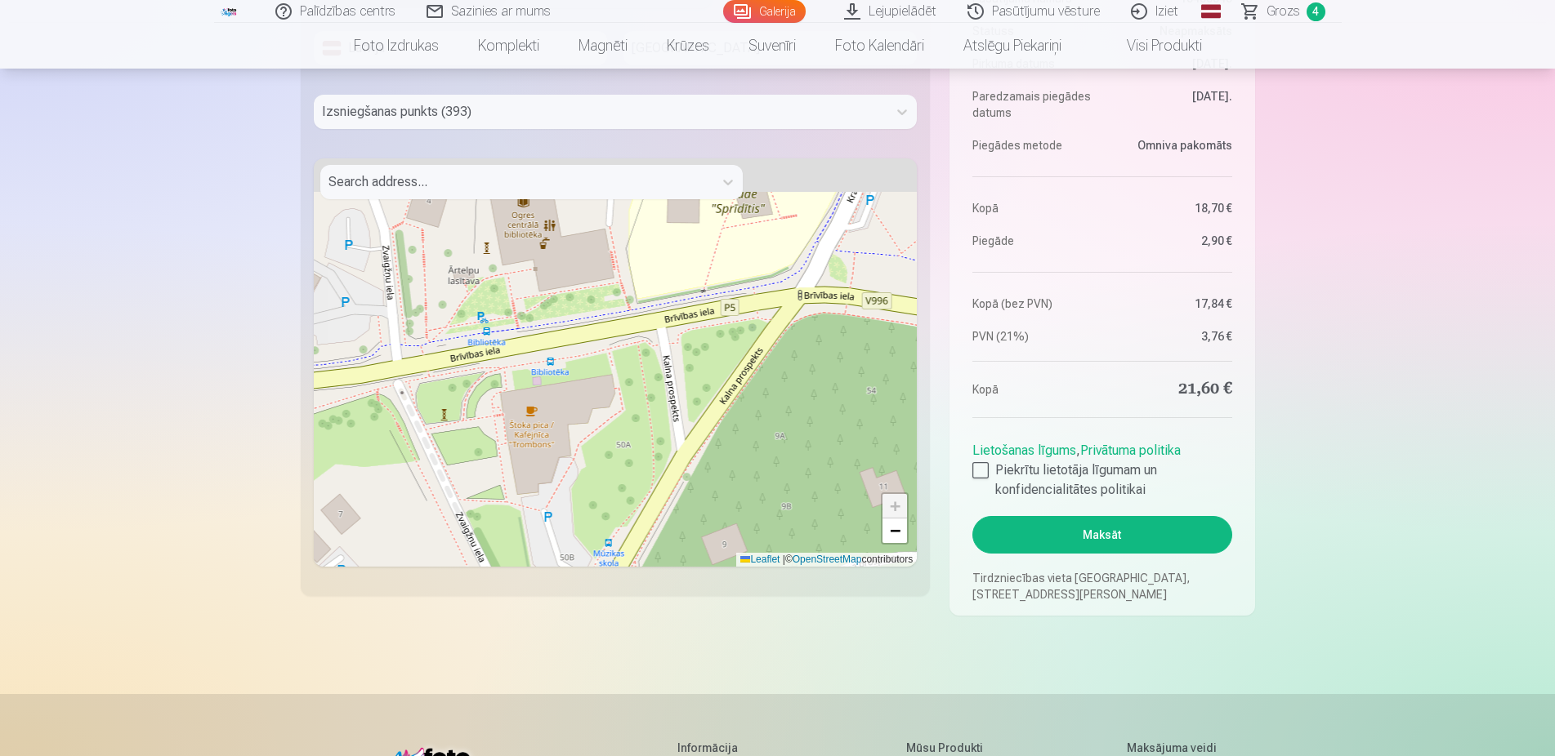
drag, startPoint x: 656, startPoint y: 387, endPoint x: 430, endPoint y: 489, distance: 247.5
click at [430, 489] on div "+ − Leaflet | © OpenStreetMap contributors" at bounding box center [616, 362] width 604 height 408
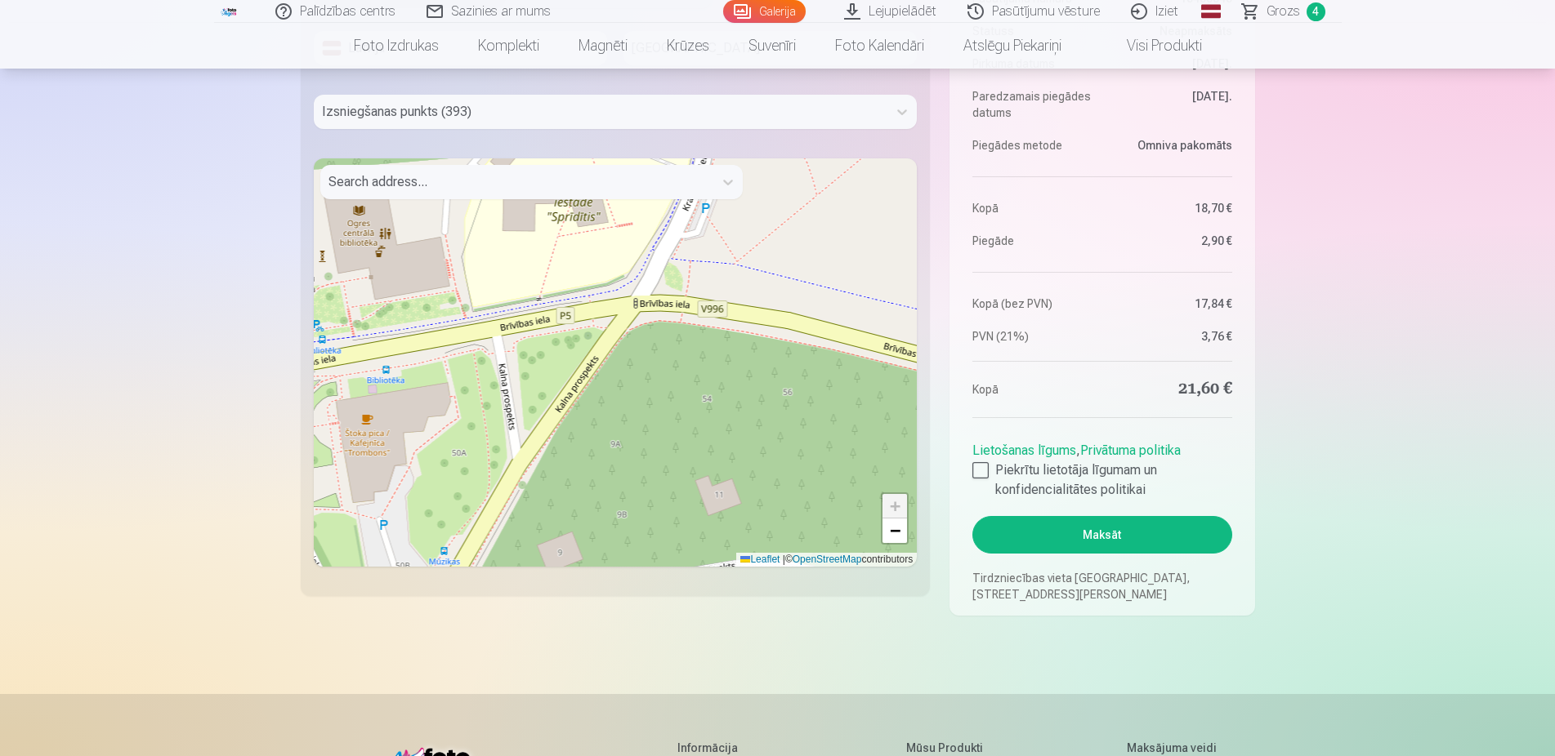
drag, startPoint x: 833, startPoint y: 390, endPoint x: 842, endPoint y: 386, distance: 9.6
click at [822, 386] on div "+ − Leaflet | © OpenStreetMap contributors" at bounding box center [616, 362] width 604 height 408
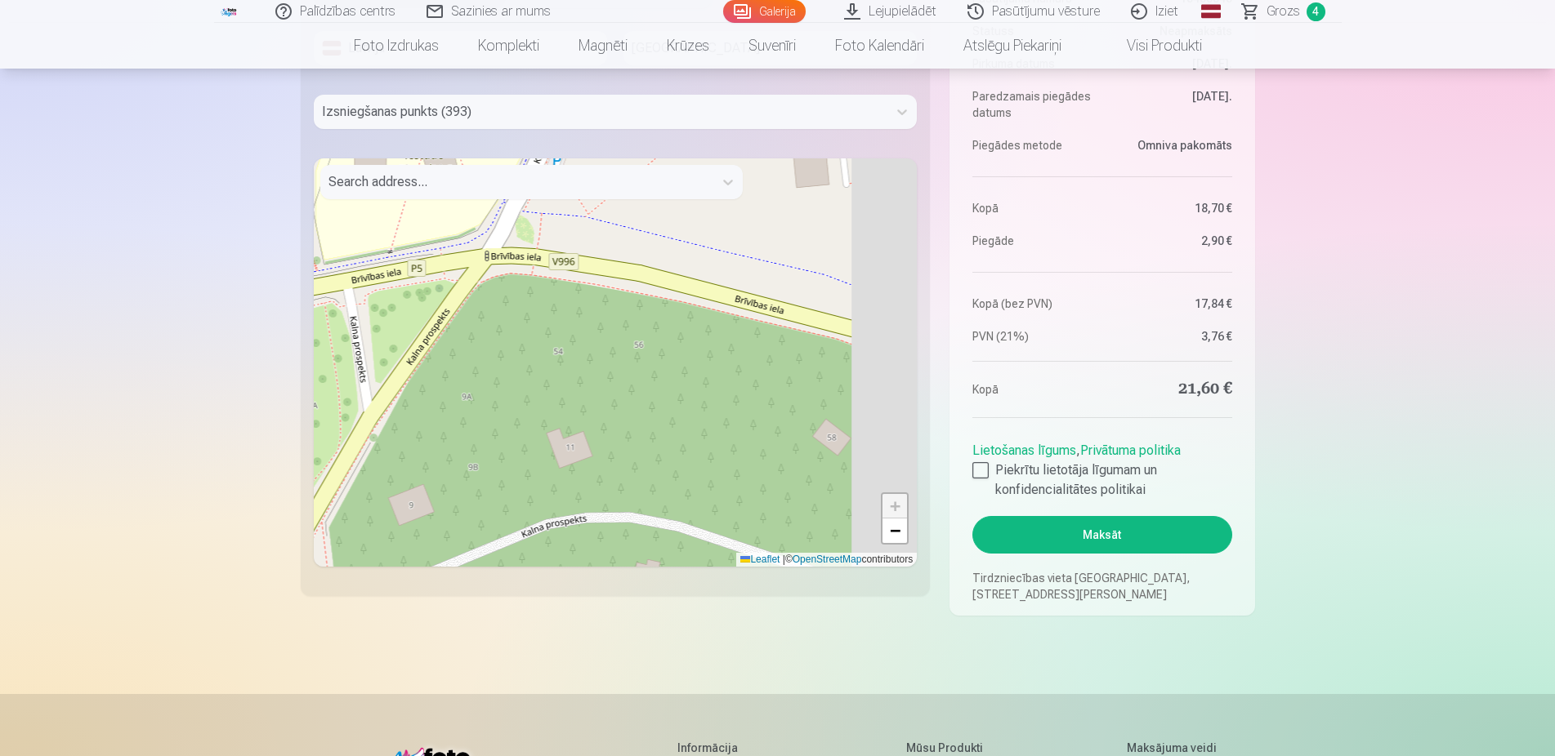
drag, startPoint x: 721, startPoint y: 359, endPoint x: 297, endPoint y: 260, distance: 435.3
click at [314, 256] on div "+ − Leaflet | © OpenStreetMap contributors" at bounding box center [616, 362] width 604 height 408
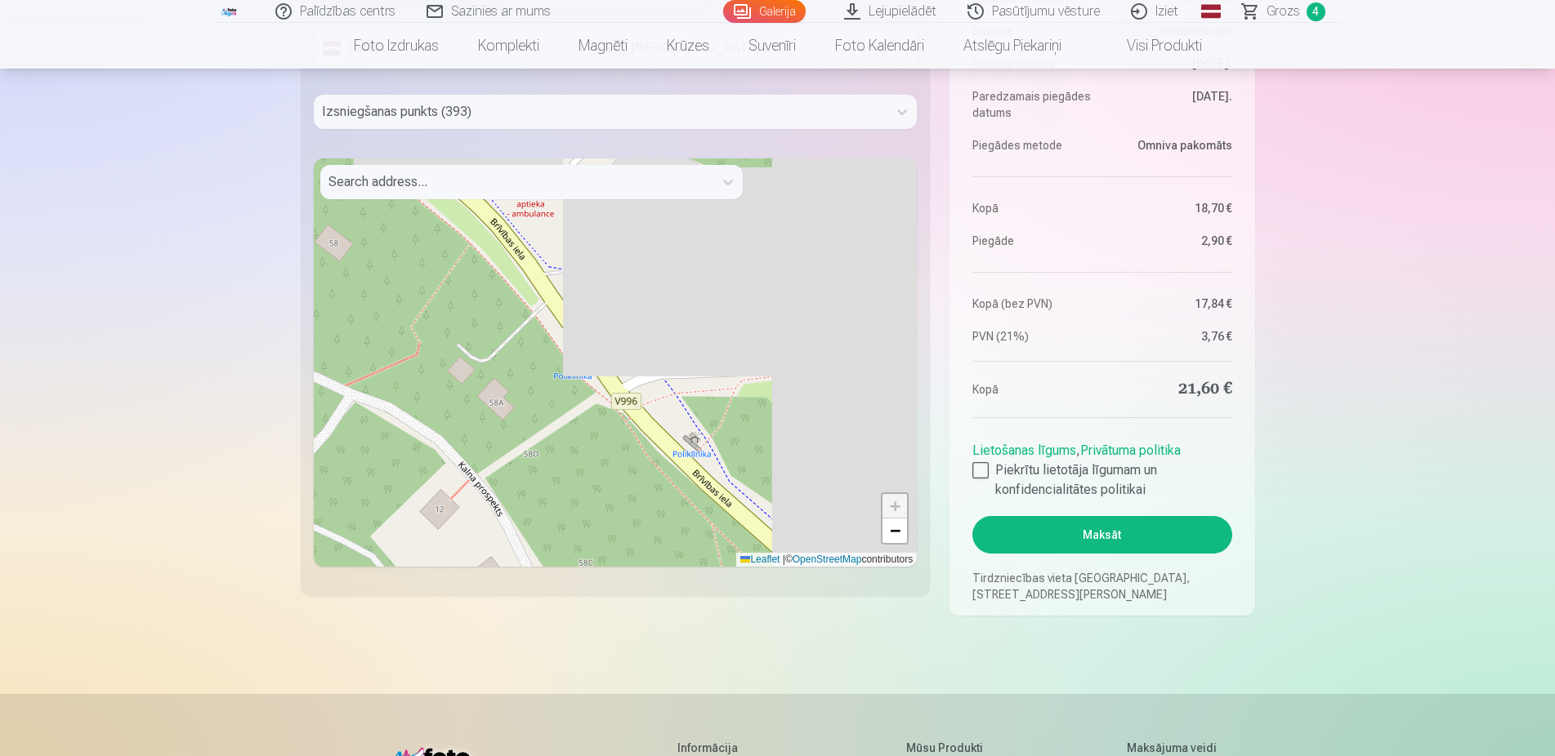
drag, startPoint x: 724, startPoint y: 362, endPoint x: 608, endPoint y: 239, distance: 168.7
click at [515, 159] on div "+ − Leaflet | © OpenStreetMap contributors" at bounding box center [616, 362] width 604 height 408
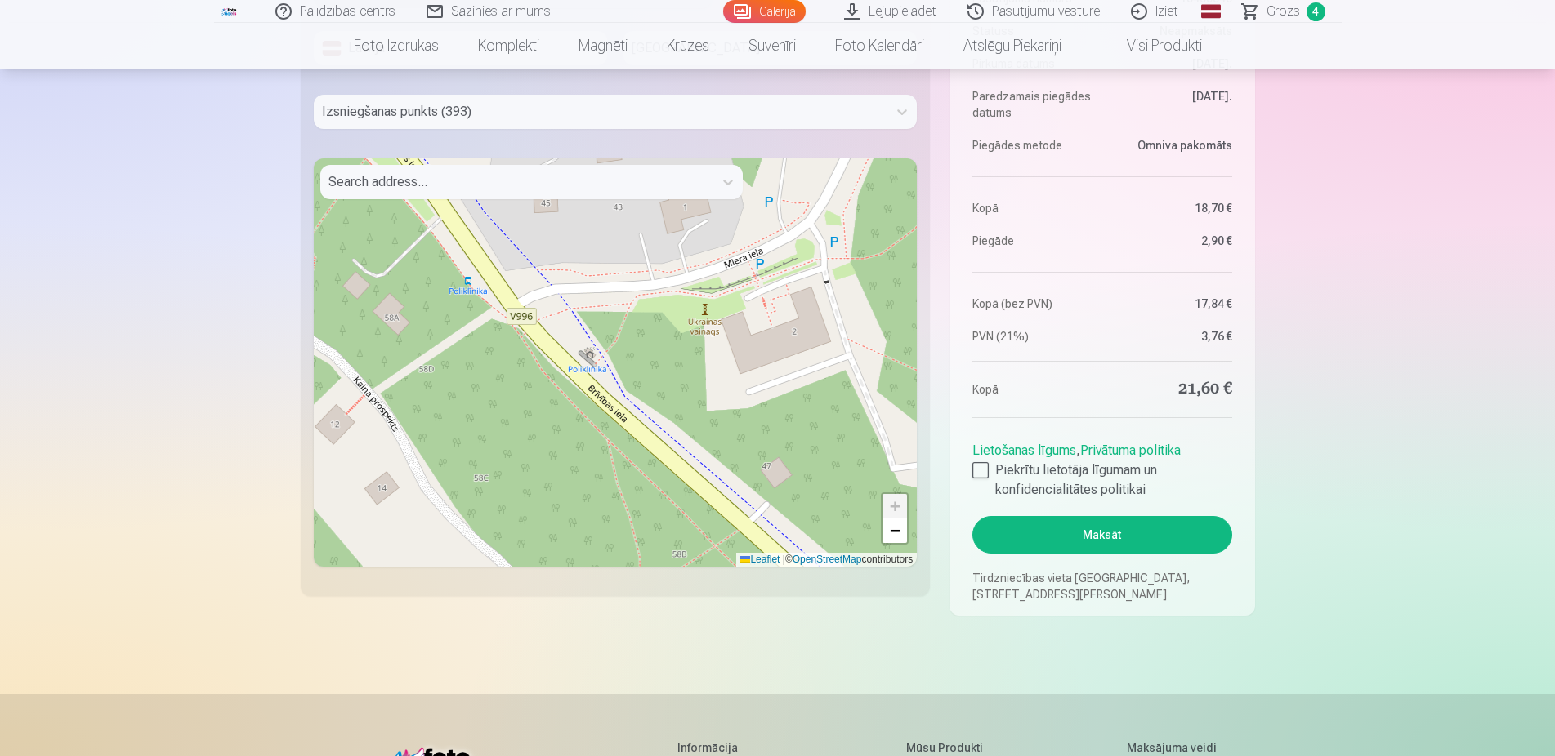
drag, startPoint x: 695, startPoint y: 303, endPoint x: 618, endPoint y: 279, distance: 80.6
click at [551, 224] on div "+ − Leaflet | © OpenStreetMap contributors" at bounding box center [616, 362] width 604 height 408
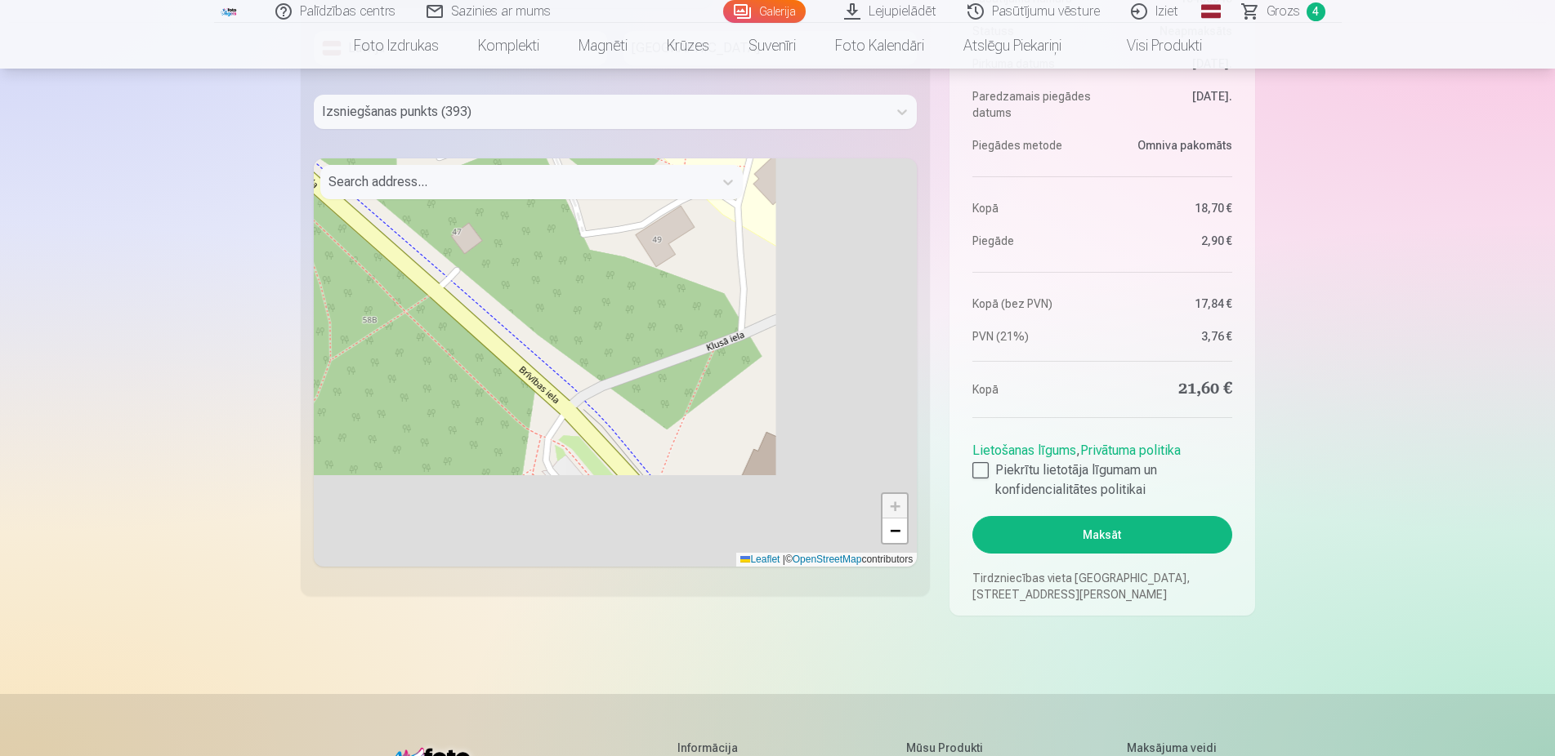
drag, startPoint x: 680, startPoint y: 364, endPoint x: 600, endPoint y: 255, distance: 135.1
click at [433, 172] on div "+ − Leaflet | © OpenStreetMap contributors" at bounding box center [616, 362] width 604 height 408
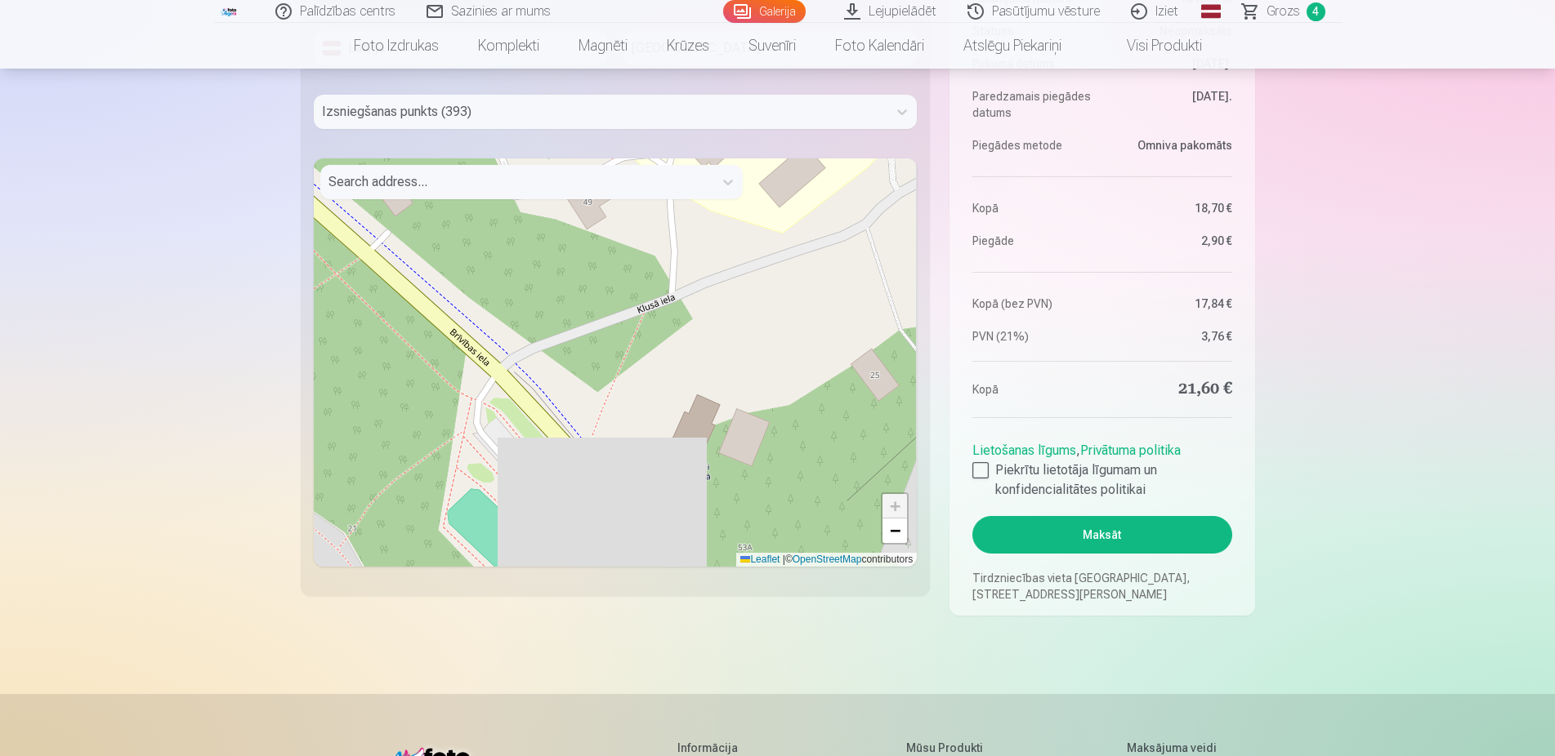
drag, startPoint x: 594, startPoint y: 384, endPoint x: 580, endPoint y: 356, distance: 31.1
click at [580, 356] on div "+ − Leaflet | © OpenStreetMap contributors" at bounding box center [616, 362] width 604 height 408
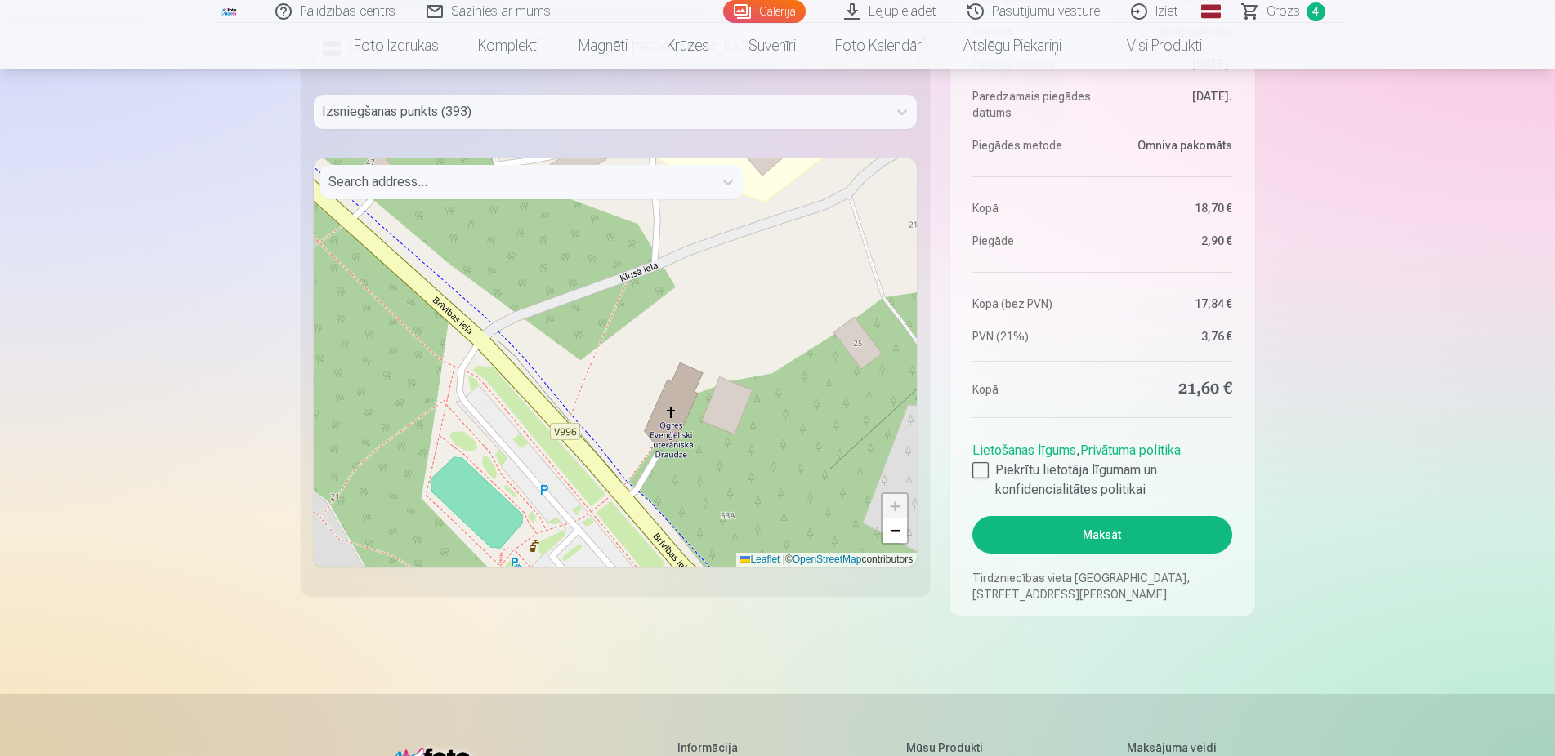
drag, startPoint x: 699, startPoint y: 440, endPoint x: 488, endPoint y: 270, distance: 271.9
click at [488, 270] on div "+ − Leaflet | © OpenStreetMap contributors" at bounding box center [616, 362] width 604 height 408
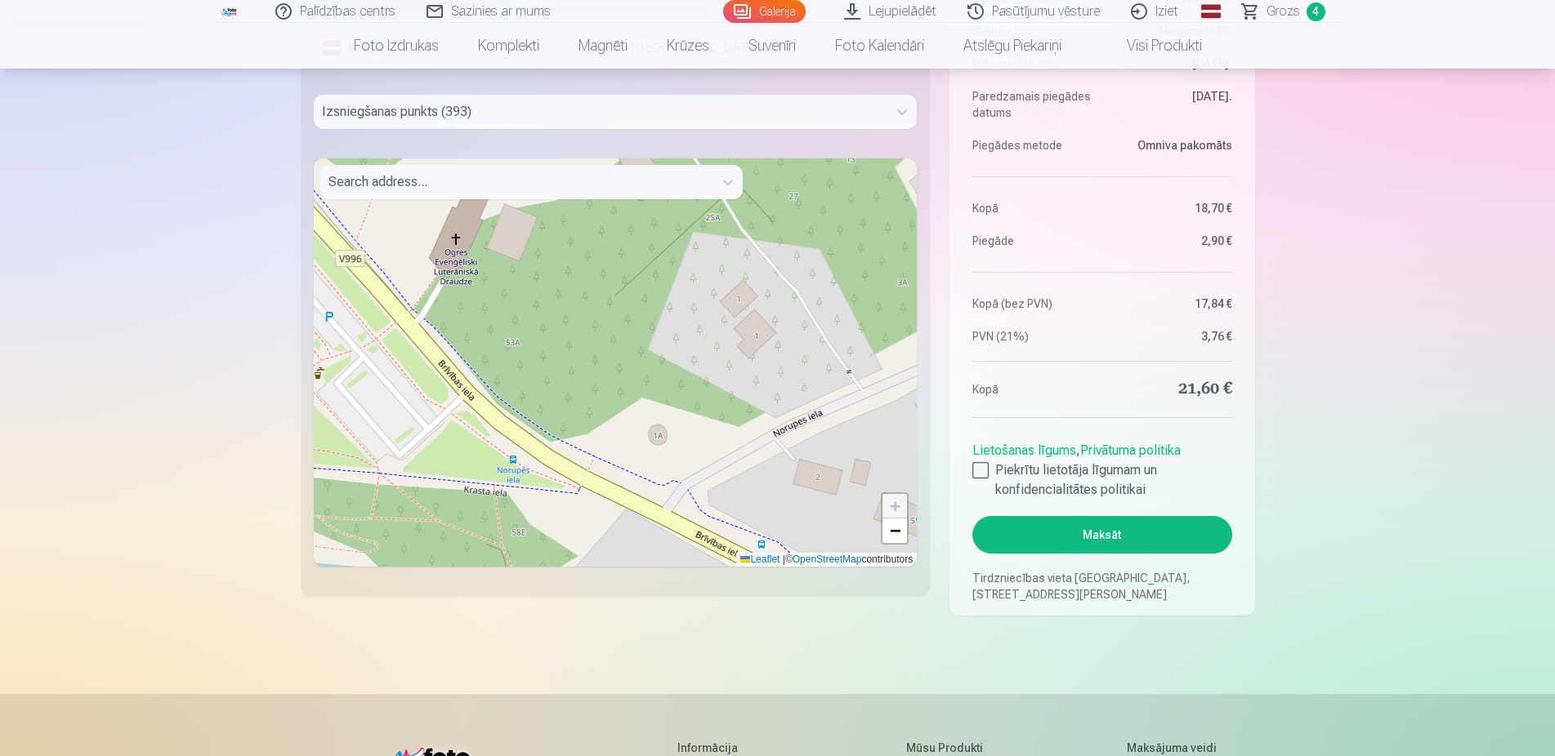
drag, startPoint x: 634, startPoint y: 379, endPoint x: 620, endPoint y: 373, distance: 15.0
click at [620, 373] on div "+ − Leaflet | © OpenStreetMap contributors" at bounding box center [616, 362] width 604 height 408
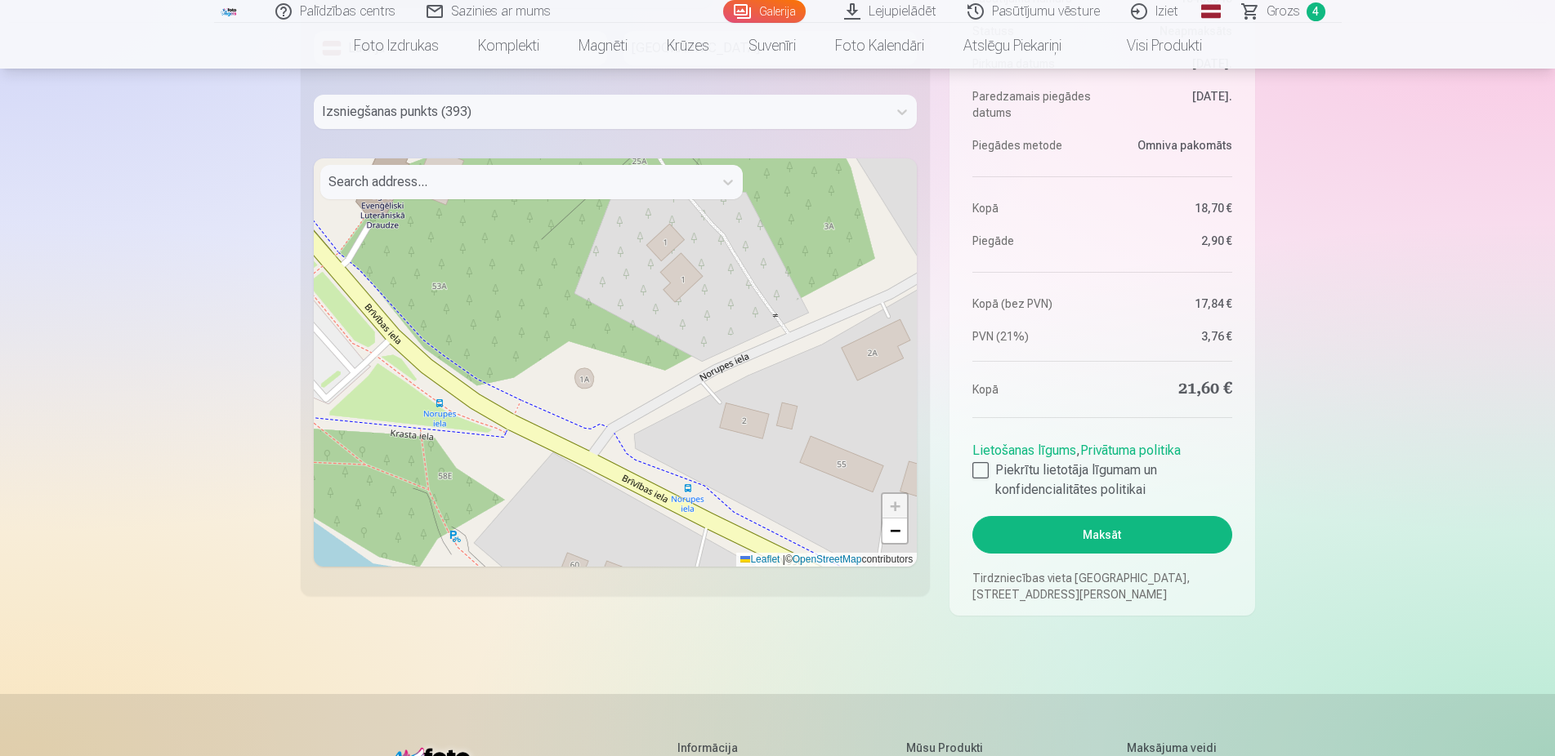
drag, startPoint x: 762, startPoint y: 364, endPoint x: 558, endPoint y: 248, distance: 234.9
click at [558, 240] on div "+ − Leaflet | © OpenStreetMap contributors" at bounding box center [616, 362] width 604 height 408
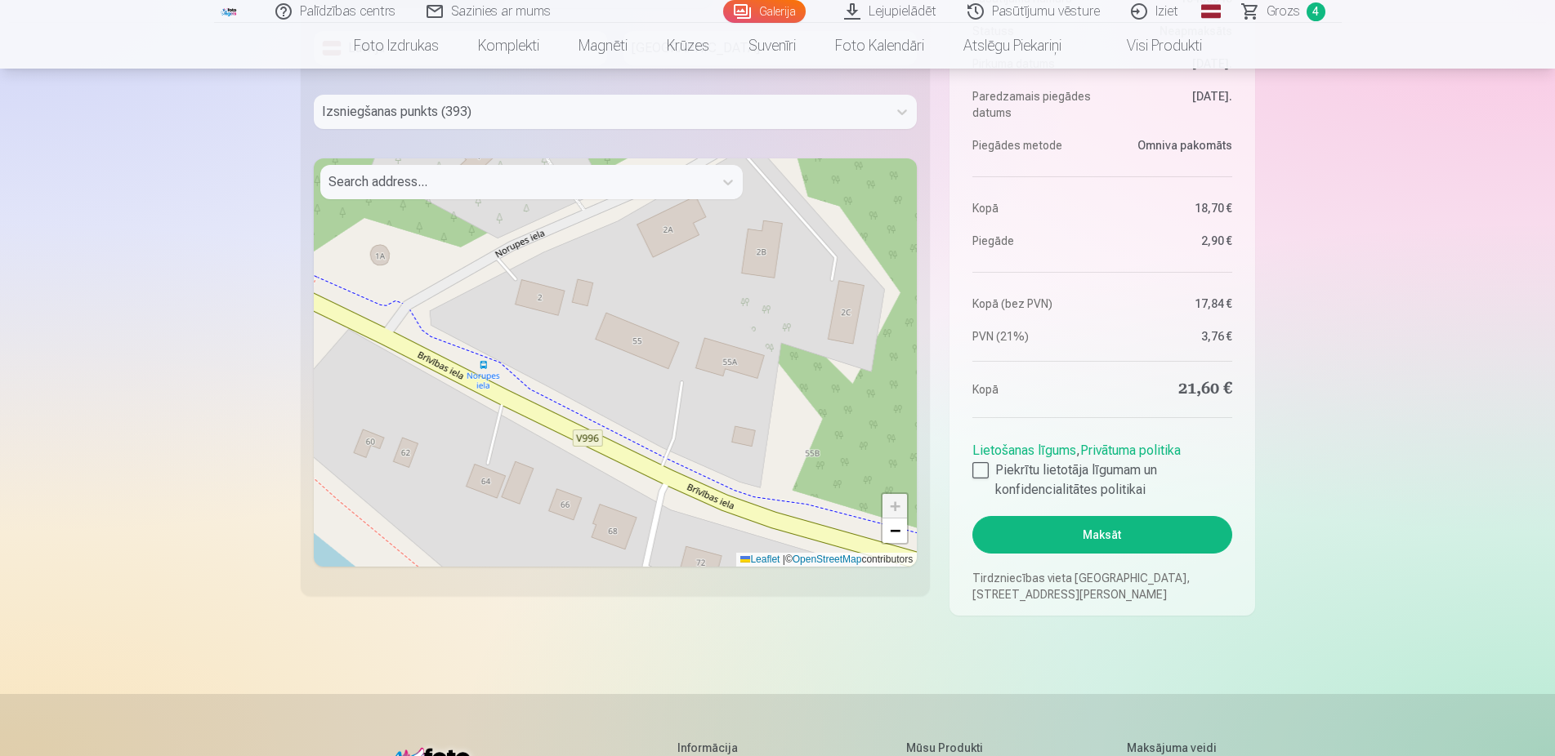
drag, startPoint x: 528, startPoint y: 283, endPoint x: 511, endPoint y: 283, distance: 16.3
click at [511, 283] on div "+ − Leaflet | © OpenStreetMap contributors" at bounding box center [616, 362] width 604 height 408
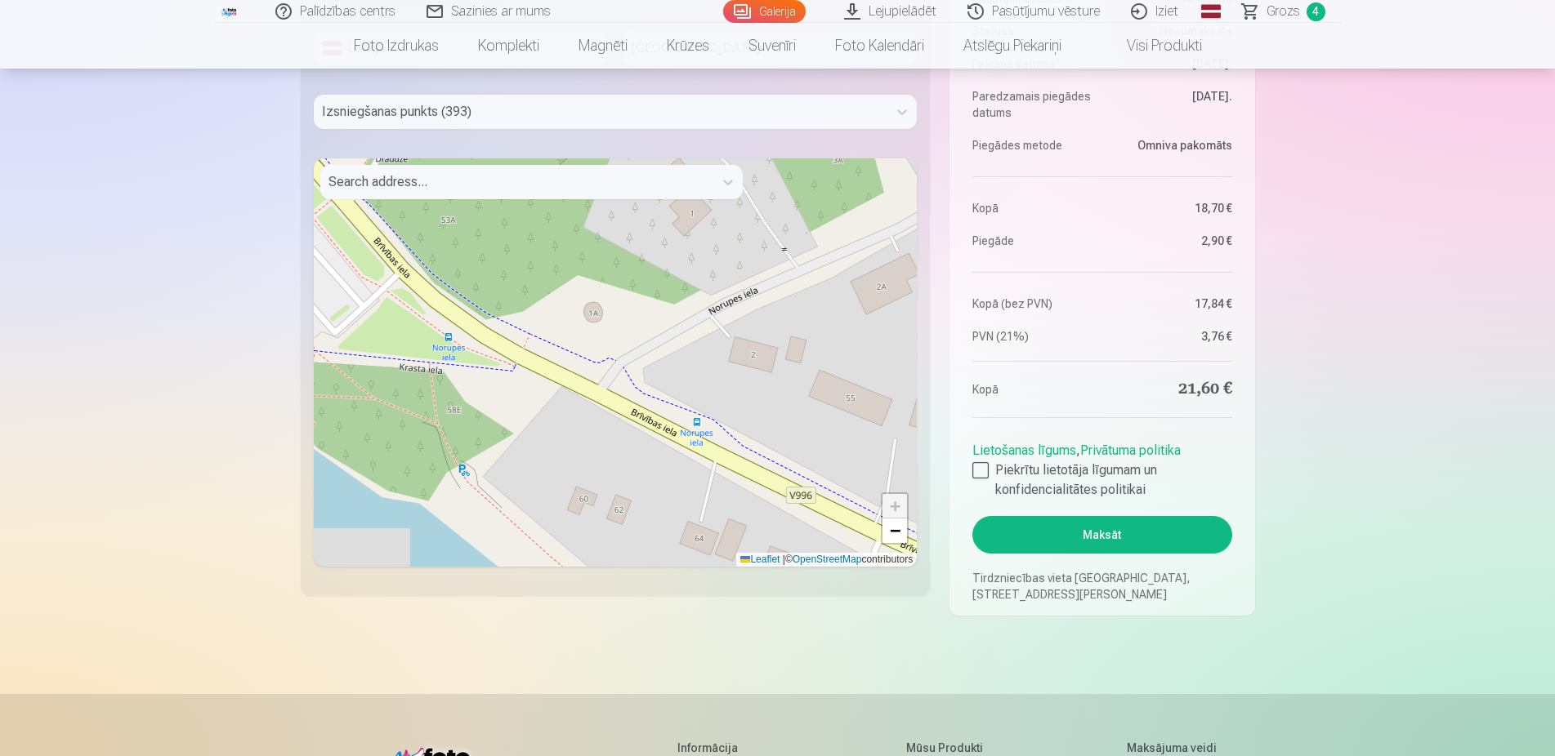
drag, startPoint x: 672, startPoint y: 351, endPoint x: 913, endPoint y: 416, distance: 249.5
click at [913, 416] on div "+ − Leaflet | © OpenStreetMap contributors" at bounding box center [616, 362] width 604 height 408
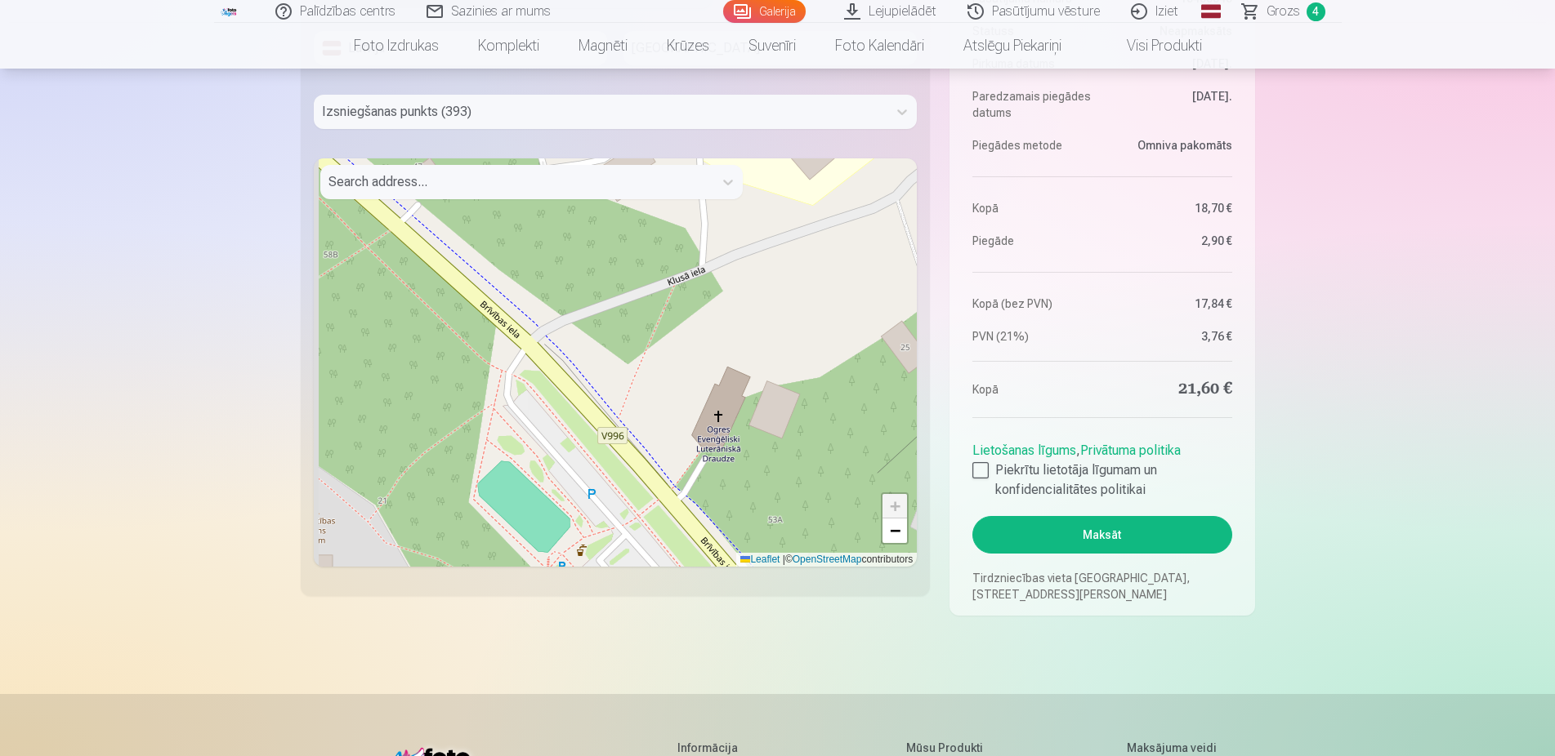
drag, startPoint x: 838, startPoint y: 567, endPoint x: 877, endPoint y: 595, distance: 47.4
click at [877, 567] on div "+ − Leaflet | © OpenStreetMap contributors" at bounding box center [616, 362] width 604 height 408
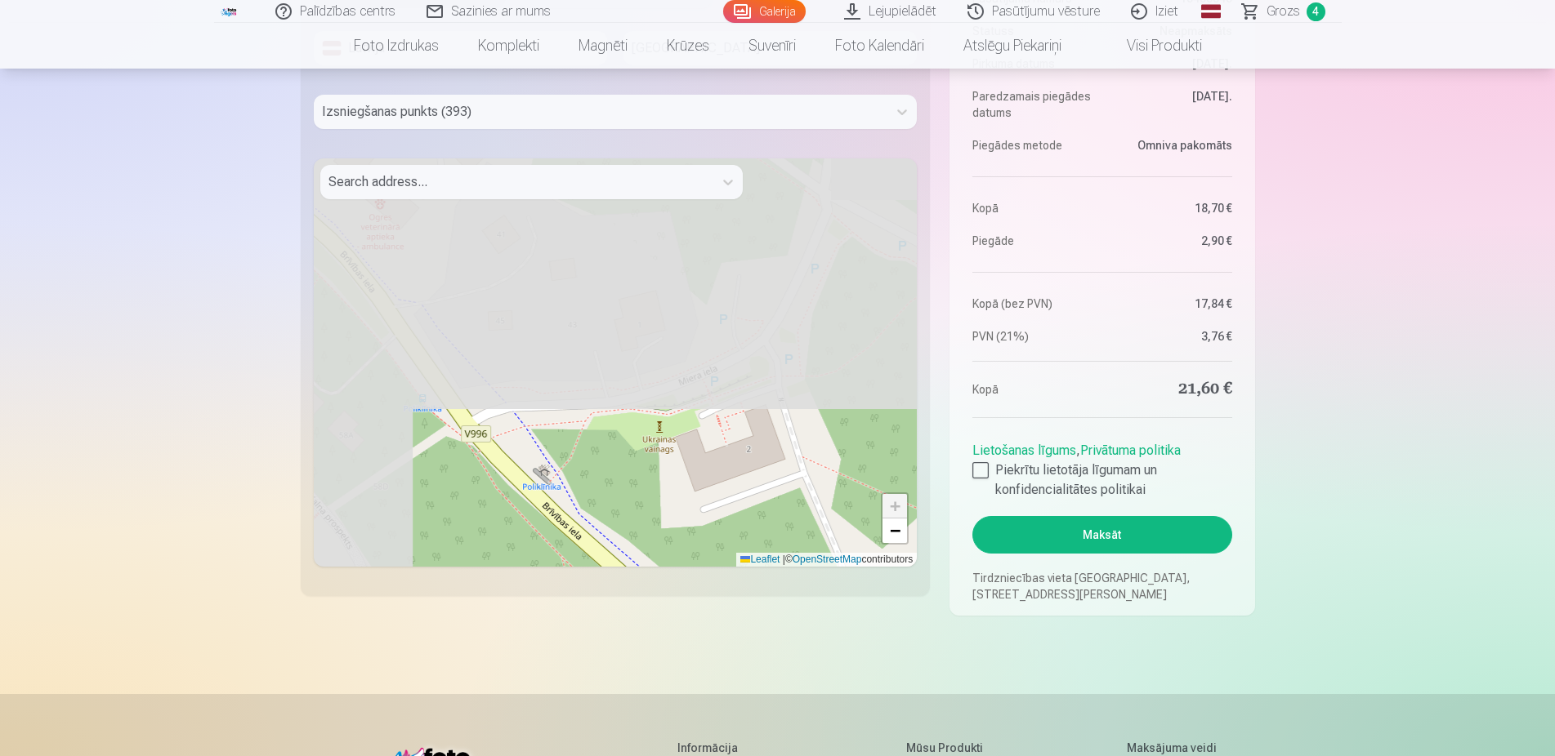
drag, startPoint x: 457, startPoint y: 260, endPoint x: 740, endPoint y: 662, distance: 491.8
click at [740, 567] on div "+ − Leaflet | © OpenStreetMap contributors" at bounding box center [616, 362] width 604 height 408
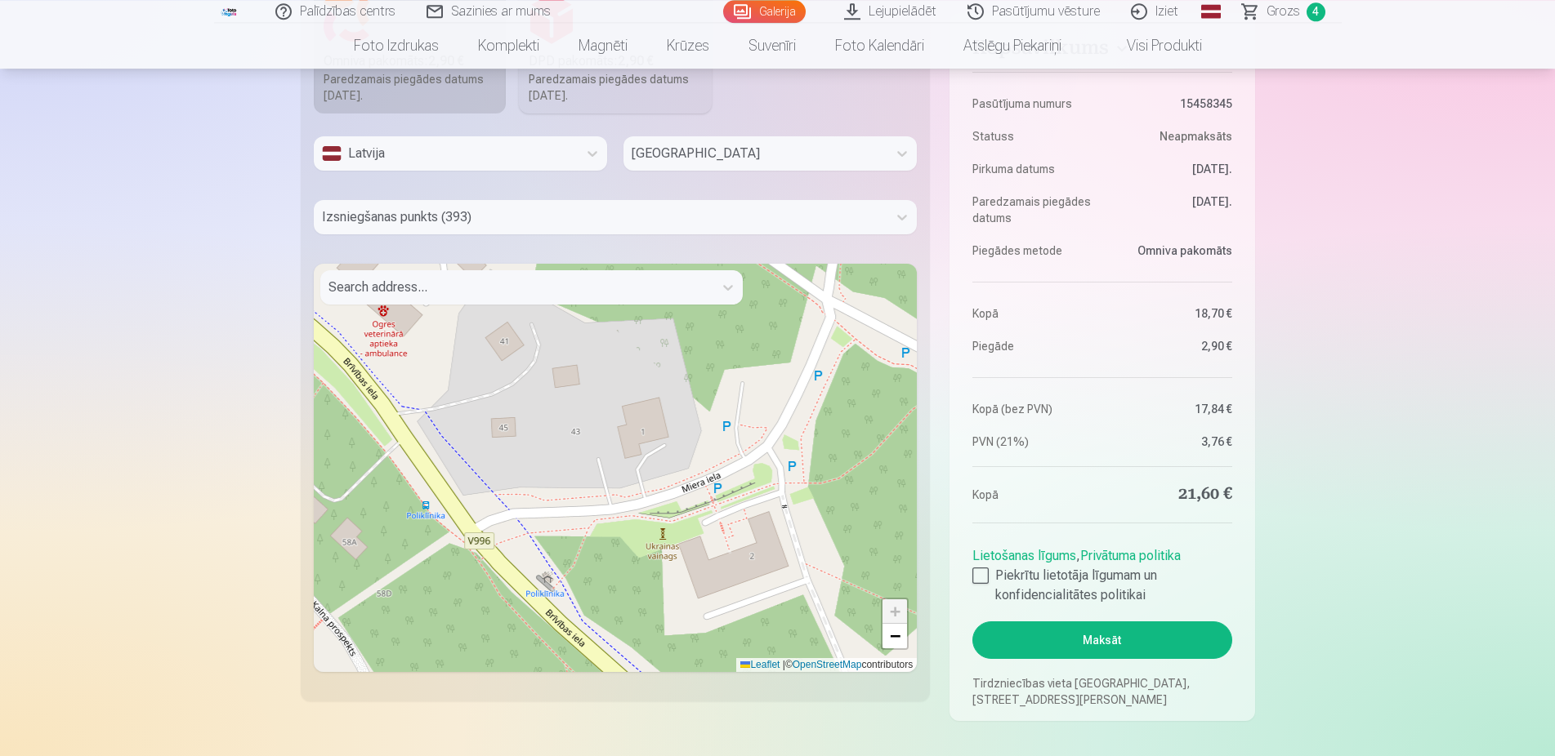
scroll to position [1333, 0]
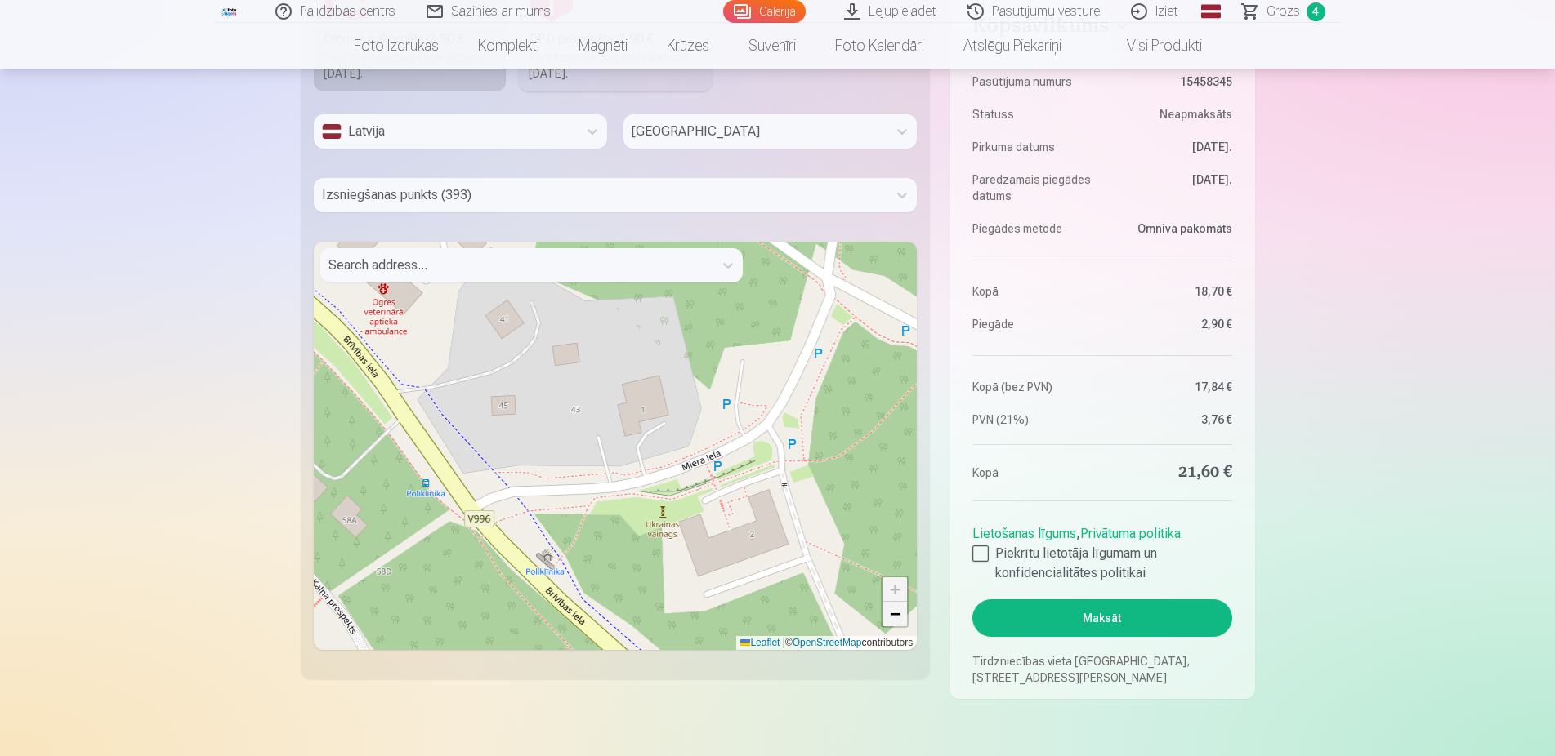
click at [891, 607] on span "−" at bounding box center [895, 614] width 11 height 20
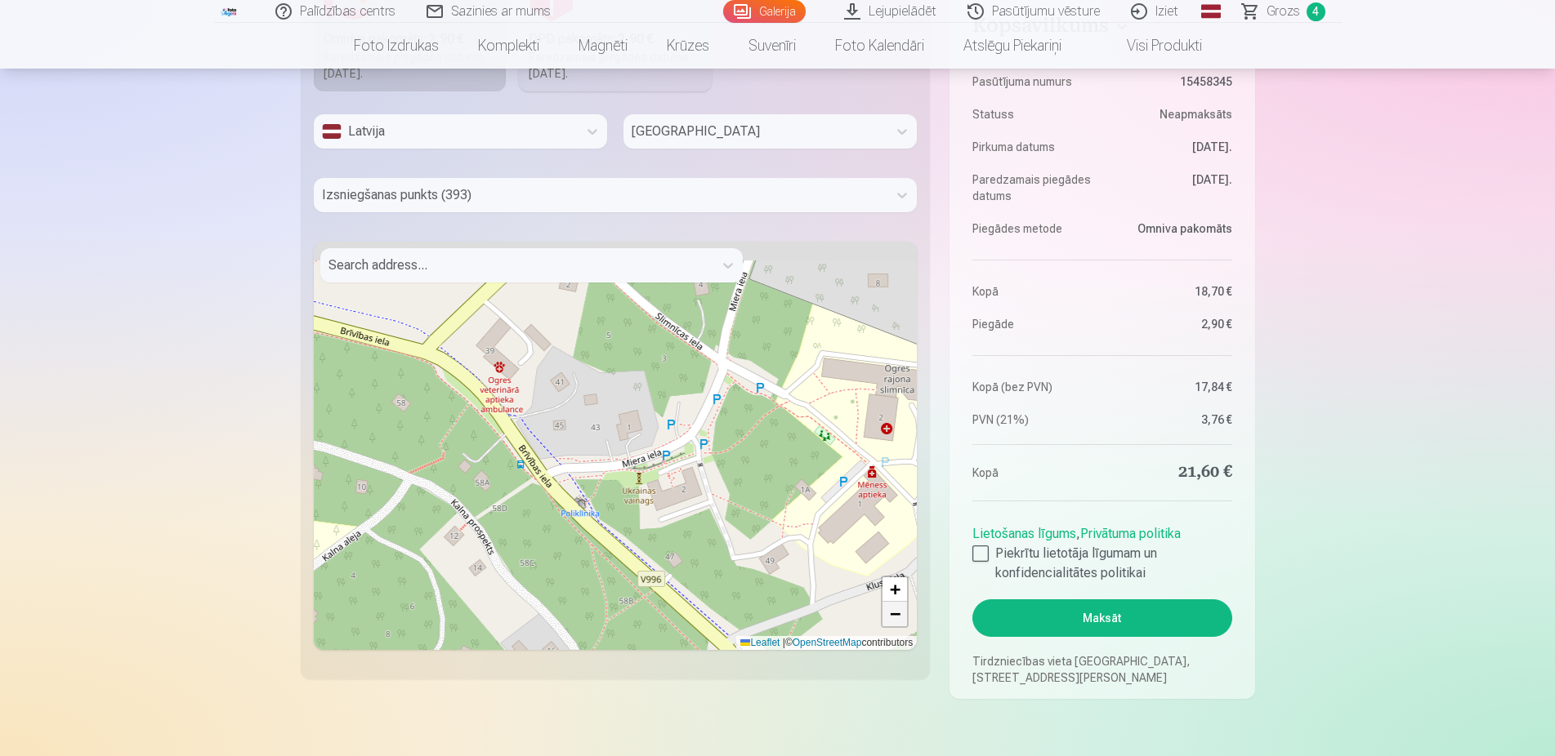
click at [891, 608] on span "−" at bounding box center [895, 614] width 11 height 20
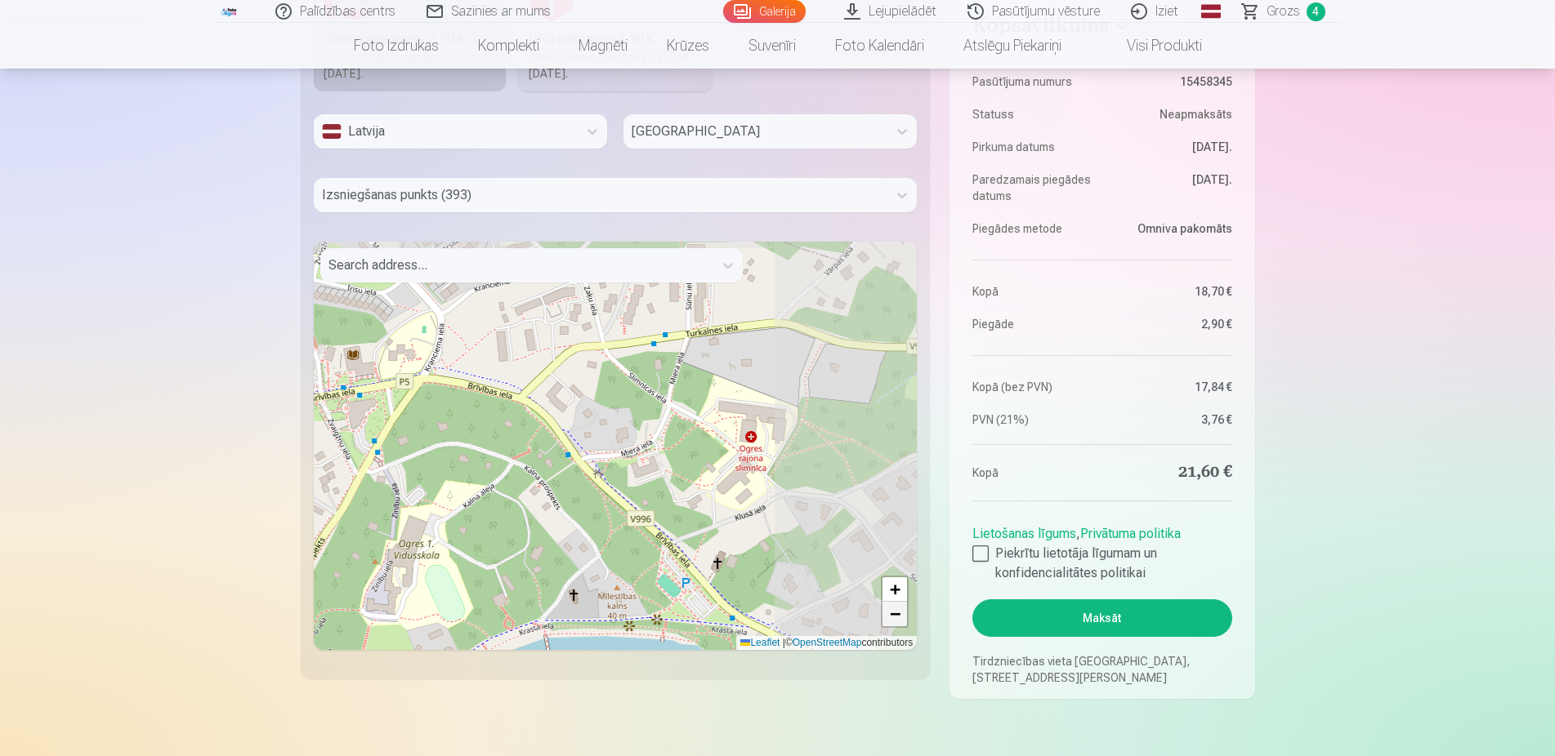
click at [891, 608] on span "−" at bounding box center [895, 614] width 11 height 20
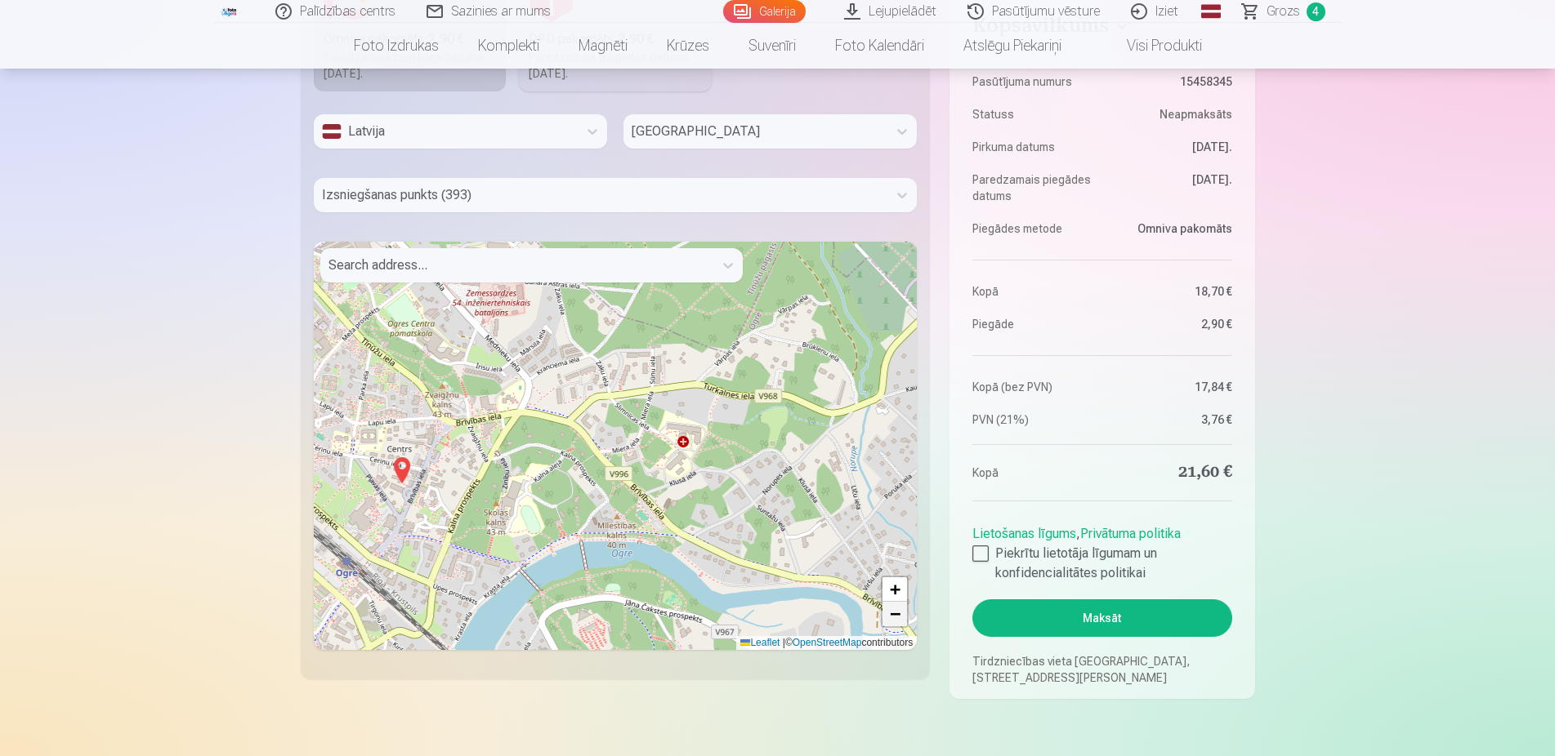
click at [891, 608] on span "−" at bounding box center [895, 614] width 11 height 20
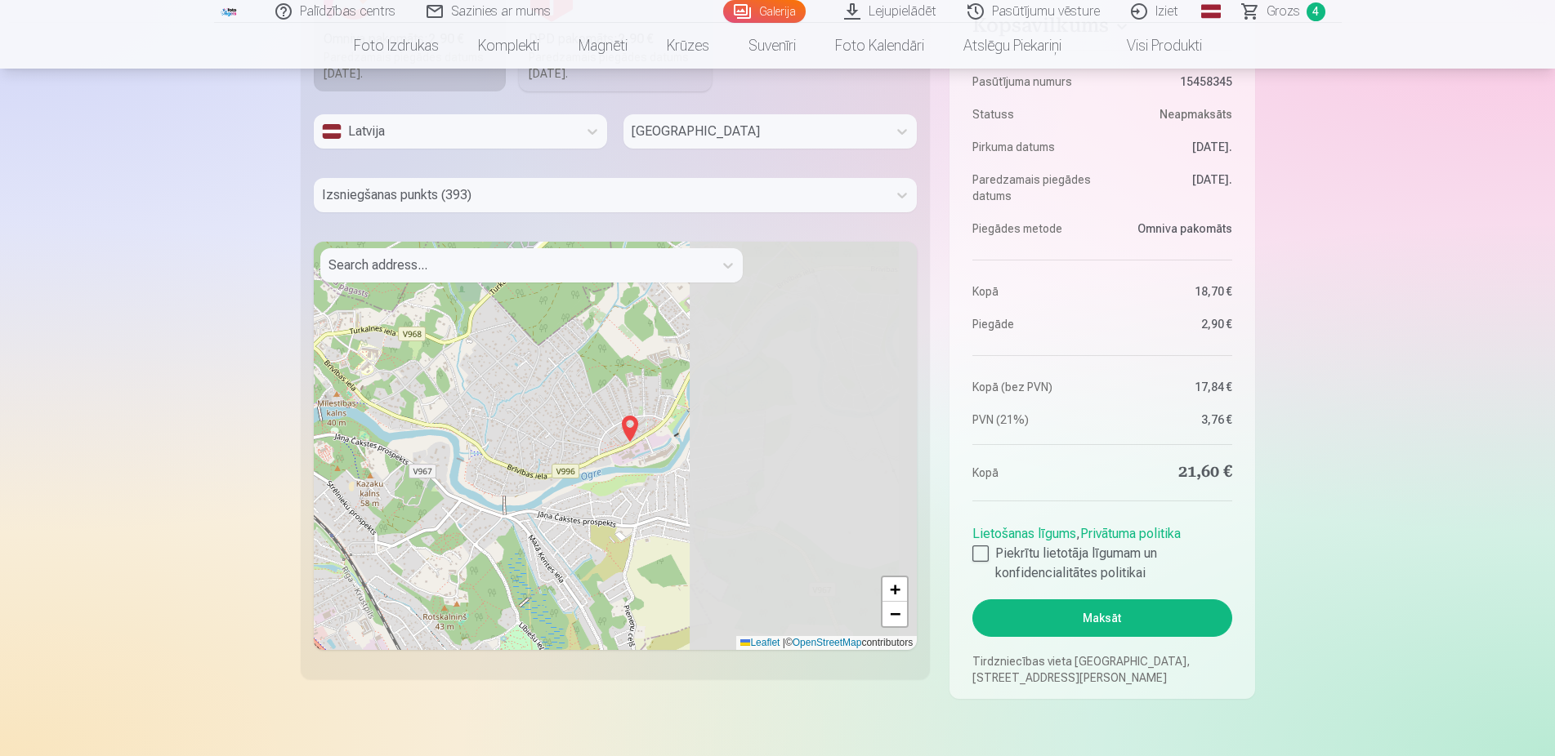
drag, startPoint x: 801, startPoint y: 532, endPoint x: 522, endPoint y: 445, distance: 292.5
click at [522, 445] on div "+ − Leaflet | © OpenStreetMap contributors" at bounding box center [616, 446] width 604 height 408
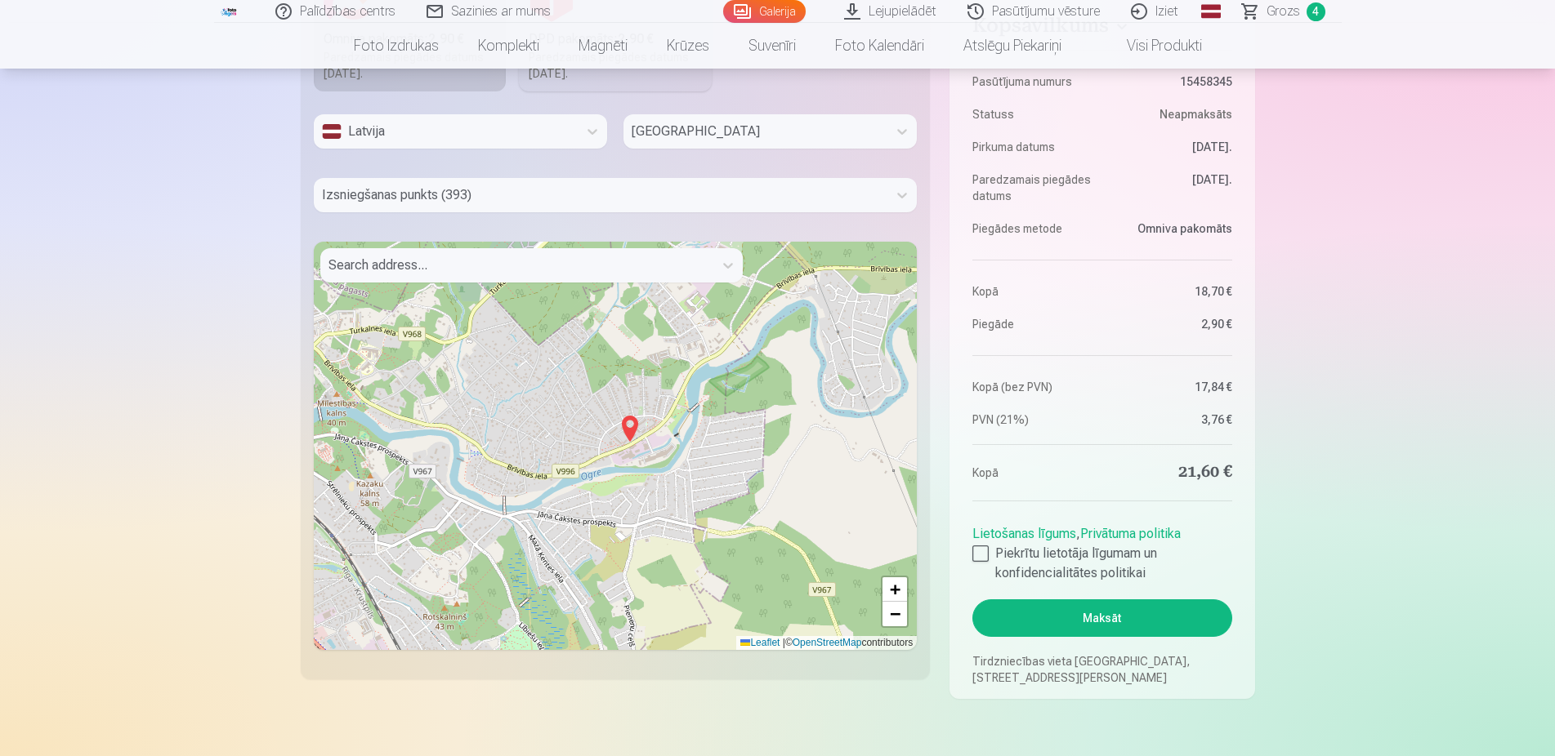
click at [630, 431] on img at bounding box center [630, 428] width 26 height 39
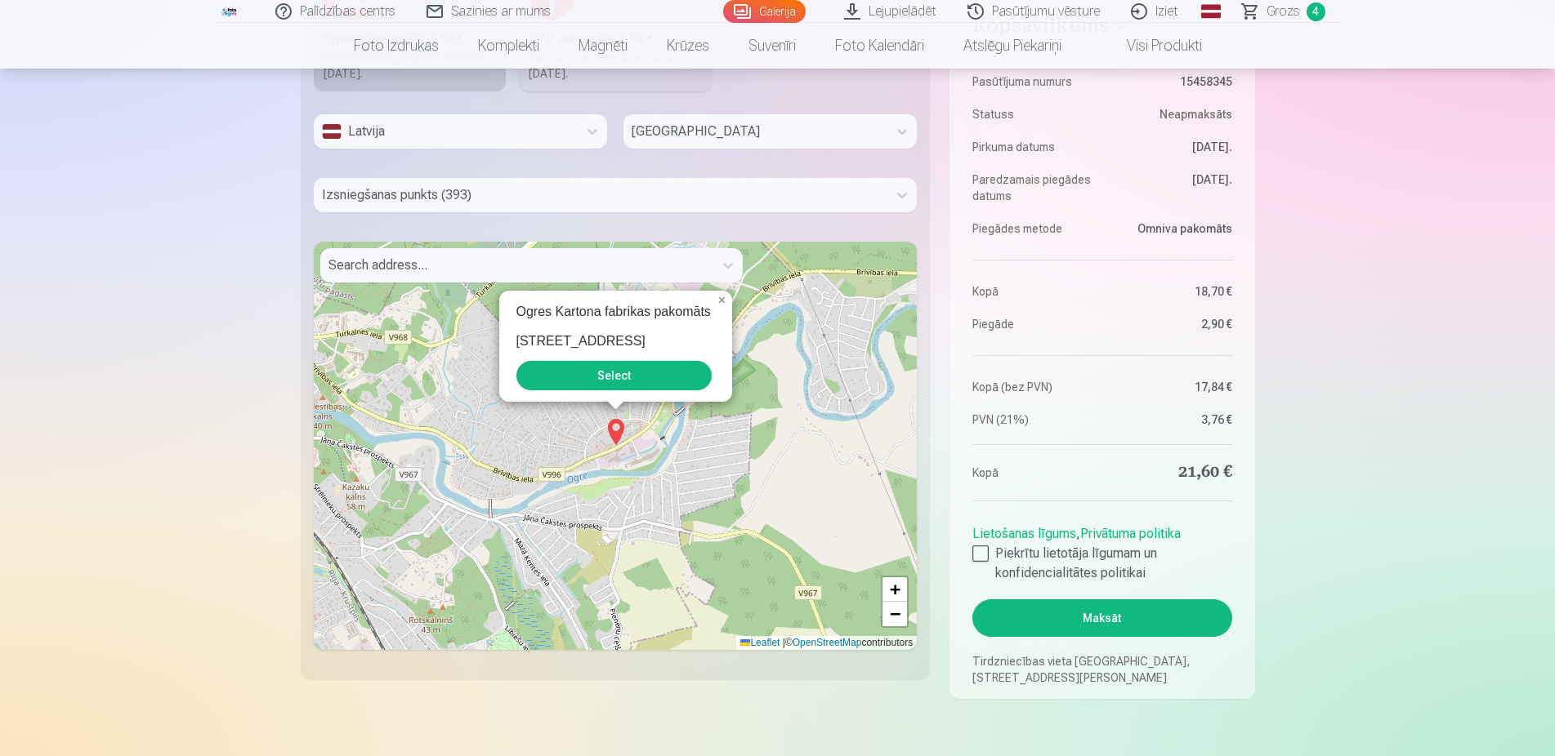
click at [644, 385] on button "Select" at bounding box center [613, 375] width 195 height 29
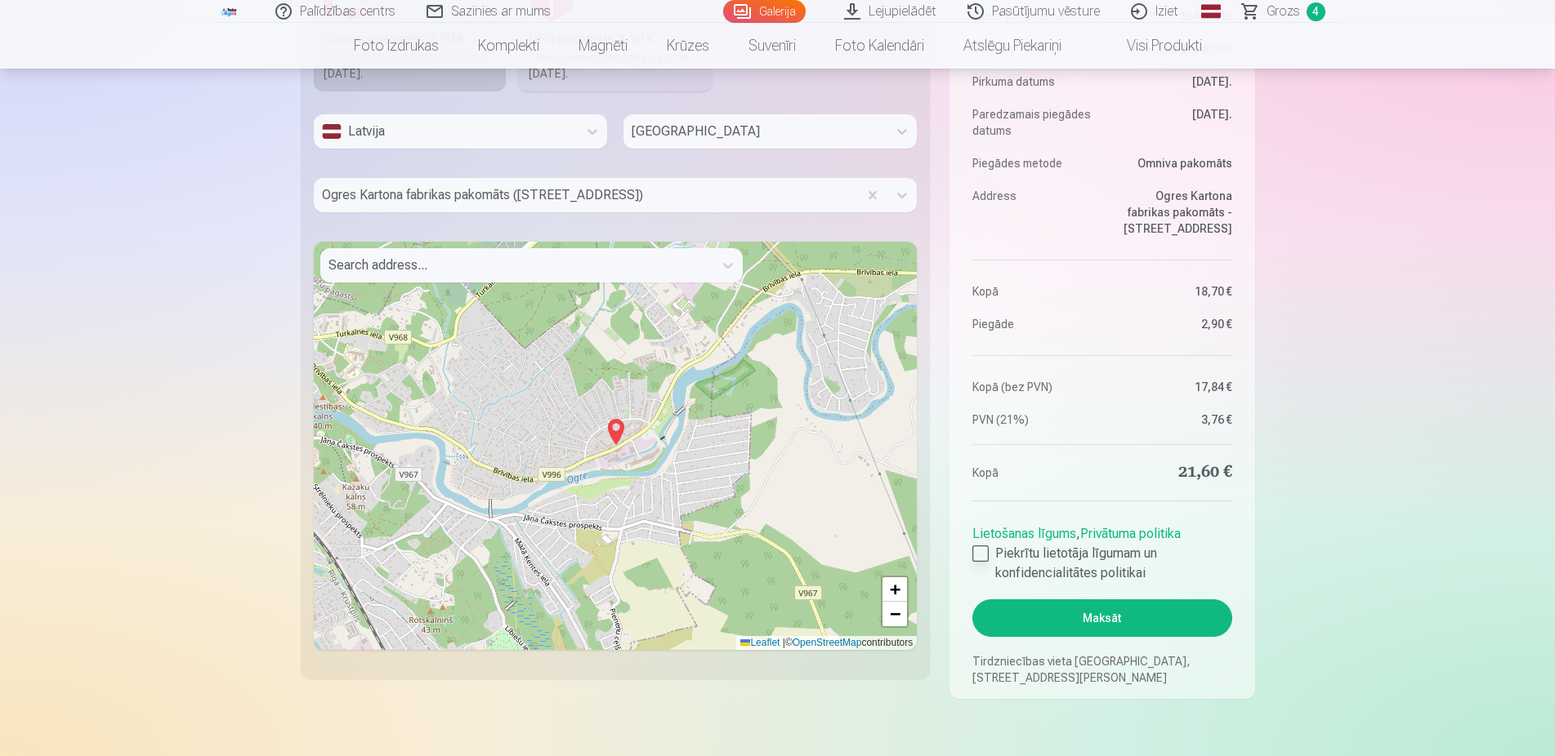
click at [981, 554] on div at bounding box center [980, 554] width 16 height 16
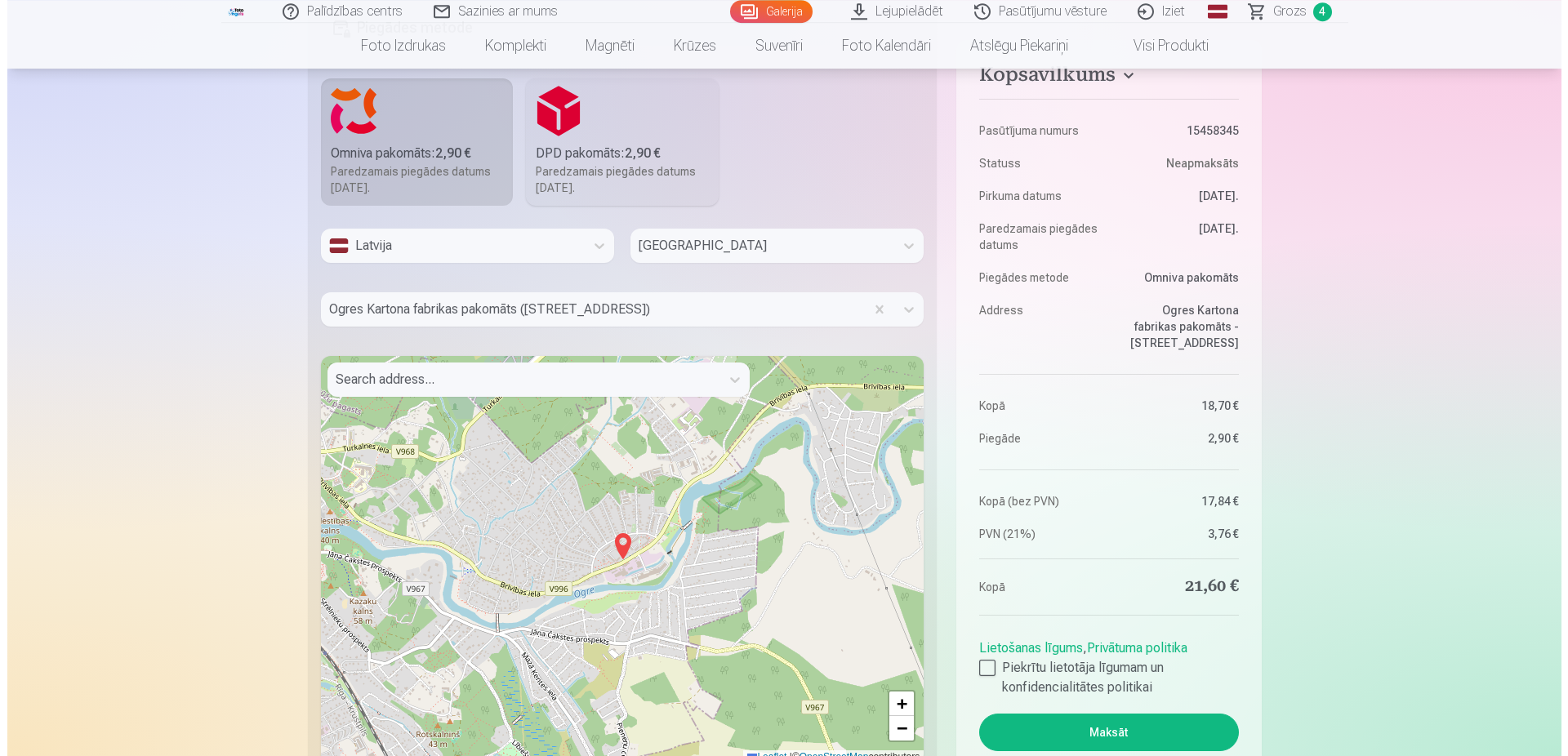
scroll to position [1250, 0]
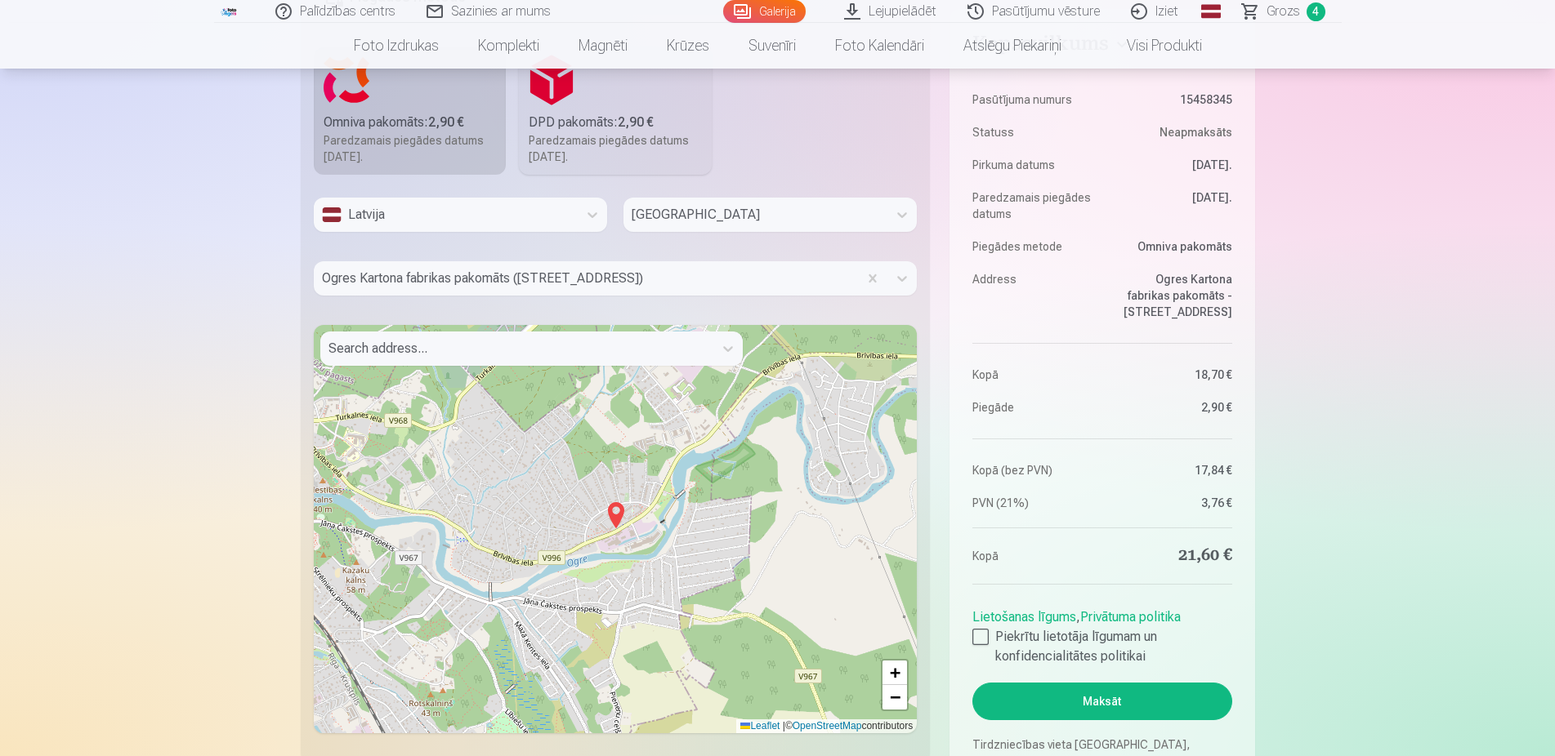
click at [1133, 694] on button "Maksāt" at bounding box center [1101, 702] width 259 height 38
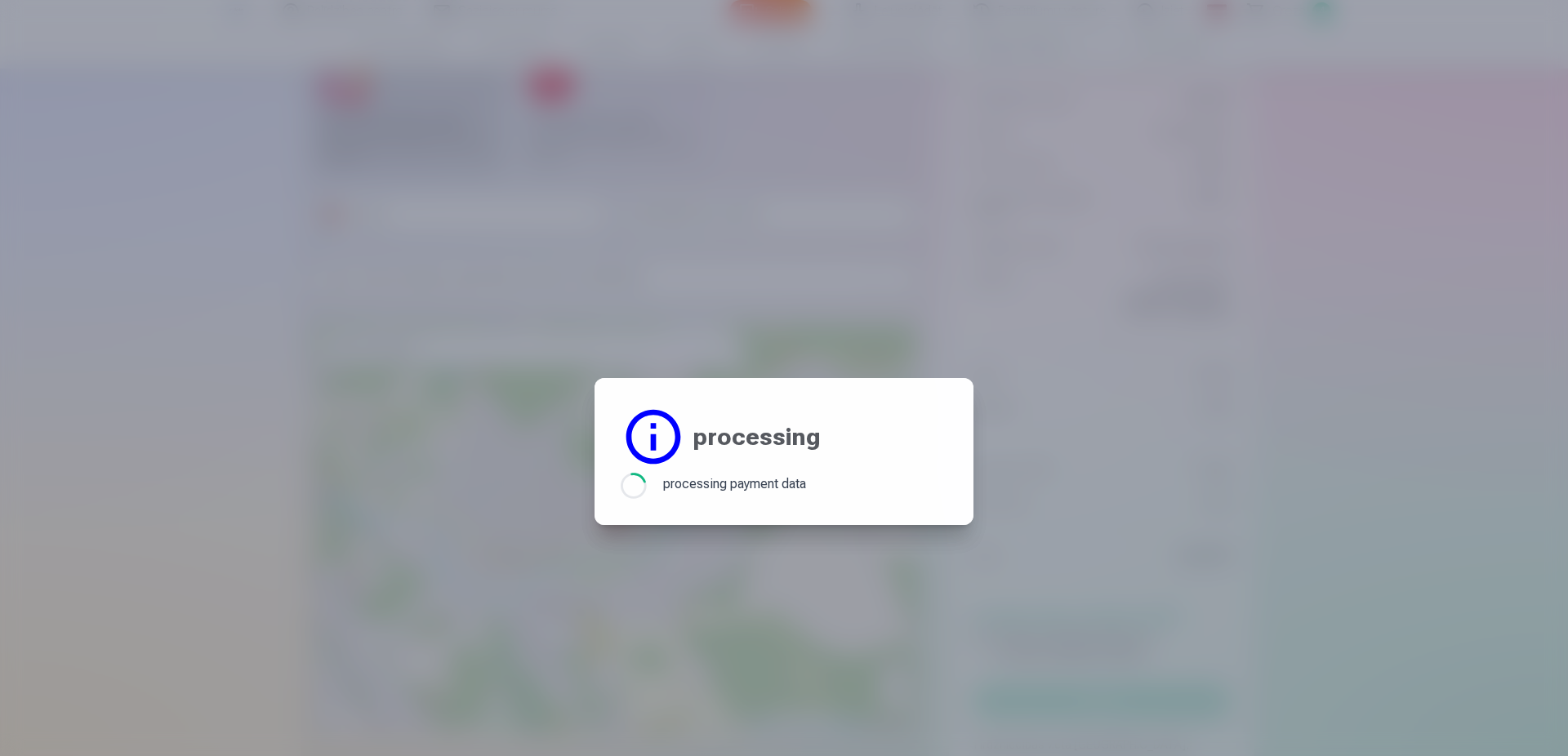
click at [988, 303] on div at bounding box center [784, 378] width 1568 height 756
click at [821, 490] on div "Loading... processing payment data" at bounding box center [784, 486] width 327 height 26
click at [1220, 459] on div at bounding box center [784, 378] width 1568 height 756
click at [683, 317] on div at bounding box center [784, 378] width 1568 height 756
click at [1247, 358] on div at bounding box center [784, 378] width 1568 height 756
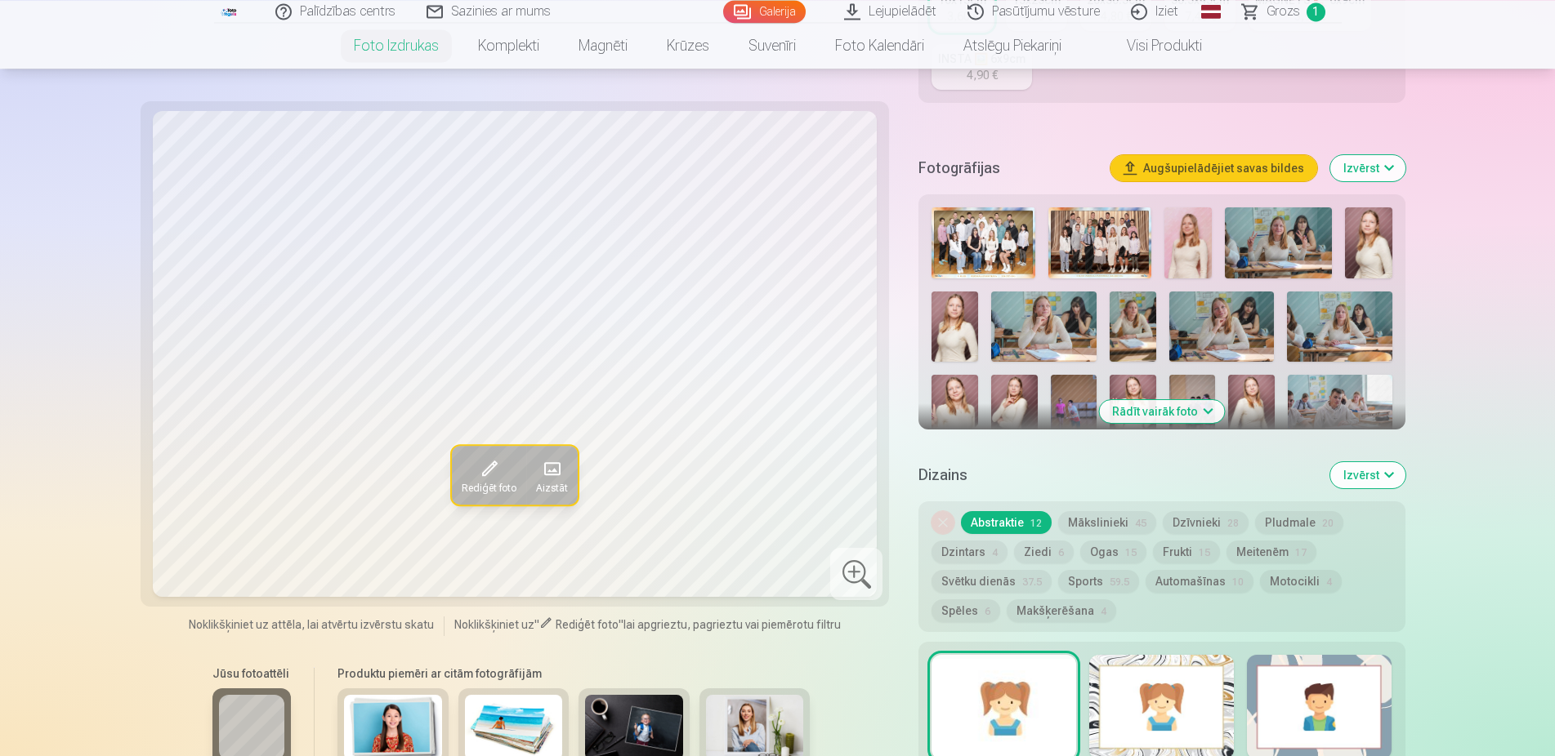
scroll to position [500, 0]
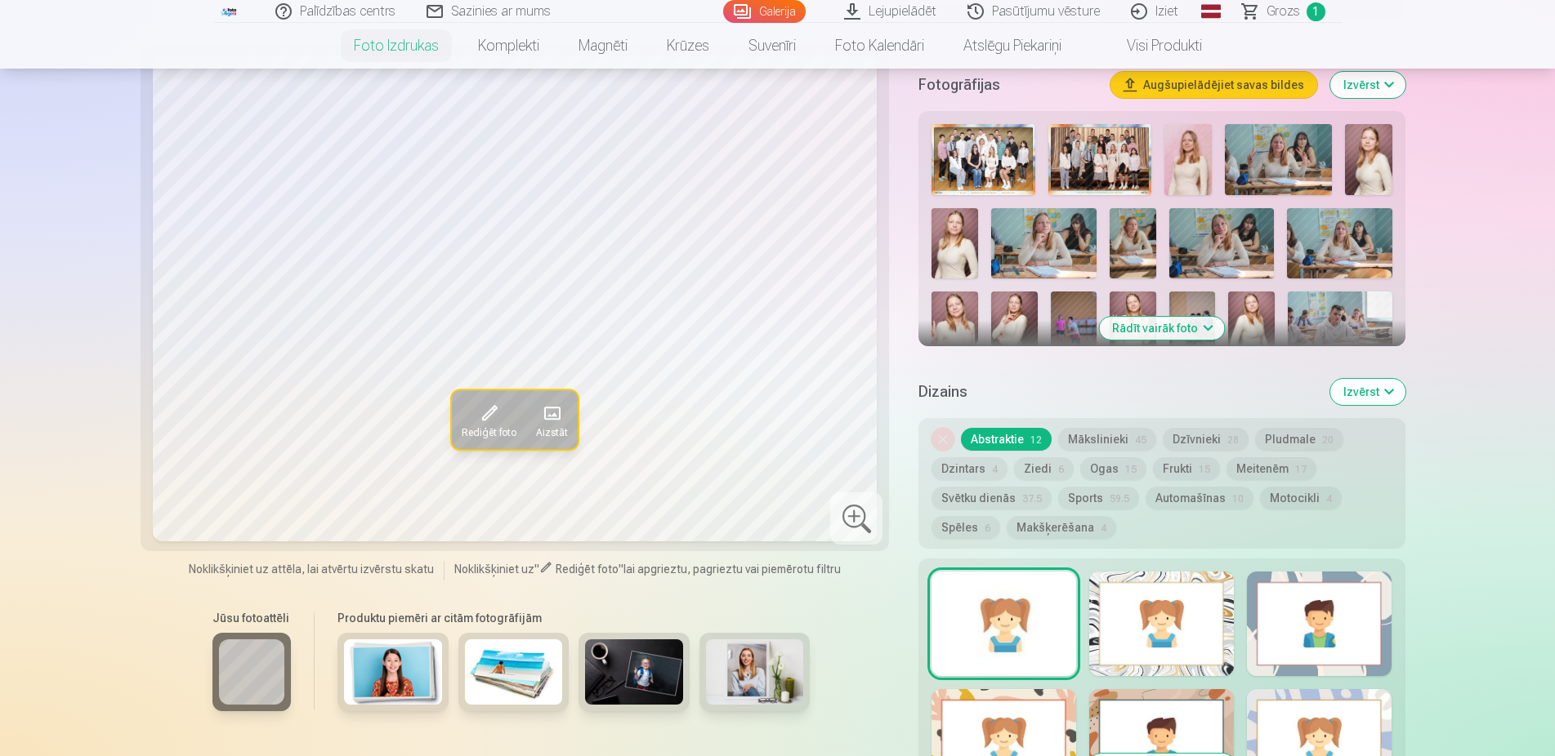
click at [1136, 328] on button "Rādīt vairāk foto" at bounding box center [1161, 328] width 125 height 23
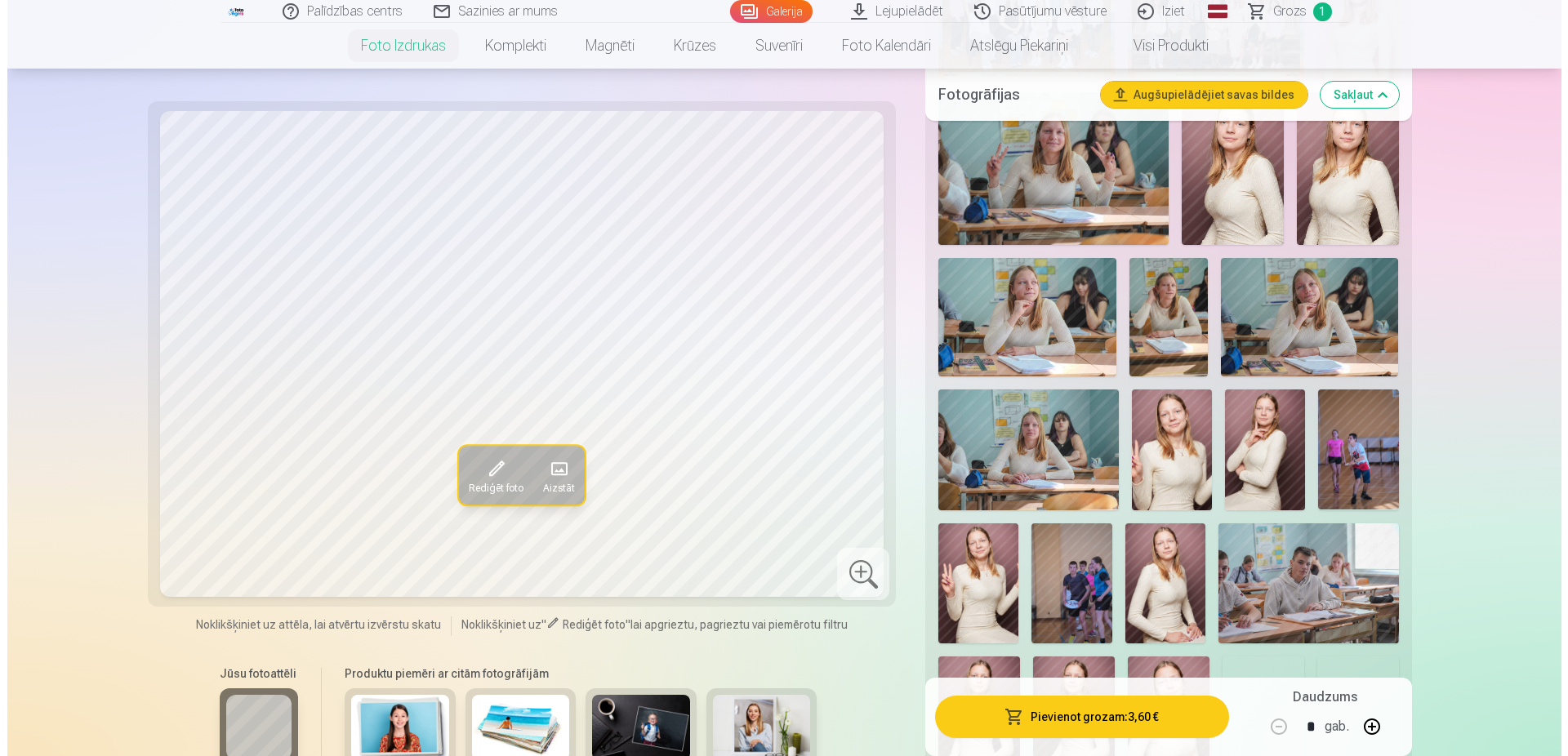
scroll to position [833, 0]
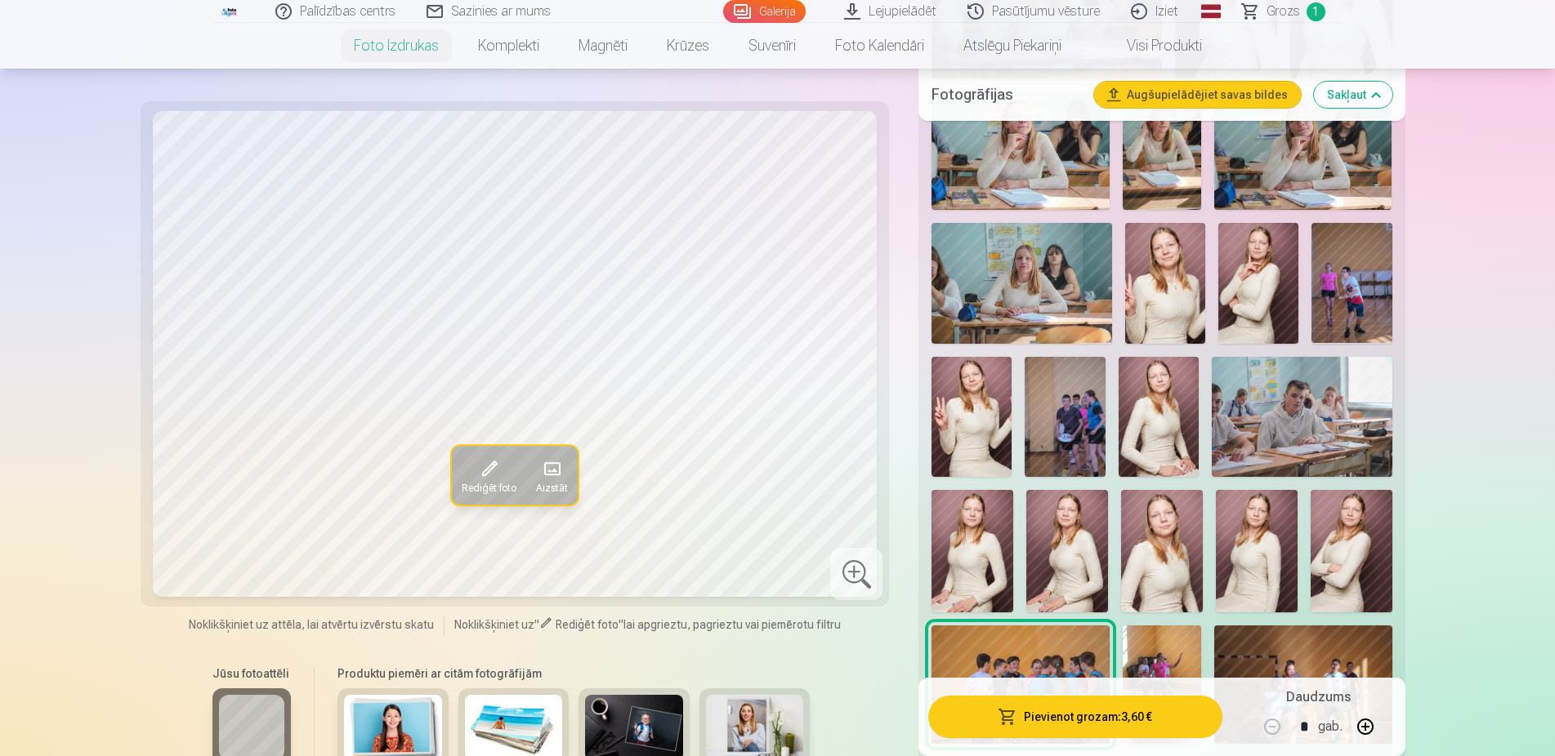
click at [1327, 530] on img at bounding box center [1351, 551] width 82 height 123
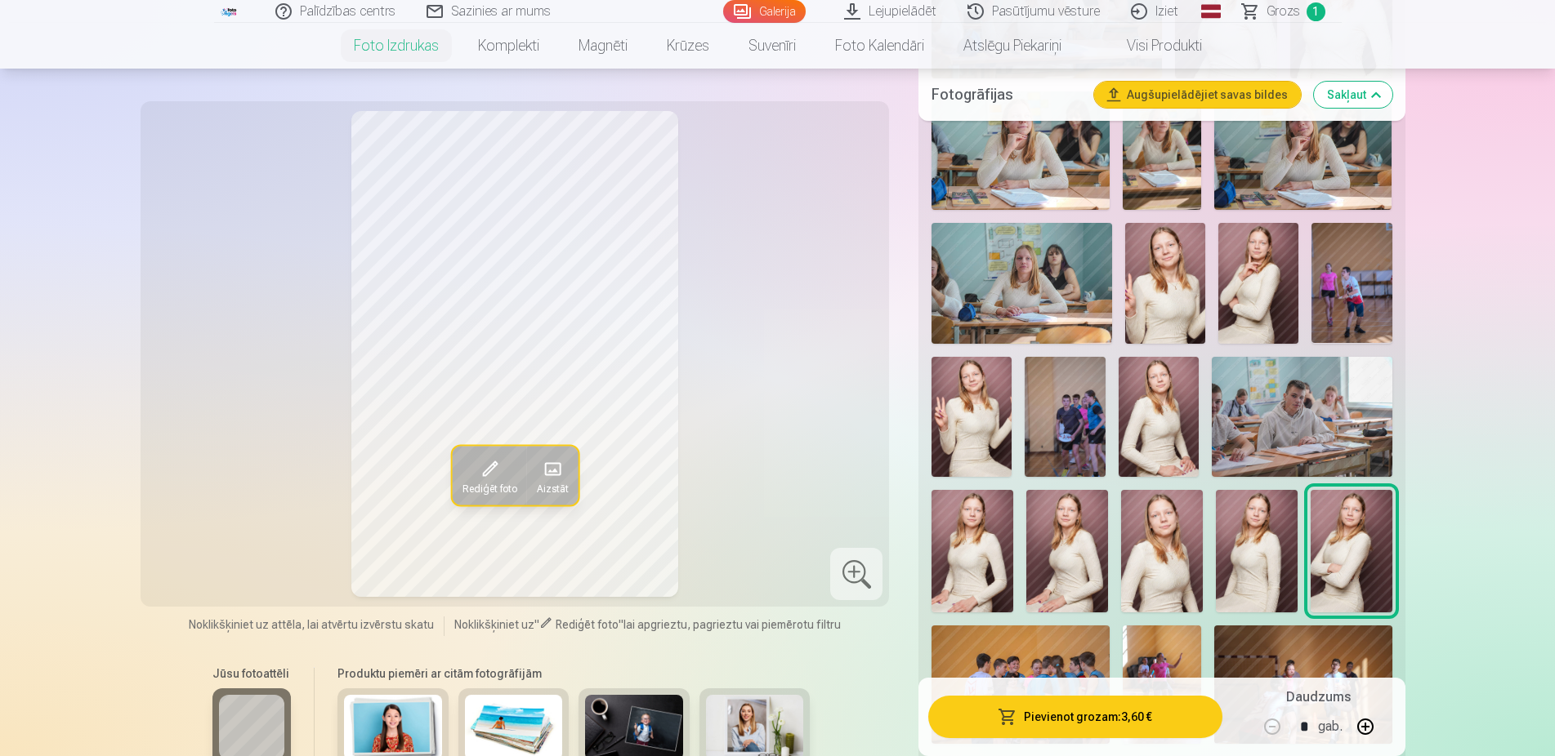
click at [1363, 717] on button at bounding box center [1364, 726] width 39 height 39
click at [1139, 722] on button "Pievienot grozam : 7,20 €" at bounding box center [1074, 717] width 293 height 42
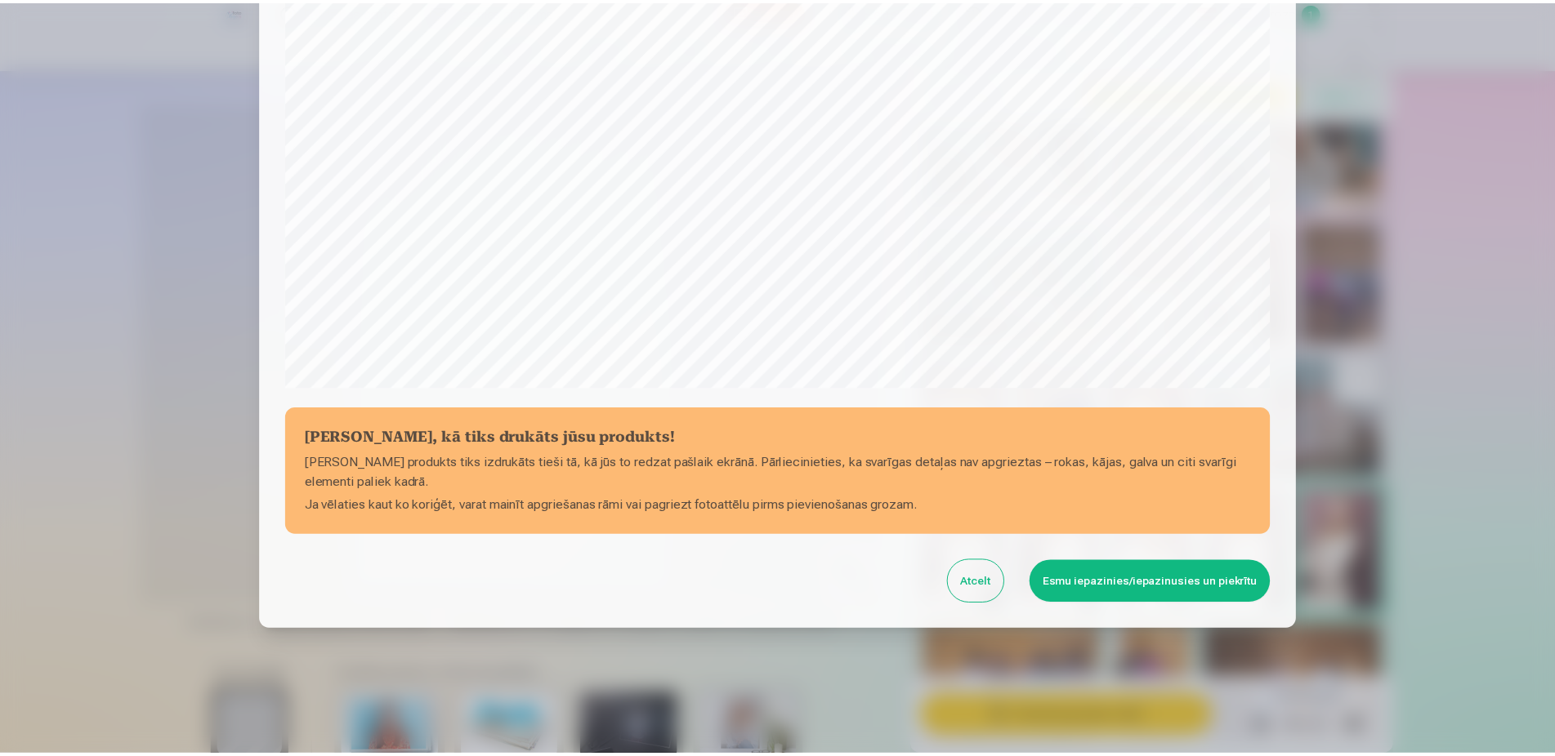
scroll to position [420, 0]
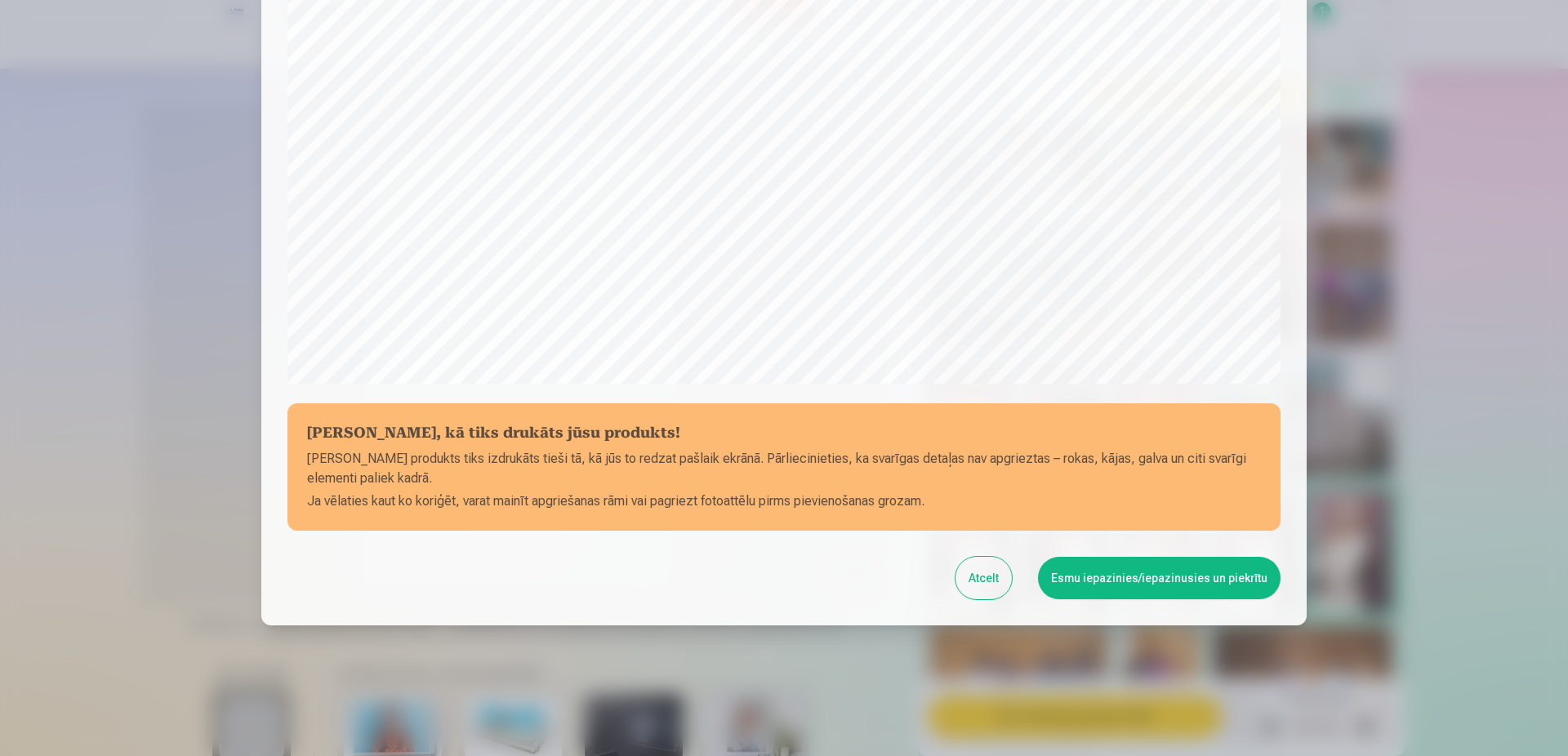
click at [1212, 570] on button "Esmu iepazinies/iepazinusies un piekrītu" at bounding box center [1159, 578] width 243 height 42
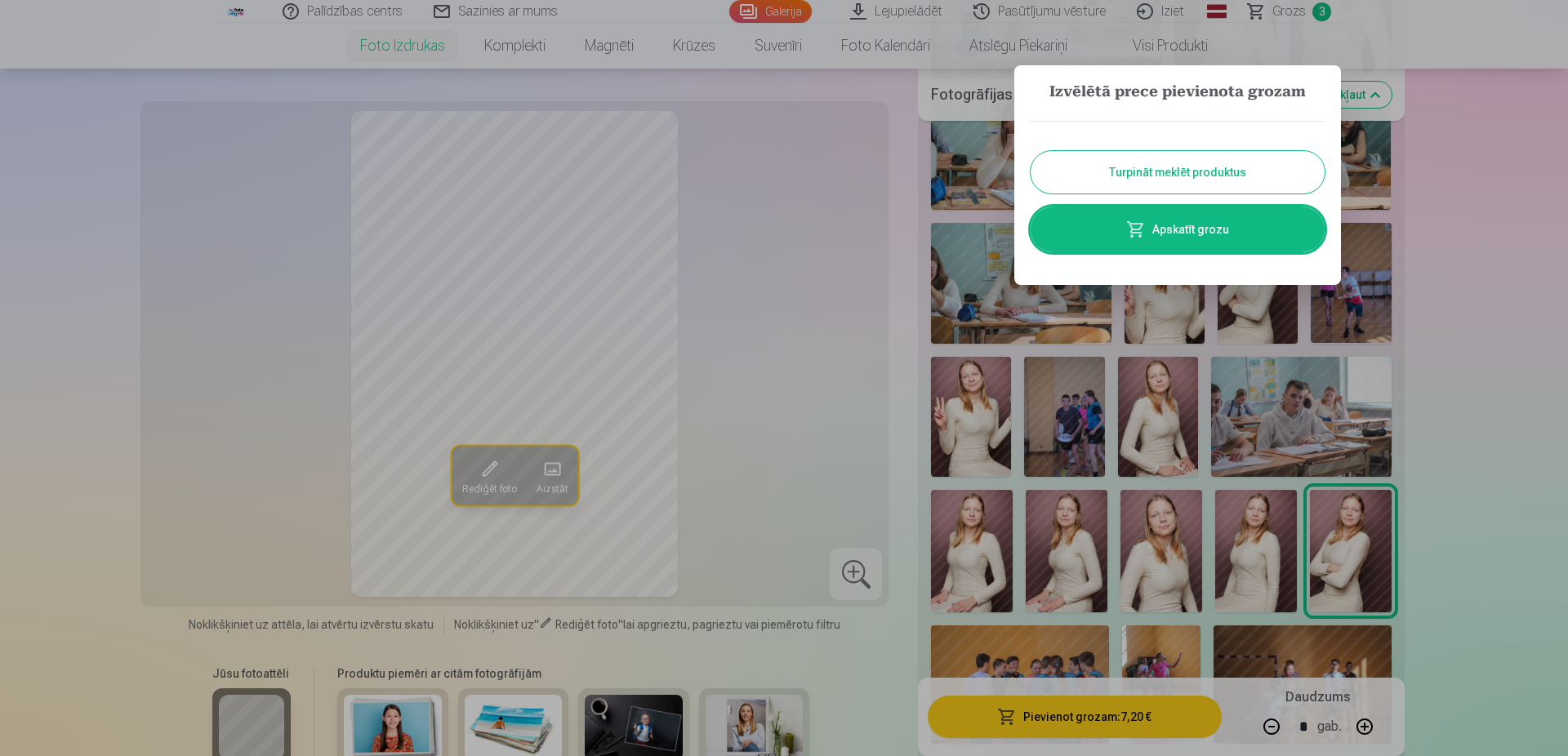
click at [1194, 161] on button "Turpināt meklēt produktus" at bounding box center [1178, 172] width 294 height 42
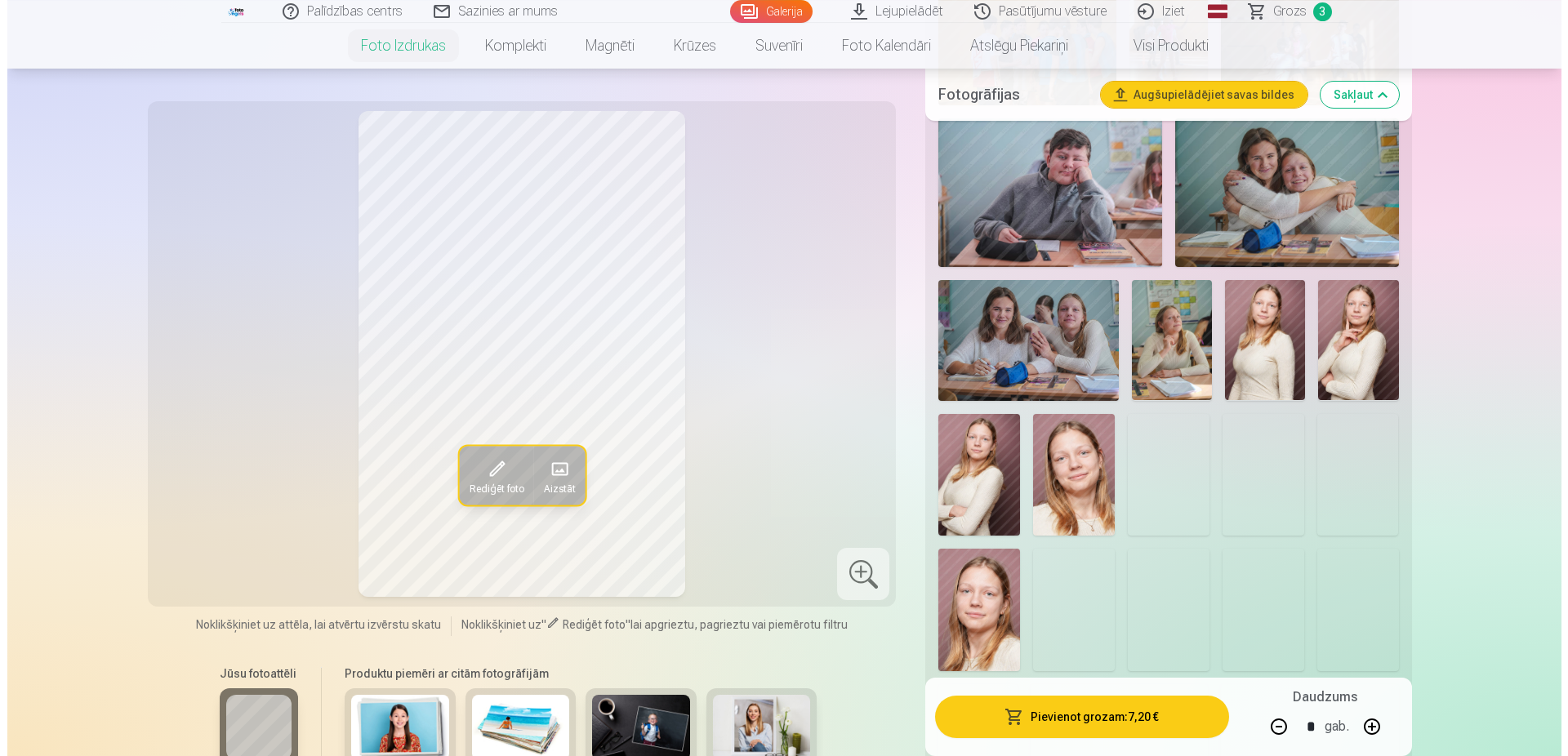
scroll to position [1666, 0]
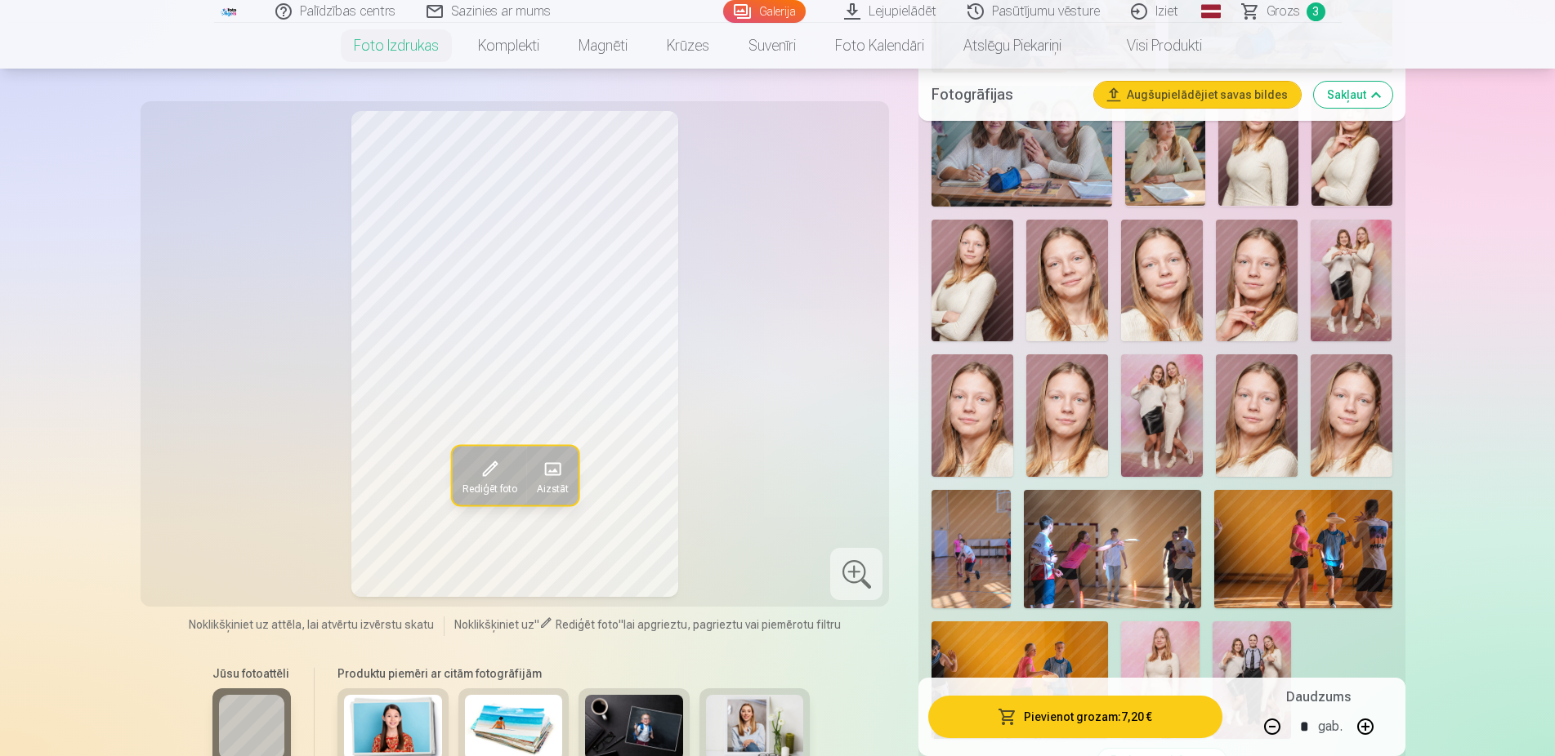
click at [1159, 420] on img at bounding box center [1162, 416] width 82 height 123
click at [1182, 714] on button "Pievienot grozam : 7,20 €" at bounding box center [1074, 717] width 293 height 42
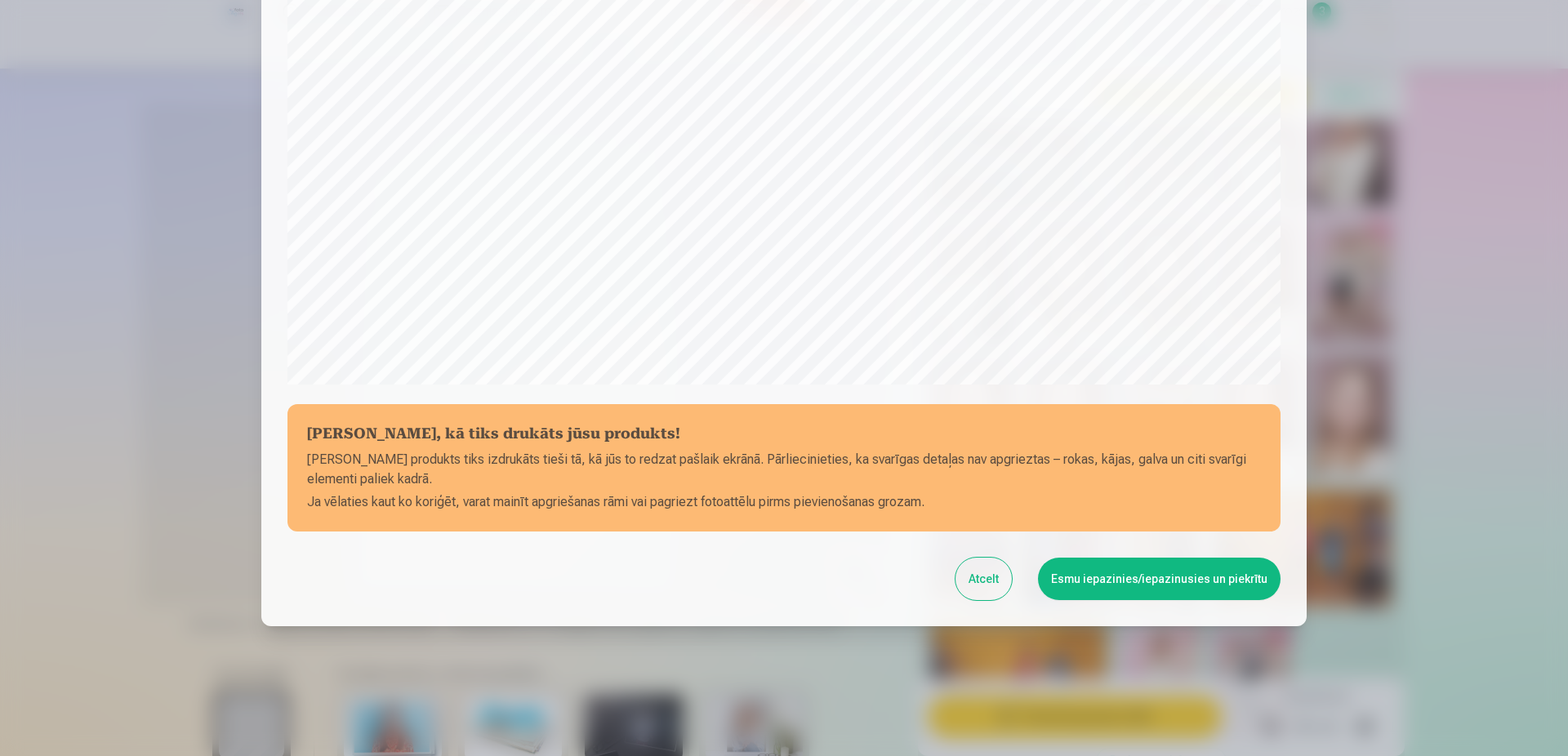
scroll to position [420, 0]
click at [1127, 588] on button "Esmu iepazinies/iepazinusies un piekrītu" at bounding box center [1159, 578] width 243 height 42
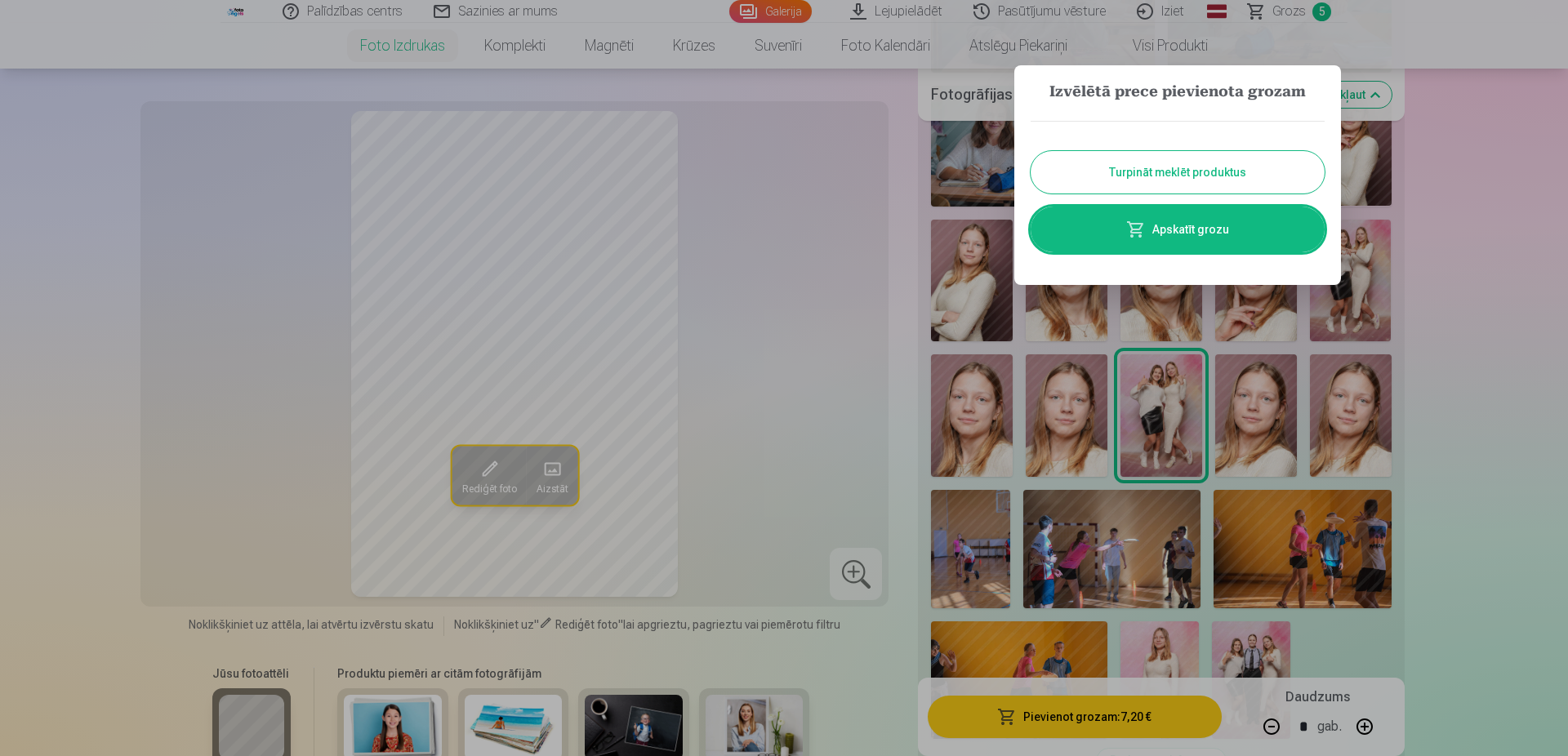
click at [1529, 655] on div at bounding box center [784, 378] width 1568 height 756
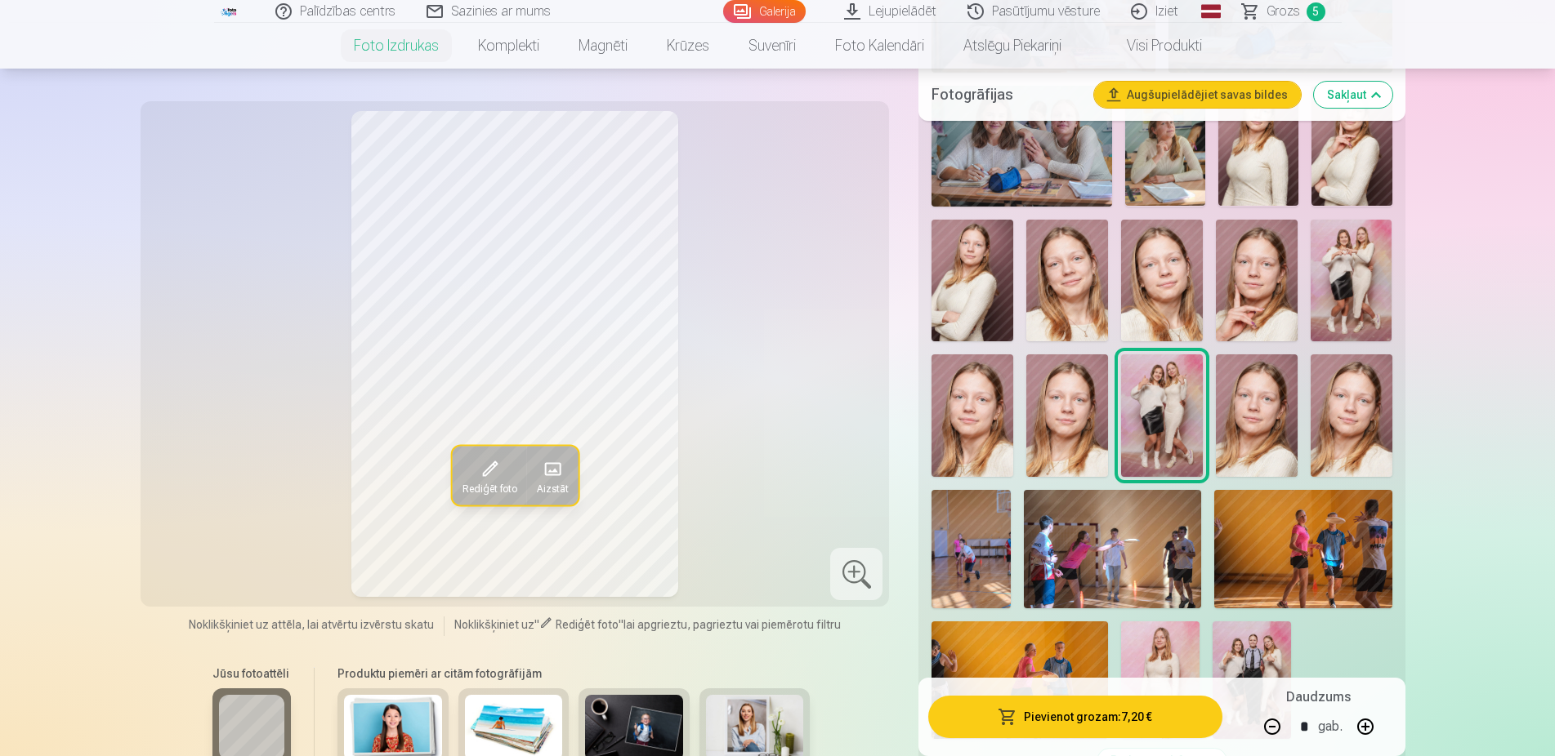
click at [1274, 722] on button at bounding box center [1271, 726] width 39 height 39
type input "*"
click at [1050, 708] on button "Pievienot grozam : 3,60 €" at bounding box center [1074, 717] width 293 height 42
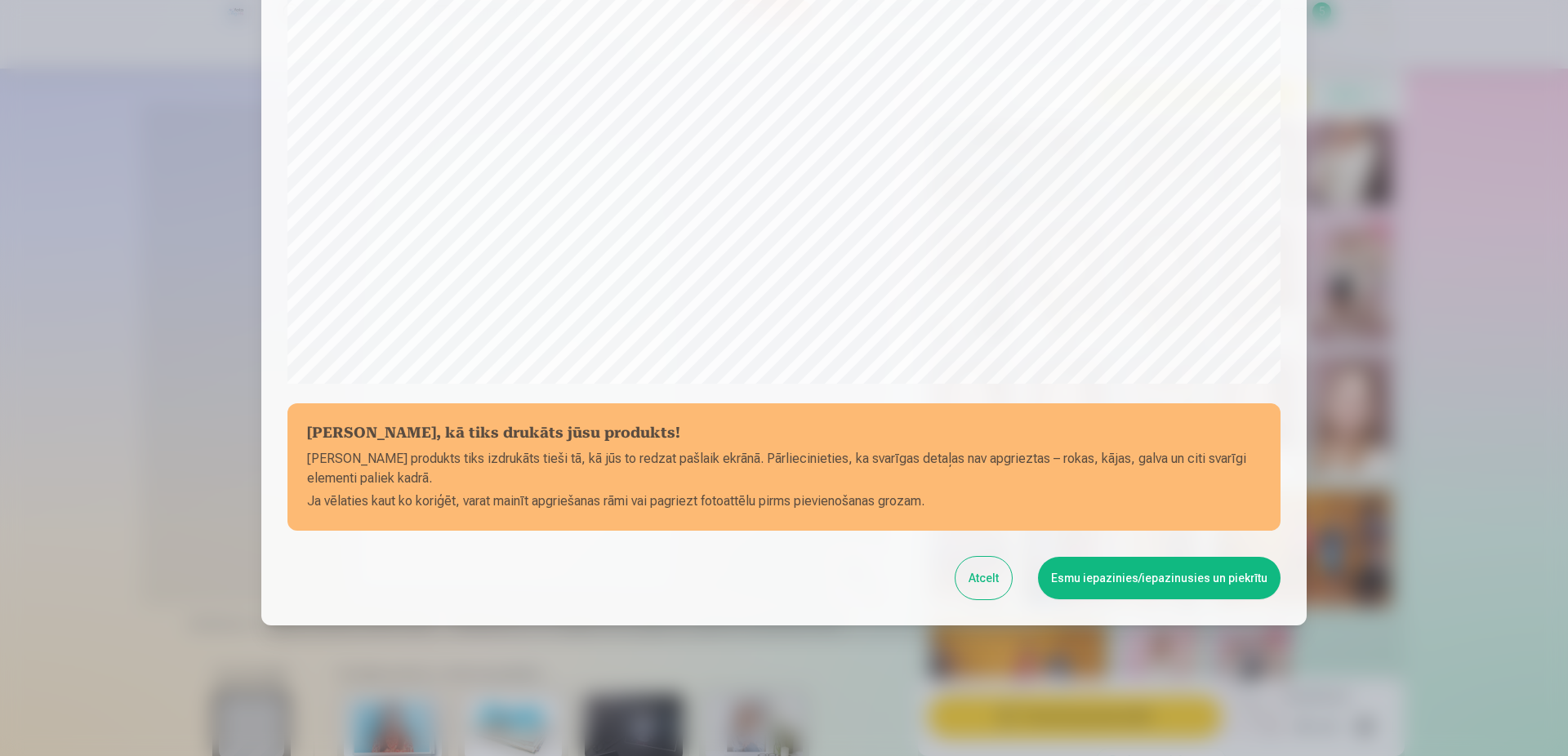
click at [1096, 578] on button "Esmu iepazinies/iepazinusies un piekrītu" at bounding box center [1159, 578] width 243 height 42
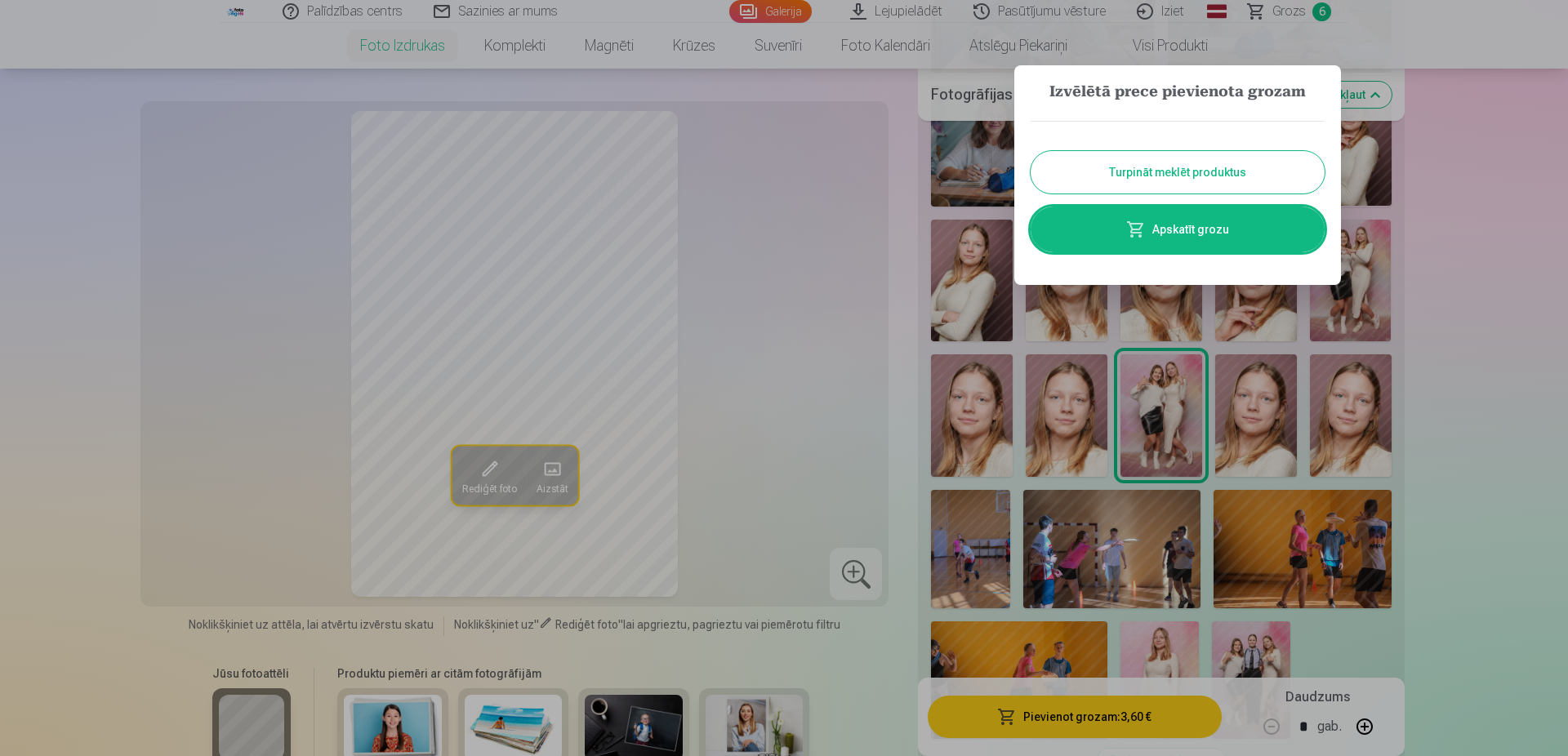
click at [1256, 159] on button "Turpināt meklēt produktus" at bounding box center [1178, 172] width 294 height 42
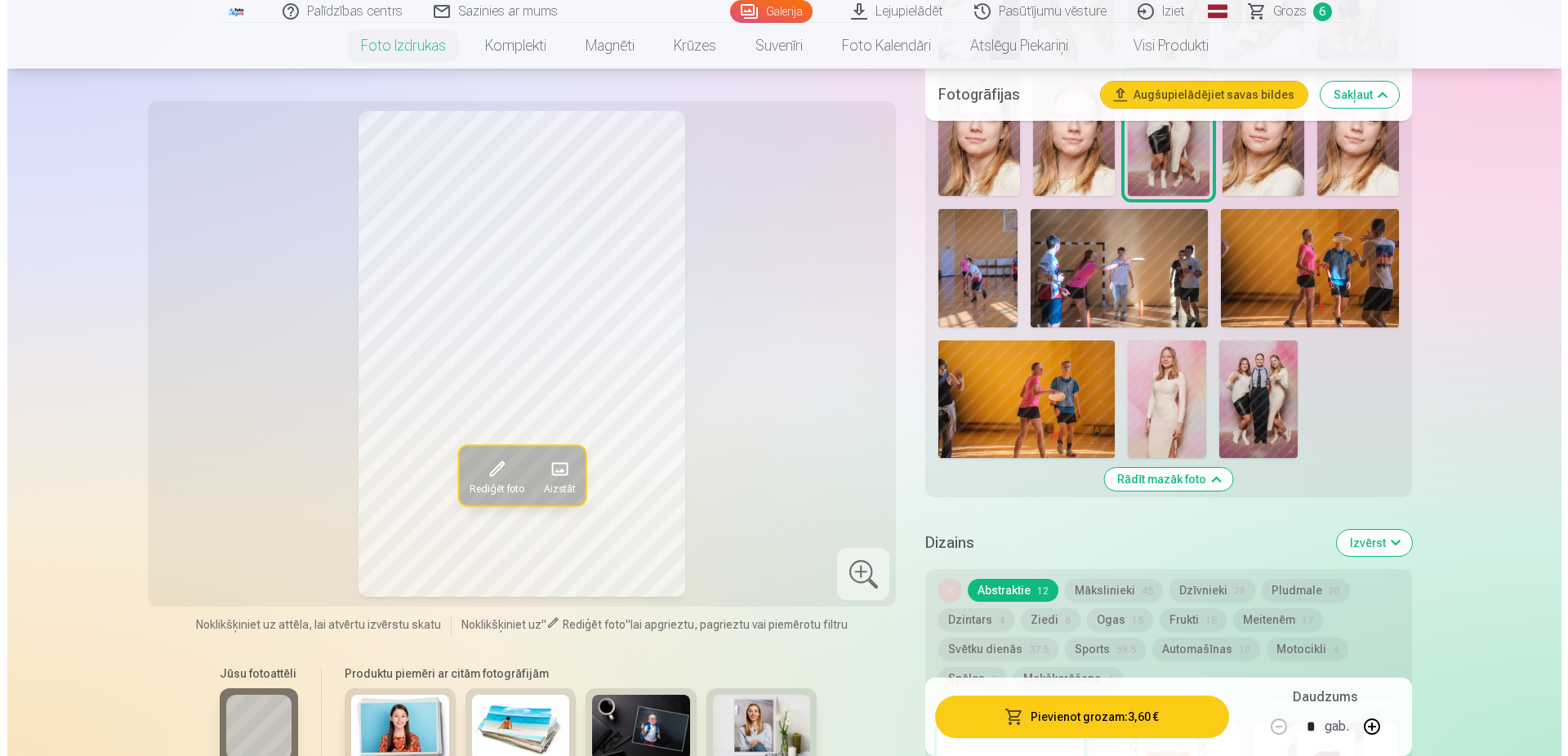
scroll to position [1916, 0]
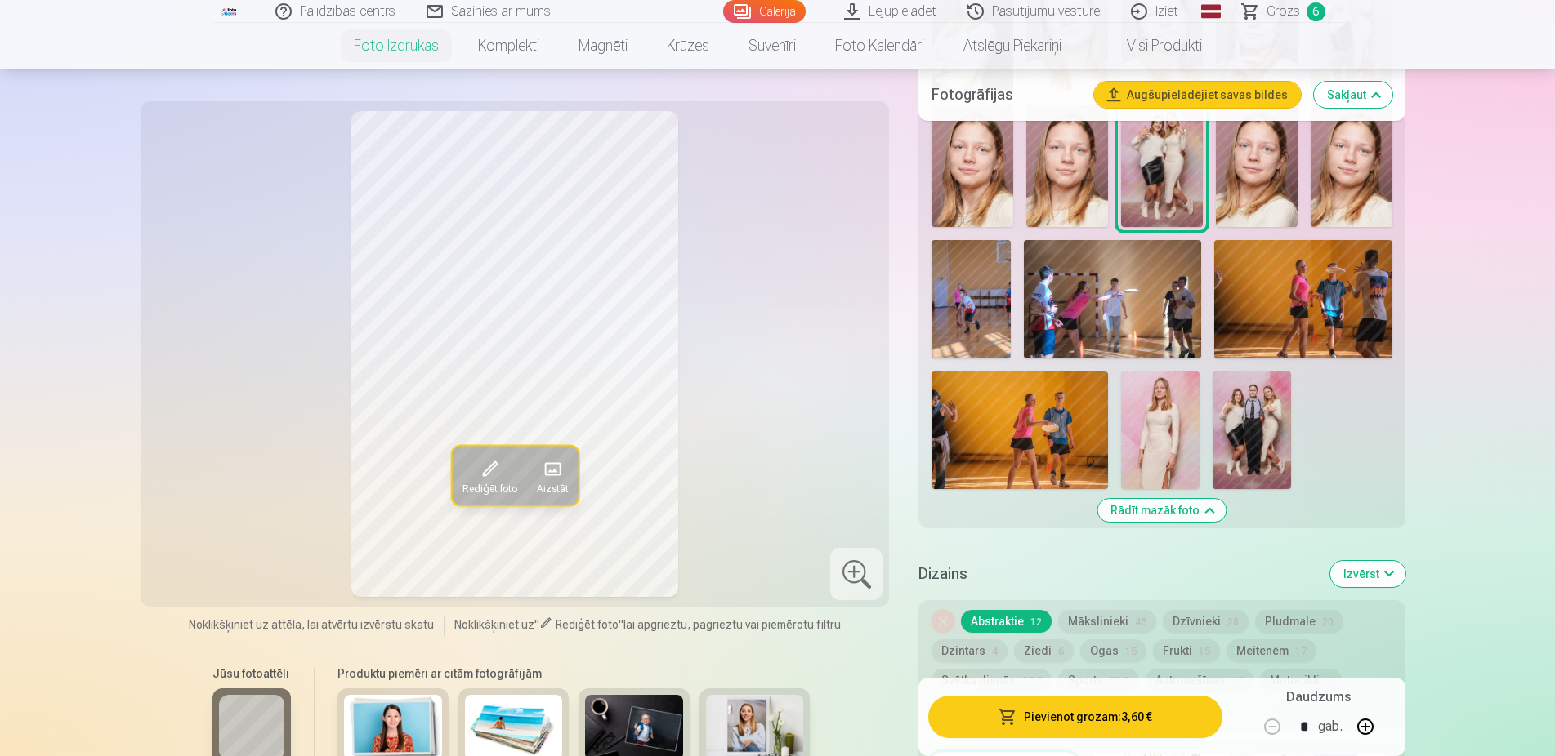
click at [1162, 428] on img at bounding box center [1160, 431] width 78 height 118
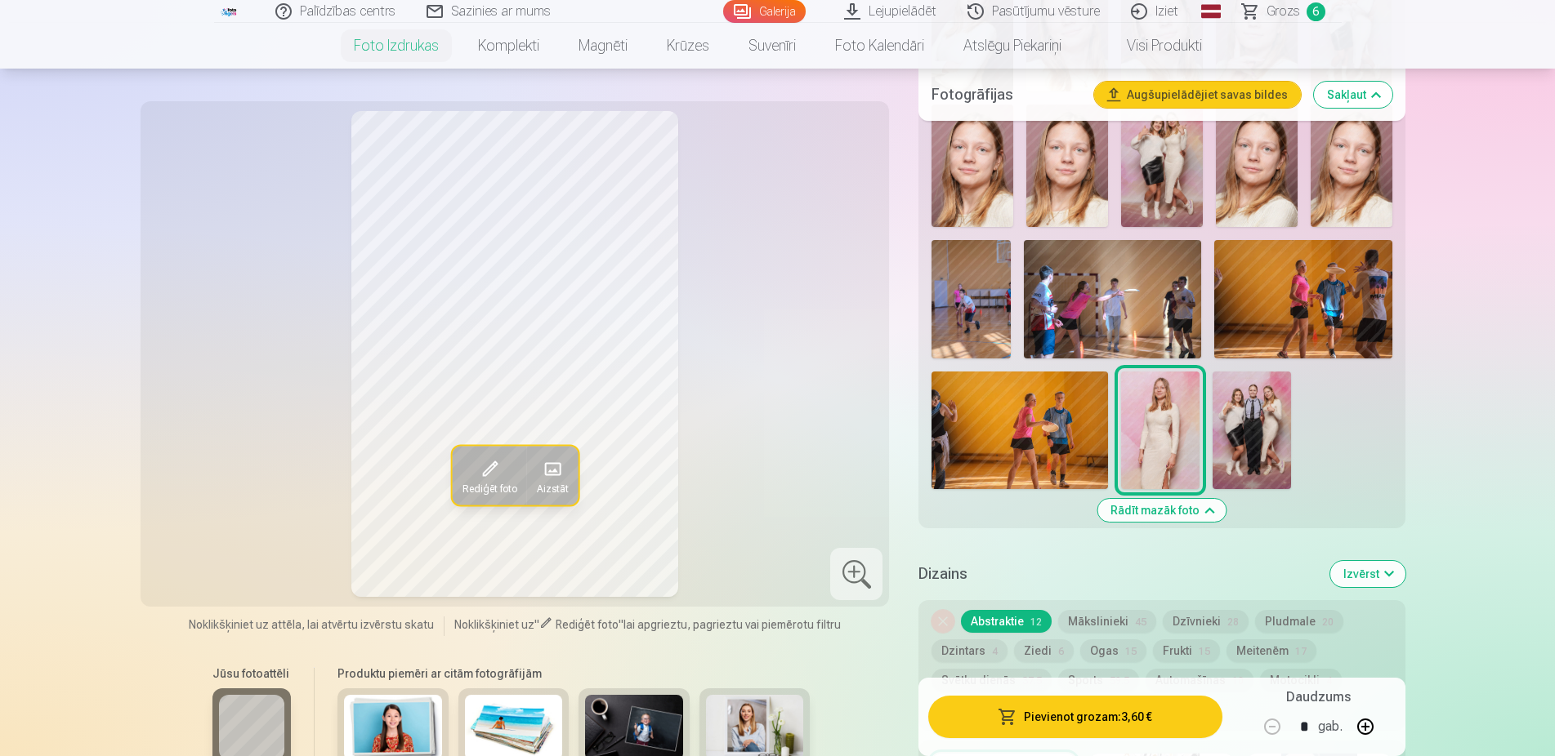
click at [994, 721] on button "Pievienot grozam : 3,60 €" at bounding box center [1074, 717] width 293 height 42
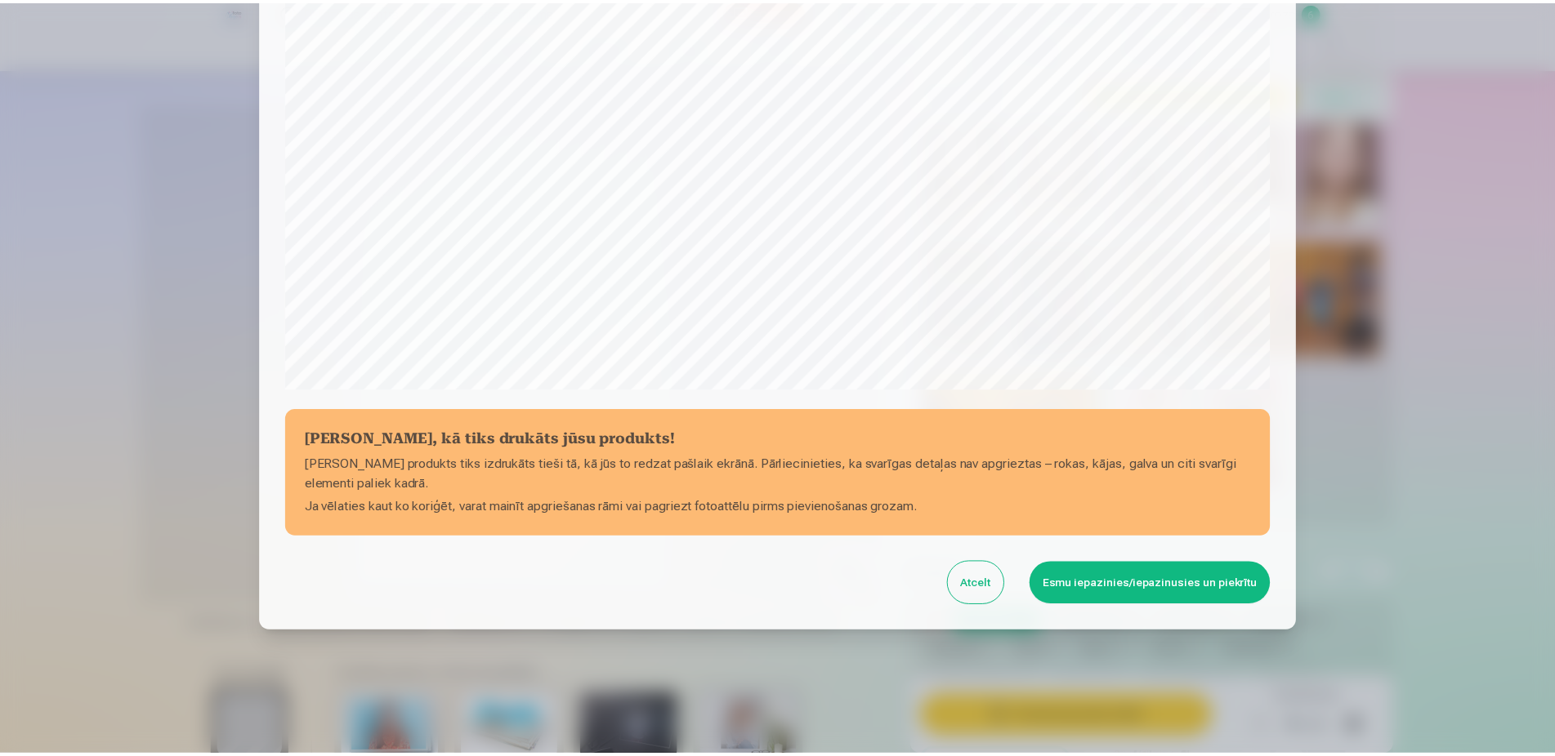
scroll to position [420, 0]
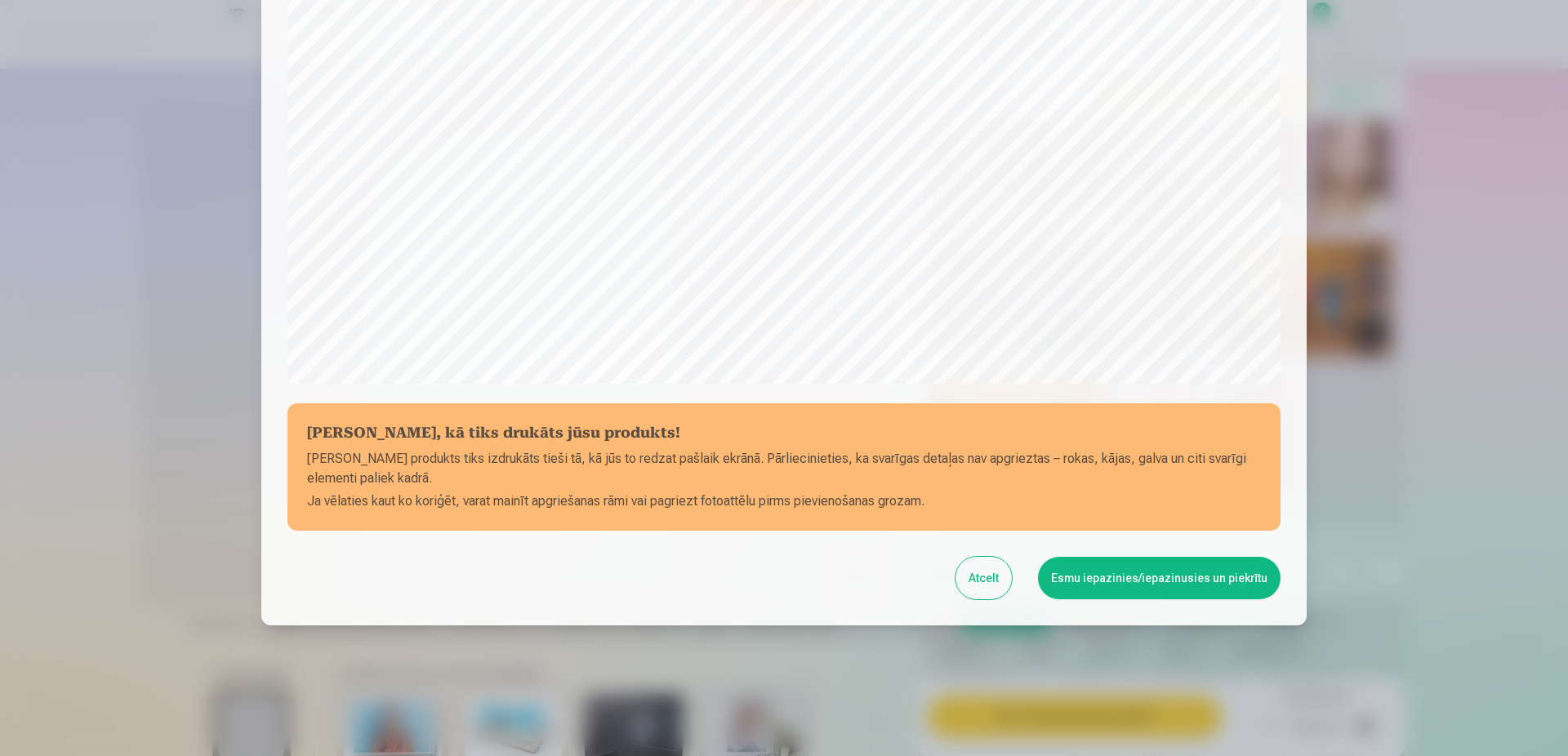
click at [1154, 575] on button "Esmu iepazinies/iepazinusies un piekrītu" at bounding box center [1159, 578] width 243 height 42
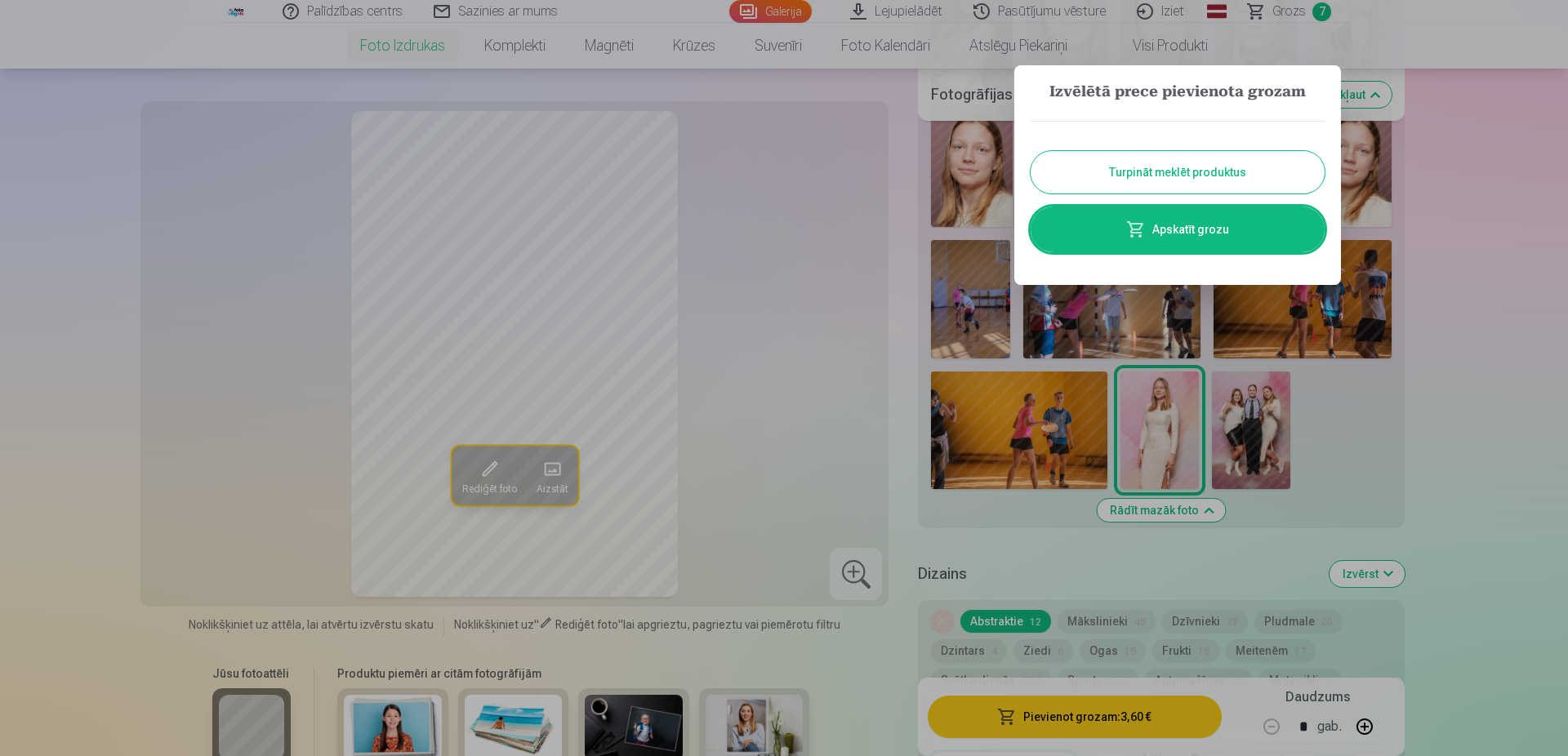
click at [1316, 13] on div at bounding box center [784, 378] width 1568 height 756
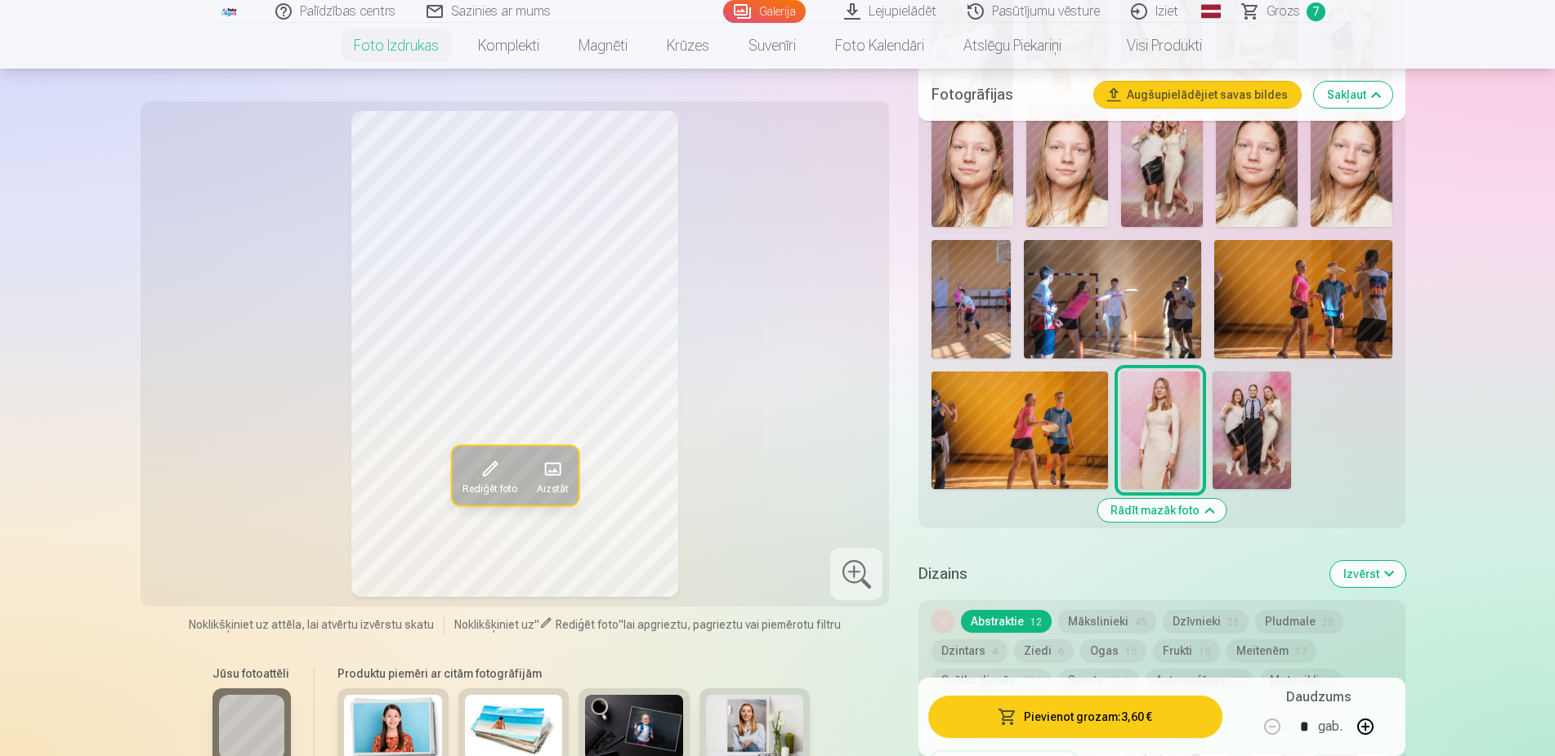
click at [1316, 13] on span "7" at bounding box center [1315, 11] width 19 height 19
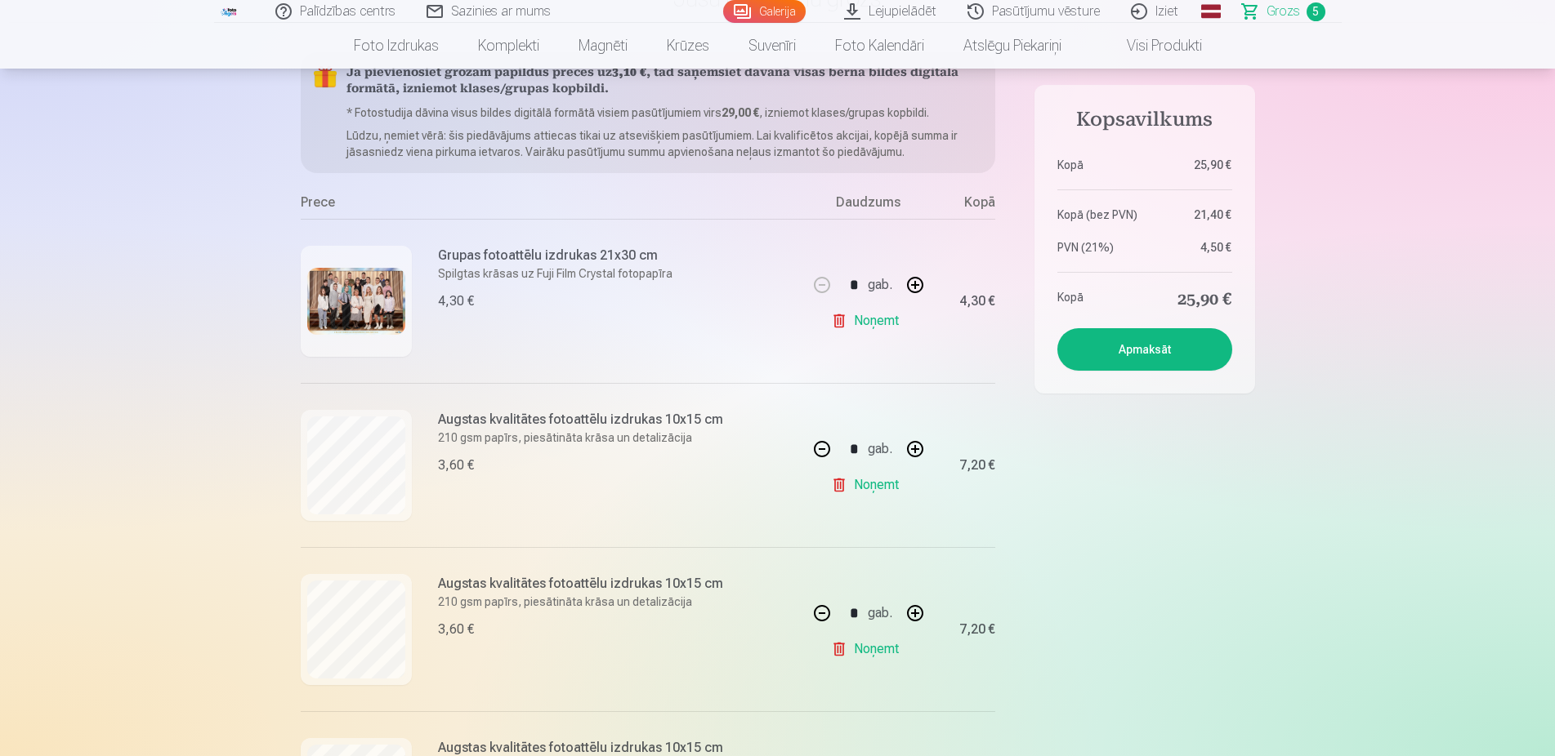
scroll to position [333, 0]
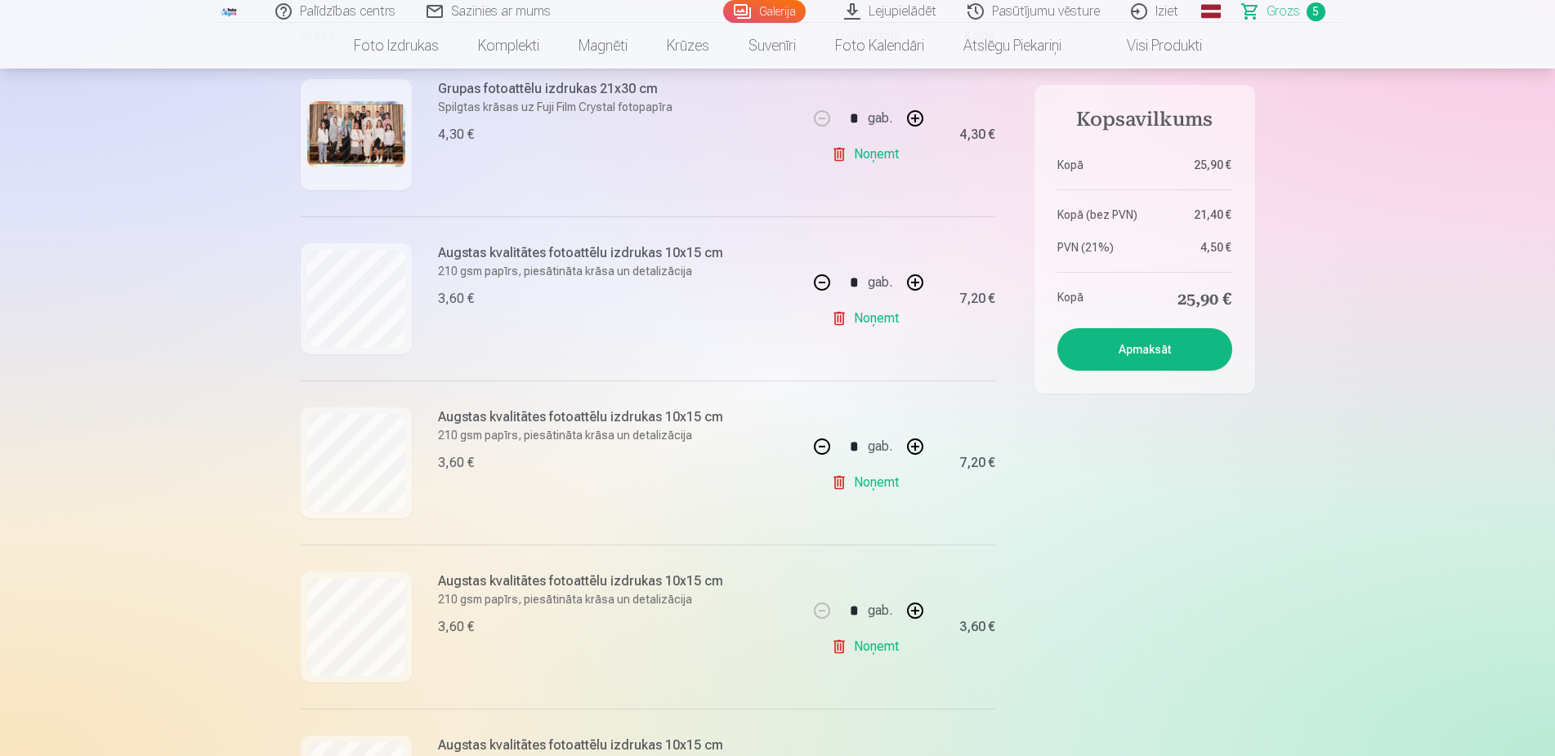
click at [824, 440] on button at bounding box center [821, 446] width 39 height 39
type input "*"
click at [863, 484] on link "Noņemt" at bounding box center [868, 482] width 74 height 33
click at [1161, 334] on button "Apmaksāt" at bounding box center [1144, 349] width 175 height 42
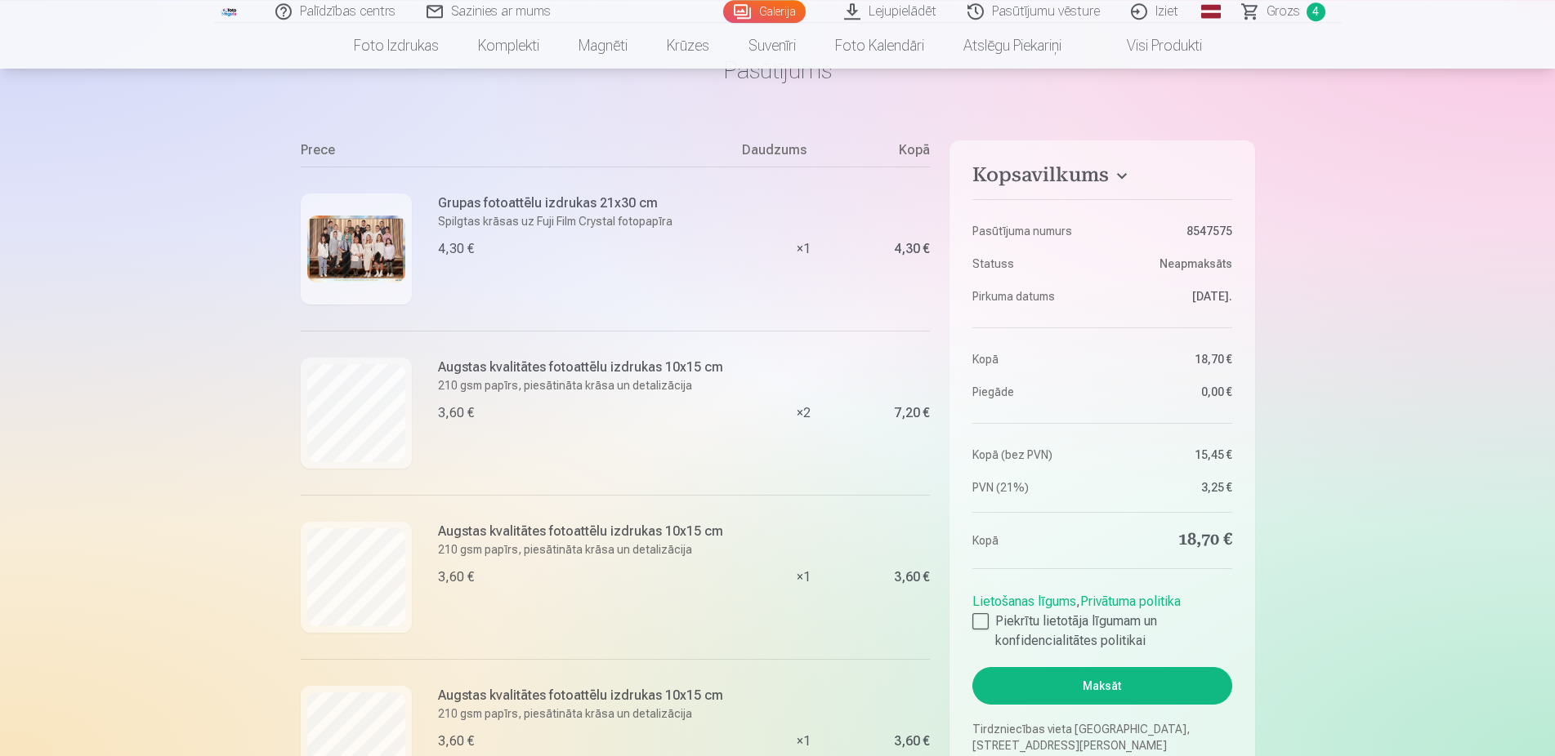
scroll to position [250, 0]
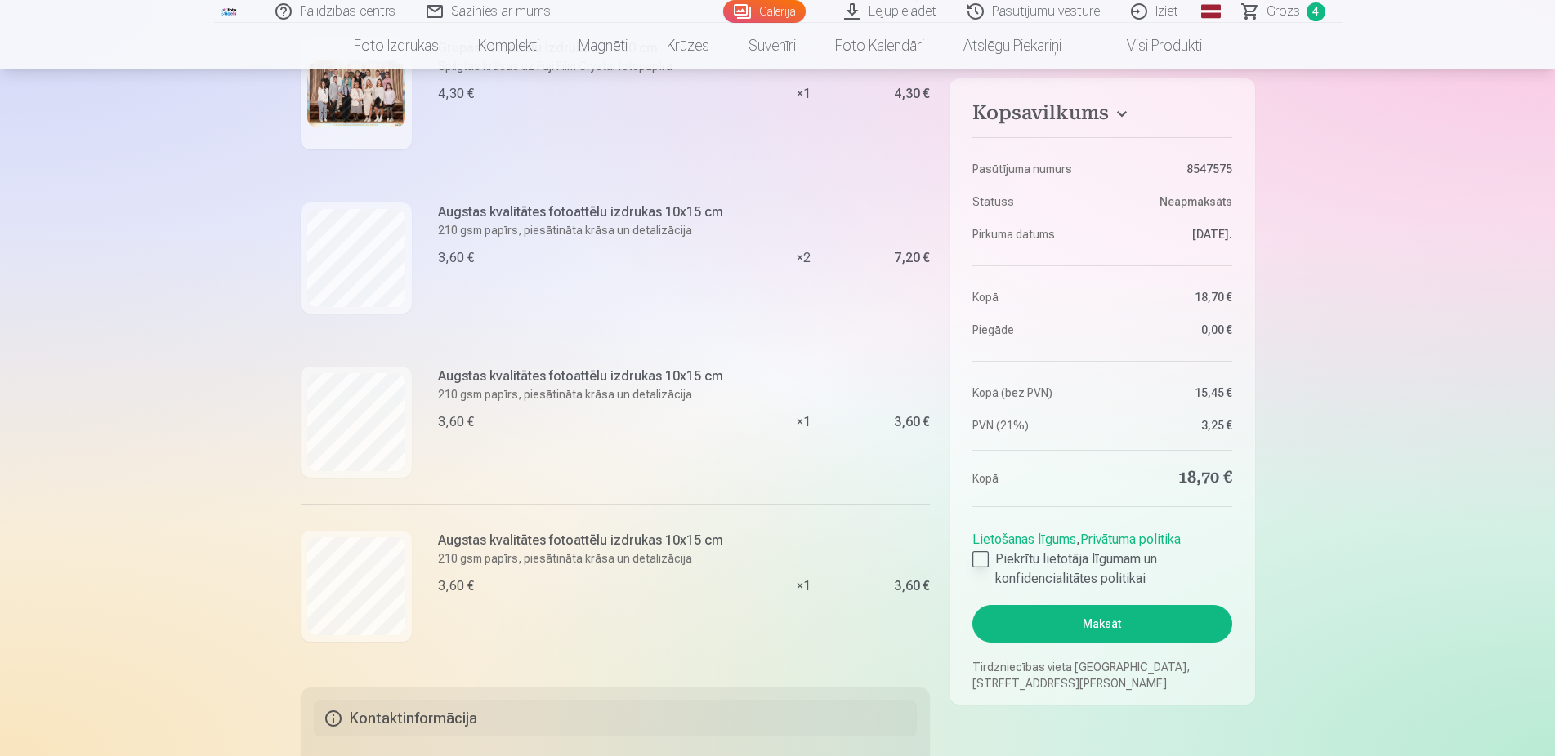
click at [984, 564] on div at bounding box center [980, 559] width 16 height 16
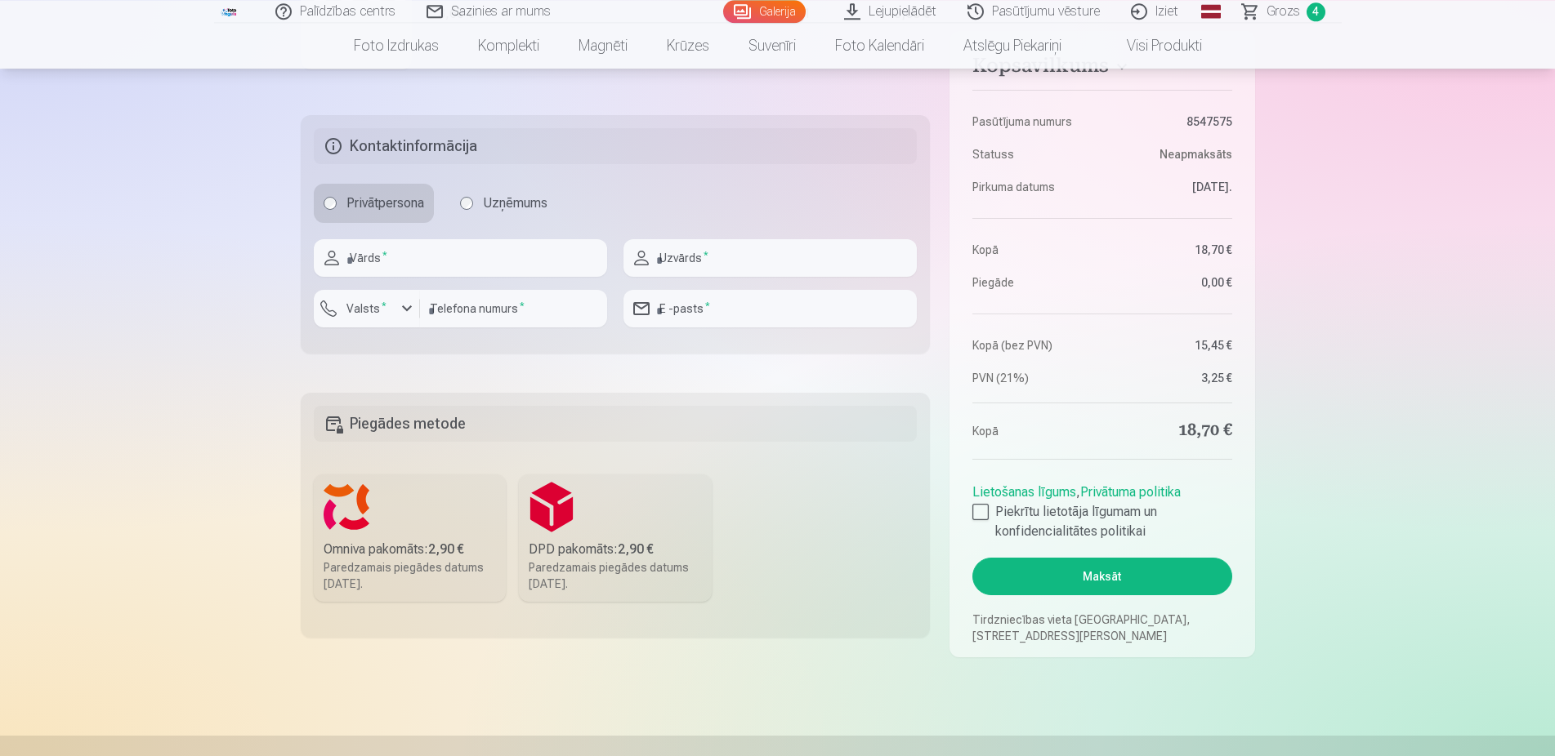
scroll to position [917, 0]
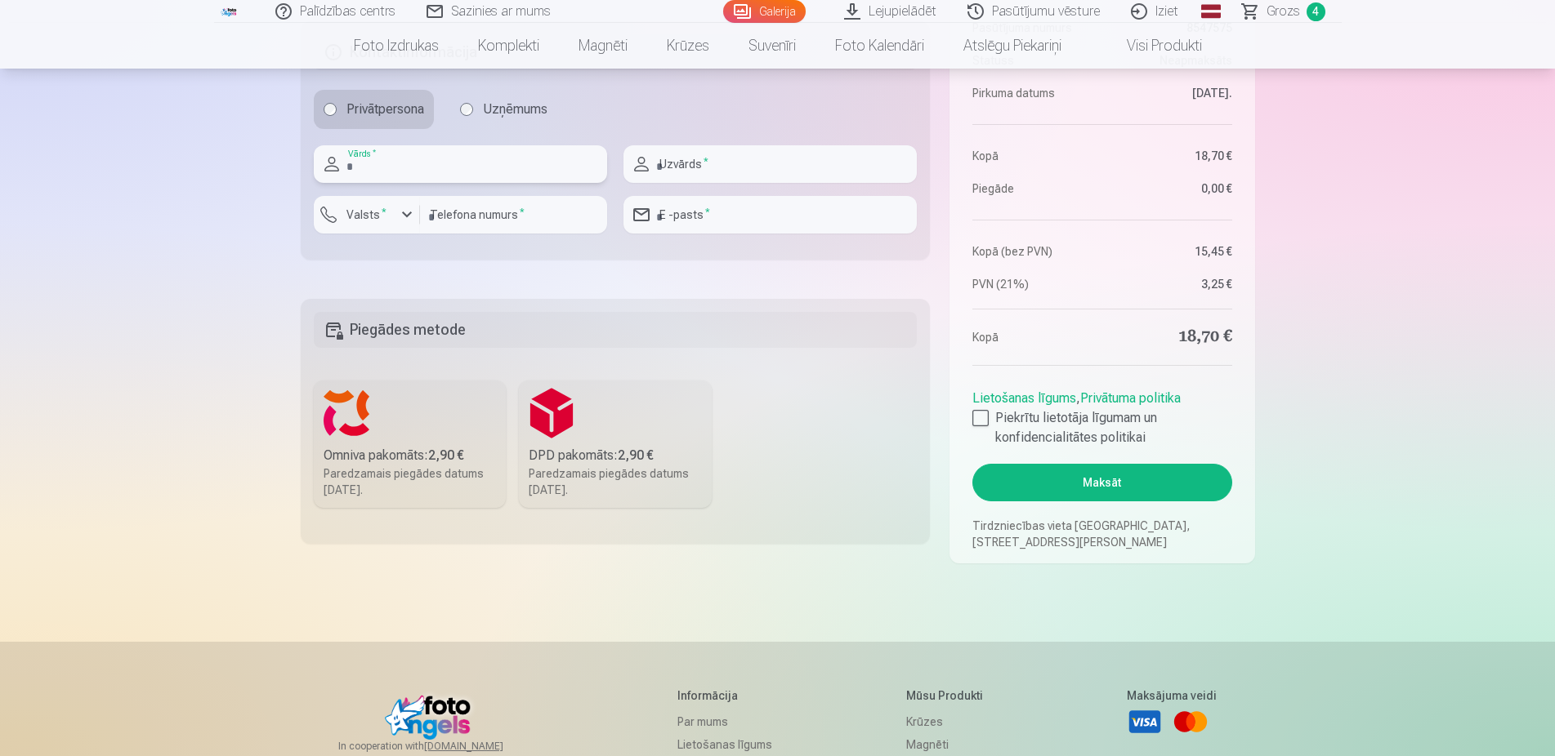
click at [386, 174] on input "text" at bounding box center [460, 164] width 293 height 38
type input "****"
type input "*****"
click at [408, 222] on div "button" at bounding box center [407, 215] width 20 height 20
click at [406, 250] on li "+371 Latvija" at bounding box center [381, 253] width 116 height 33
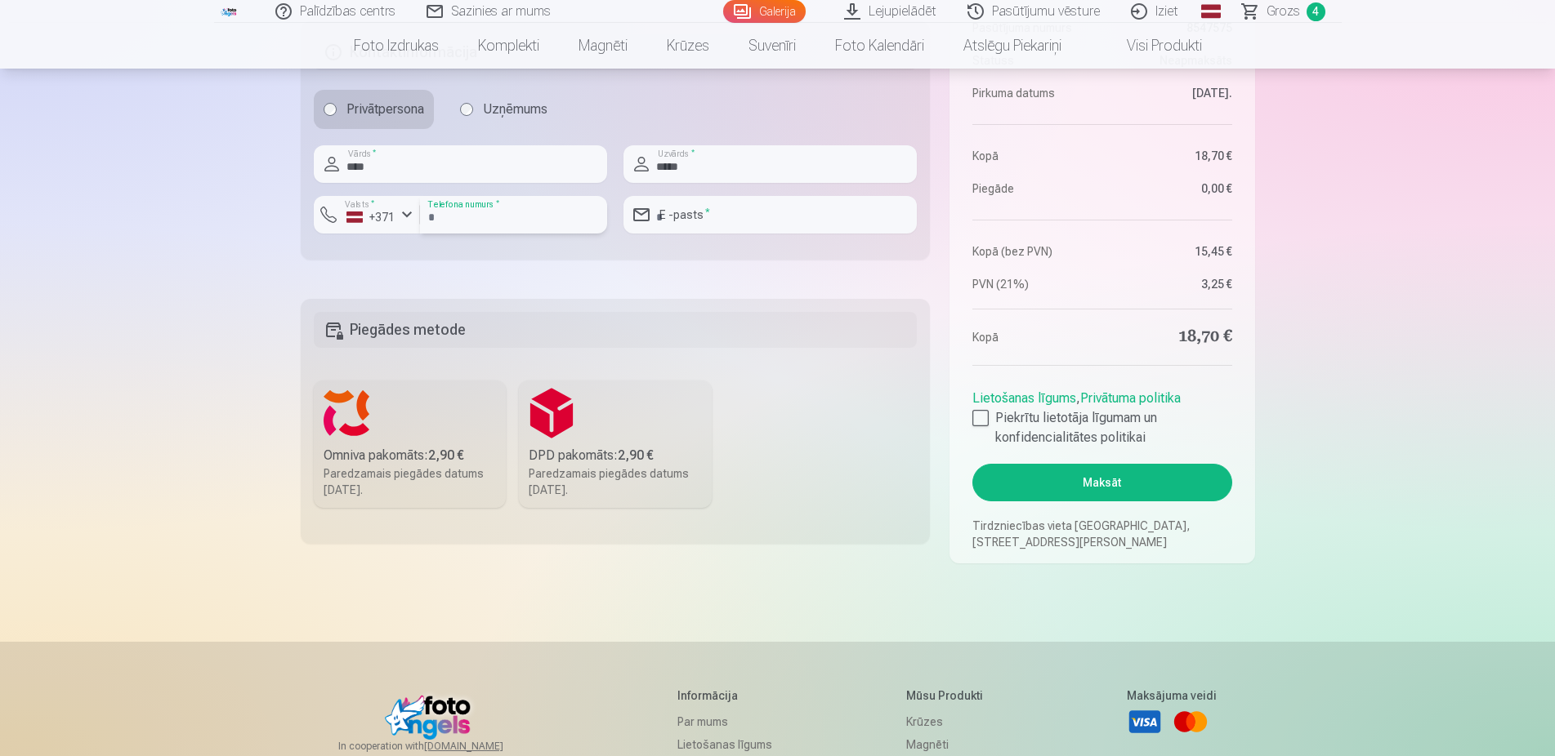
click at [501, 209] on input "number" at bounding box center [513, 215] width 187 height 38
type input "********"
click at [692, 222] on input "email" at bounding box center [769, 215] width 293 height 38
type input "**********"
click at [378, 441] on label "Omniva pakomāts : 2,90 € Paredzamais piegādes datums [DATE]." at bounding box center [410, 444] width 193 height 127
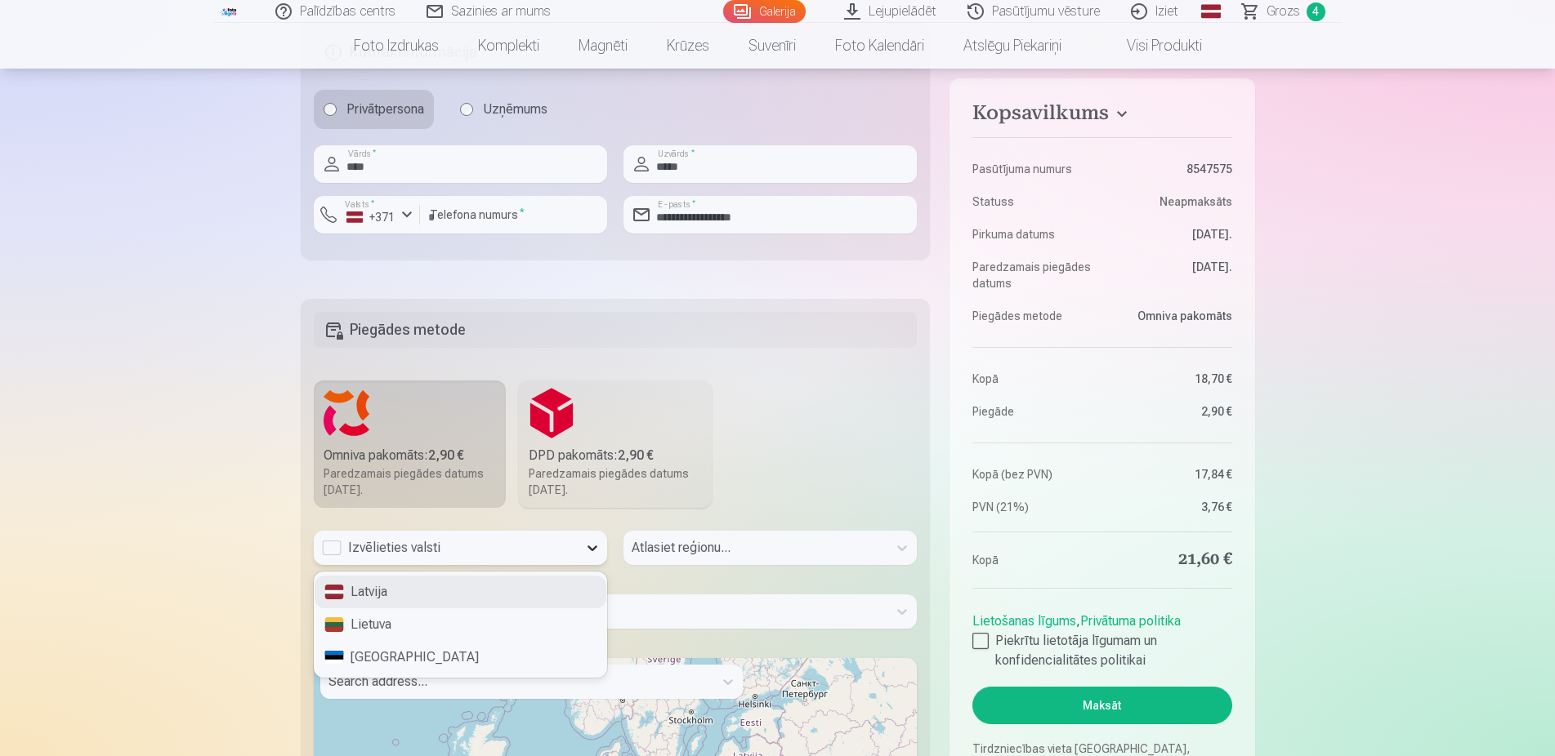
click at [593, 557] on div at bounding box center [592, 547] width 29 height 29
click at [482, 595] on div "Latvija" at bounding box center [460, 592] width 292 height 33
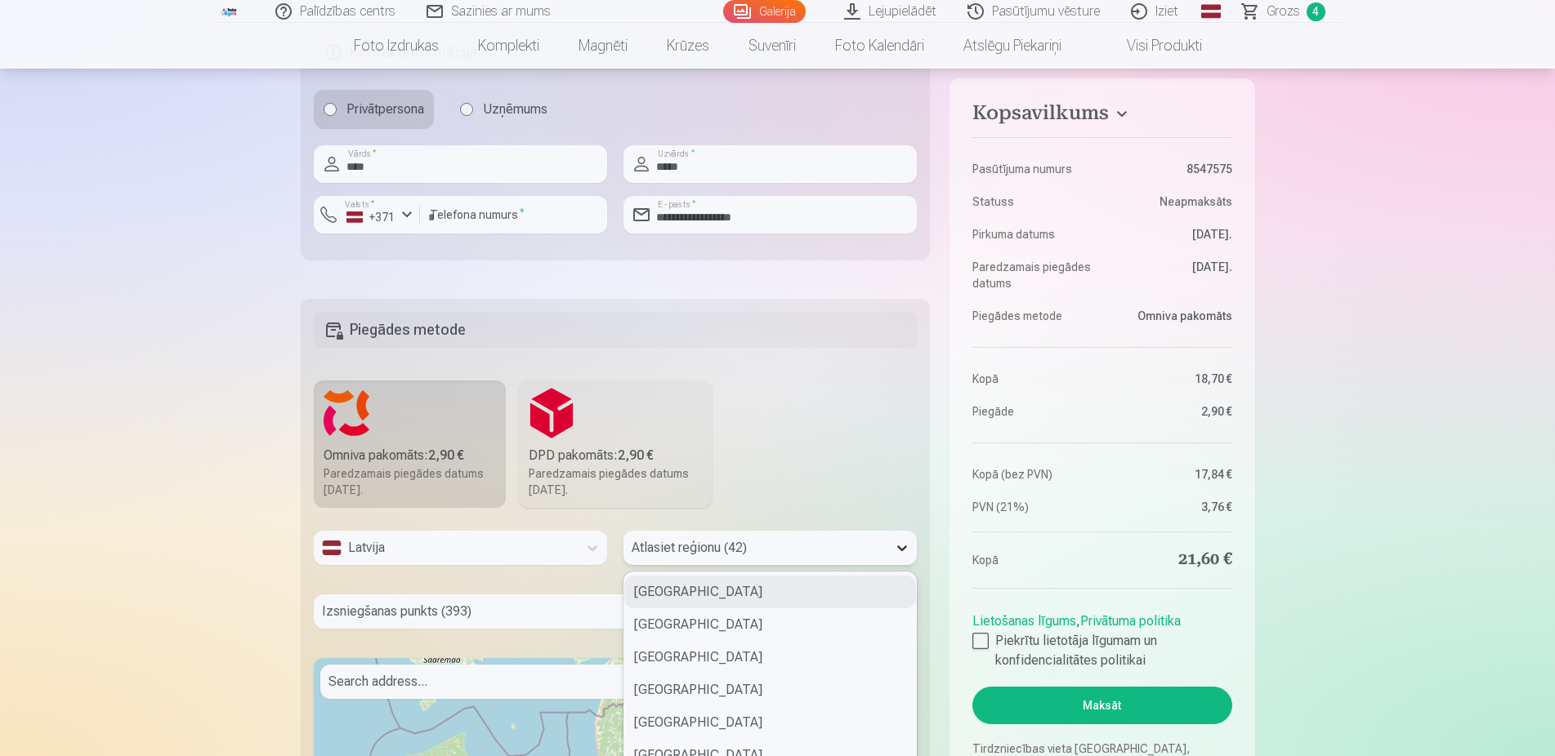
click at [904, 544] on div "42 results available. Use Up and Down to choose options, press Enter to select …" at bounding box center [769, 548] width 293 height 34
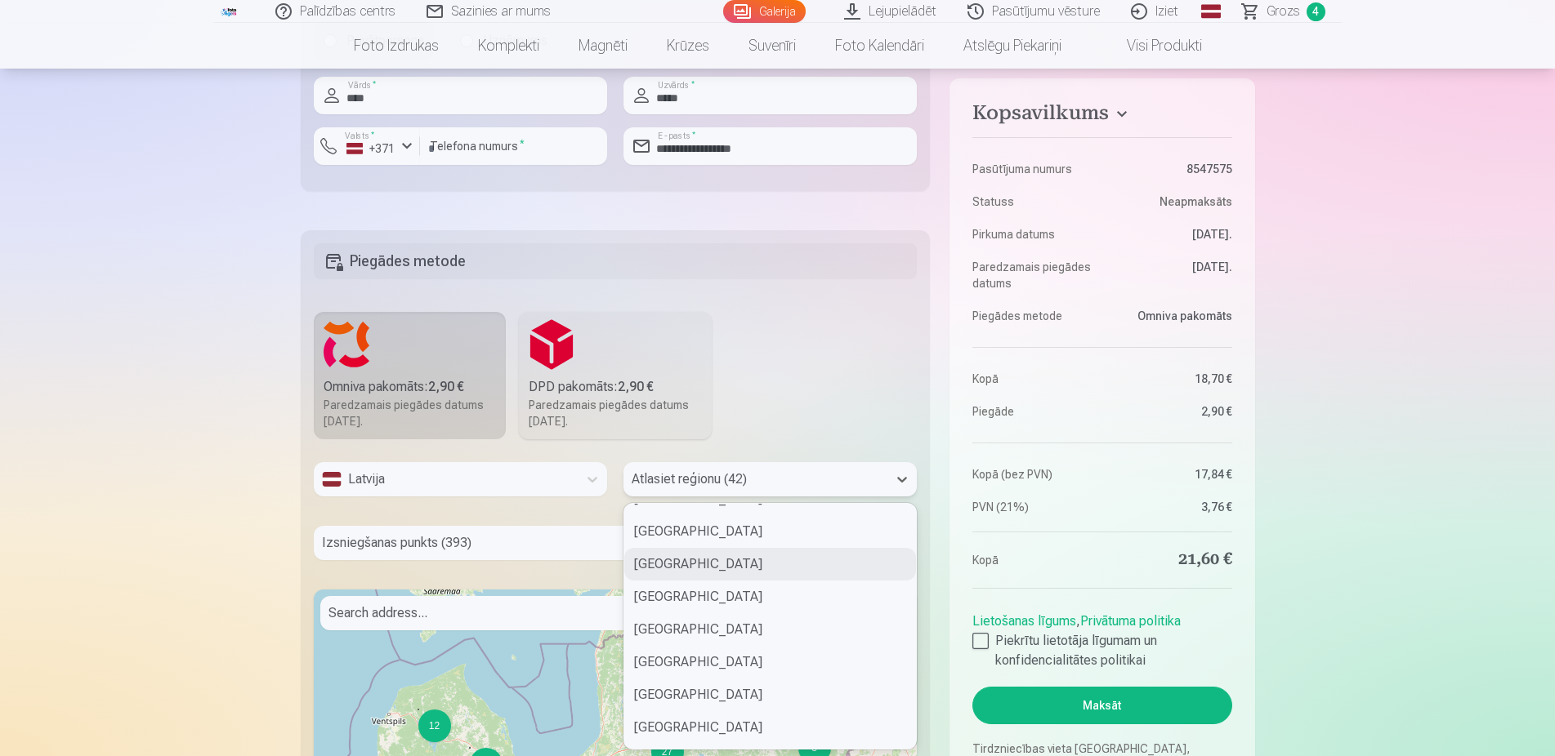
scroll to position [618, 0]
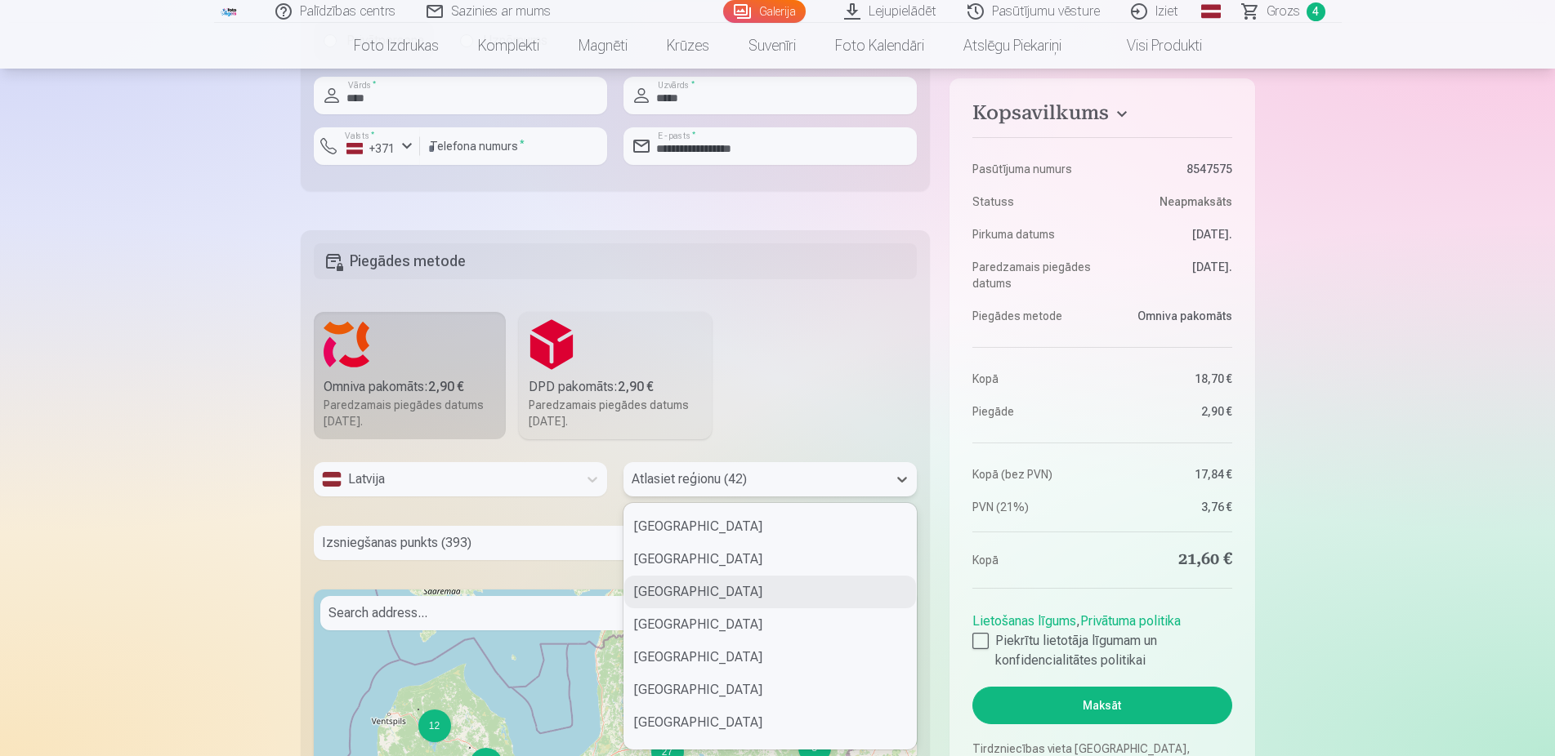
click at [704, 584] on div "Ogres novads" at bounding box center [770, 592] width 292 height 33
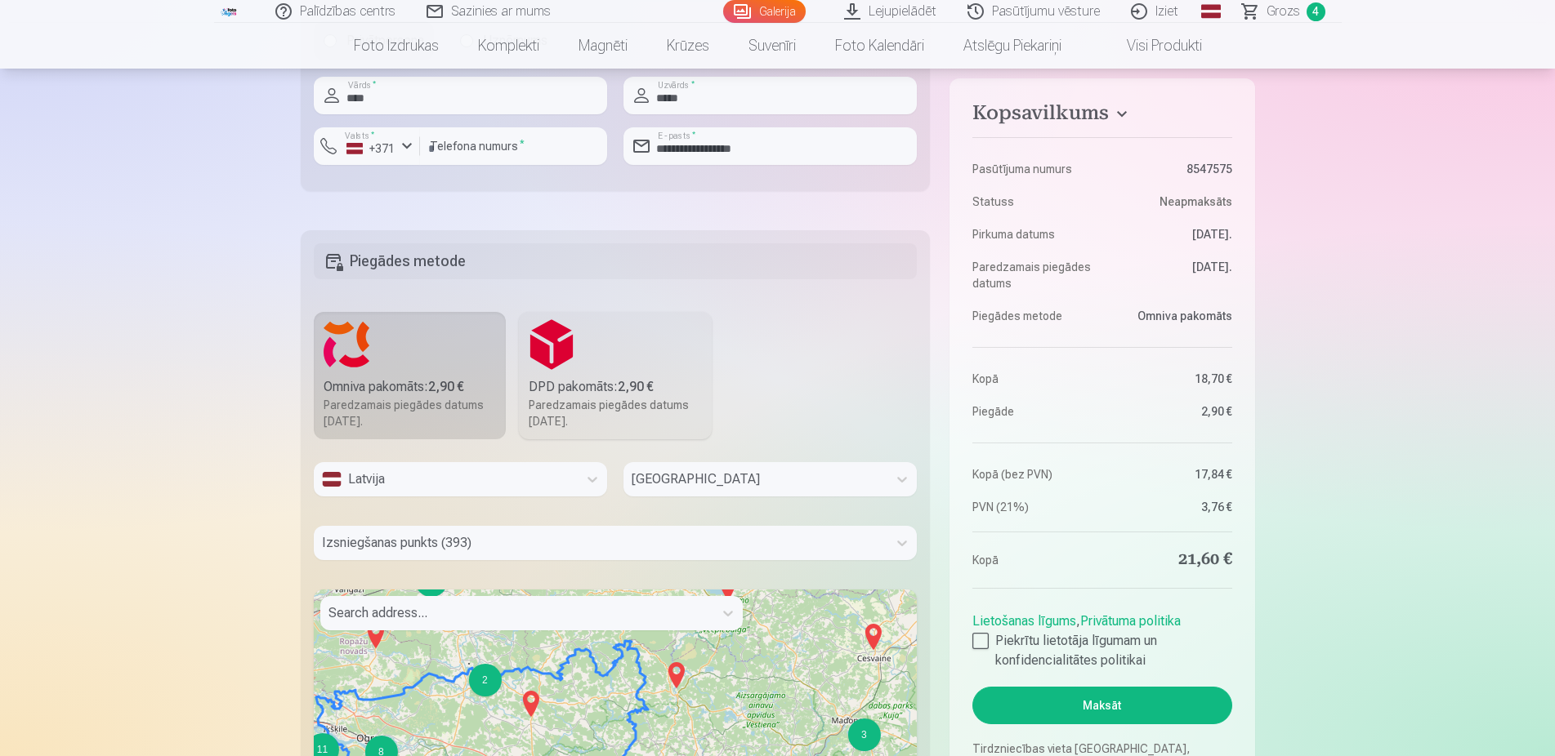
drag, startPoint x: 724, startPoint y: 711, endPoint x: 589, endPoint y: 682, distance: 138.0
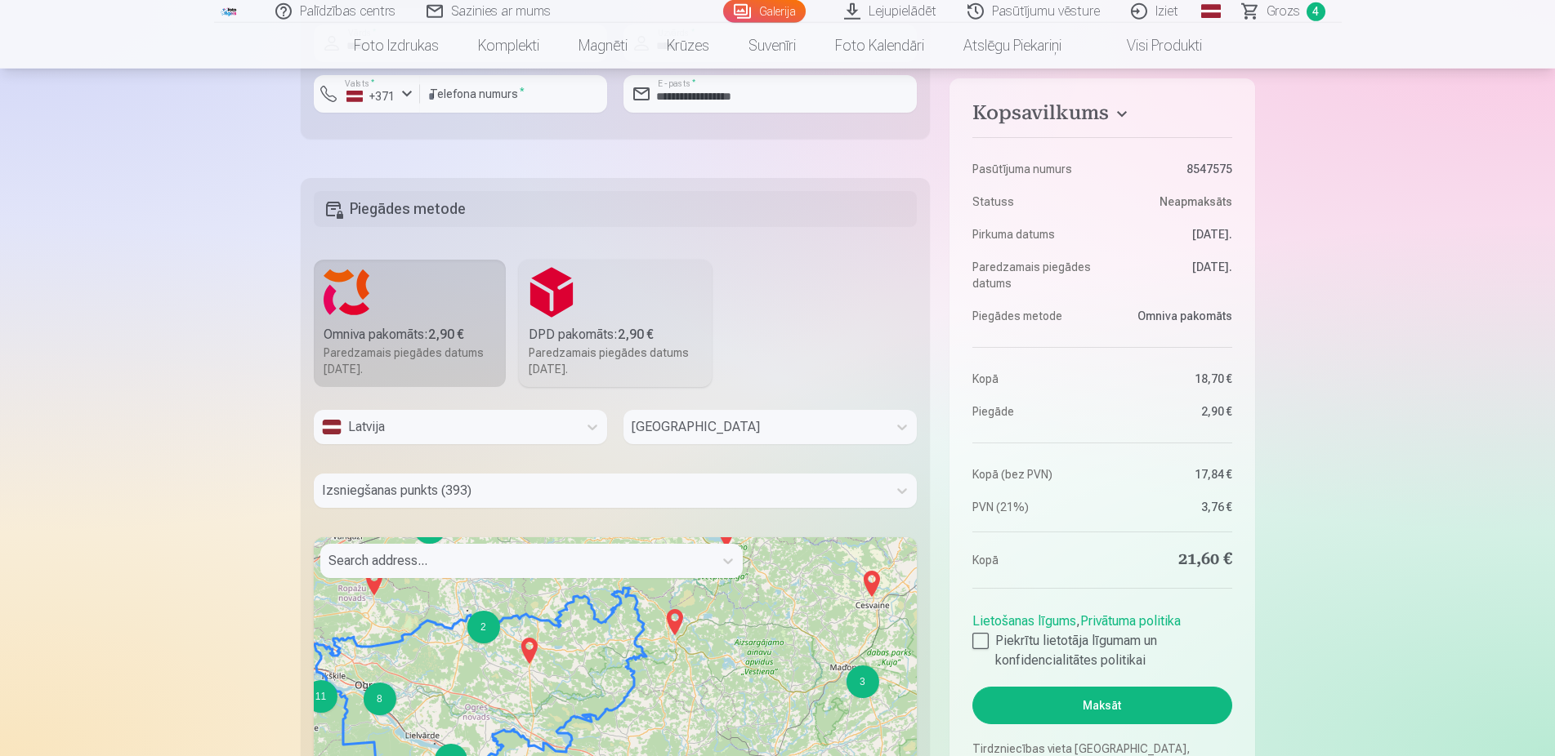
scroll to position [1068, 0]
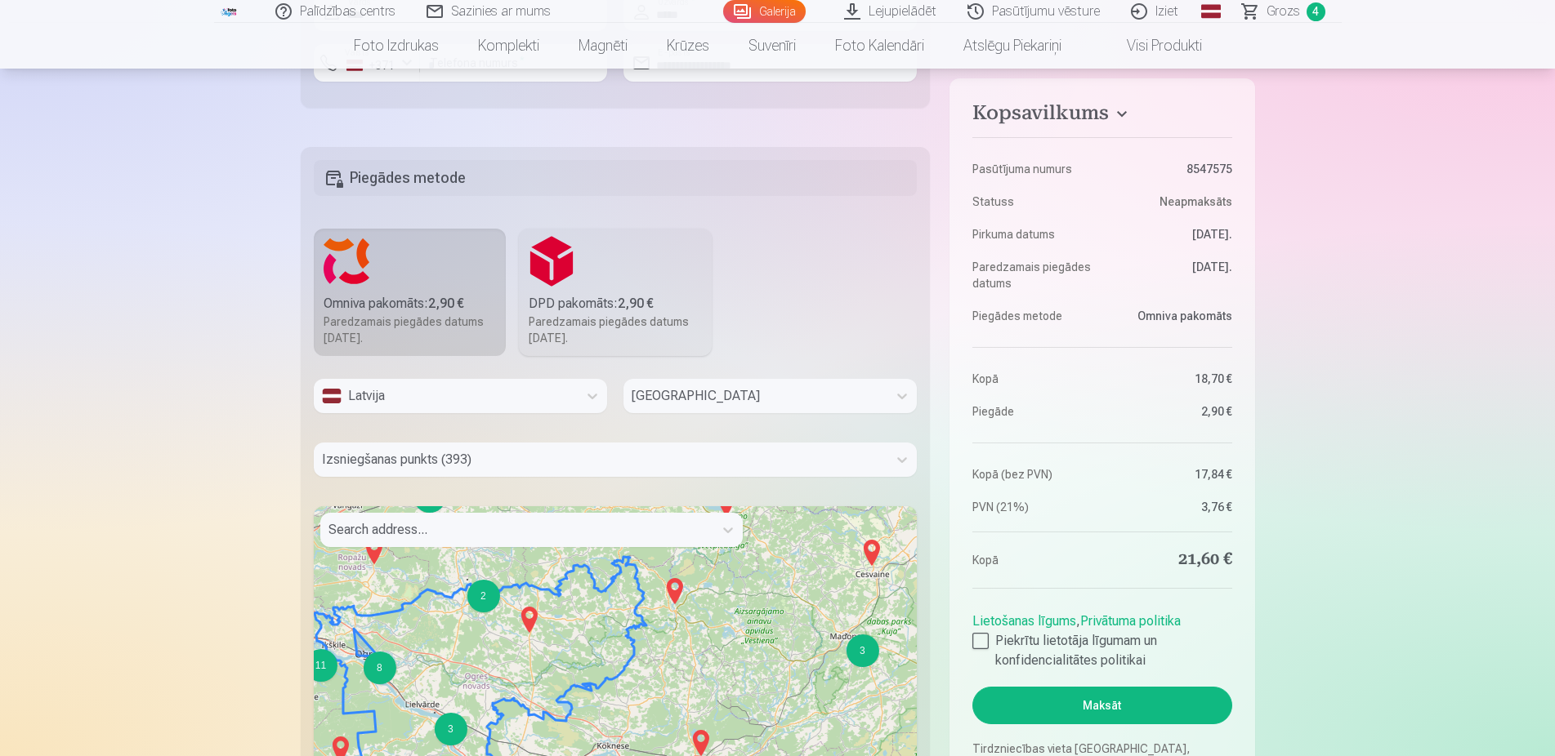
click at [379, 673] on div "8" at bounding box center [379, 668] width 33 height 33
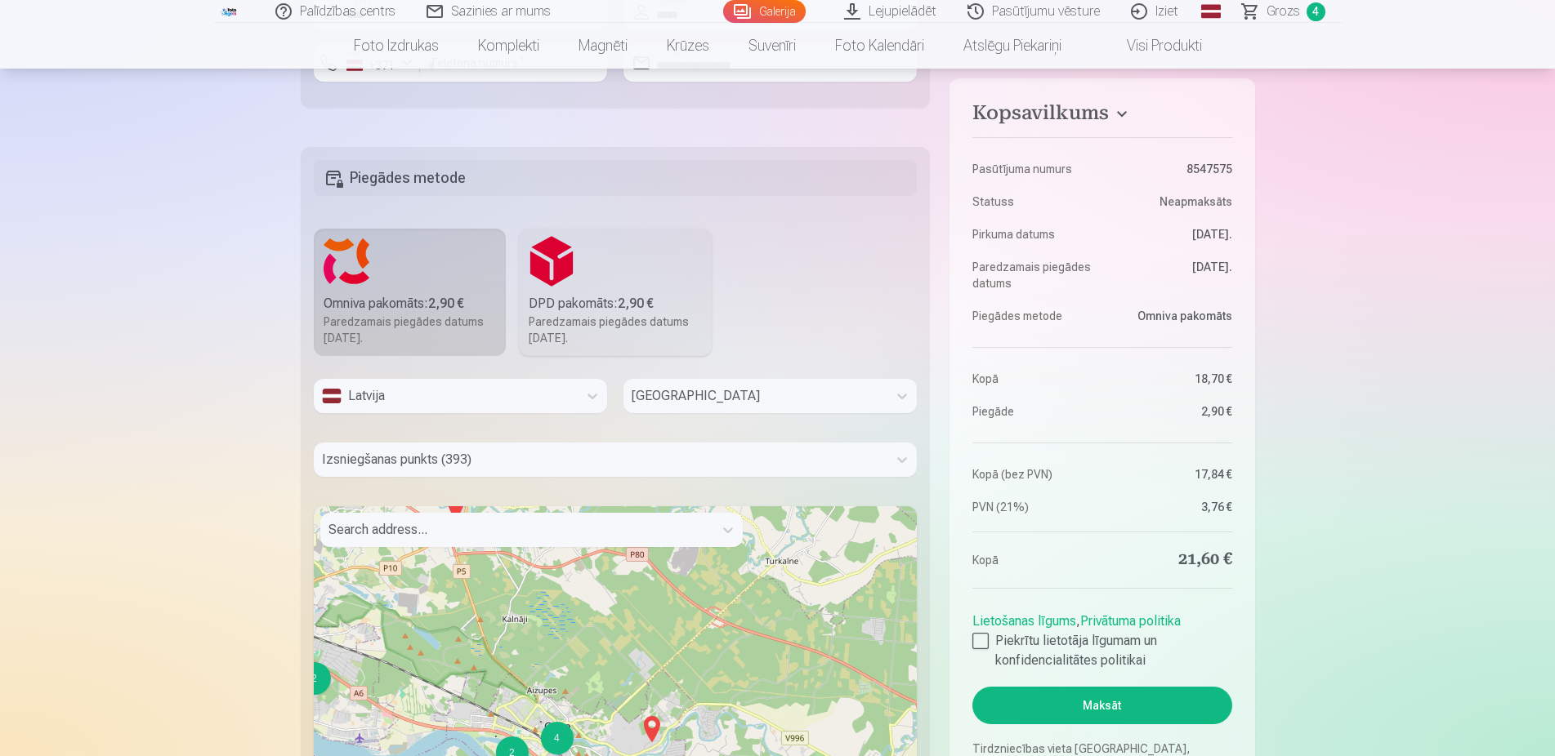
drag, startPoint x: 658, startPoint y: 660, endPoint x: 608, endPoint y: 577, distance: 97.5
click at [608, 577] on div "2 3 2 4 3 7 2 3 2 2 + − Leaflet | © OpenStreetMap contributors" at bounding box center [616, 710] width 604 height 408
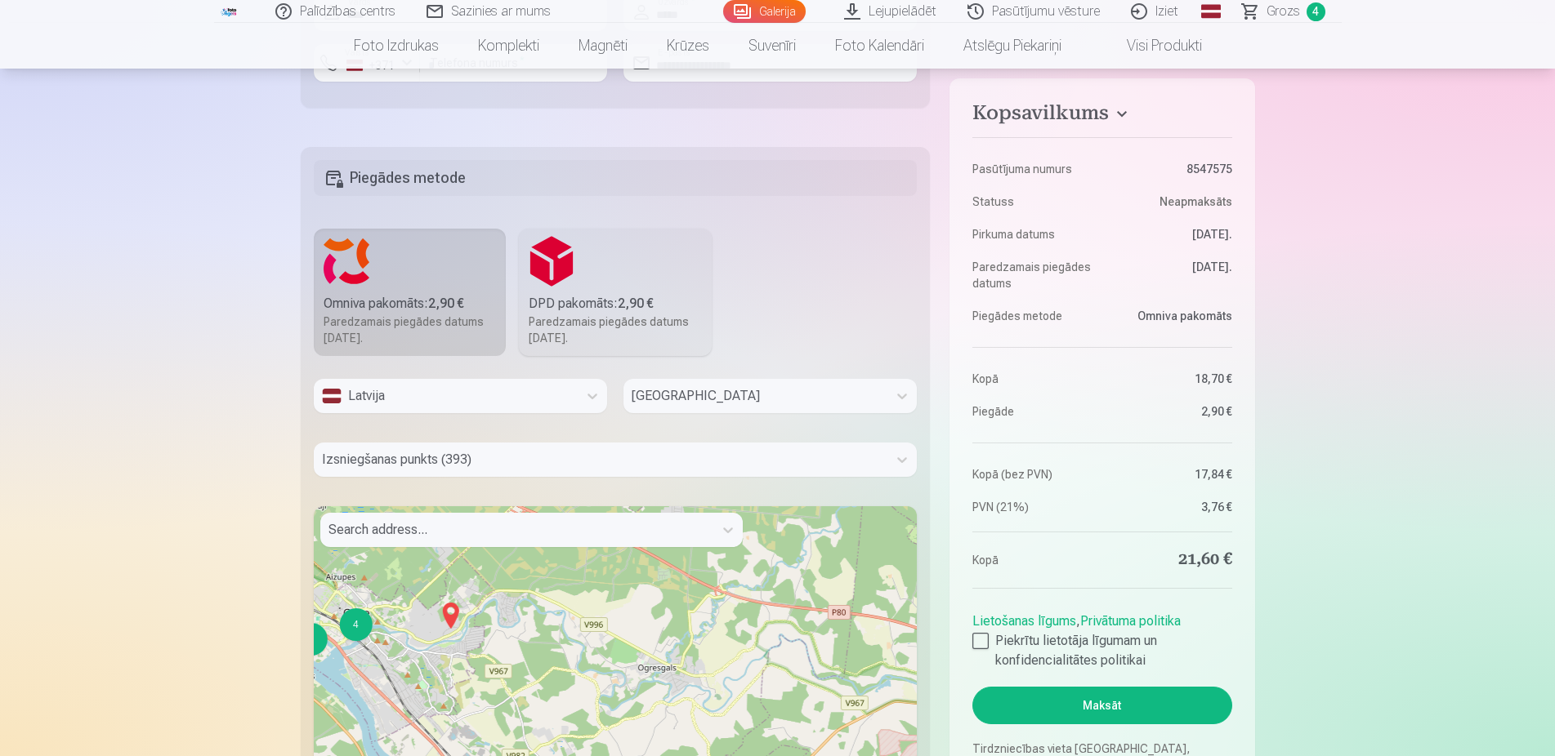
drag, startPoint x: 619, startPoint y: 699, endPoint x: 424, endPoint y: 600, distance: 218.8
click at [407, 596] on div "2 2 4 2 3 2 2 7 + − Leaflet | © OpenStreetMap contributors" at bounding box center [616, 710] width 604 height 408
click at [448, 613] on img at bounding box center [449, 615] width 26 height 39
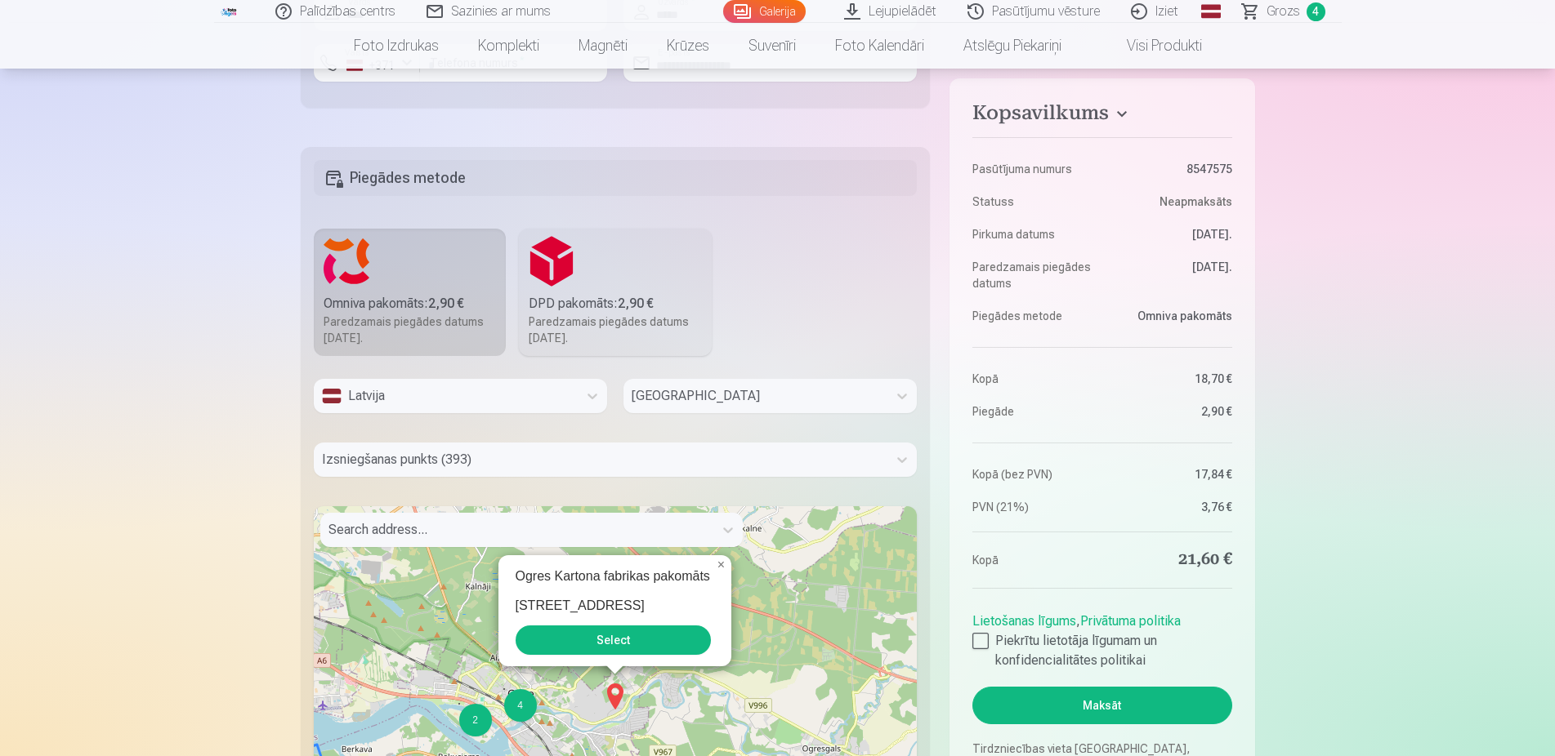
click at [654, 635] on button "Select" at bounding box center [612, 640] width 195 height 29
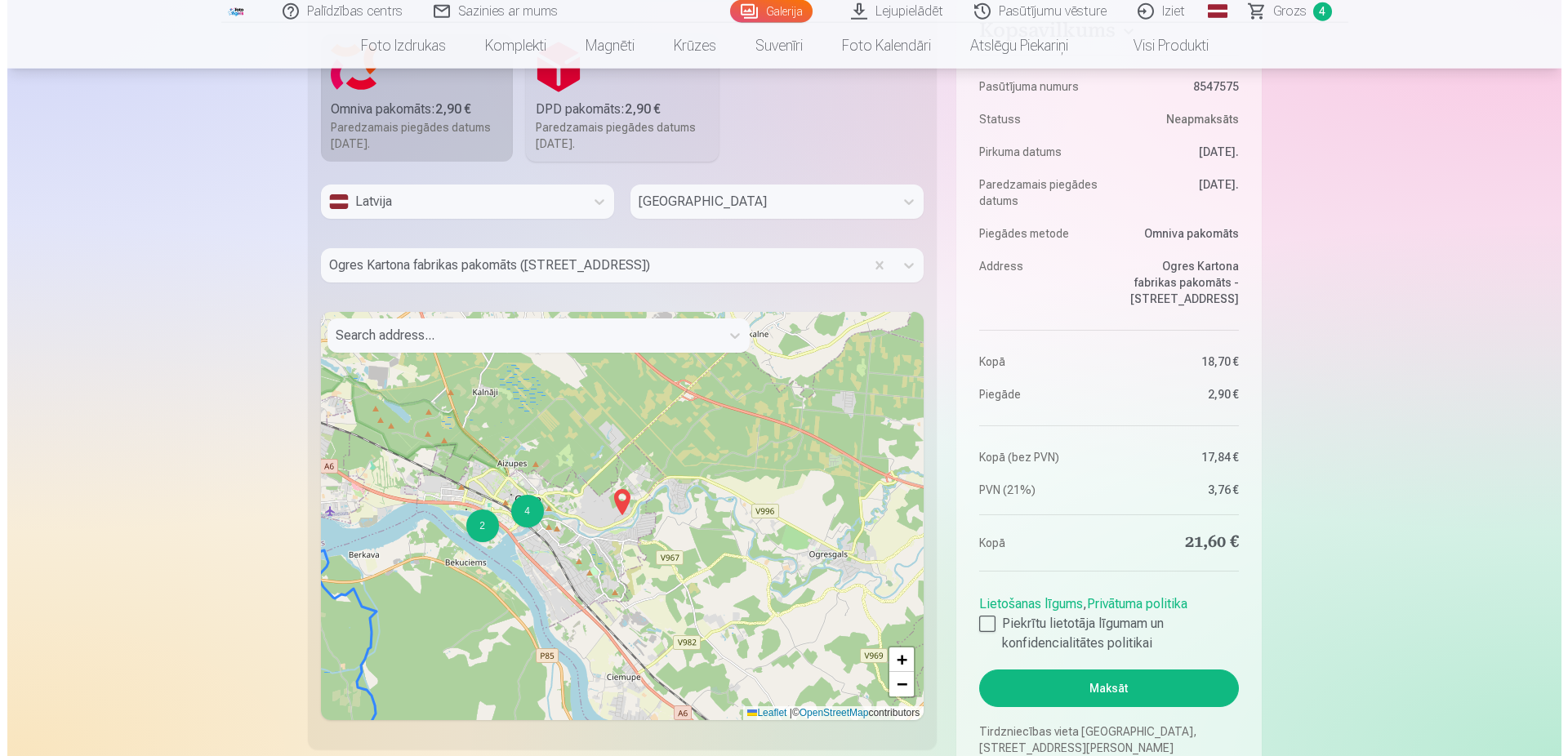
scroll to position [1318, 0]
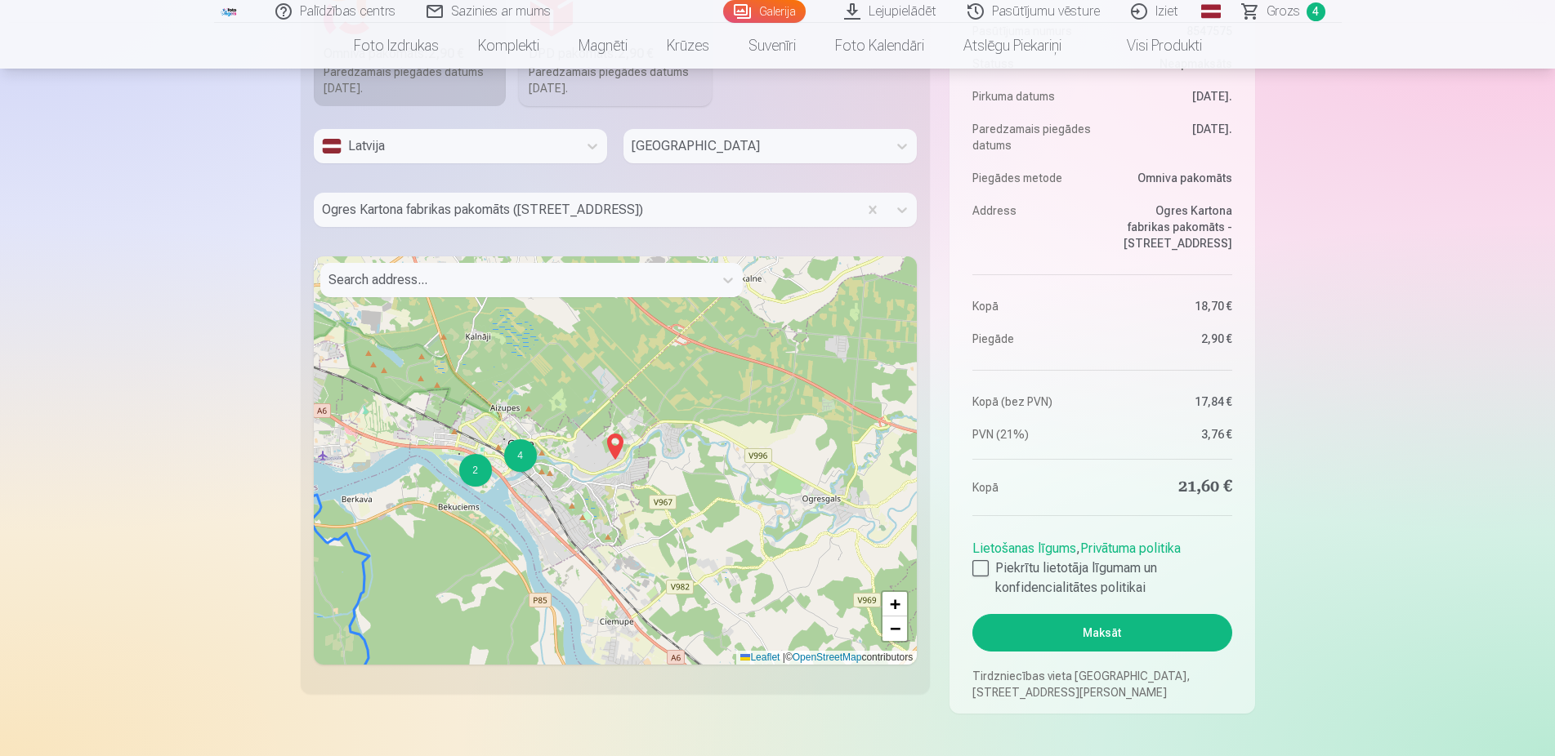
click at [1104, 626] on button "Maksāt" at bounding box center [1101, 633] width 259 height 38
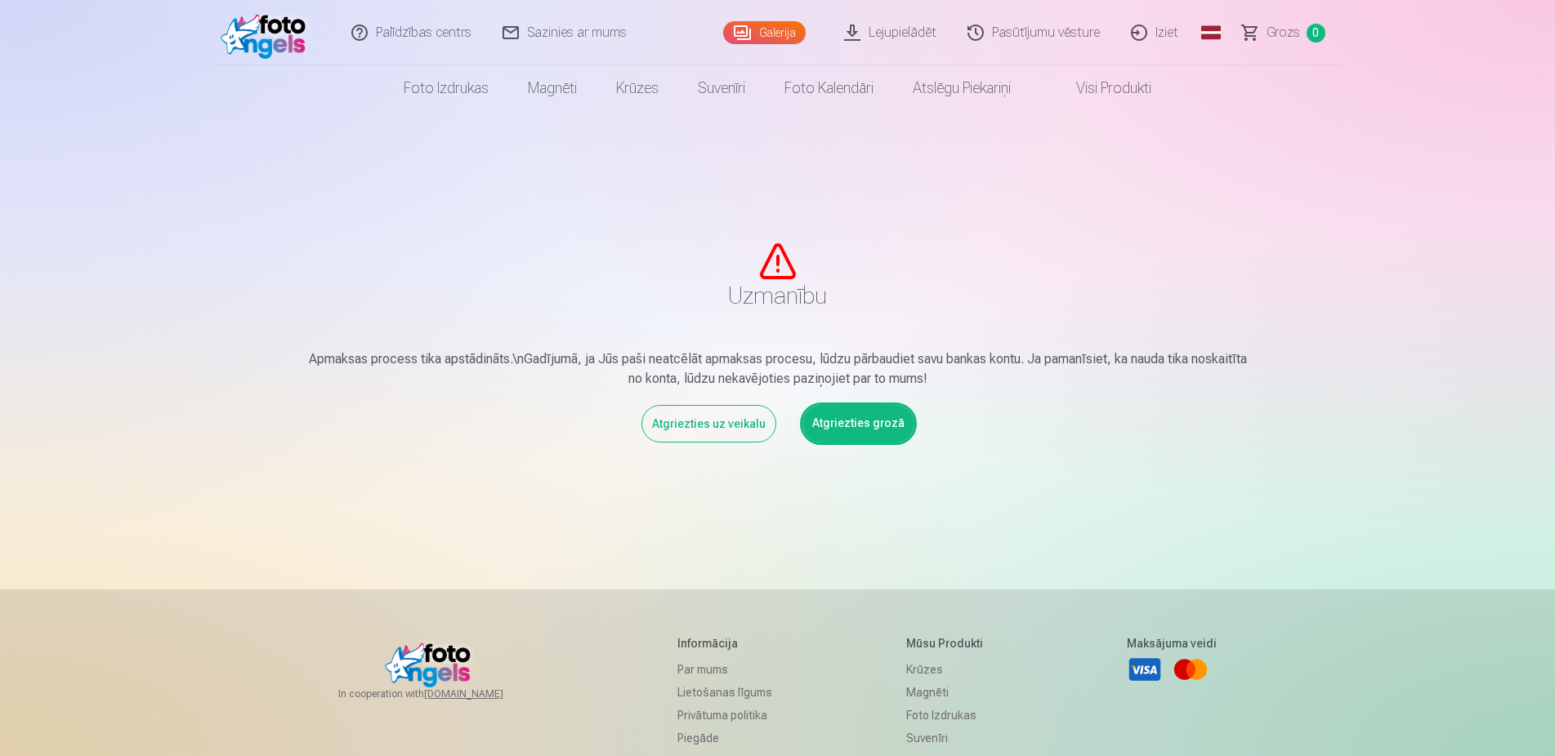
click at [887, 428] on link "Atgriezties grozā" at bounding box center [858, 424] width 112 height 38
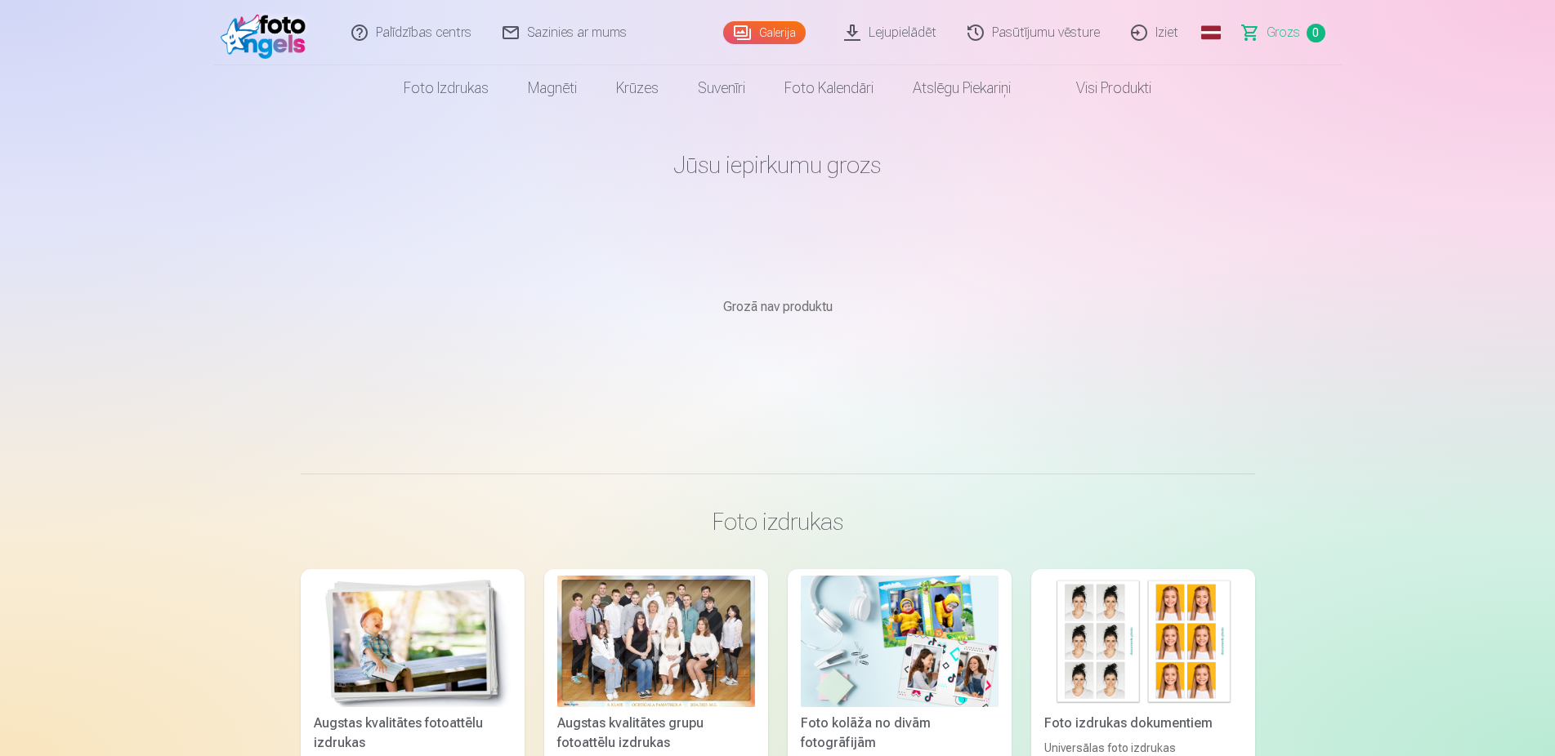
click at [635, 694] on div at bounding box center [656, 642] width 198 height 132
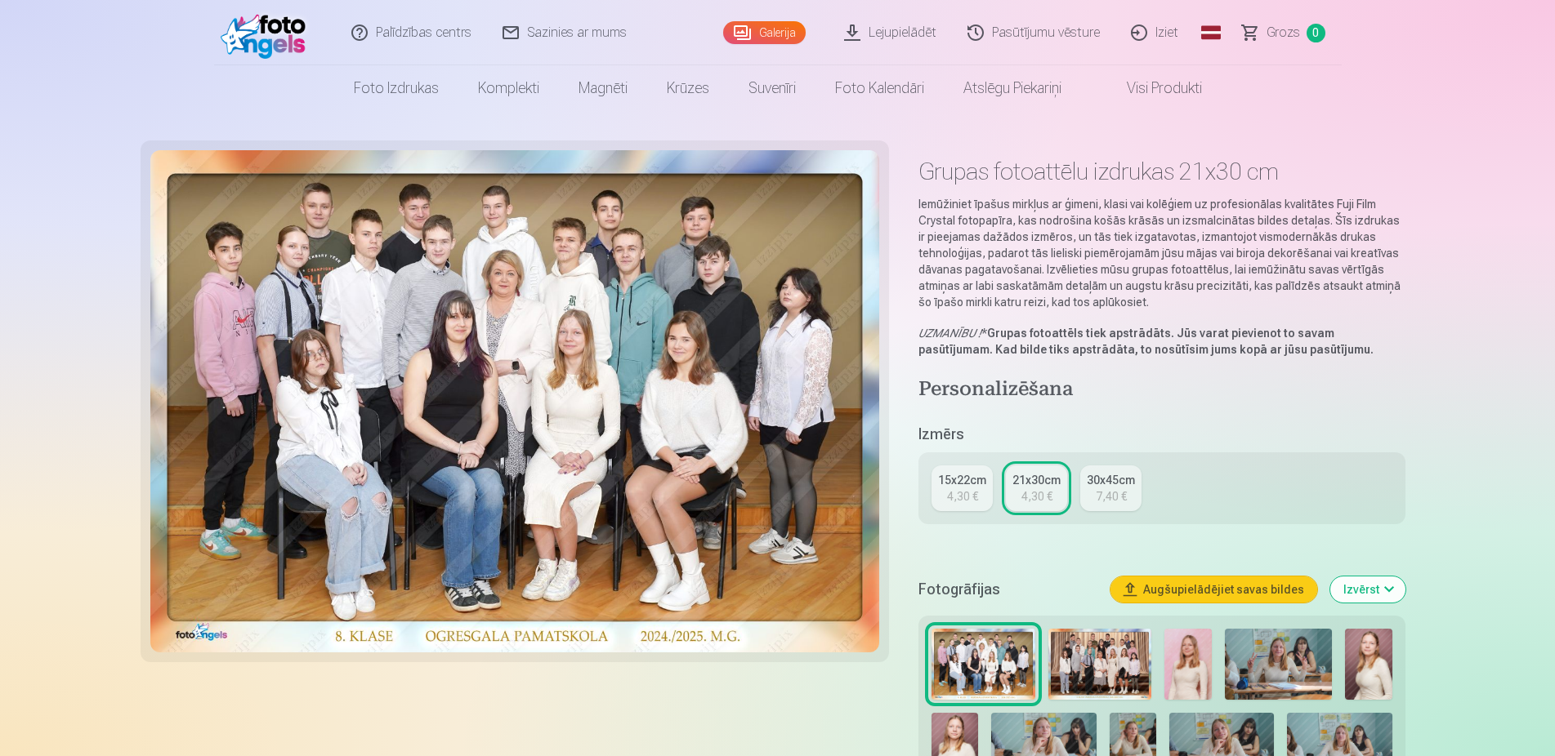
click at [1118, 676] on img at bounding box center [1099, 664] width 103 height 71
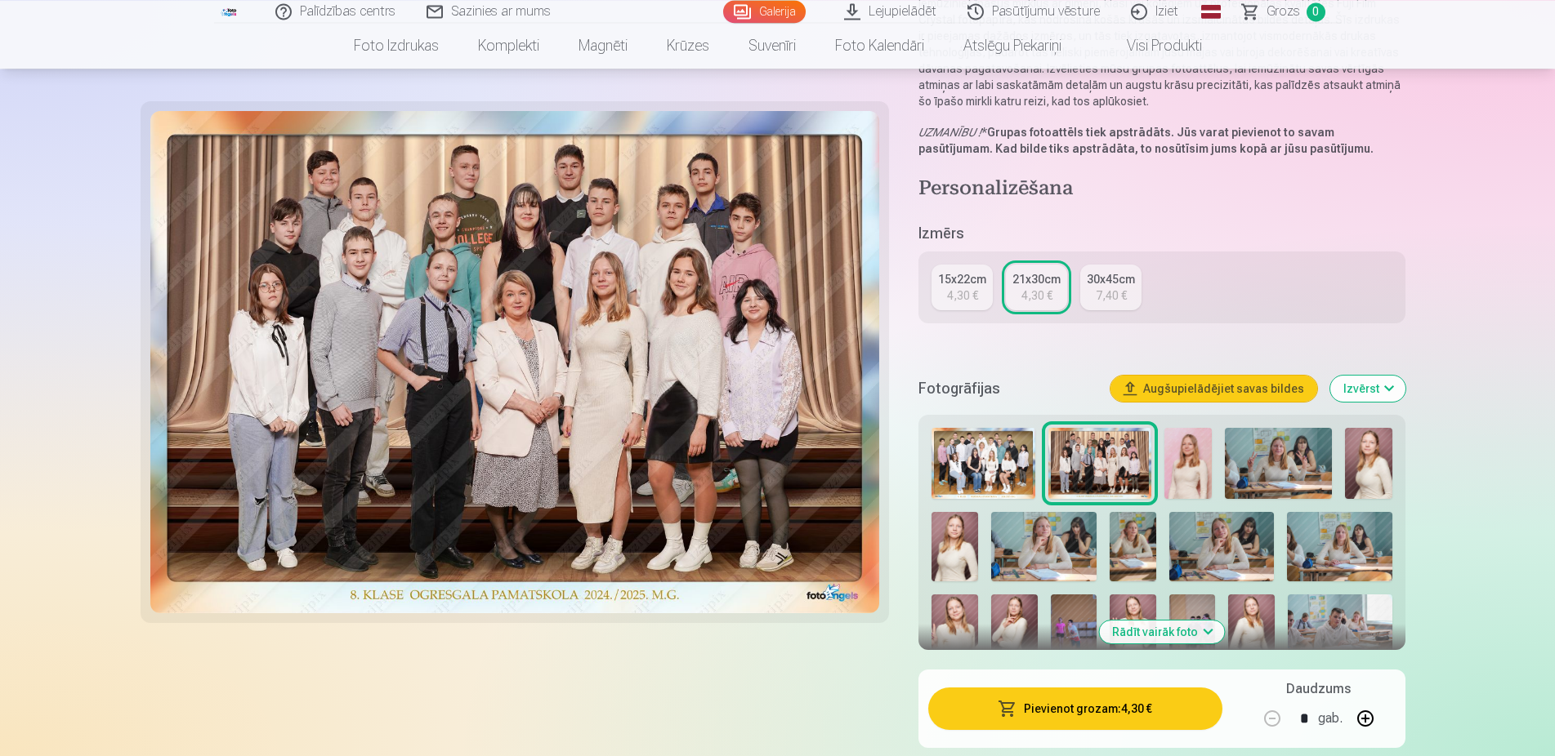
scroll to position [250, 0]
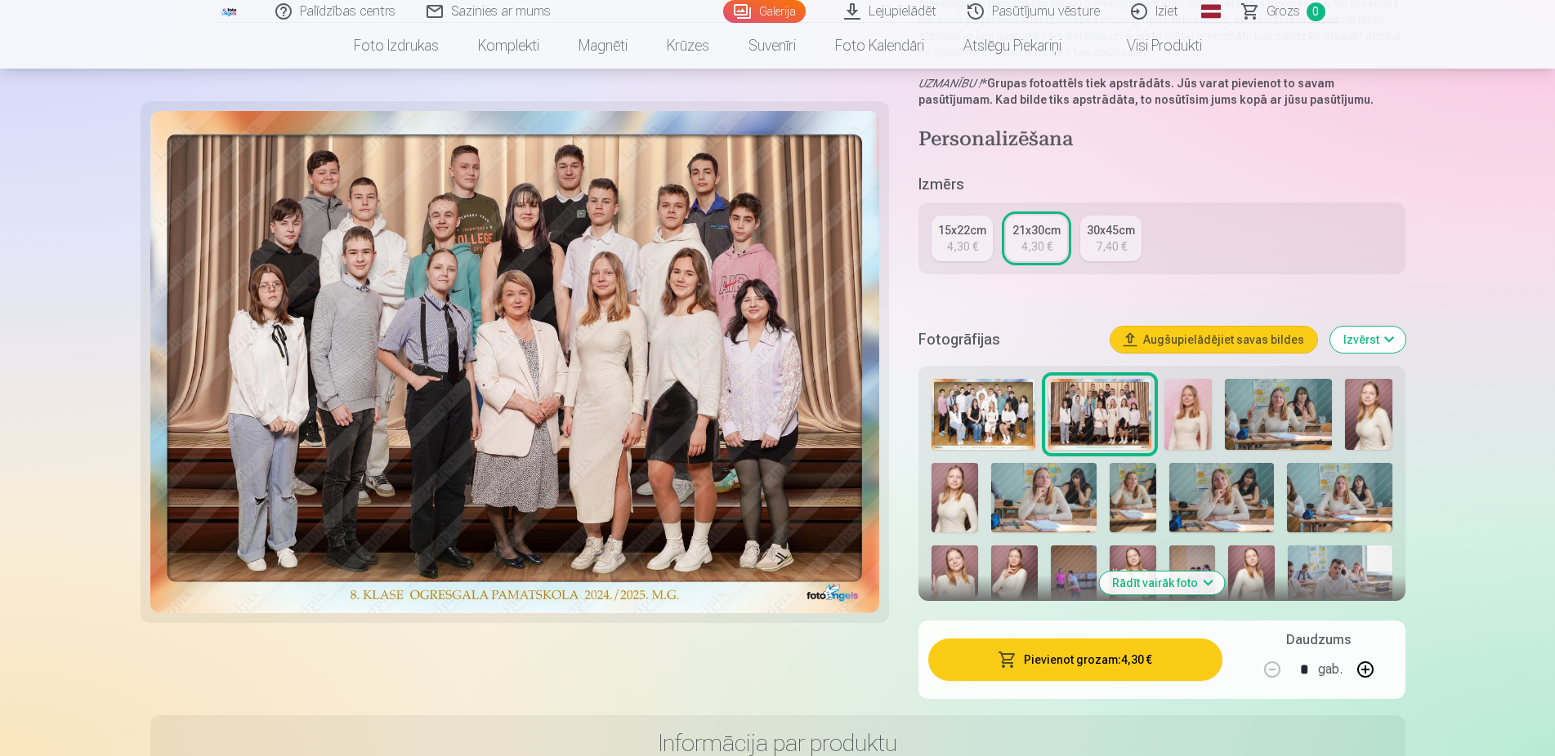
click at [1145, 652] on button "Pievienot grozam : 4,30 €" at bounding box center [1074, 660] width 293 height 42
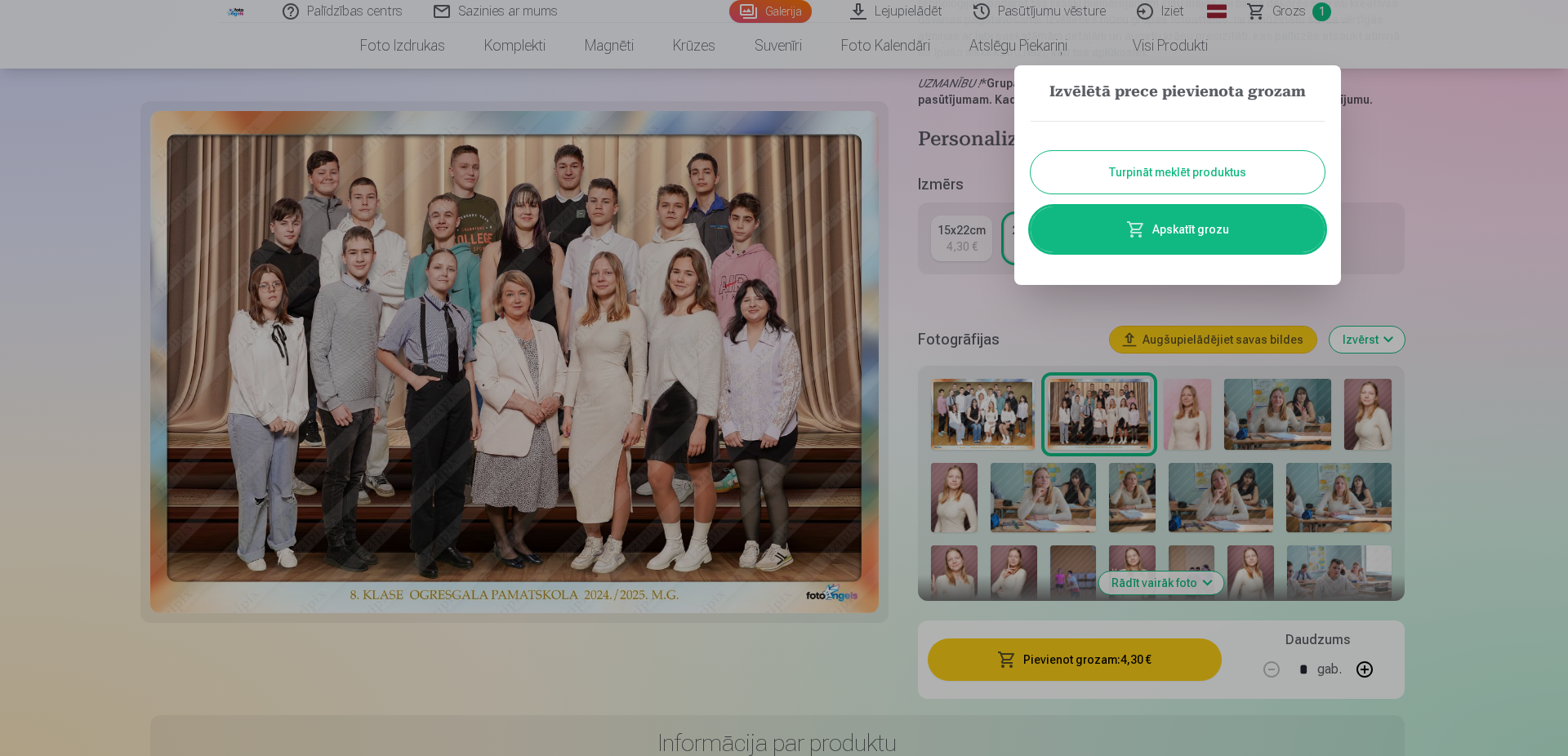
click at [1207, 225] on link "Apskatīt grozu" at bounding box center [1178, 230] width 294 height 46
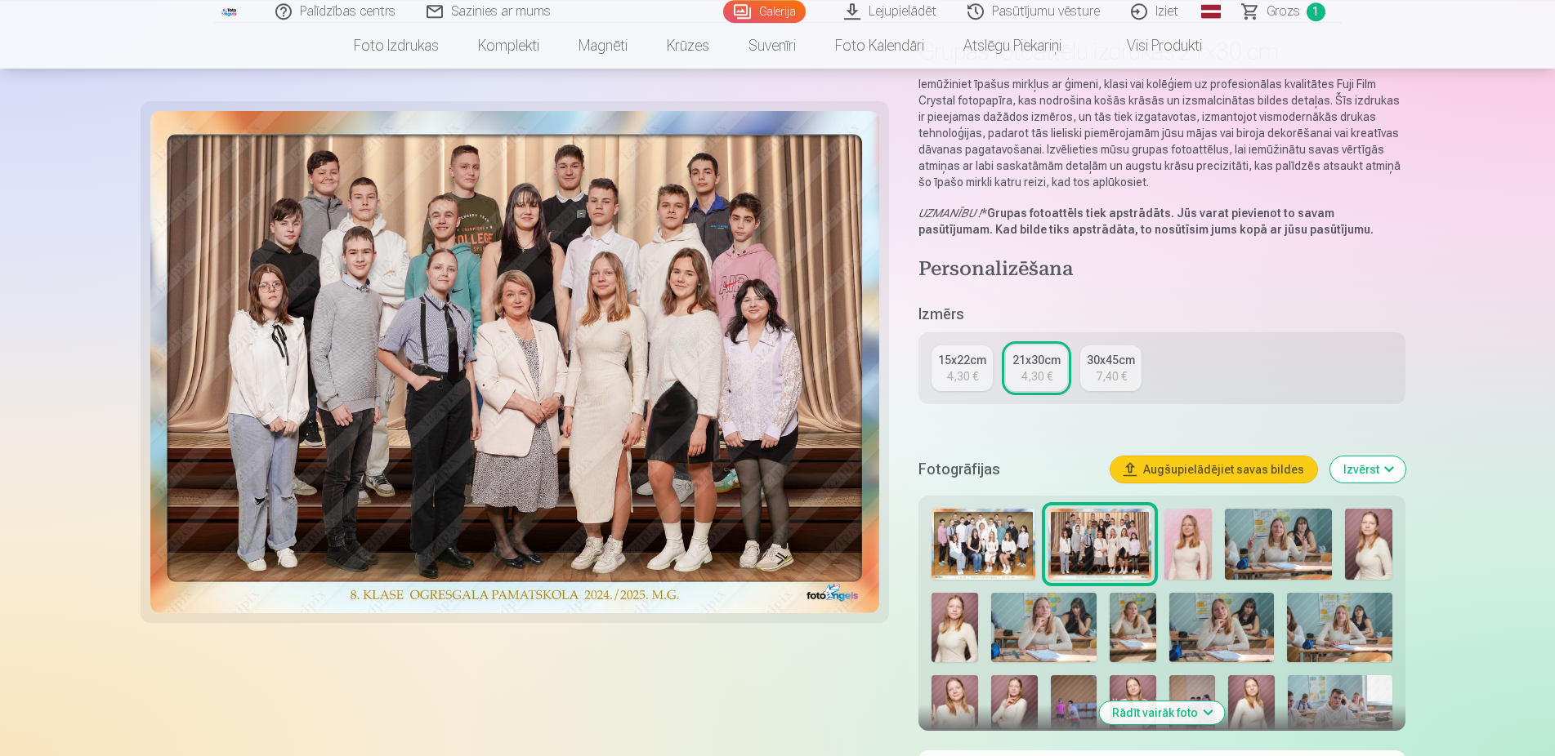
scroll to position [250, 0]
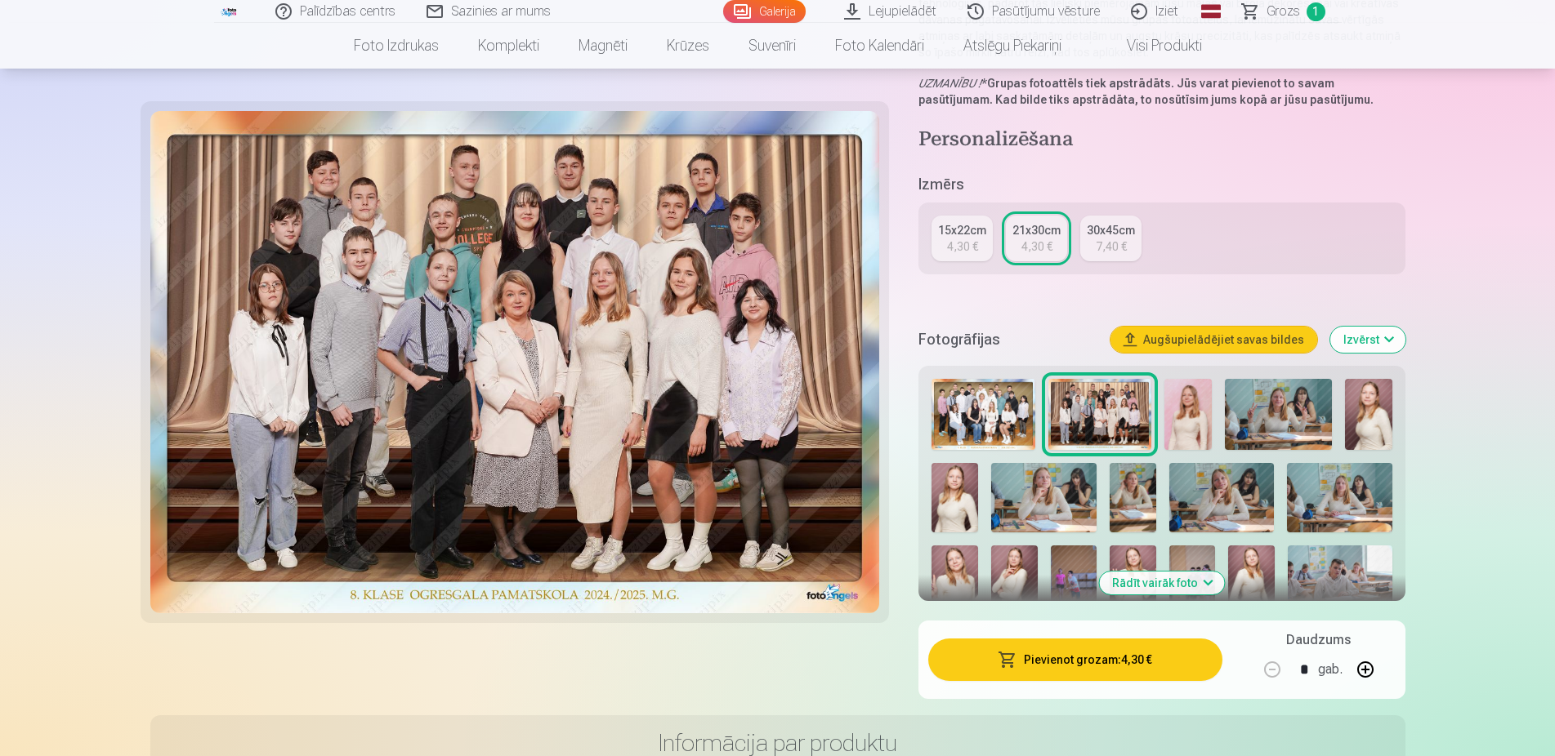
click at [1130, 580] on button "Rādīt vairāk foto" at bounding box center [1161, 583] width 125 height 23
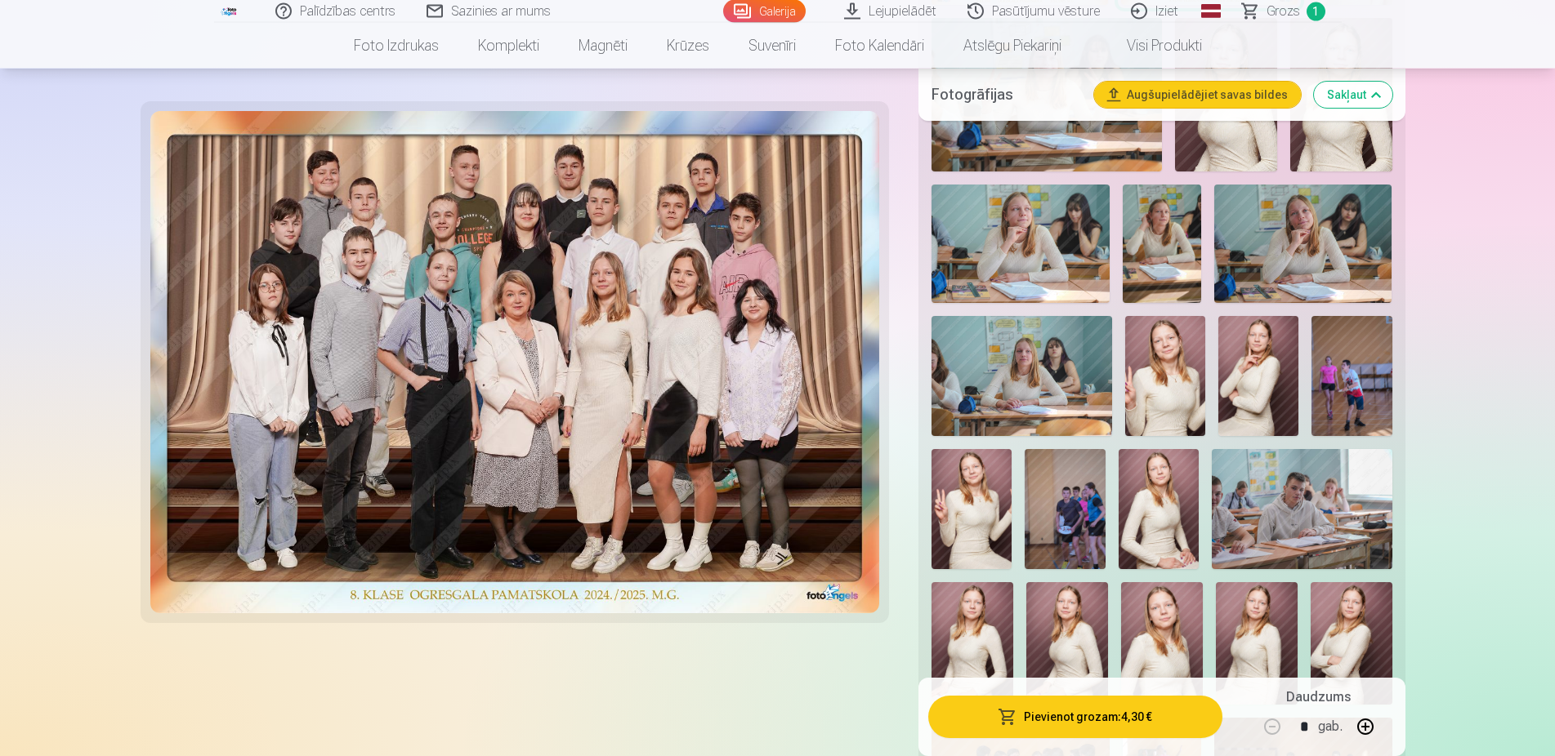
scroll to position [833, 0]
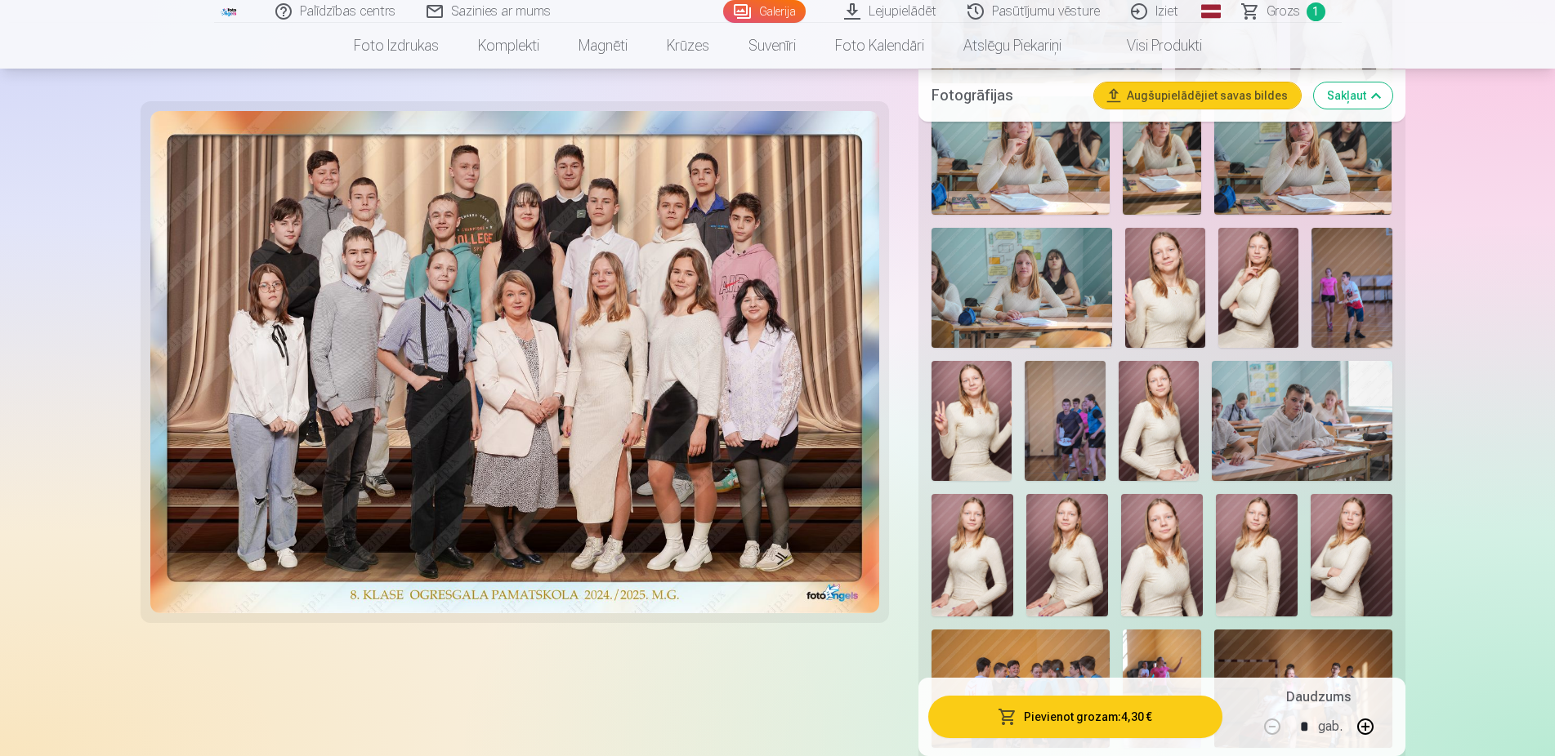
click at [1358, 570] on img at bounding box center [1351, 555] width 82 height 123
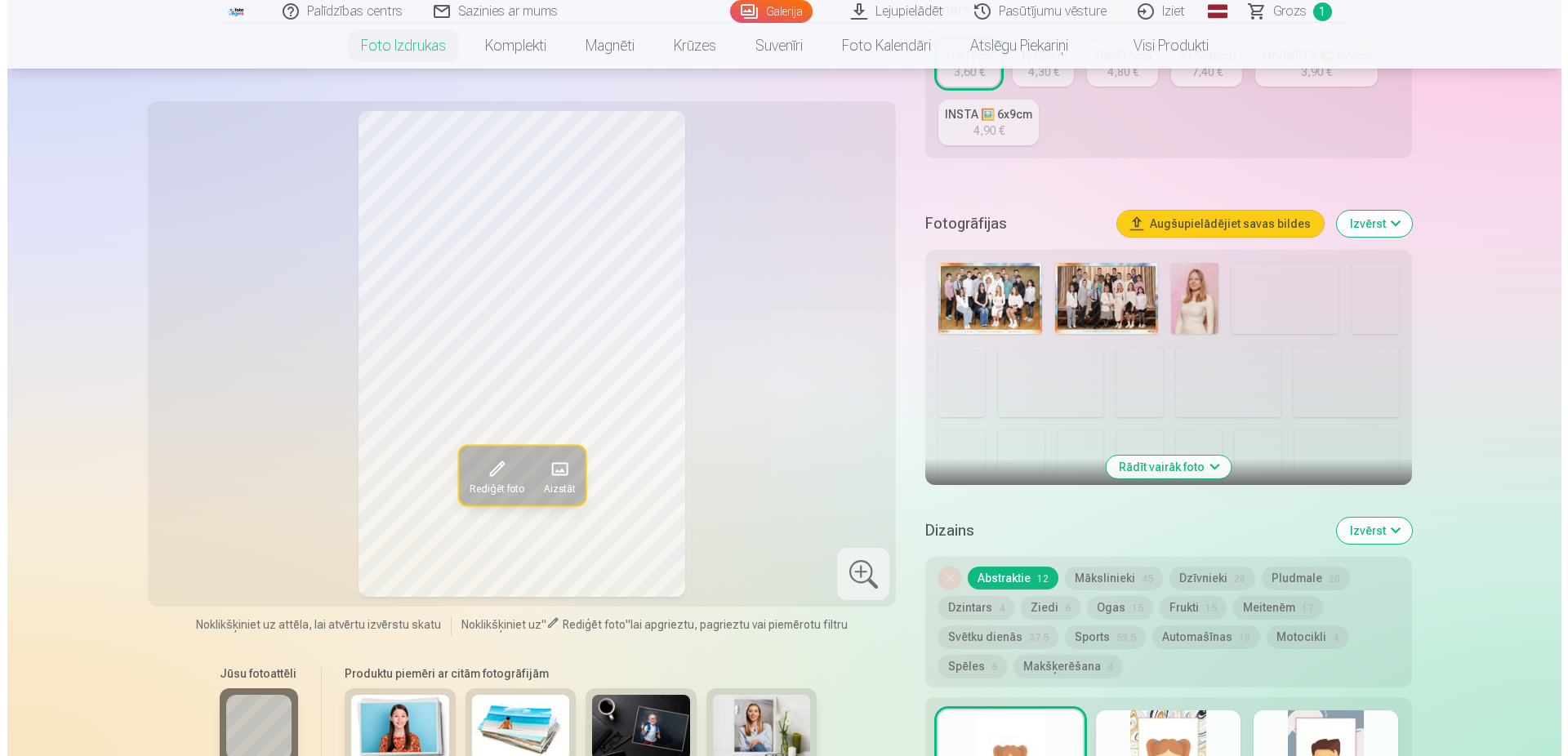
scroll to position [667, 0]
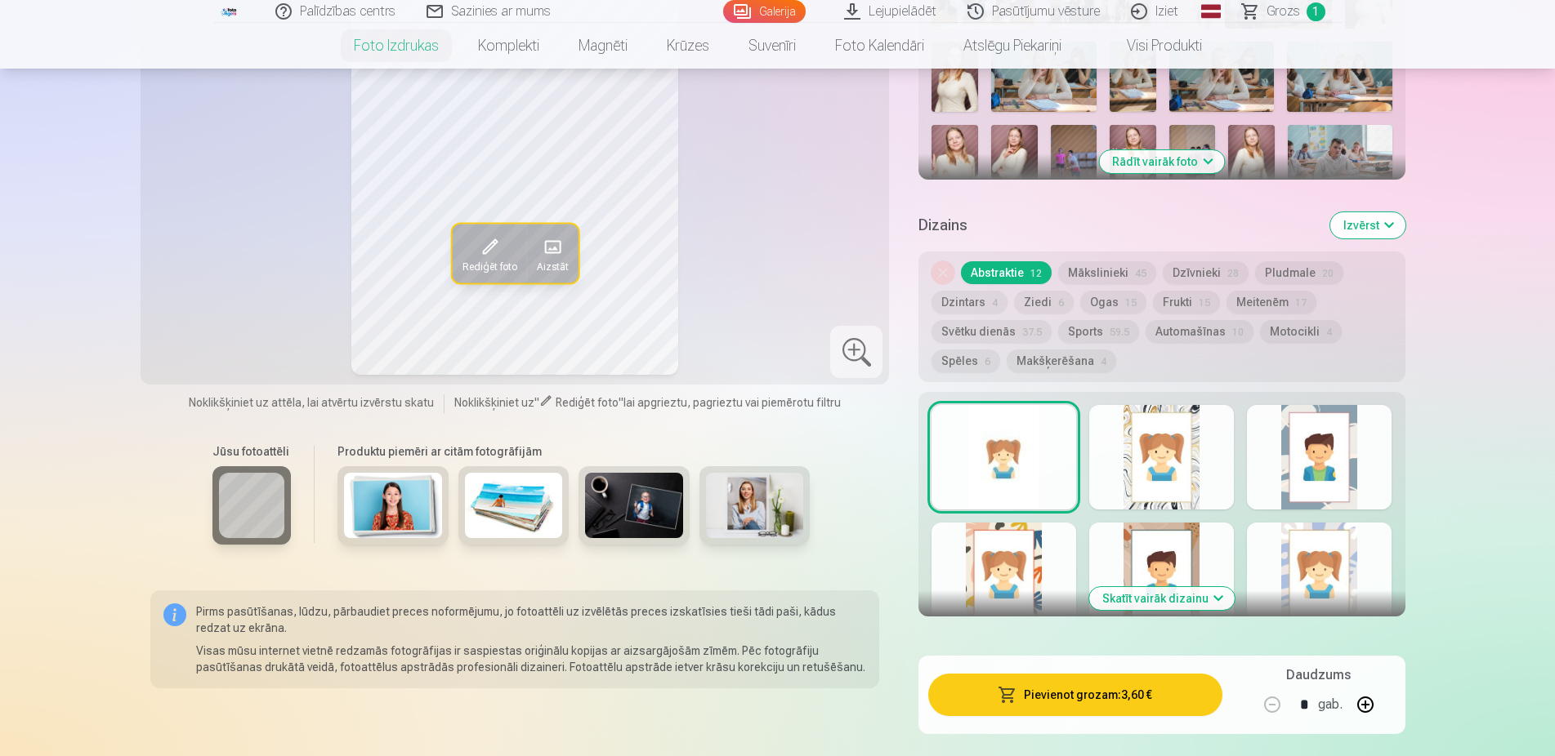
drag, startPoint x: 1364, startPoint y: 705, endPoint x: 1351, endPoint y: 705, distance: 13.1
click at [1363, 705] on button at bounding box center [1364, 704] width 39 height 39
click at [1069, 697] on button "Pievienot grozam : 7,20 €" at bounding box center [1074, 695] width 293 height 42
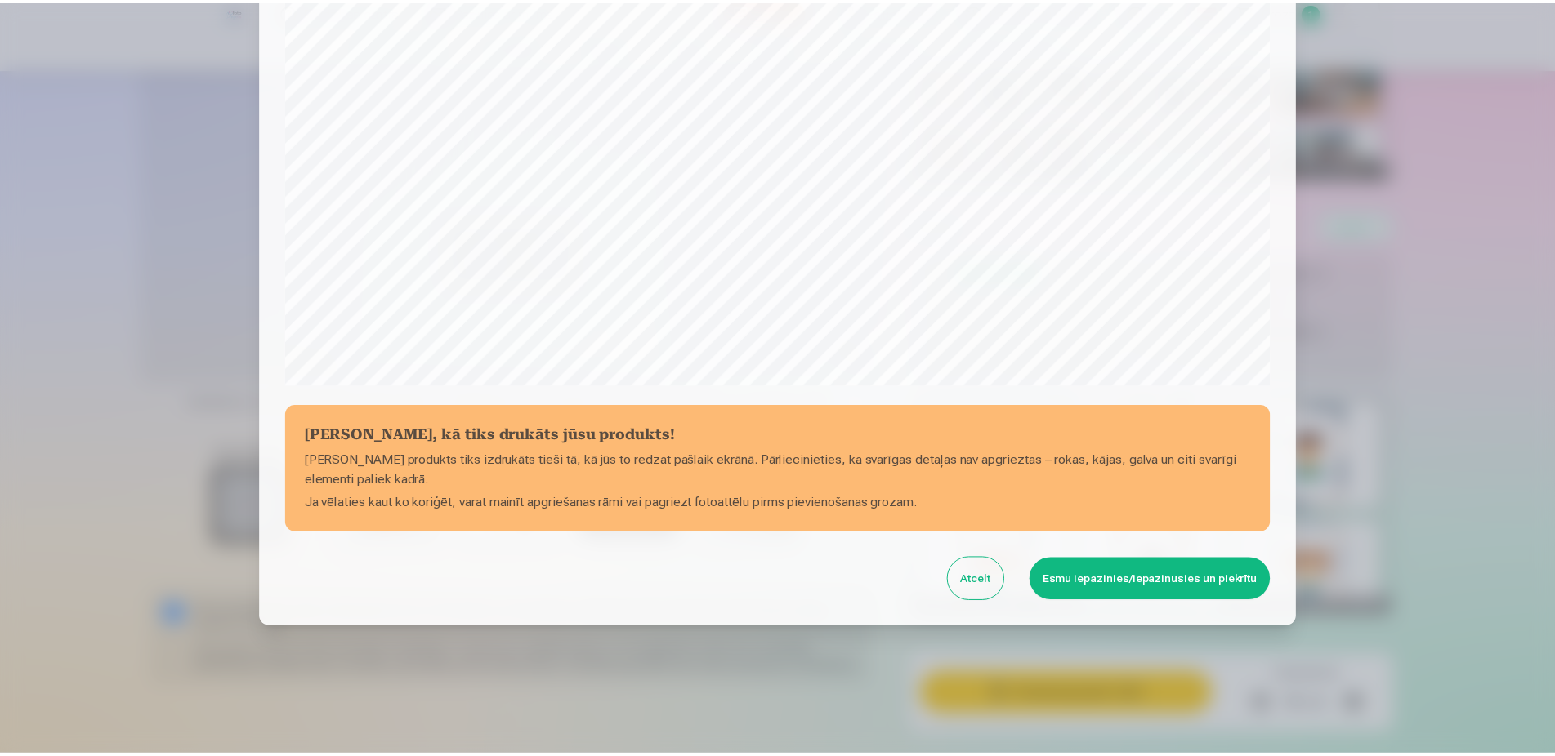
scroll to position [420, 0]
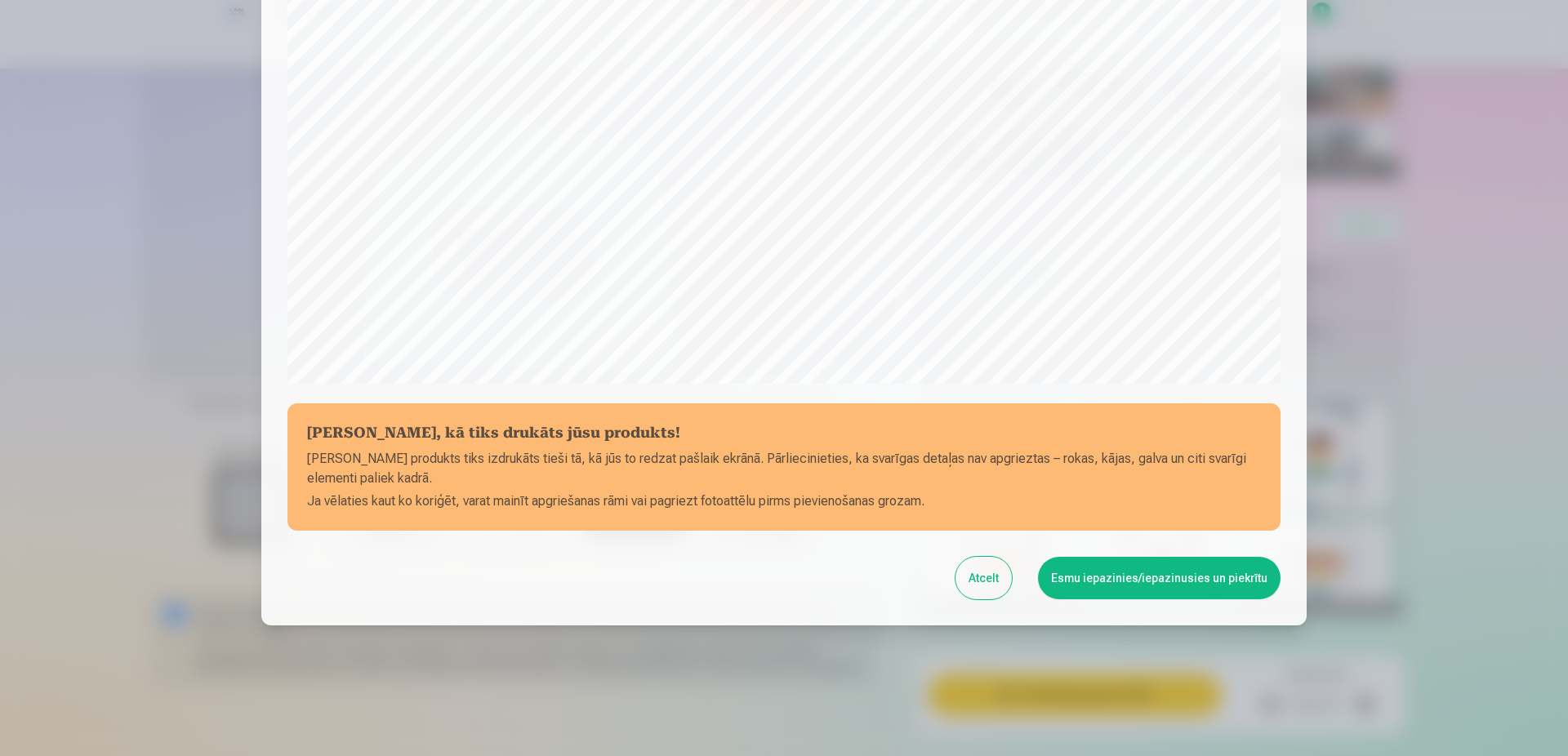
click at [1117, 589] on button "Esmu iepazinies/iepazinusies un piekrītu" at bounding box center [1159, 578] width 243 height 42
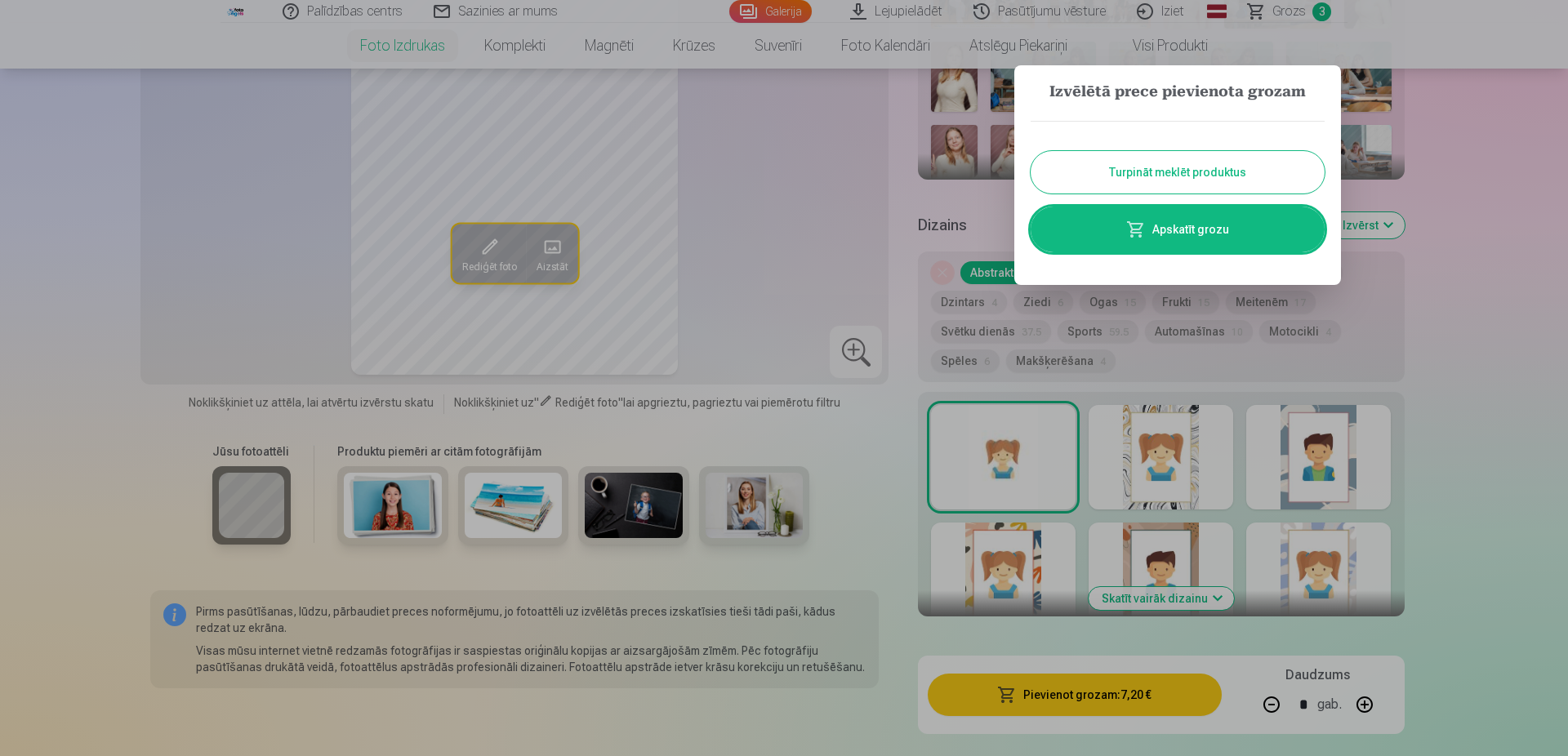
click at [1177, 176] on button "Turpināt meklēt produktus" at bounding box center [1178, 172] width 294 height 42
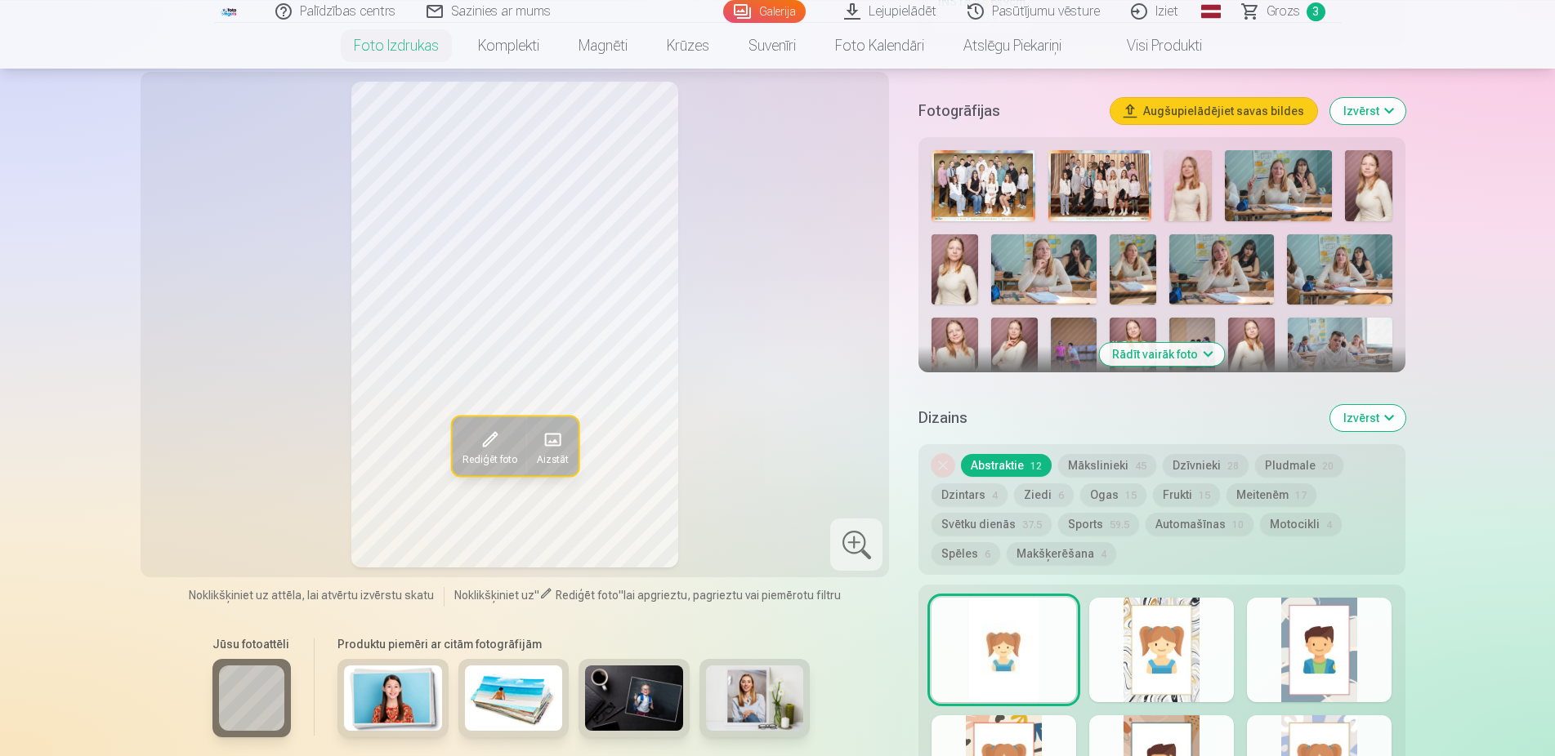
scroll to position [417, 0]
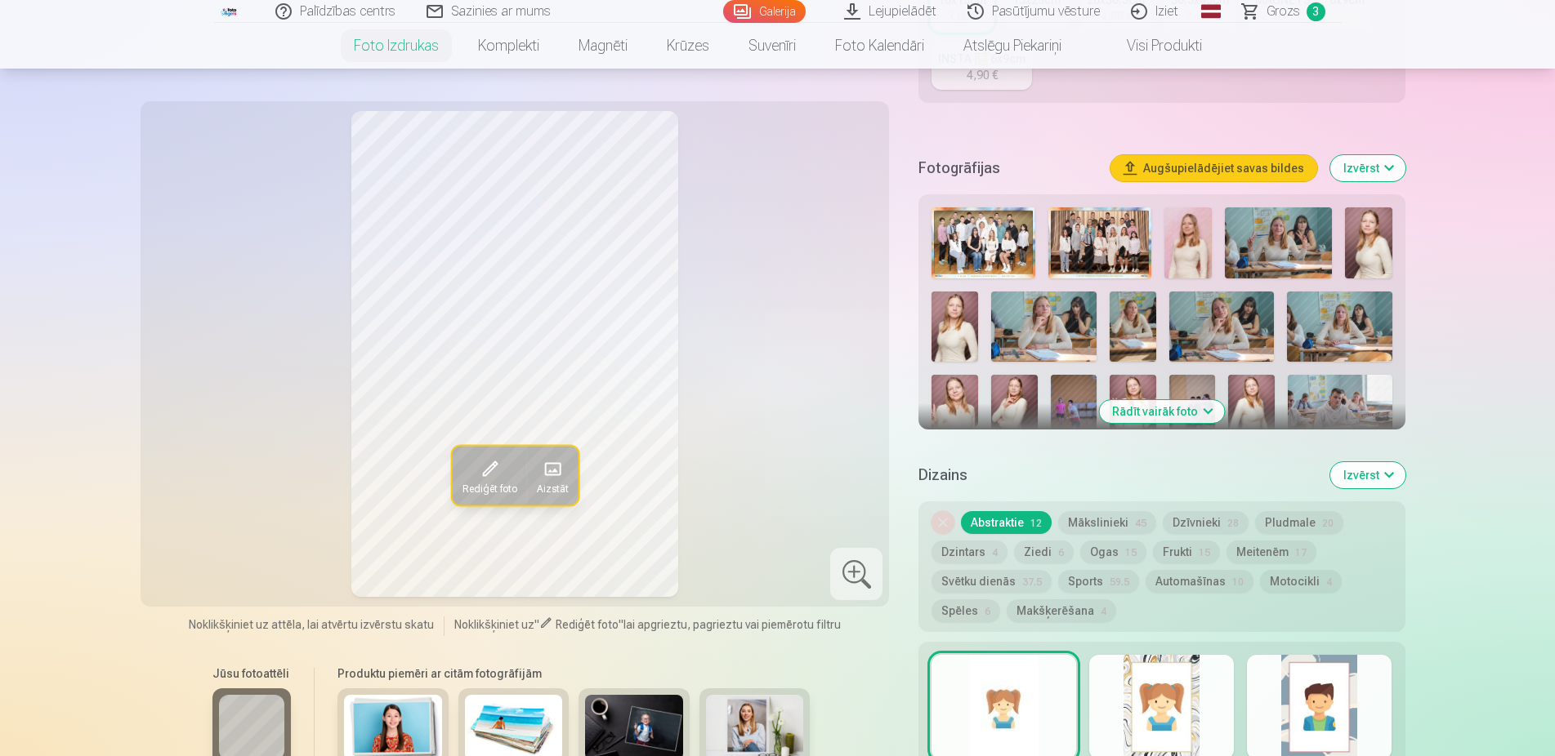
click at [1191, 420] on button "Rādīt vairāk foto" at bounding box center [1161, 411] width 125 height 23
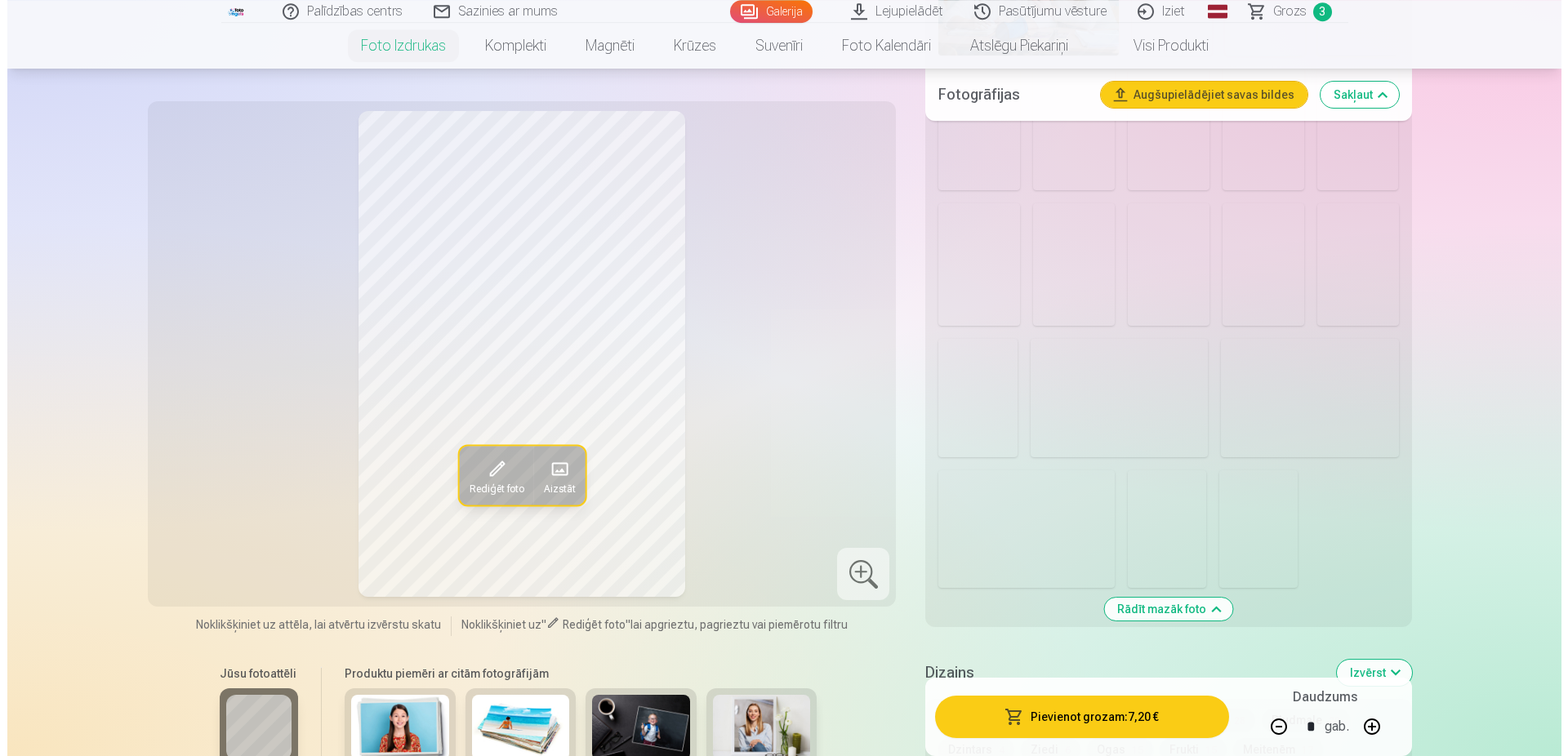
scroll to position [1750, 0]
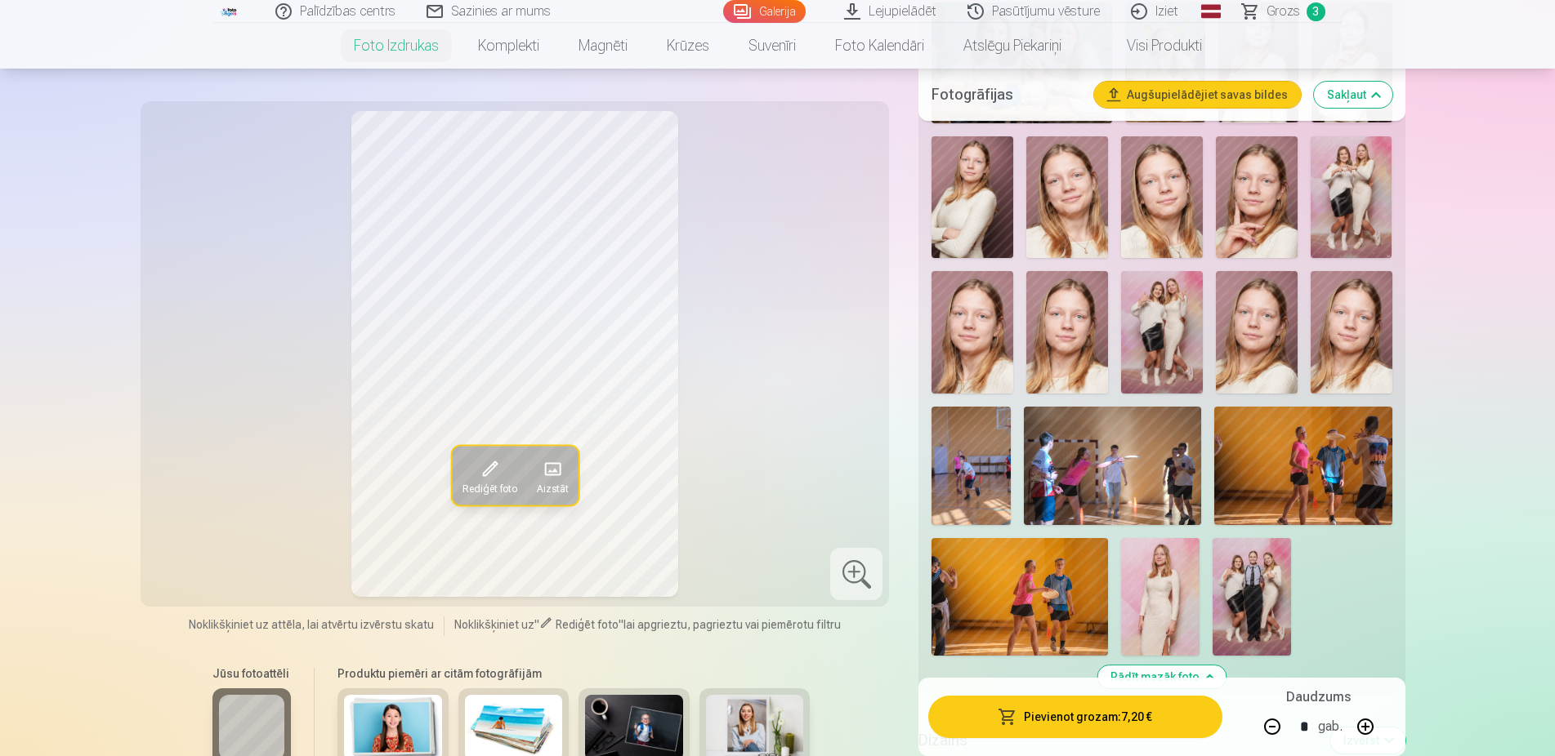
click at [1144, 340] on img at bounding box center [1162, 332] width 82 height 123
click at [1273, 731] on button at bounding box center [1271, 726] width 39 height 39
type input "*"
click at [1149, 694] on div "Pievienot grozam : 3,60 € Daudzums * gab." at bounding box center [1161, 717] width 486 height 78
click at [1150, 716] on button "Pievienot grozam : 3,60 €" at bounding box center [1074, 717] width 293 height 42
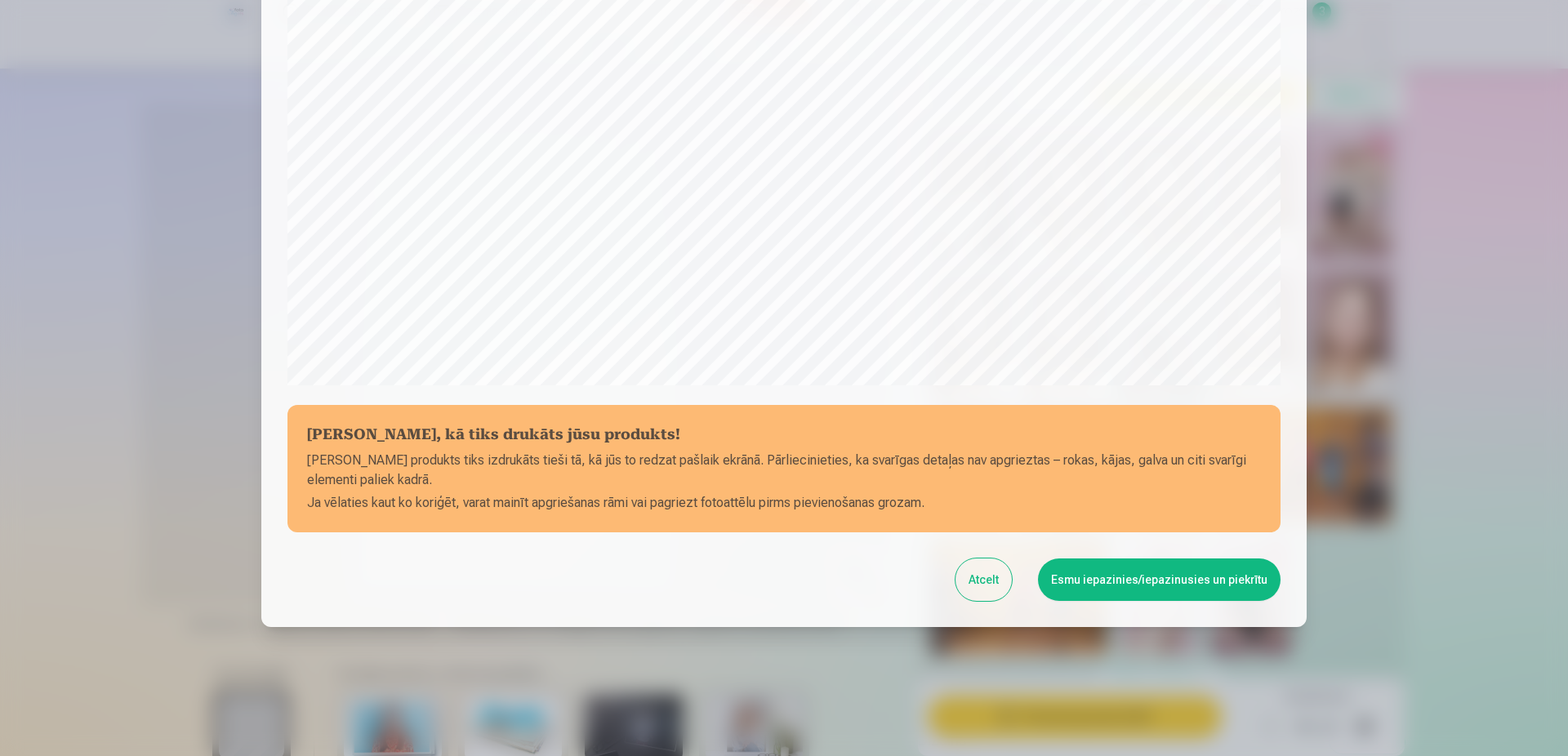
scroll to position [420, 0]
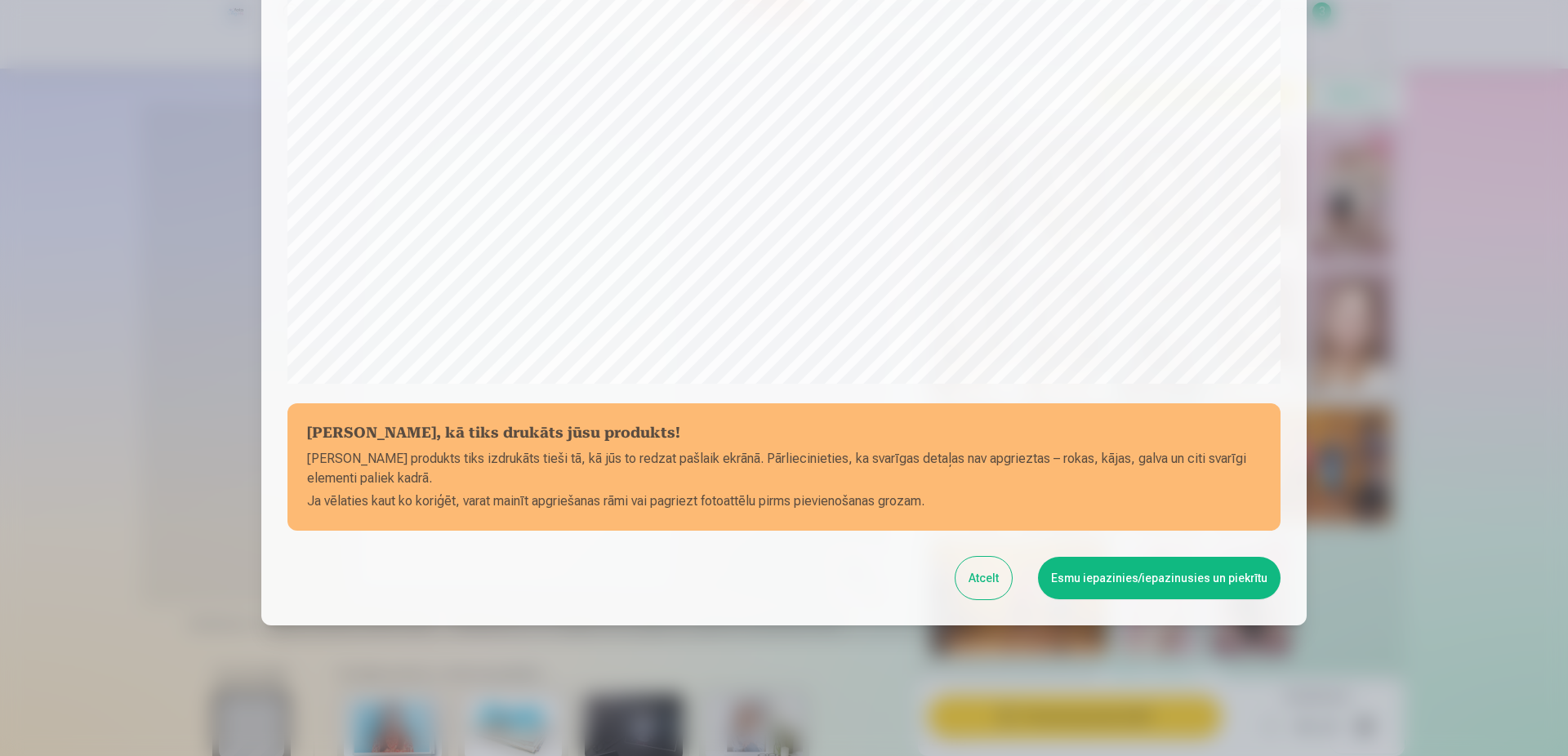
click at [1166, 587] on button "Esmu iepazinies/iepazinusies un piekrītu" at bounding box center [1159, 578] width 243 height 42
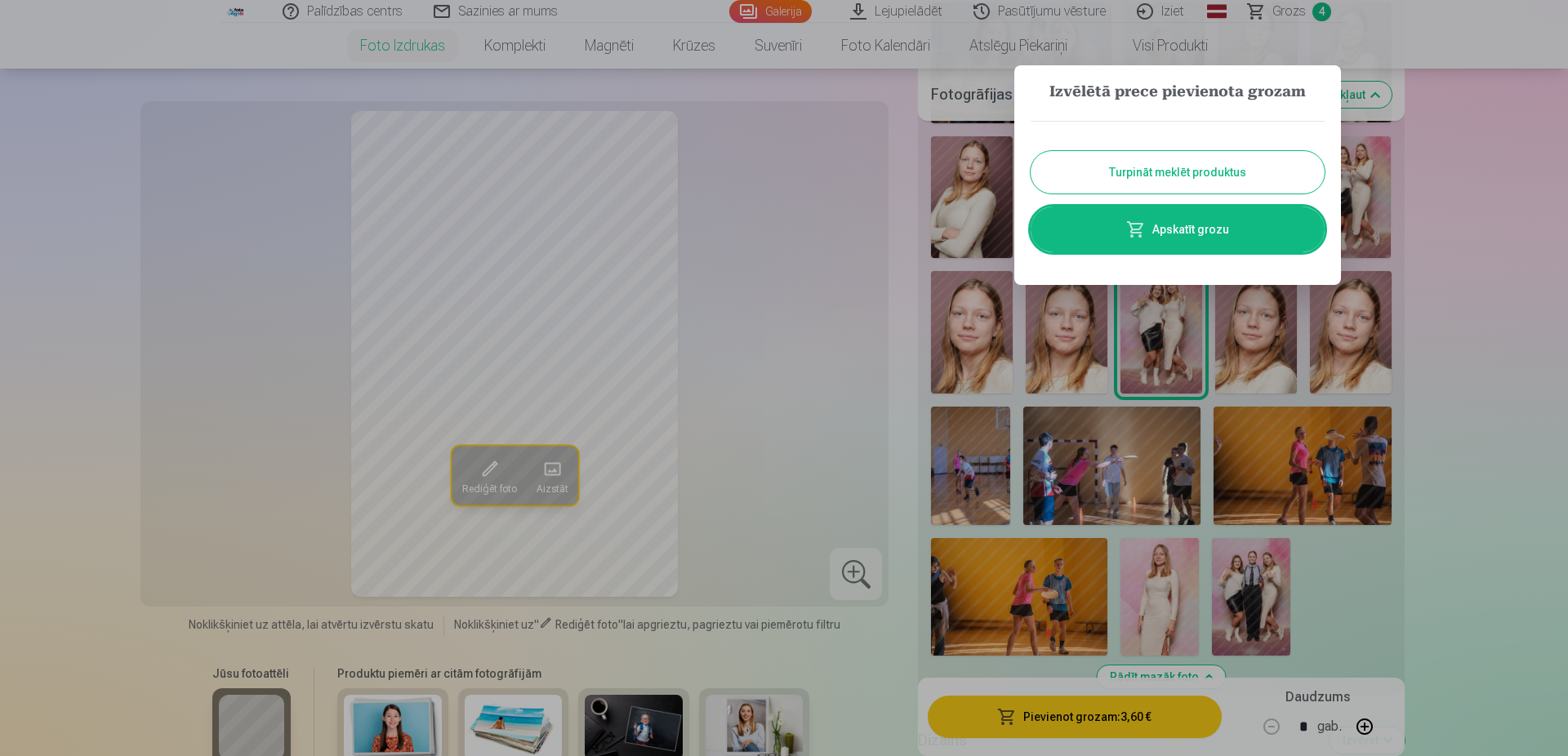
click at [1269, 167] on button "Turpināt meklēt produktus" at bounding box center [1178, 172] width 294 height 42
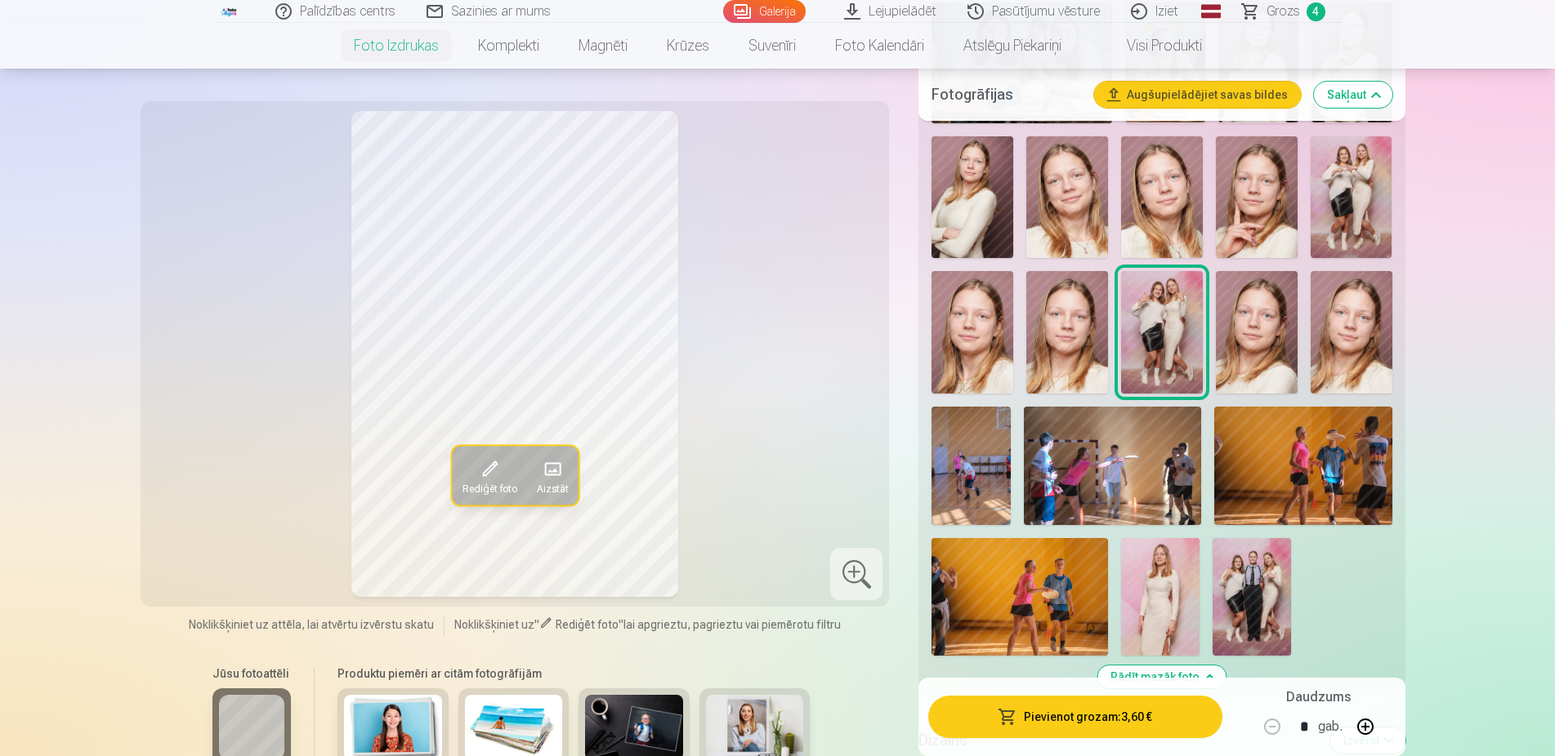
drag, startPoint x: 1159, startPoint y: 629, endPoint x: 1144, endPoint y: 645, distance: 22.5
click at [1159, 630] on img at bounding box center [1160, 597] width 78 height 118
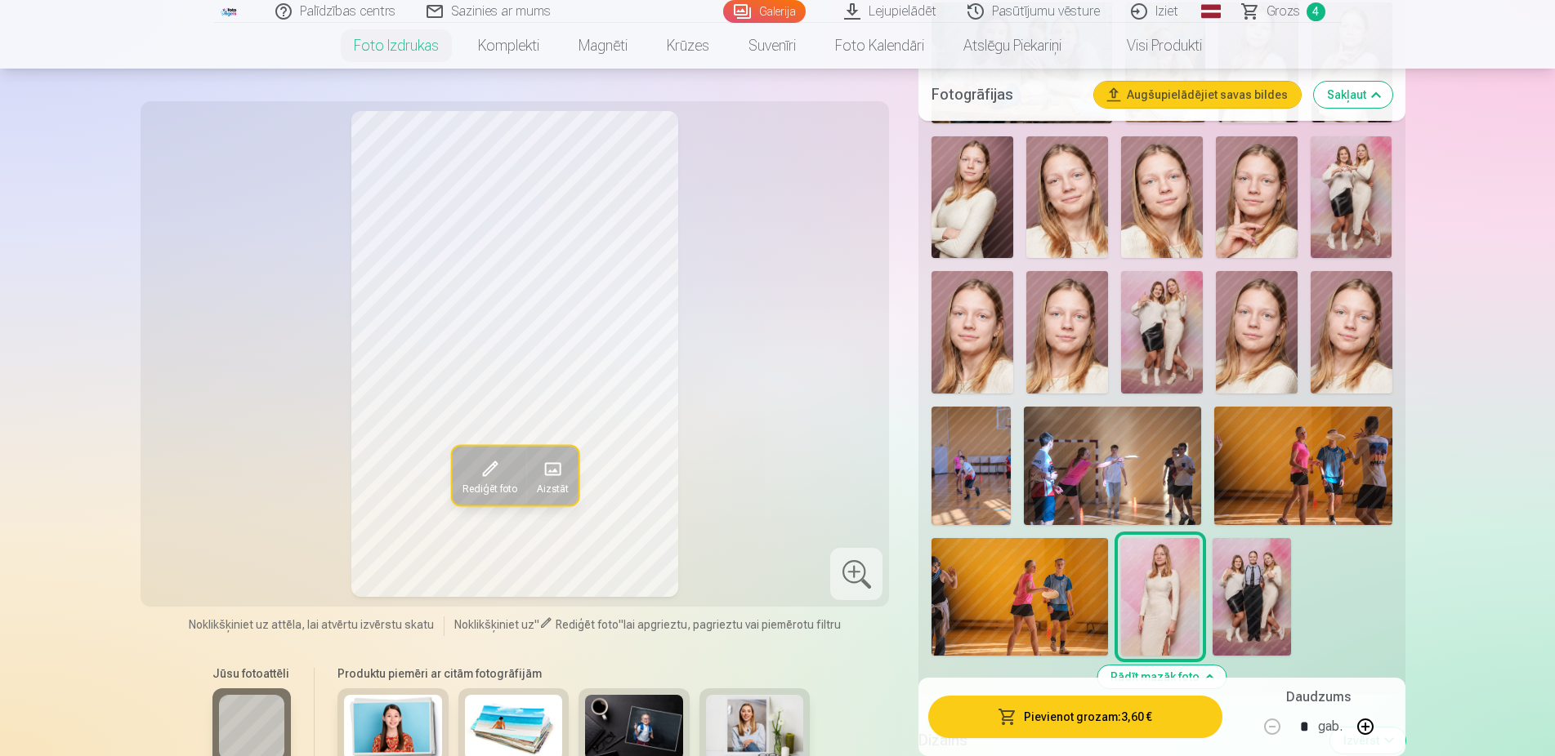
click at [1180, 712] on button "Pievienot grozam : 3,60 €" at bounding box center [1074, 717] width 293 height 42
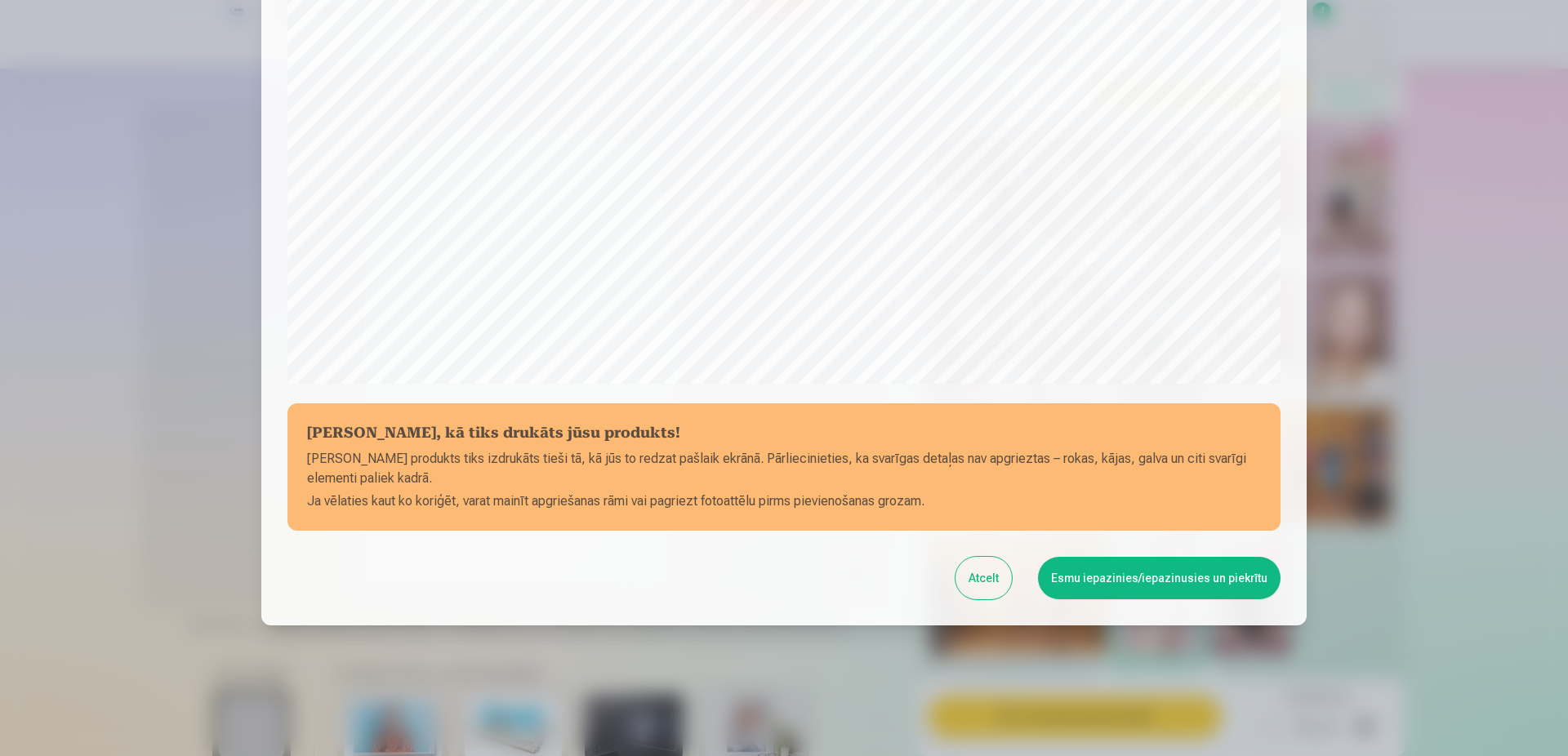
click at [1106, 586] on button "Esmu iepazinies/iepazinusies un piekrītu" at bounding box center [1159, 578] width 243 height 42
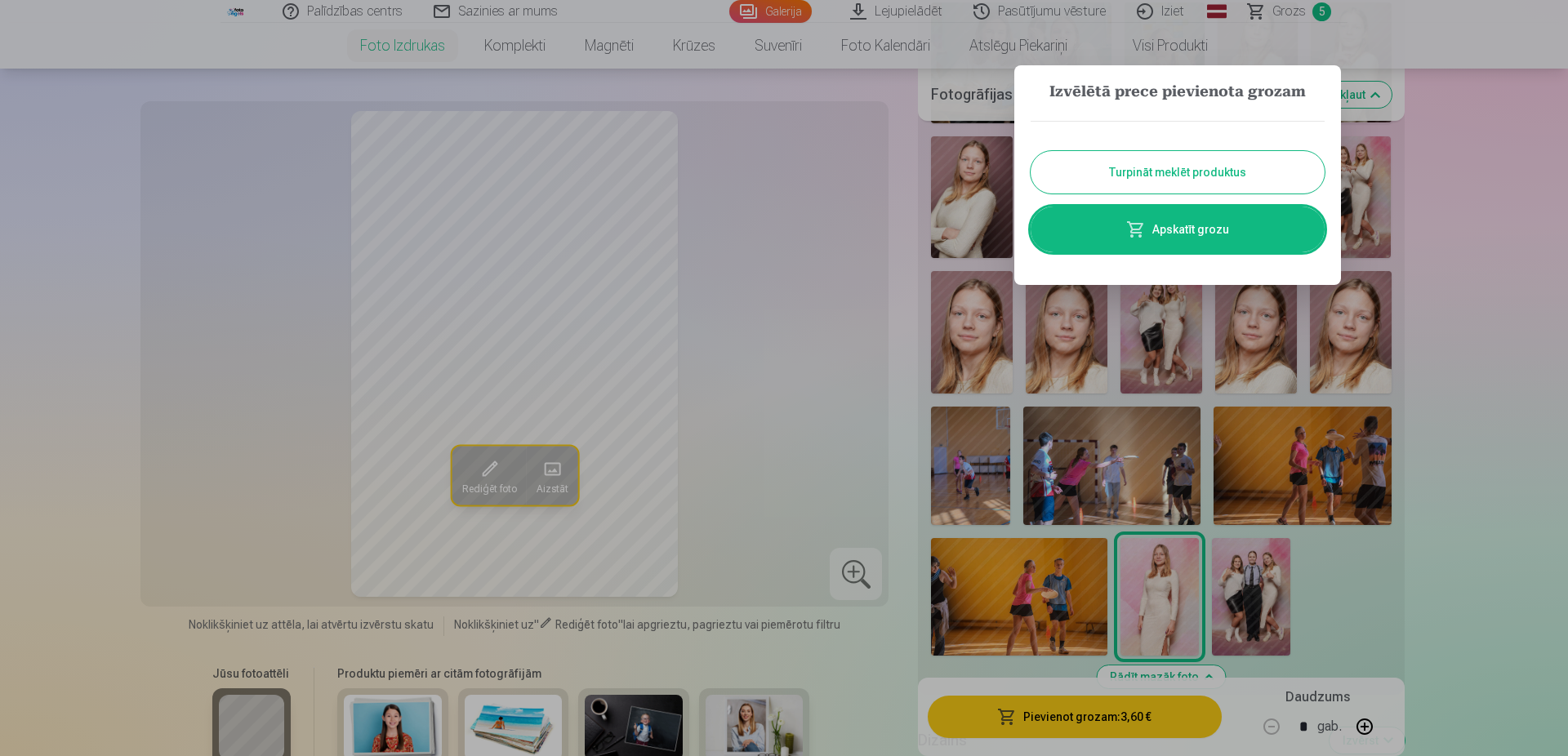
click at [1183, 220] on link "Apskatīt grozu" at bounding box center [1178, 230] width 294 height 46
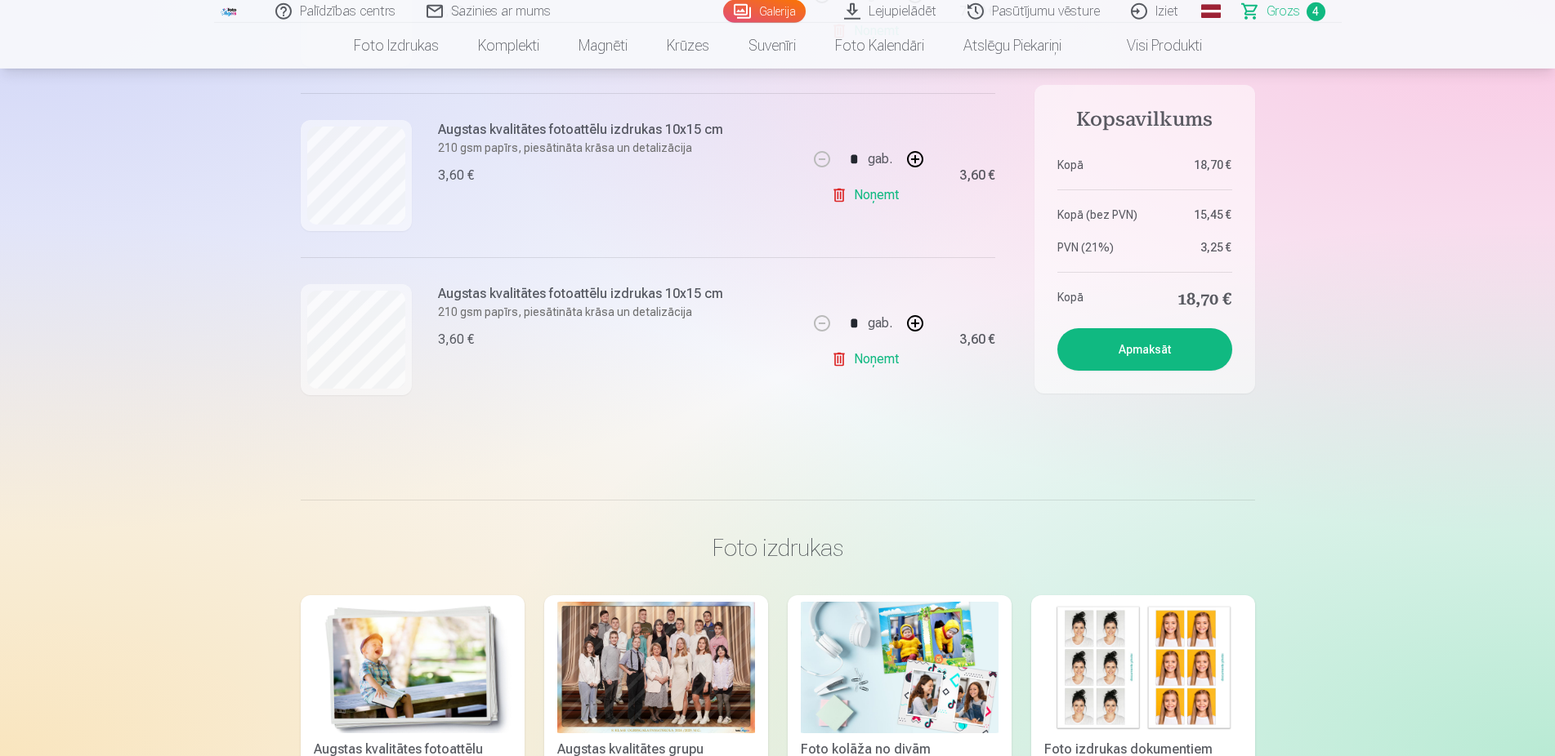
scroll to position [500, 0]
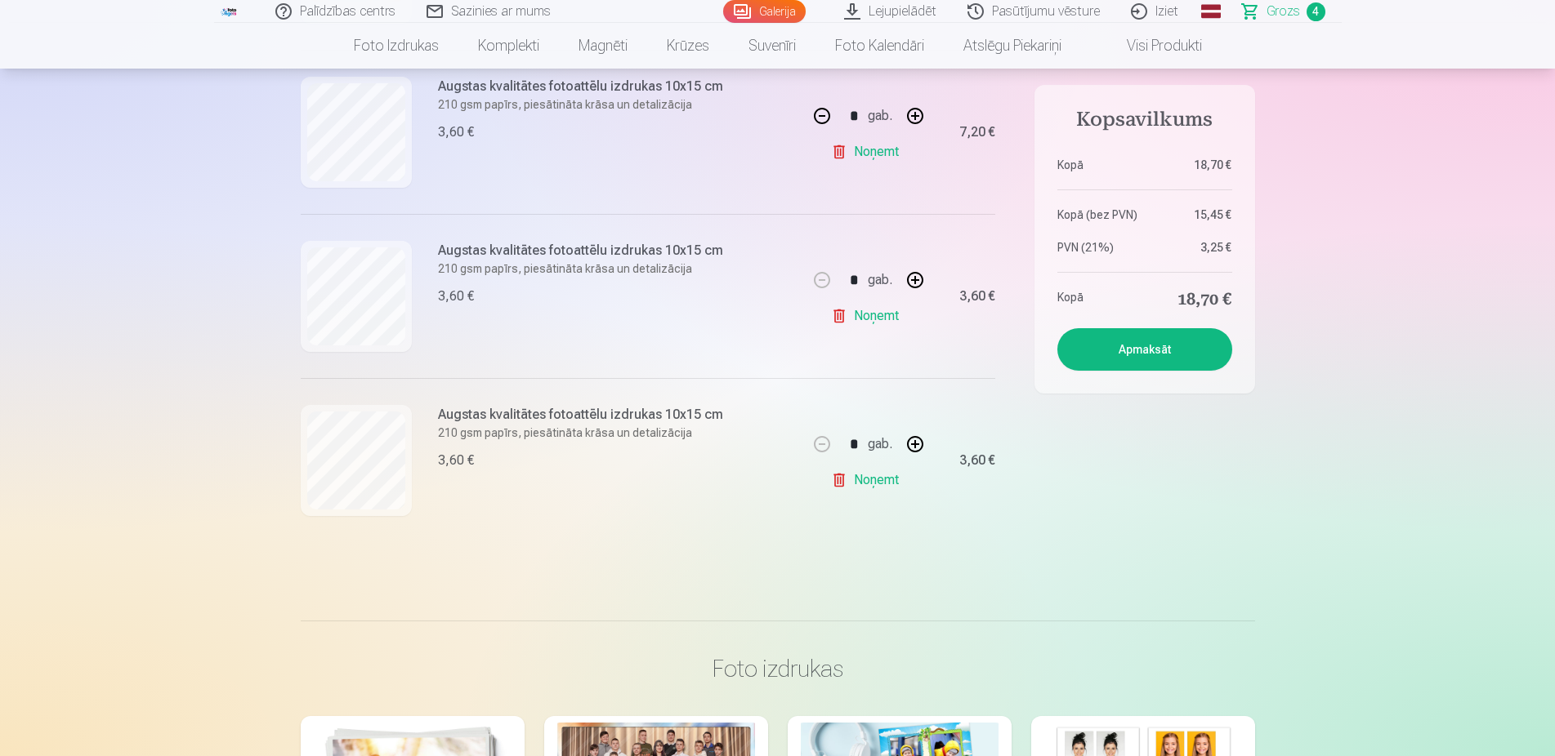
click at [1131, 342] on button "Apmaksāt" at bounding box center [1144, 349] width 175 height 42
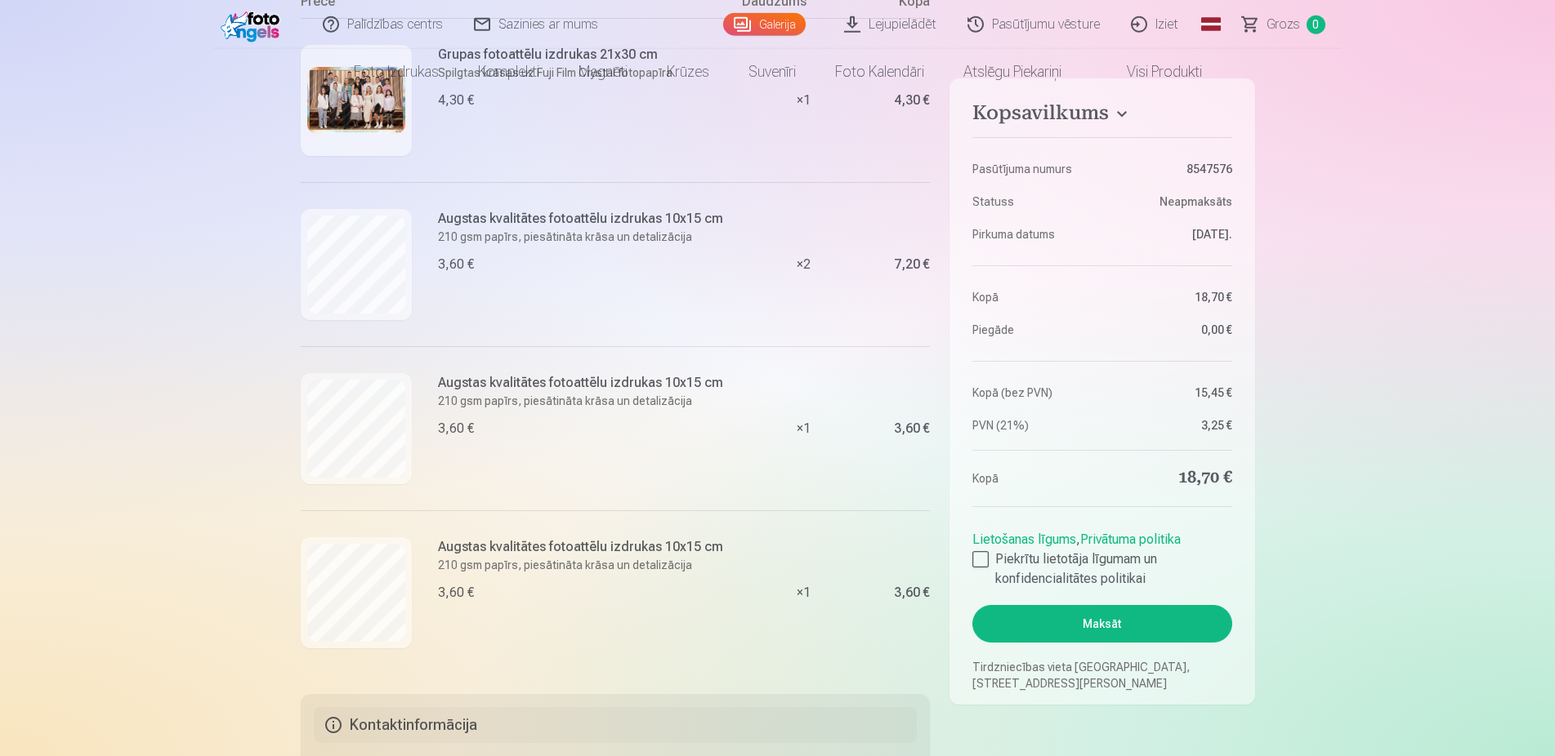
scroll to position [583, 0]
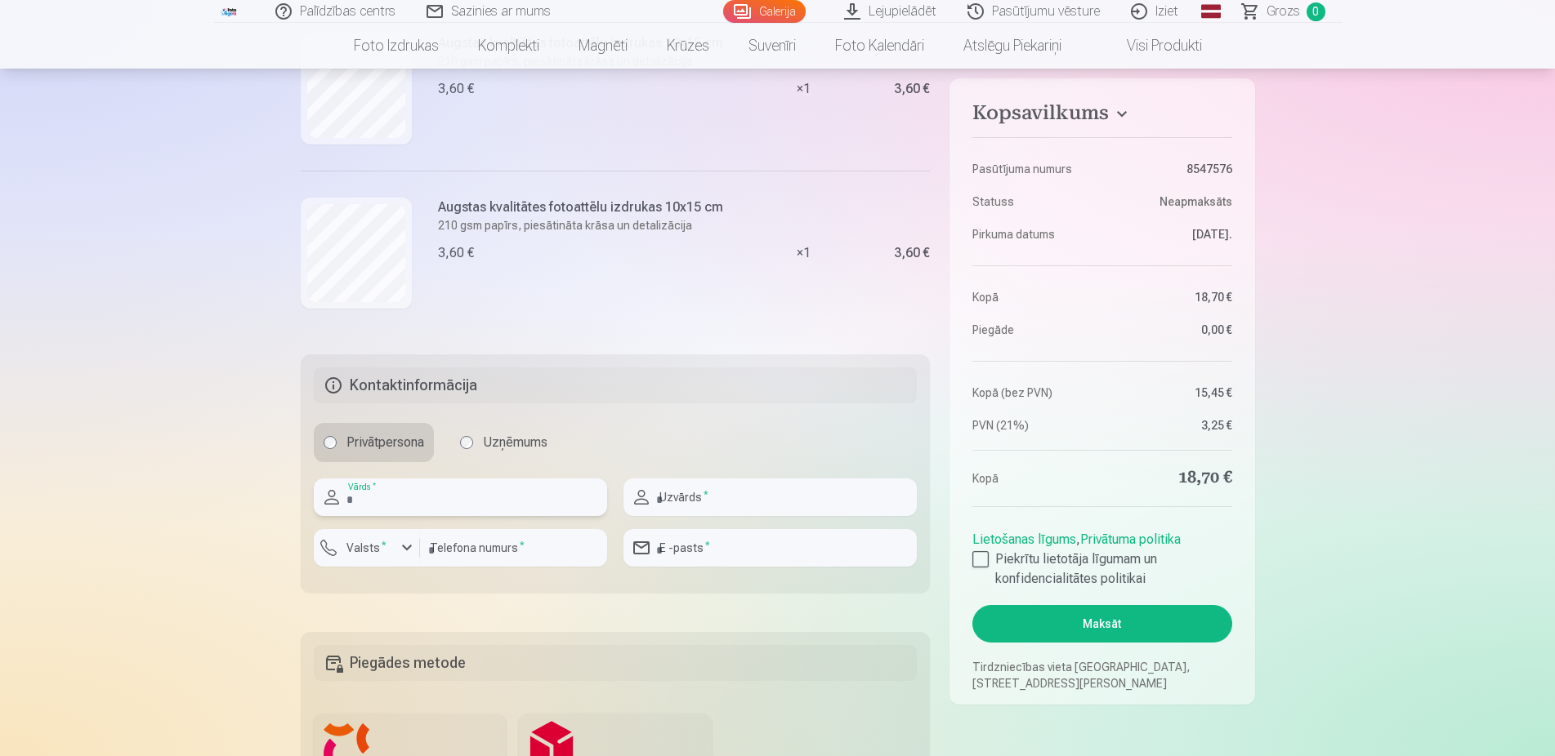
click at [527, 493] on input "text" at bounding box center [460, 498] width 293 height 38
type input "****"
type input "*****"
click at [397, 546] on div "button" at bounding box center [407, 548] width 20 height 20
drag, startPoint x: 396, startPoint y: 584, endPoint x: 452, endPoint y: 555, distance: 62.5
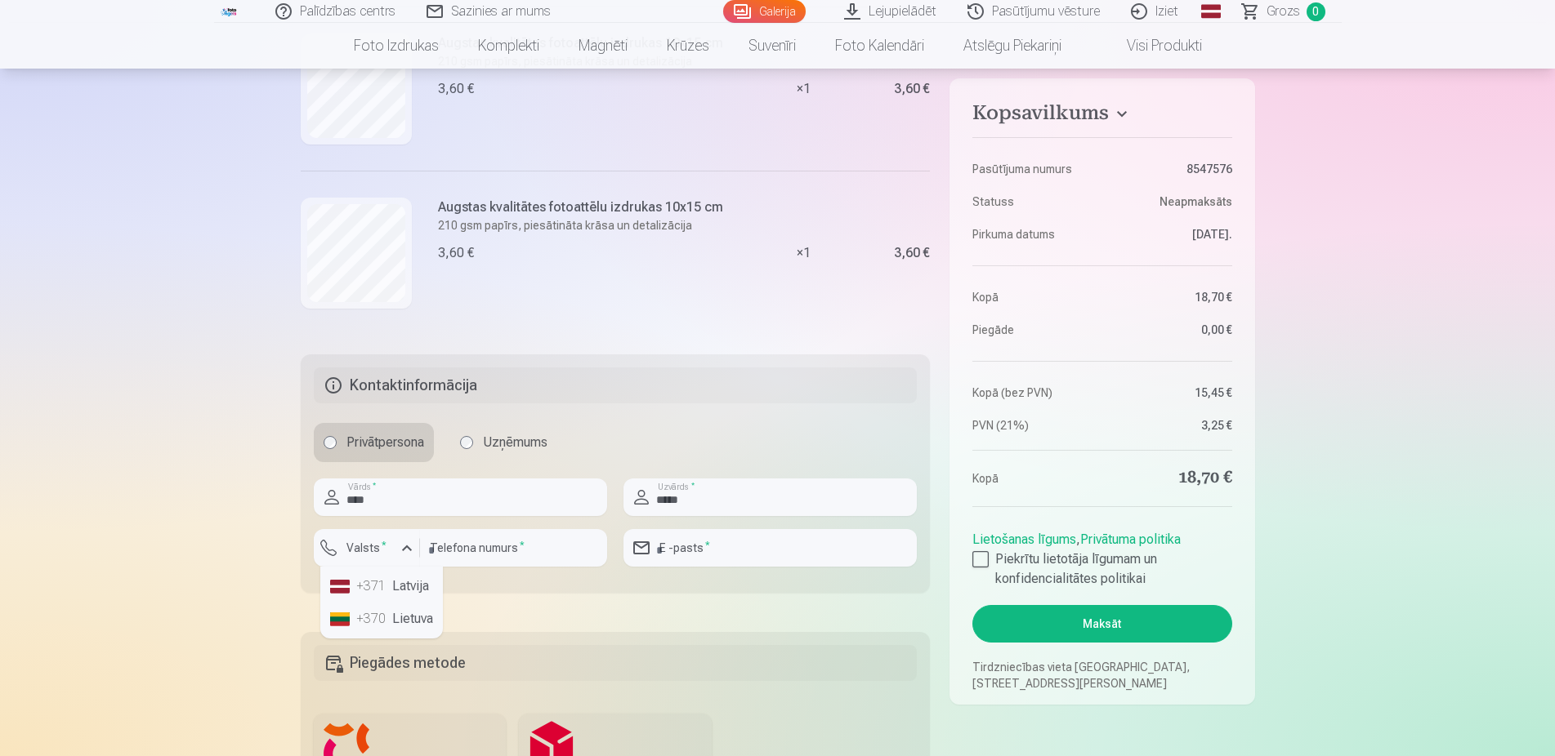
click at [397, 584] on li "+371 Latvija" at bounding box center [381, 586] width 116 height 33
click at [477, 543] on input "number" at bounding box center [513, 548] width 187 height 38
type input "********"
click at [756, 573] on div at bounding box center [769, 573] width 293 height 13
click at [738, 541] on input "email" at bounding box center [769, 548] width 293 height 38
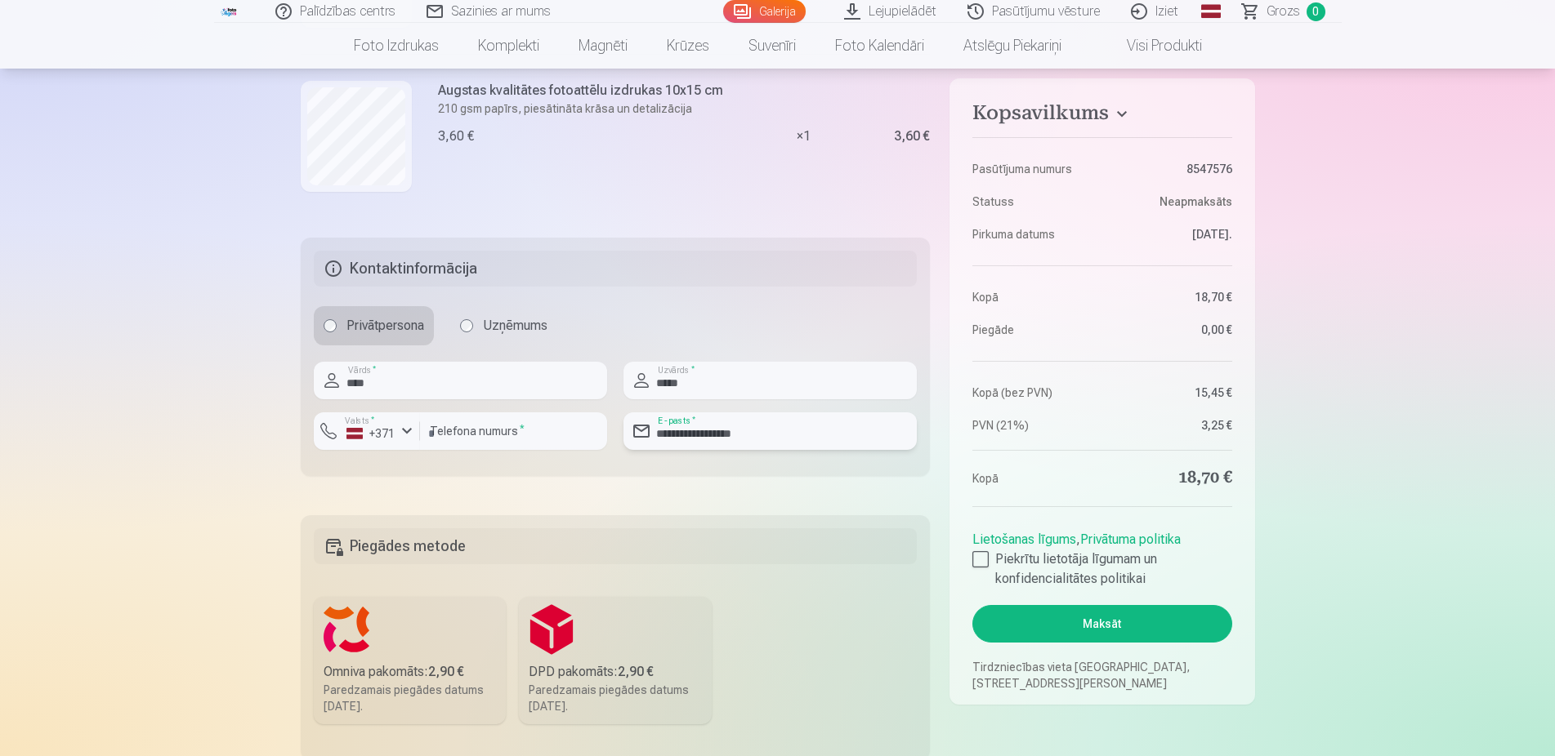
scroll to position [750, 0]
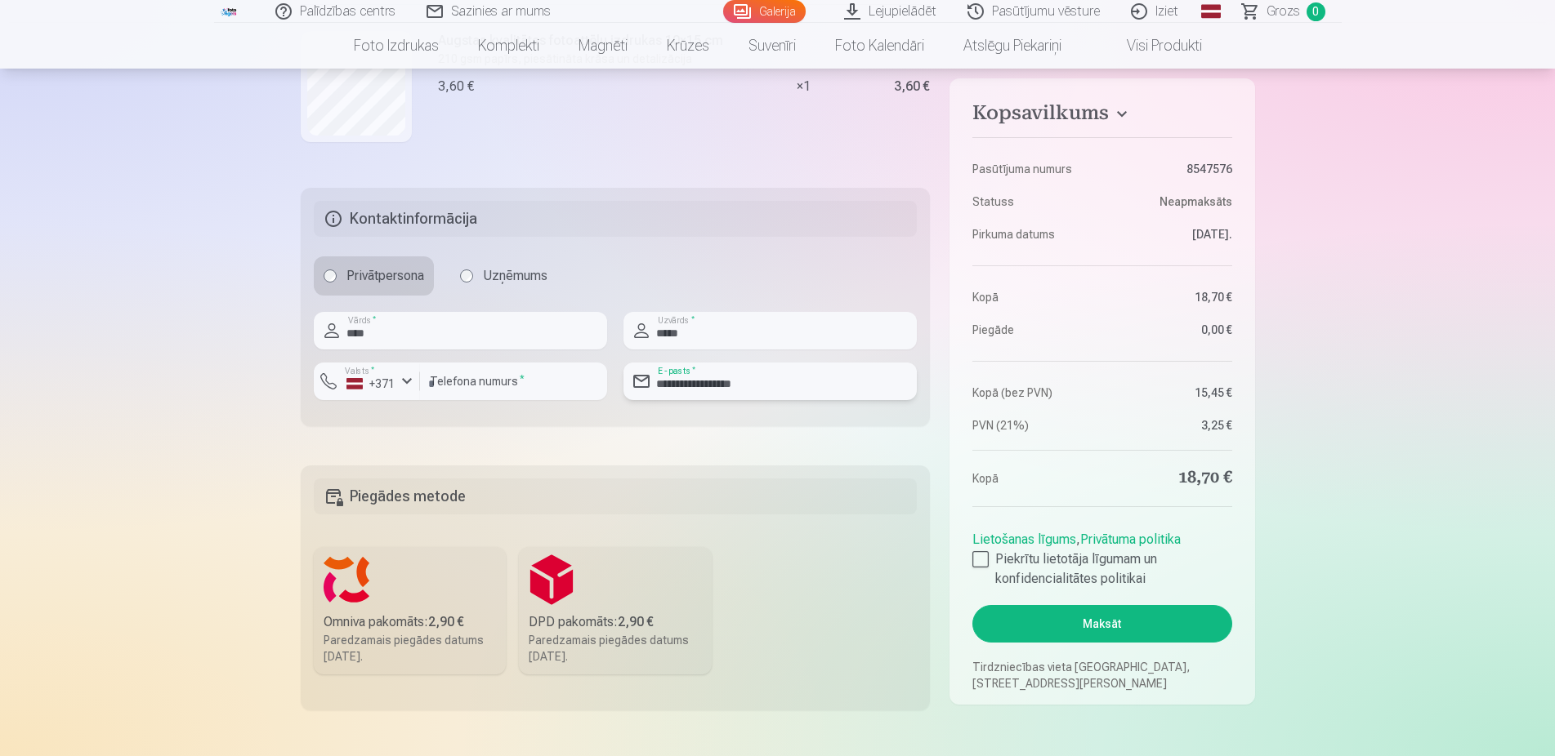
type input "**********"
click at [469, 571] on label "Omniva pakomāts : 2,90 € Paredzamais piegādes datums [DATE]." at bounding box center [410, 610] width 193 height 127
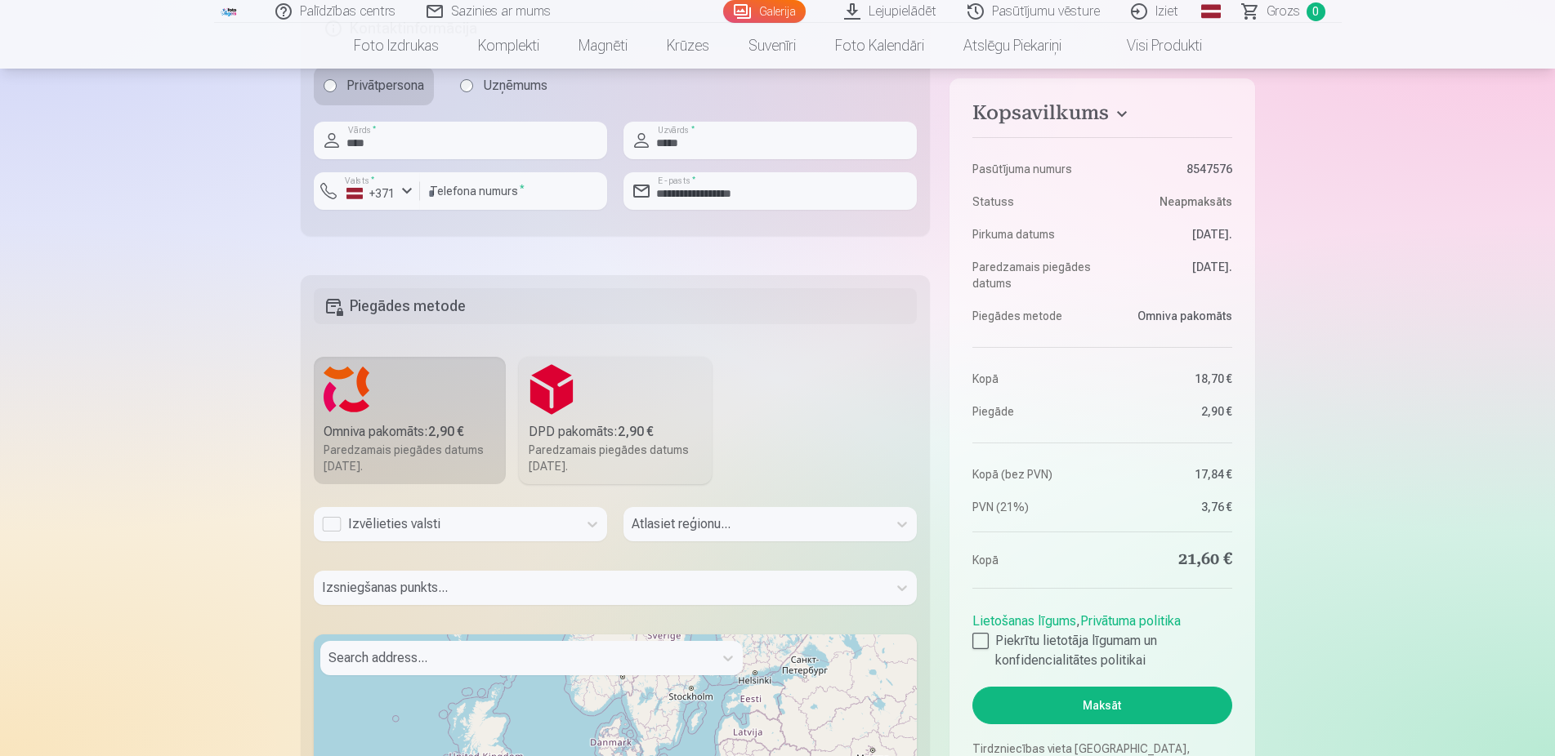
scroll to position [1000, 0]
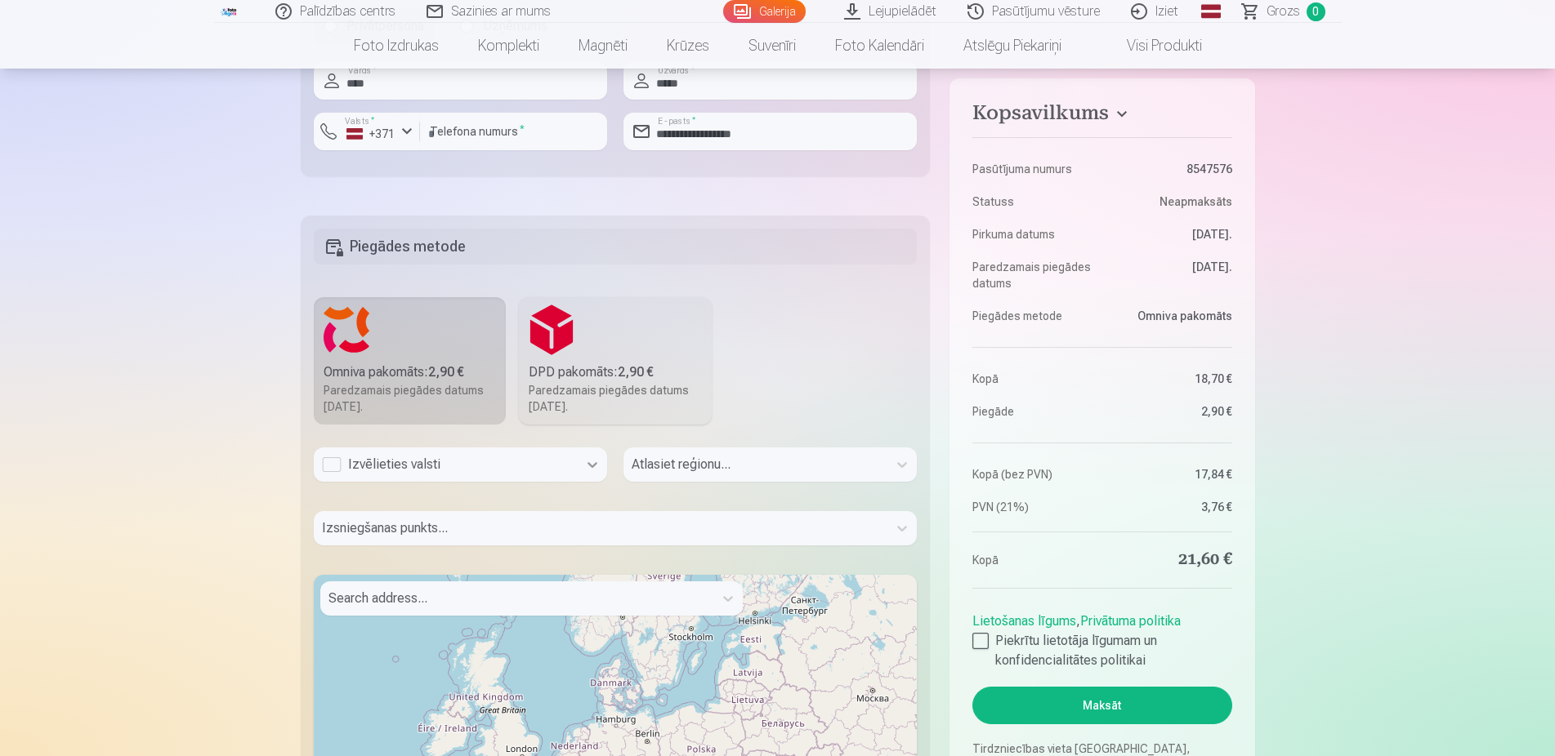
click at [589, 470] on icon at bounding box center [592, 465] width 16 height 16
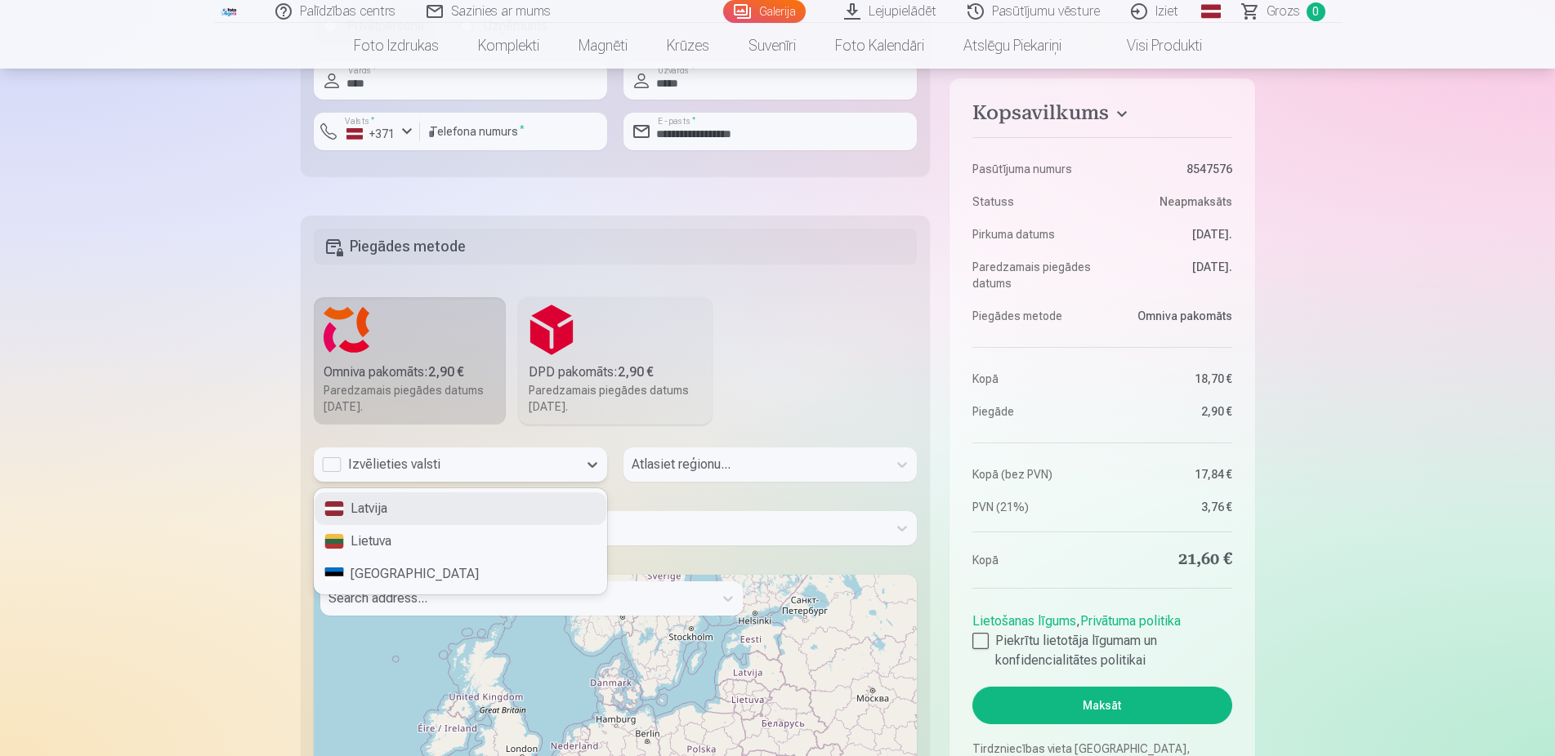
click at [498, 502] on div "Latvija" at bounding box center [460, 509] width 292 height 33
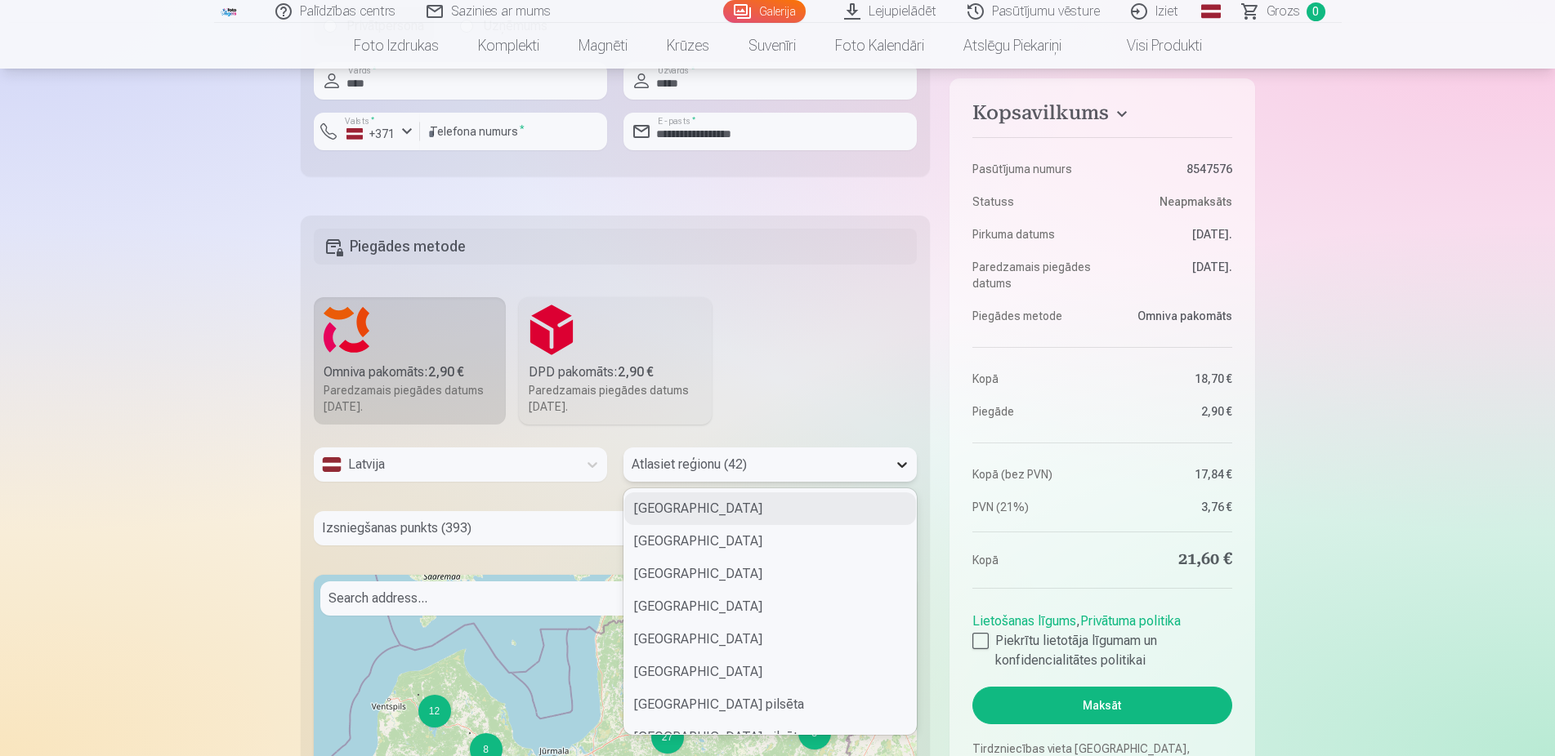
click at [900, 470] on icon at bounding box center [902, 465] width 16 height 16
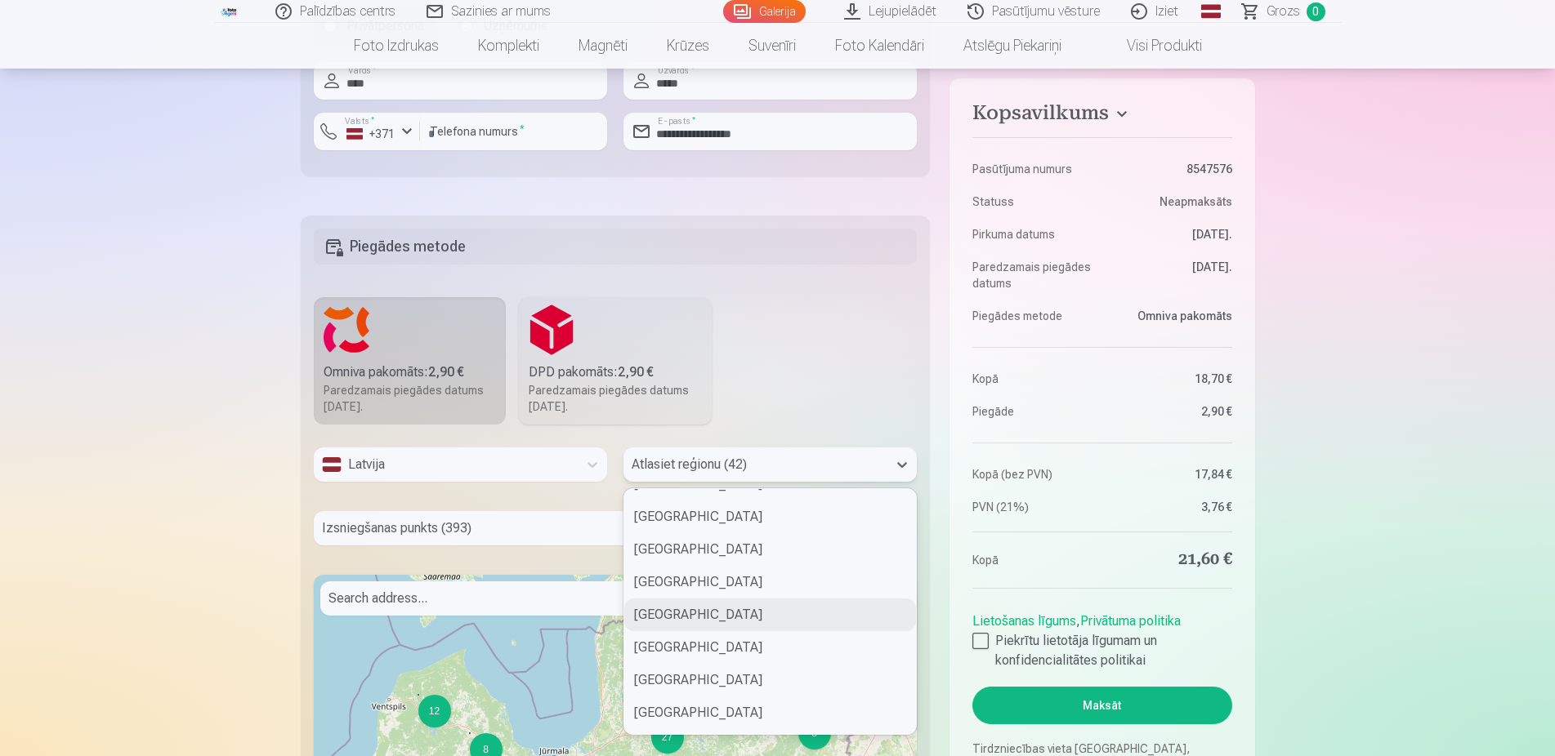
scroll to position [618, 0]
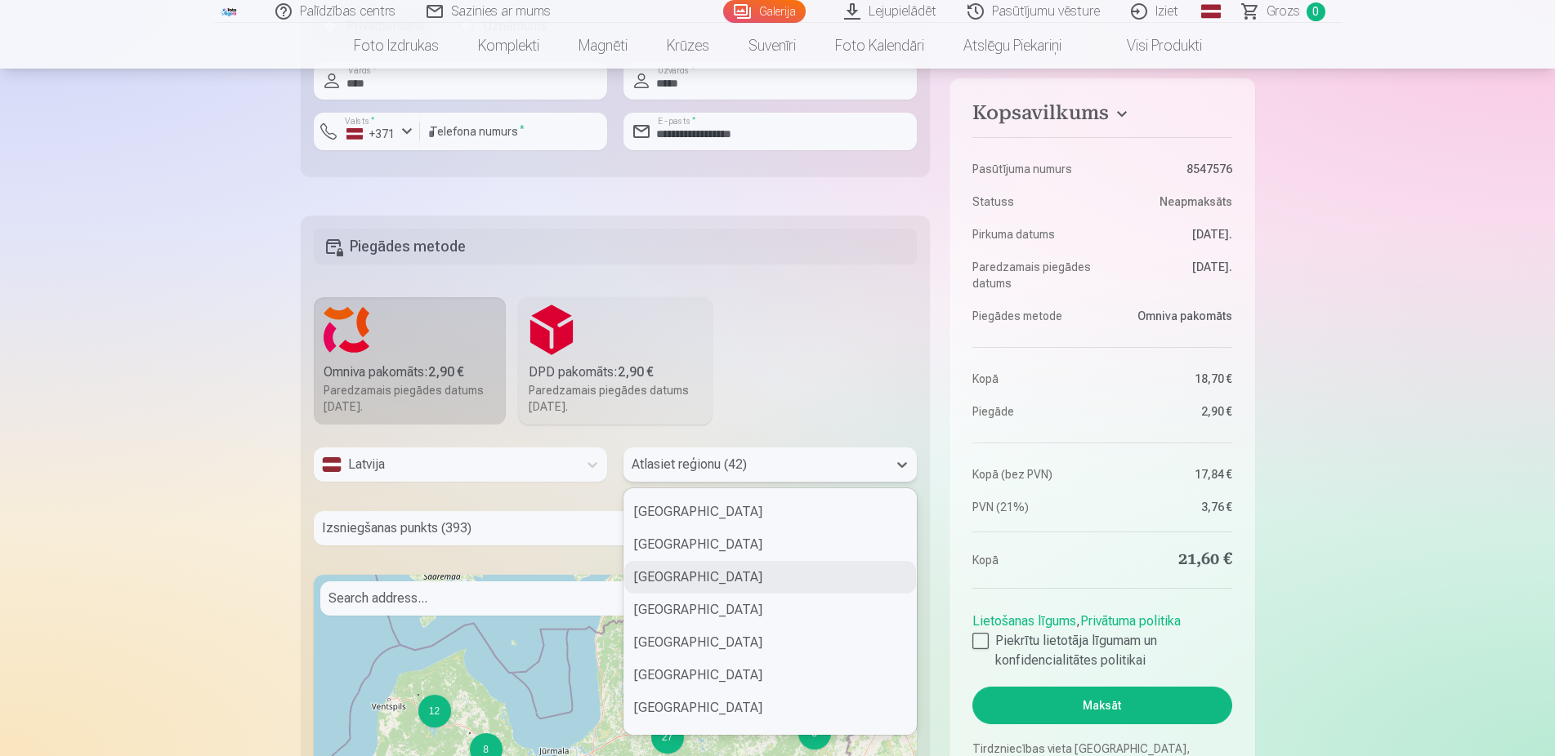
click at [689, 575] on div "[GEOGRAPHIC_DATA]" at bounding box center [770, 577] width 292 height 33
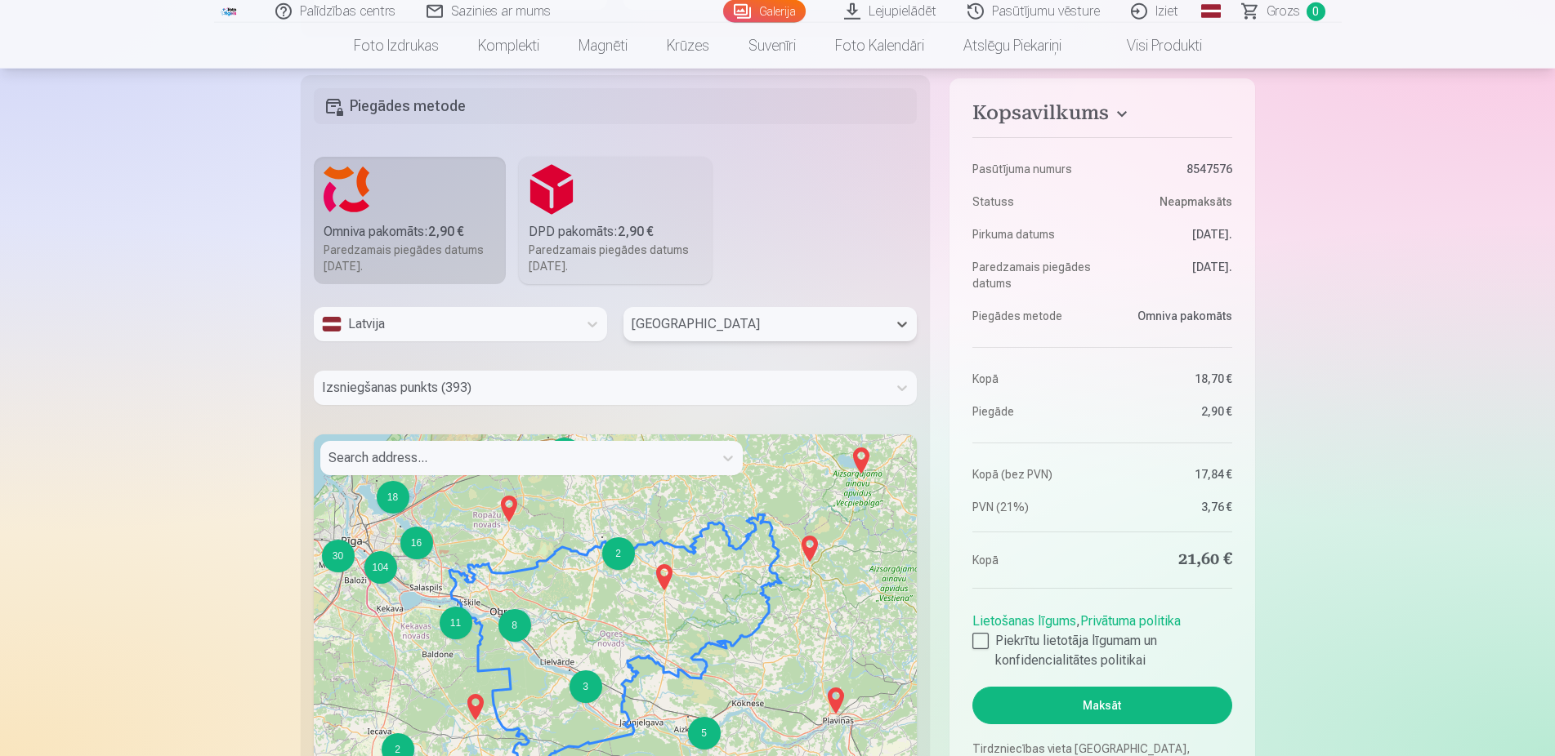
scroll to position [1166, 0]
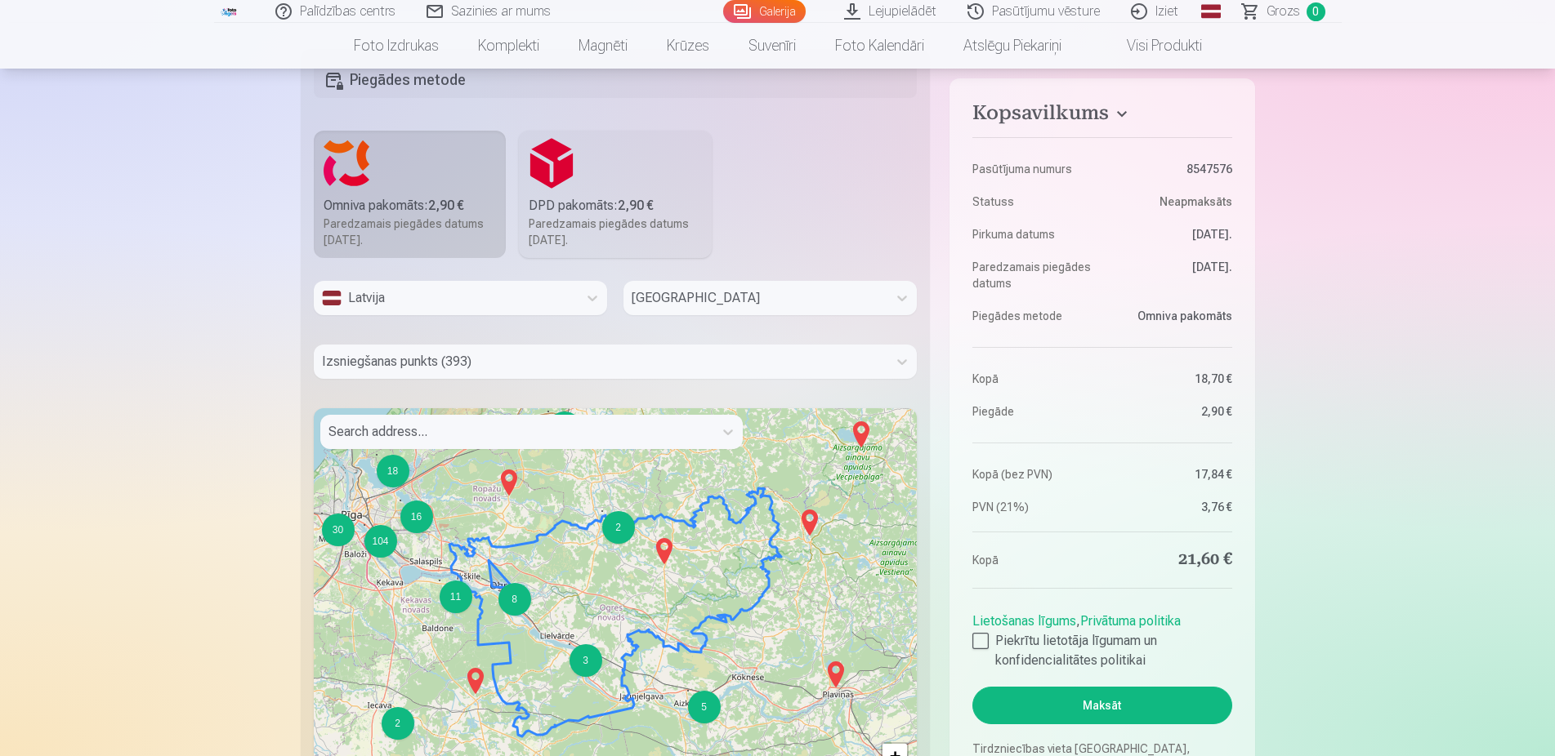
click at [524, 610] on div "8" at bounding box center [514, 599] width 33 height 33
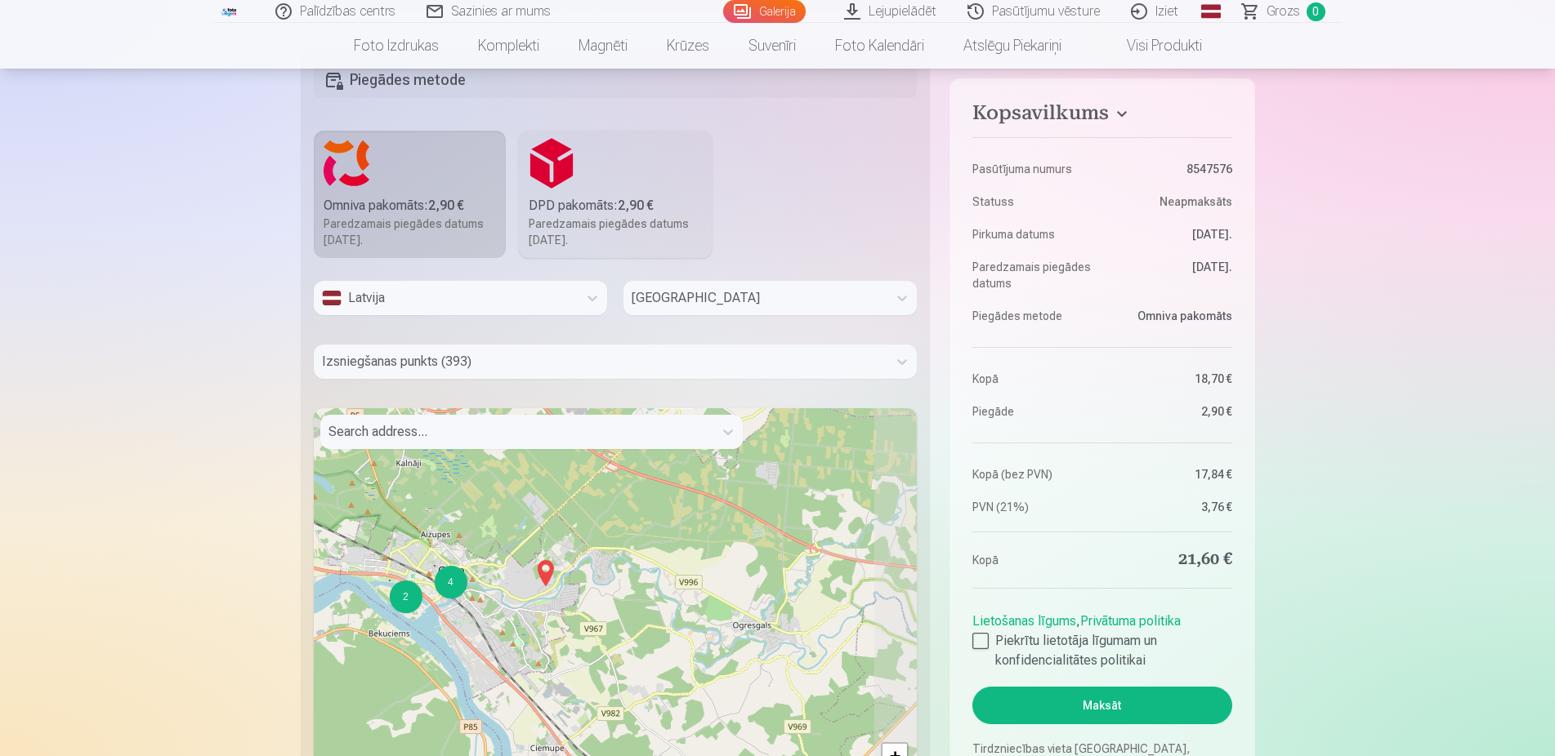
drag, startPoint x: 715, startPoint y: 597, endPoint x: 547, endPoint y: 466, distance: 212.4
click at [547, 466] on div "2 3 2 4 3 7 2 3 2 2 + − Leaflet | © OpenStreetMap contributors" at bounding box center [616, 612] width 604 height 408
click at [546, 574] on img at bounding box center [545, 573] width 26 height 39
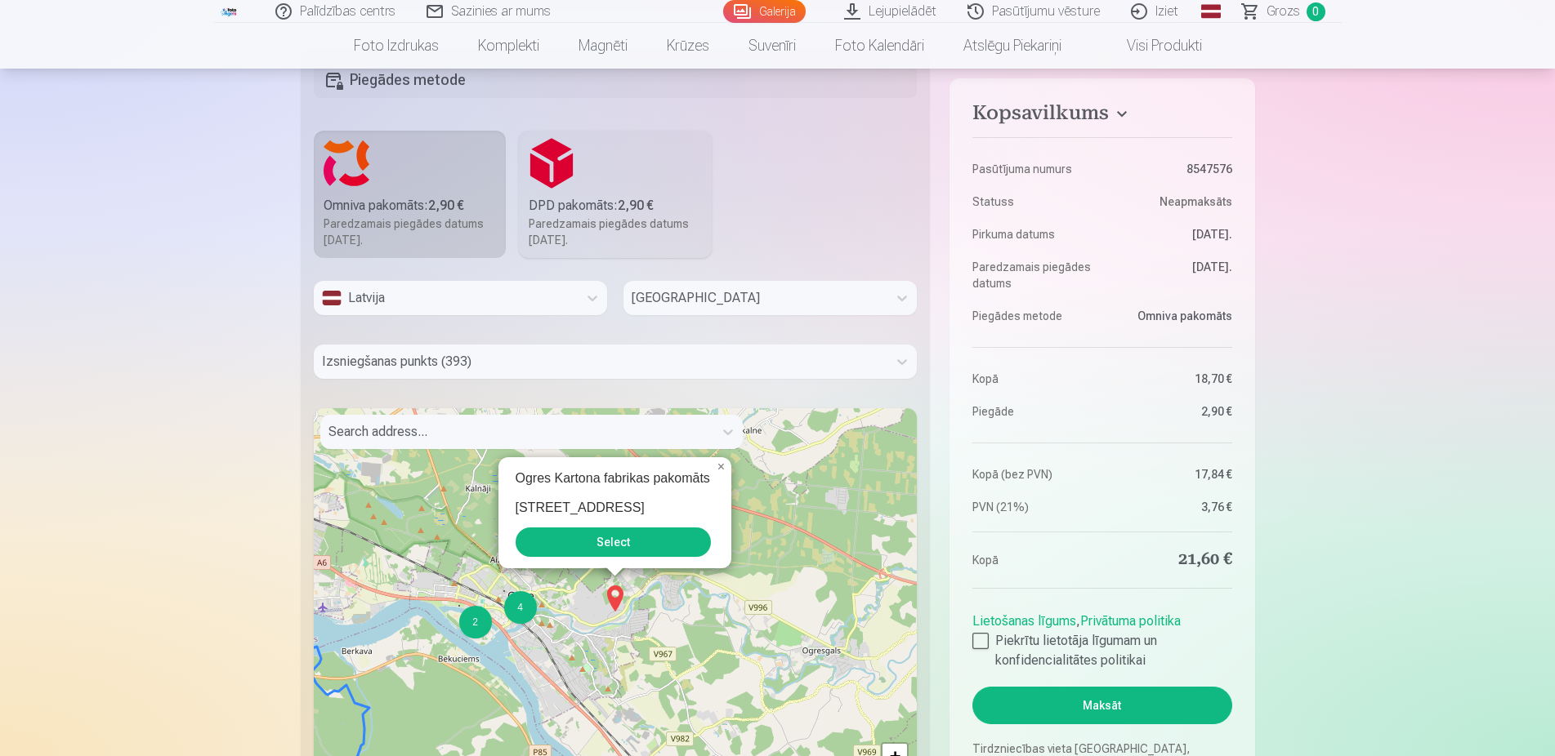
click at [603, 560] on div "Ogres Kartona fabrikas pakomāts [STREET_ADDRESS] Select" at bounding box center [614, 512] width 233 height 111
click at [620, 549] on button "Select" at bounding box center [612, 542] width 195 height 29
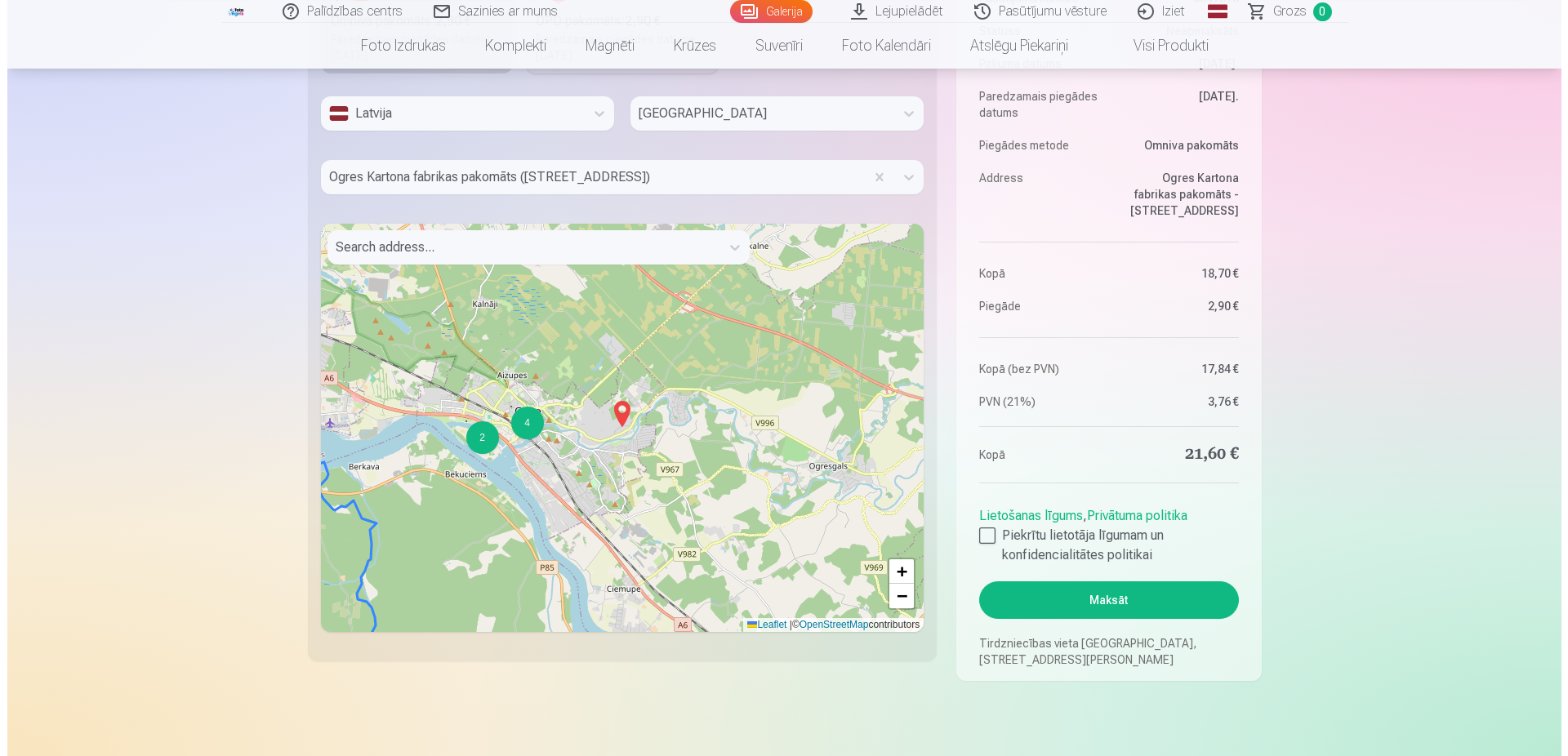
scroll to position [1416, 0]
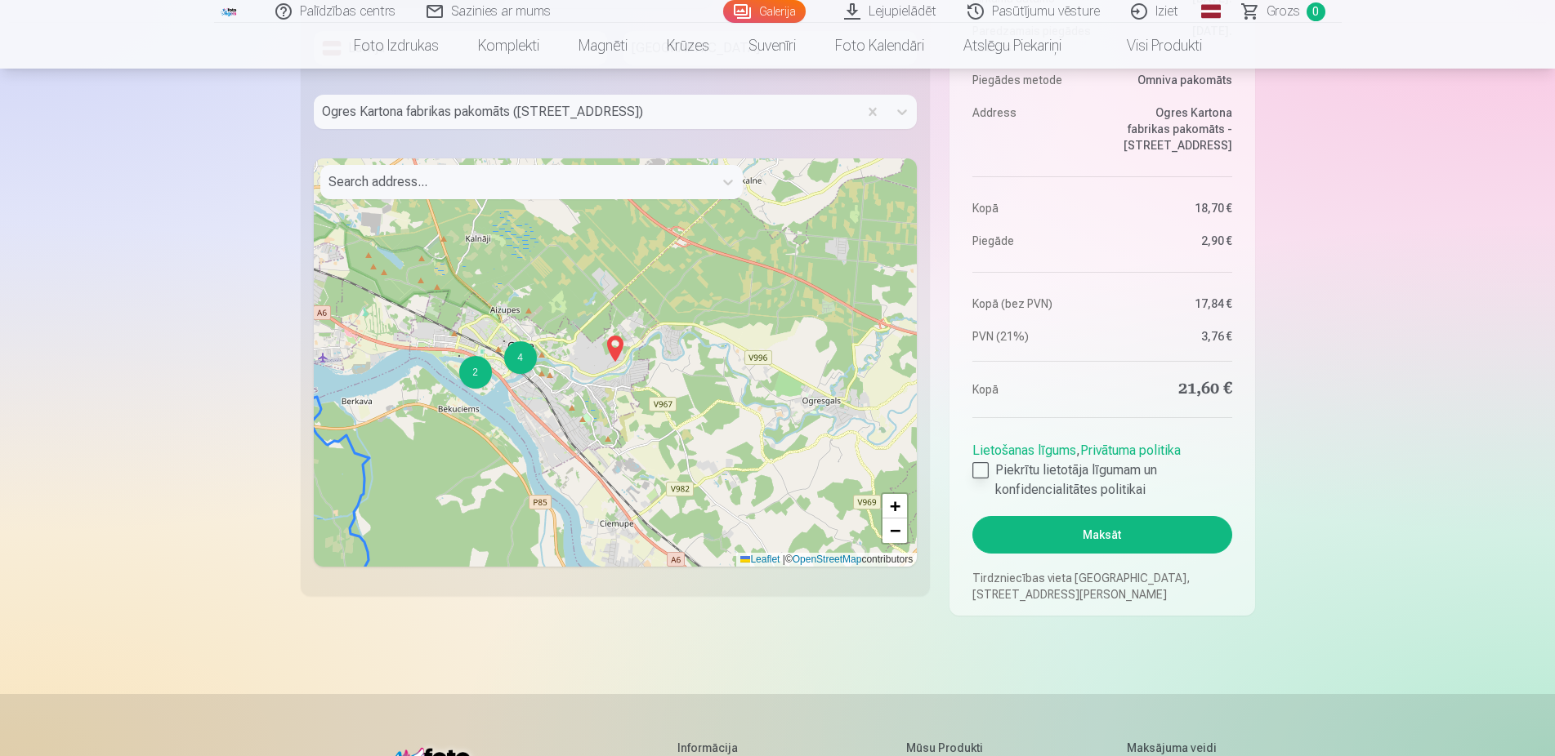
click at [982, 471] on div at bounding box center [980, 470] width 16 height 16
click at [1116, 533] on button "Maksāt" at bounding box center [1101, 535] width 259 height 38
